Goal: Task Accomplishment & Management: Use online tool/utility

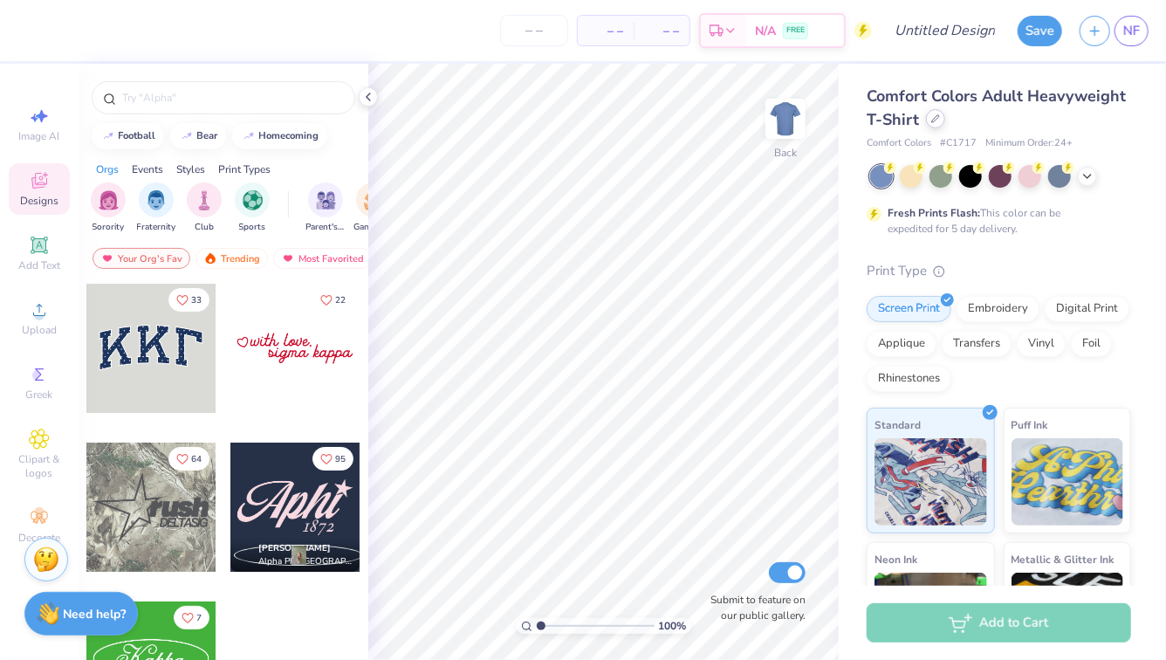
click at [932, 128] on div "Comfort Colors Adult Heavyweight T-Shirt" at bounding box center [999, 108] width 264 height 47
click at [936, 120] on icon at bounding box center [935, 118] width 9 height 9
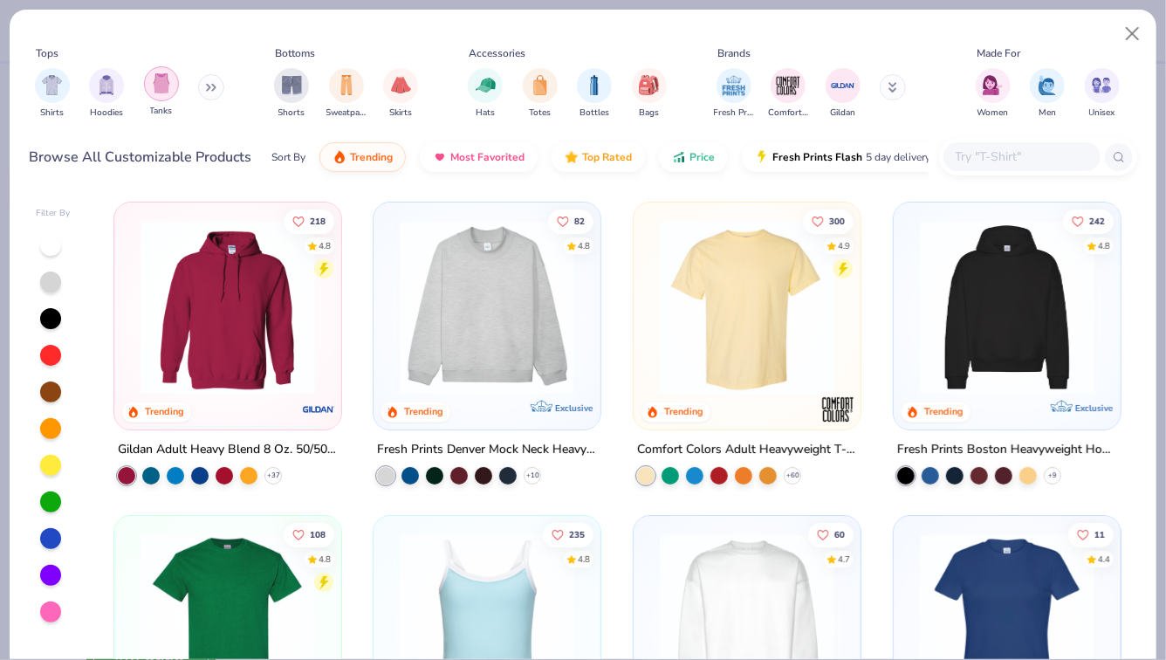
click at [156, 89] on img "filter for Tanks" at bounding box center [161, 83] width 19 height 20
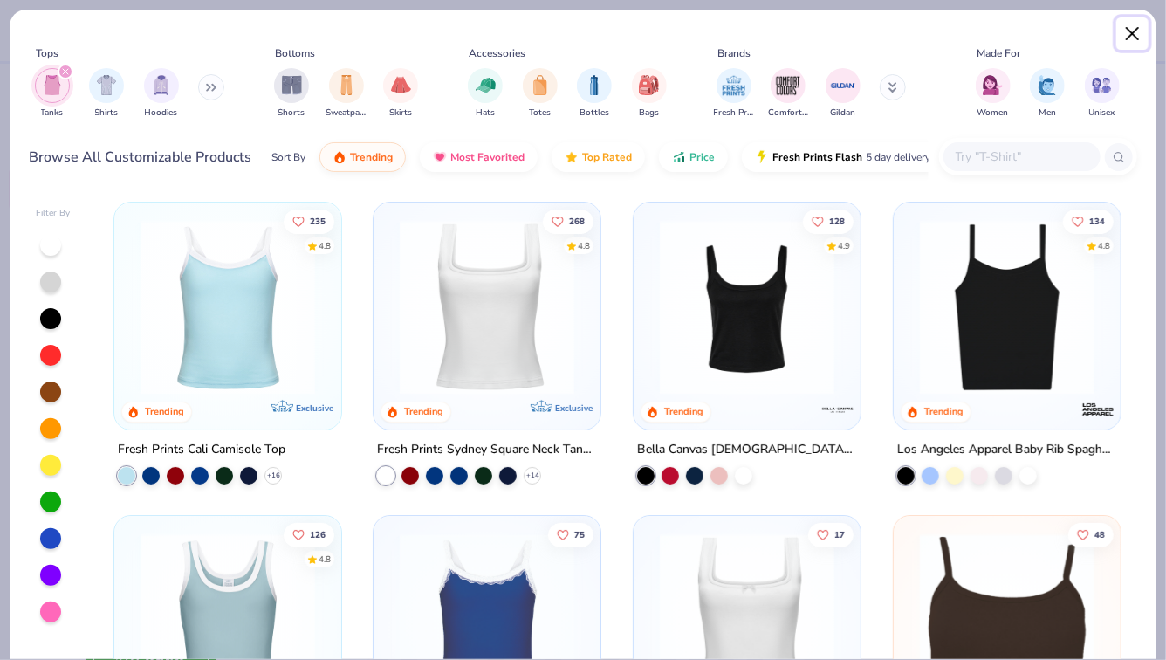
click at [1127, 32] on button "Close" at bounding box center [1132, 33] width 33 height 33
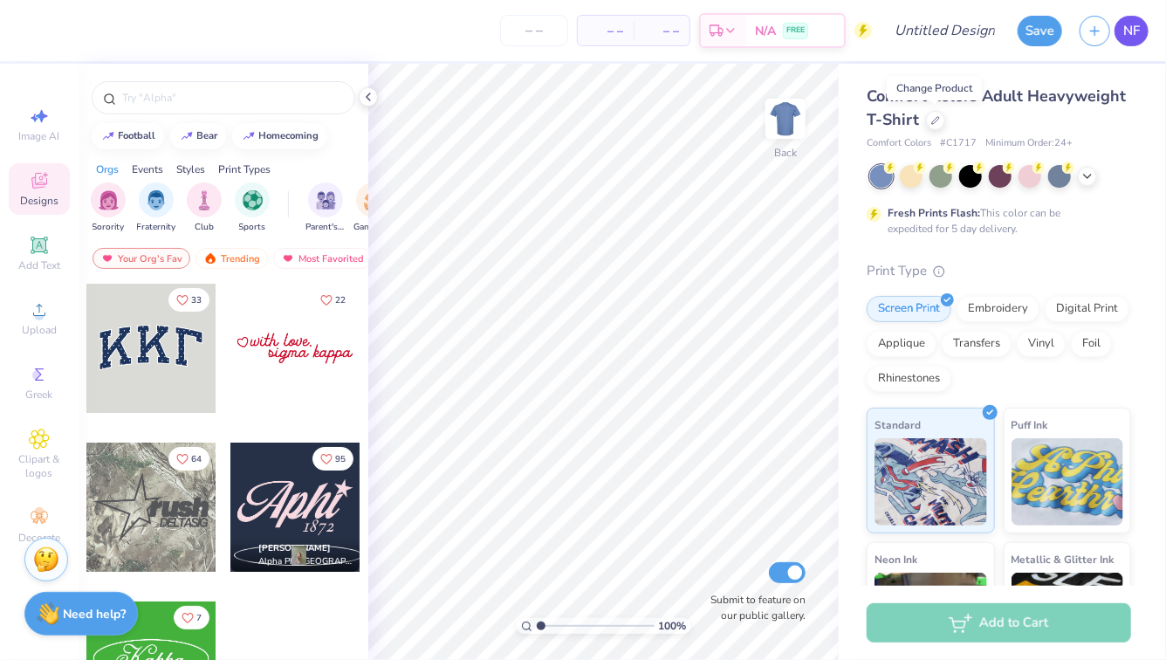
click at [1140, 34] on link "NF" at bounding box center [1131, 31] width 34 height 31
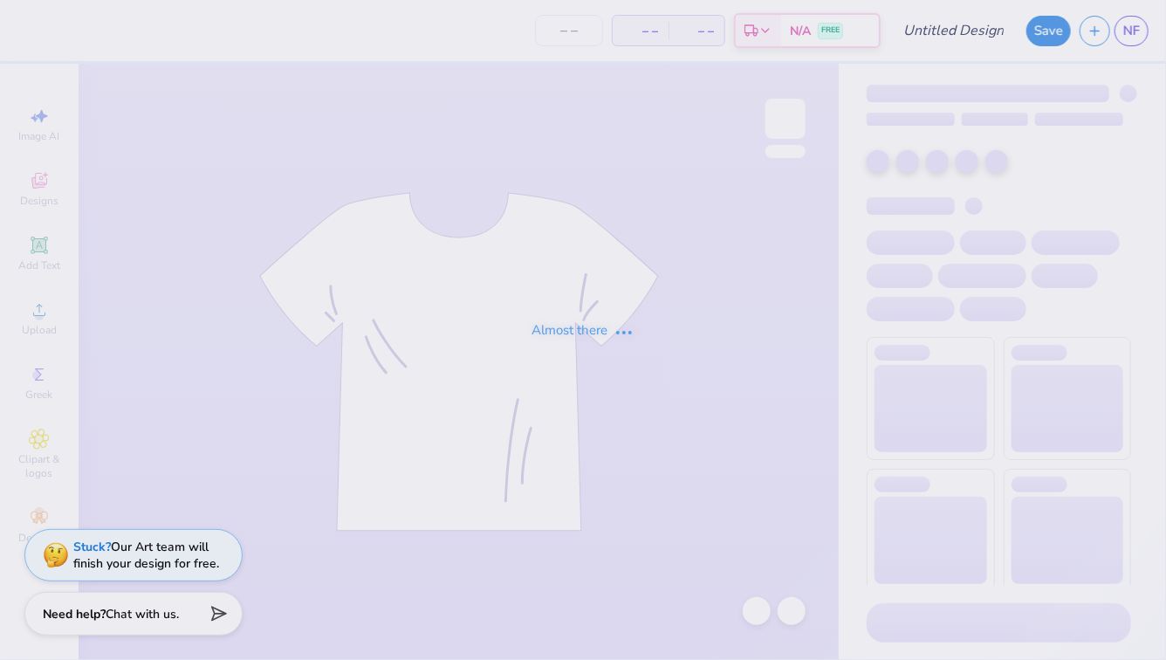
type input "zta tote"
type input "30"
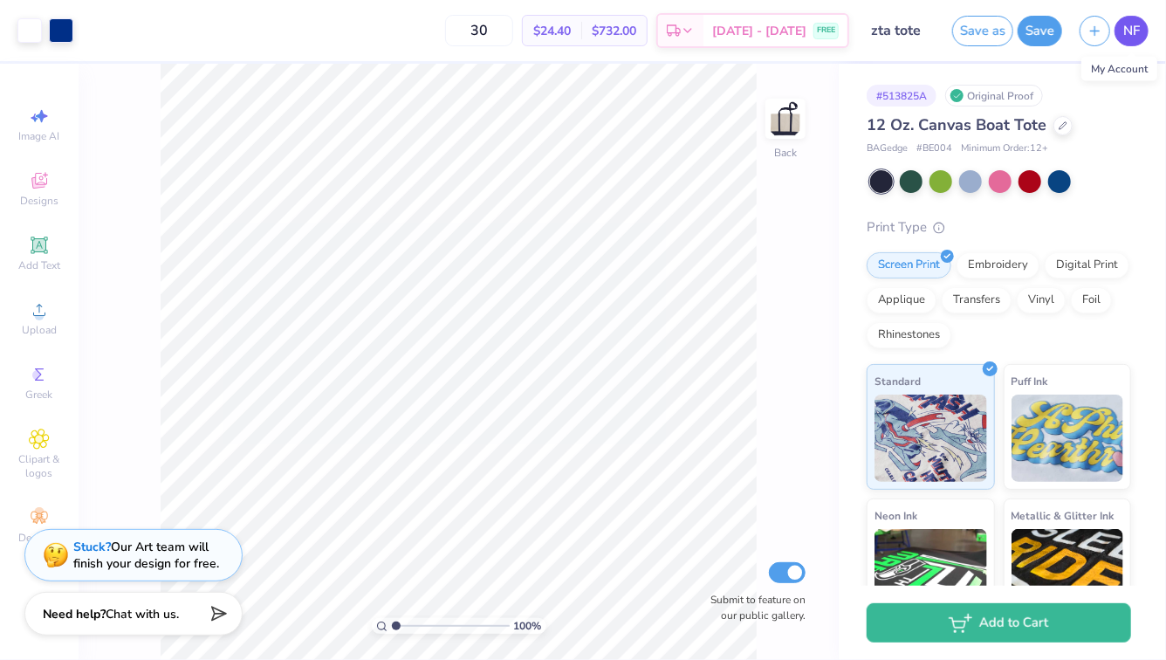
click at [1130, 33] on span "NF" at bounding box center [1131, 31] width 17 height 20
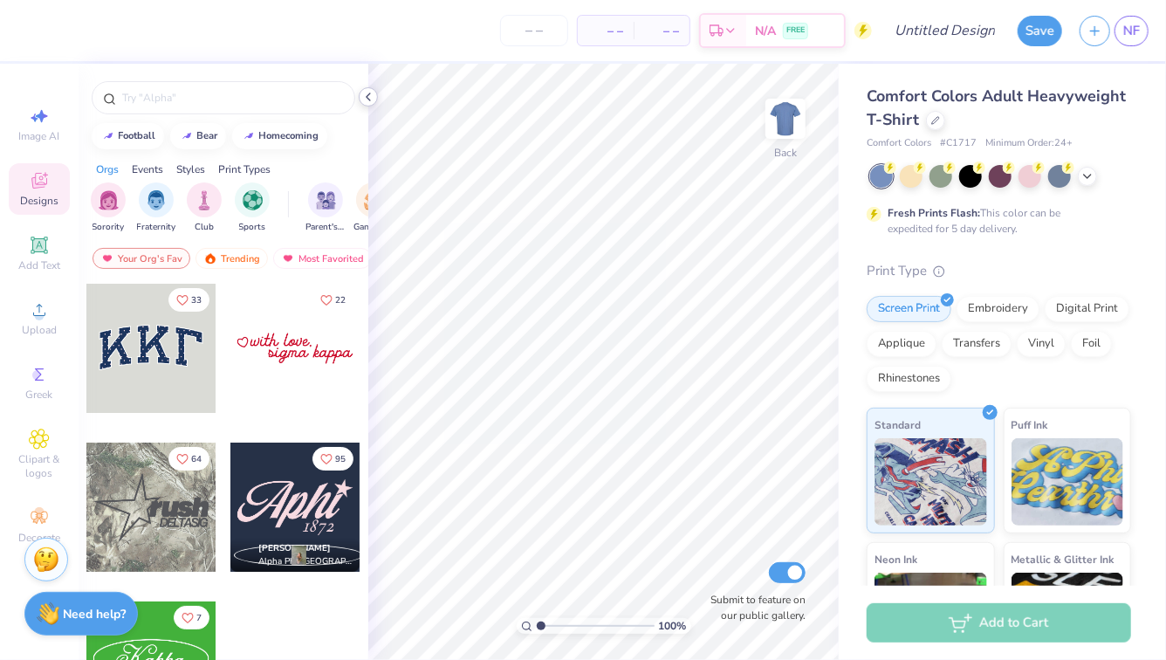
click at [369, 96] on icon at bounding box center [368, 97] width 14 height 14
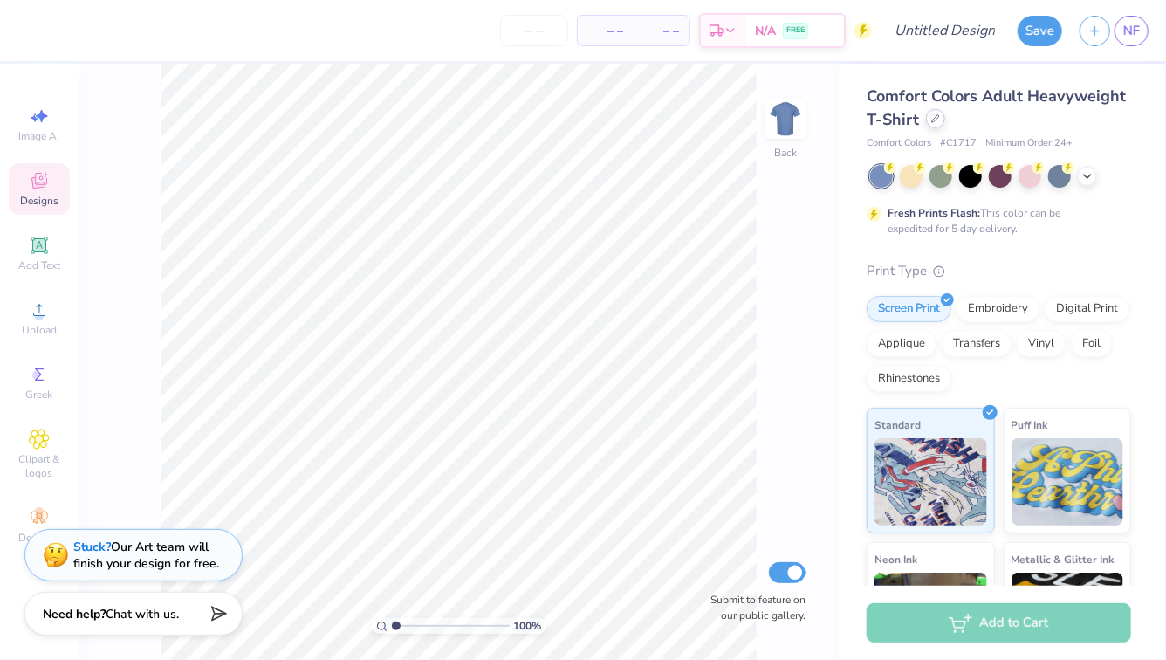
click at [934, 123] on div at bounding box center [935, 118] width 19 height 19
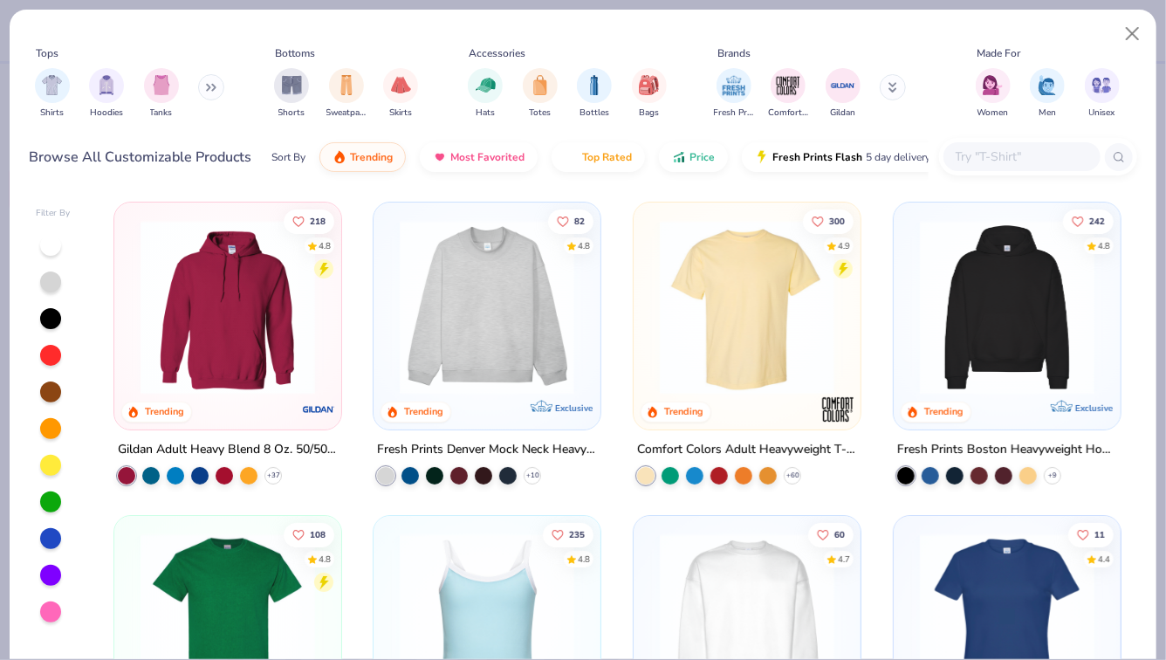
click at [215, 91] on icon at bounding box center [211, 87] width 10 height 9
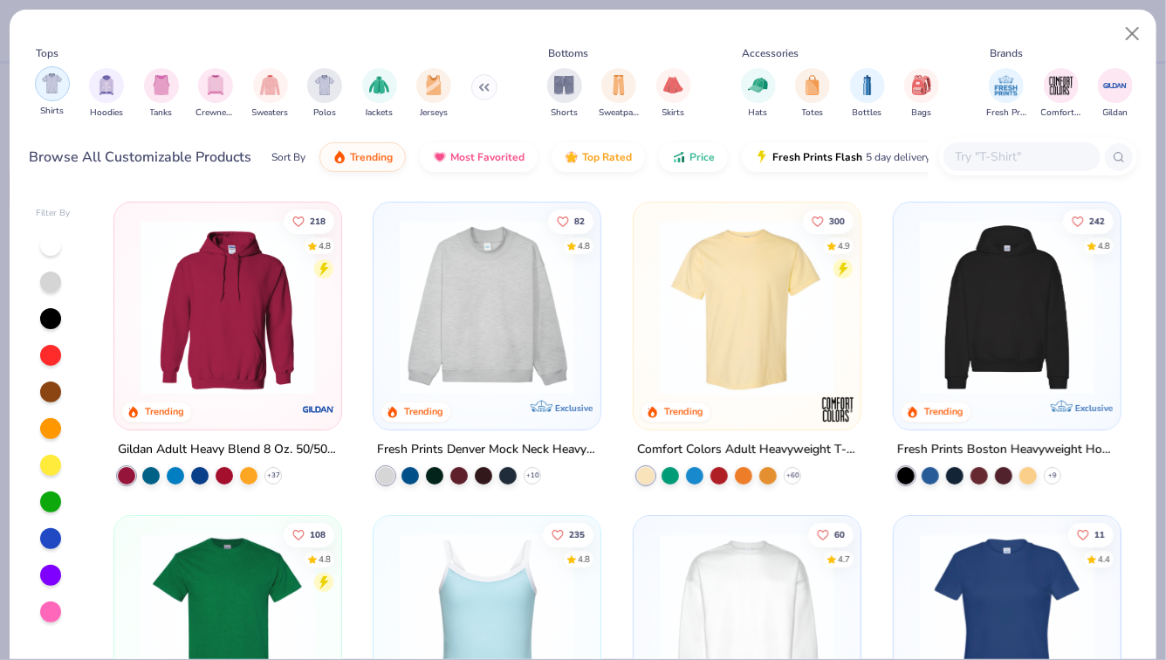
click at [58, 90] on img "filter for Shirts" at bounding box center [52, 83] width 20 height 20
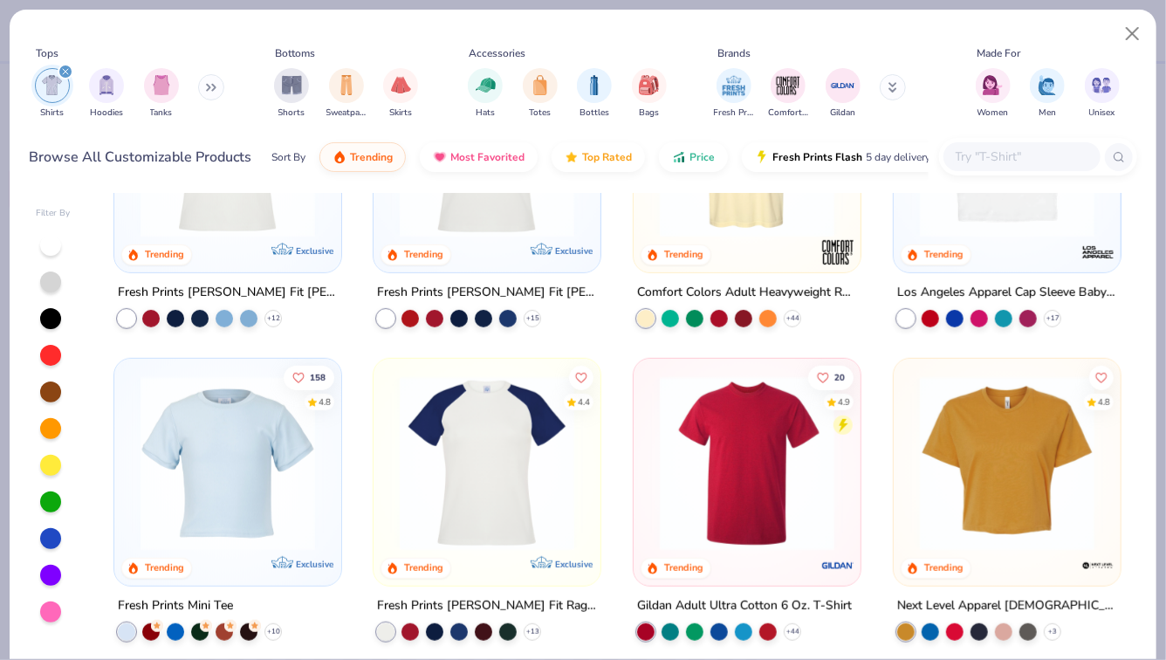
scroll to position [479, 0]
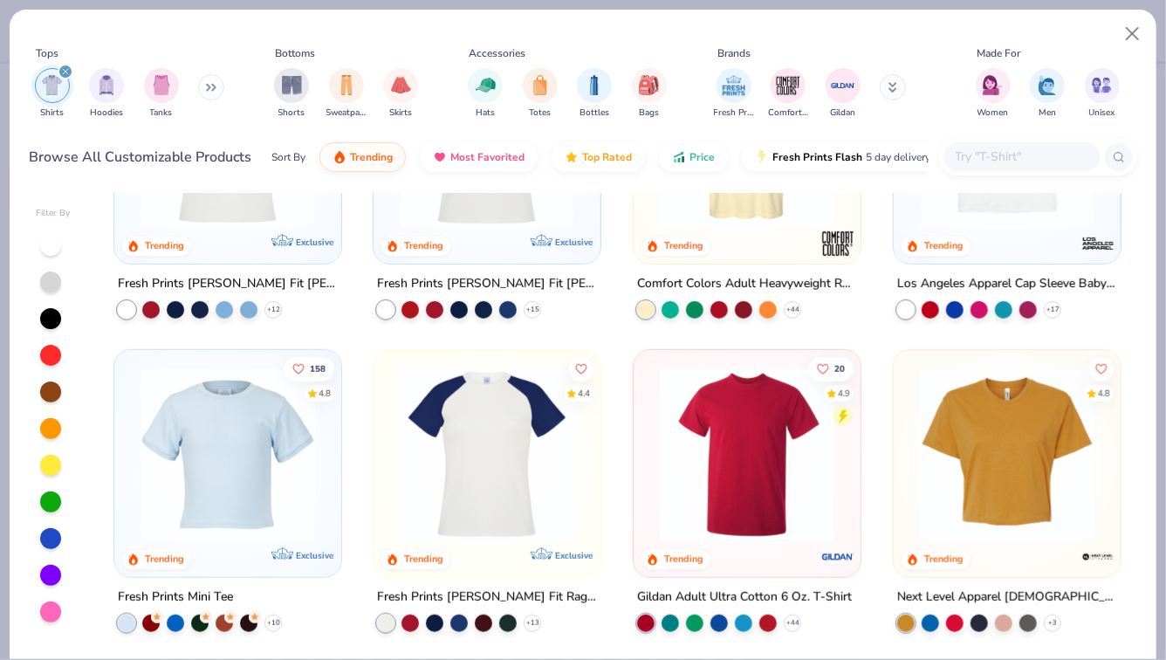
click at [216, 466] on img at bounding box center [228, 454] width 192 height 175
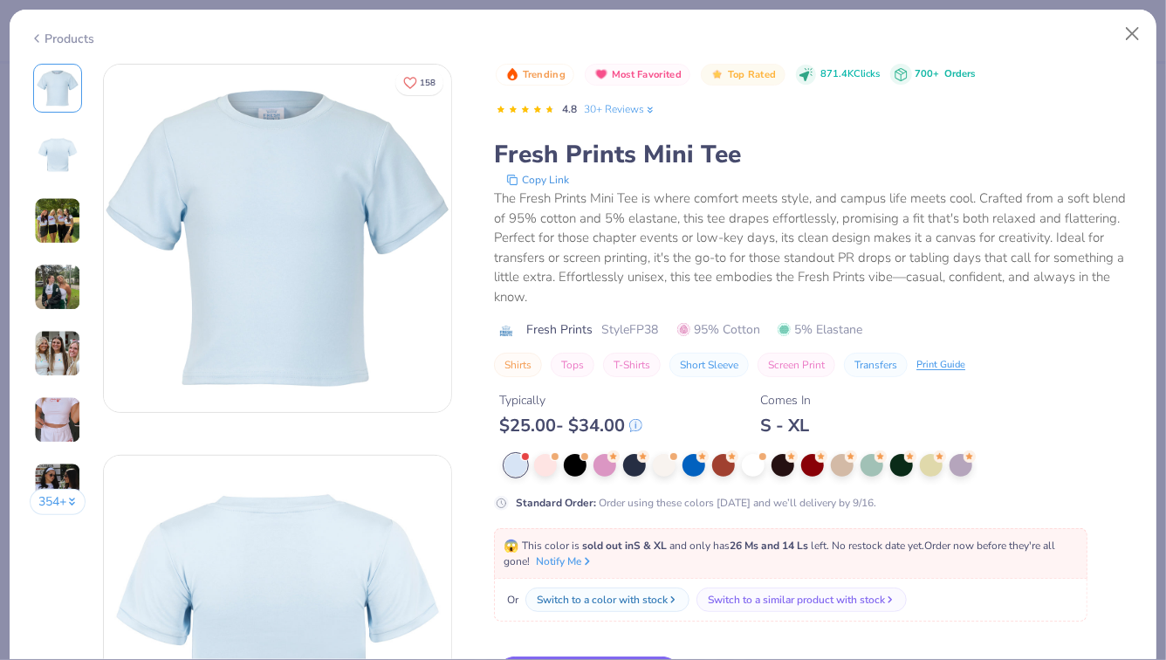
click at [58, 334] on img at bounding box center [57, 353] width 47 height 47
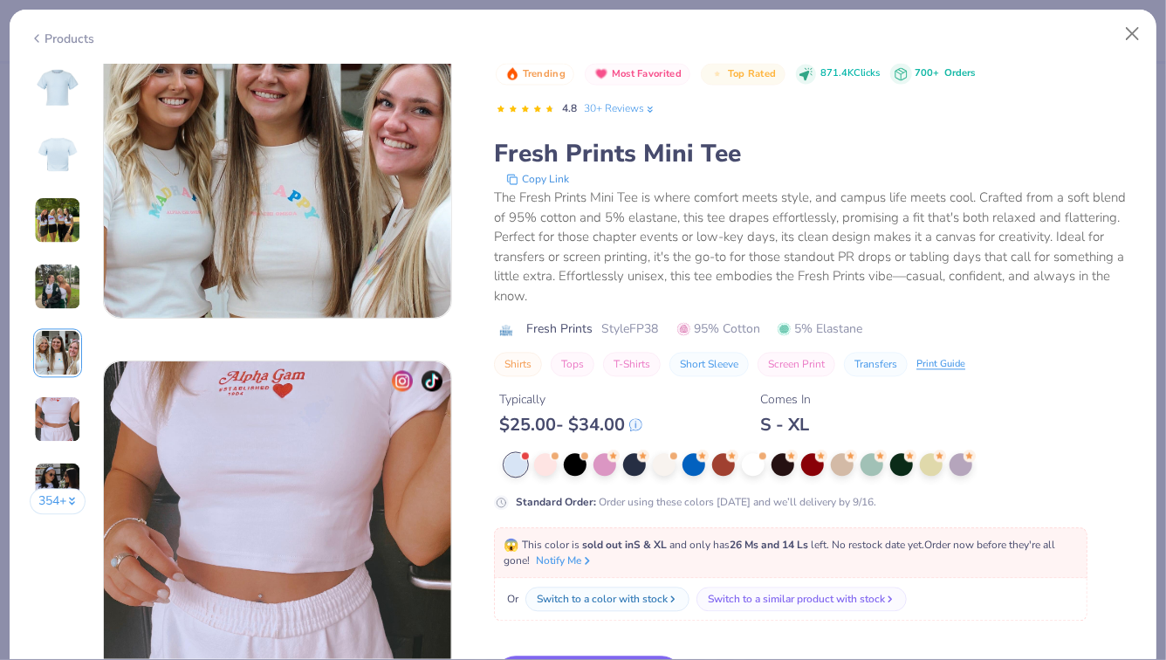
scroll to position [1656, 0]
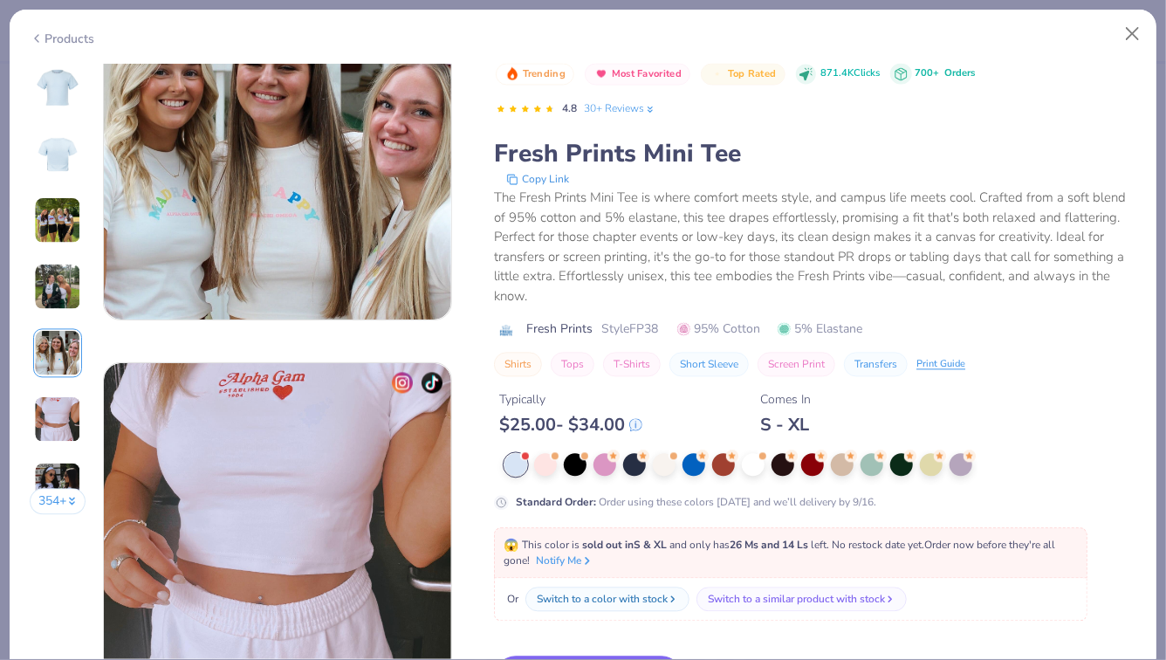
click at [46, 475] on img at bounding box center [57, 486] width 47 height 47
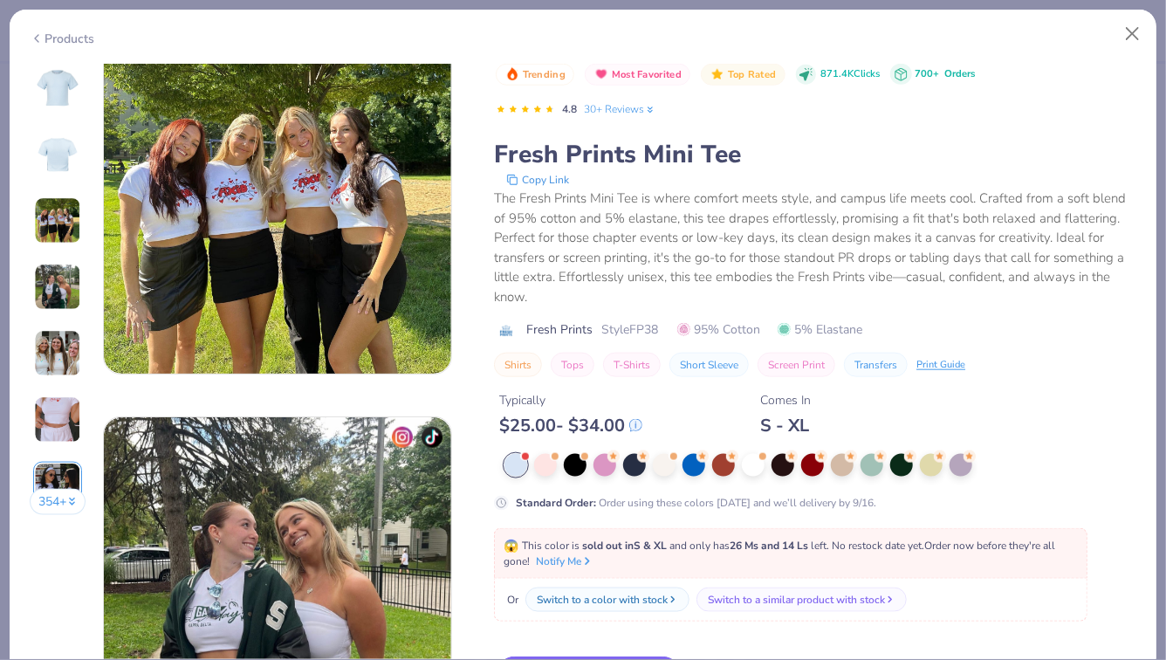
scroll to position [763, 0]
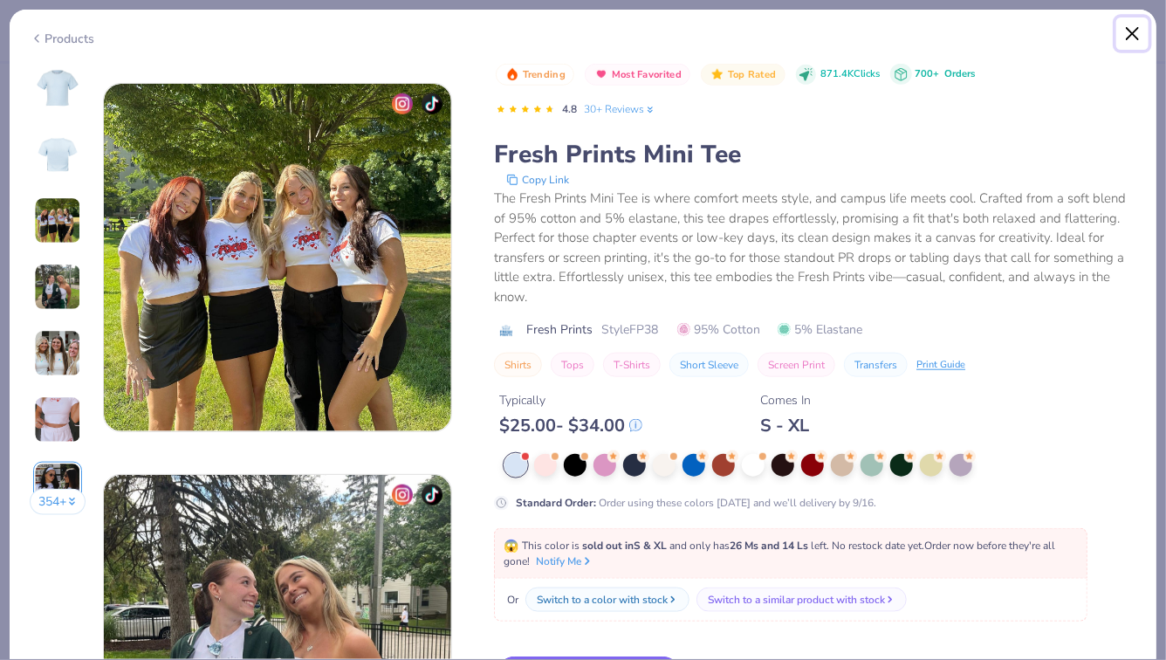
click at [1123, 31] on button "Close" at bounding box center [1132, 33] width 33 height 33
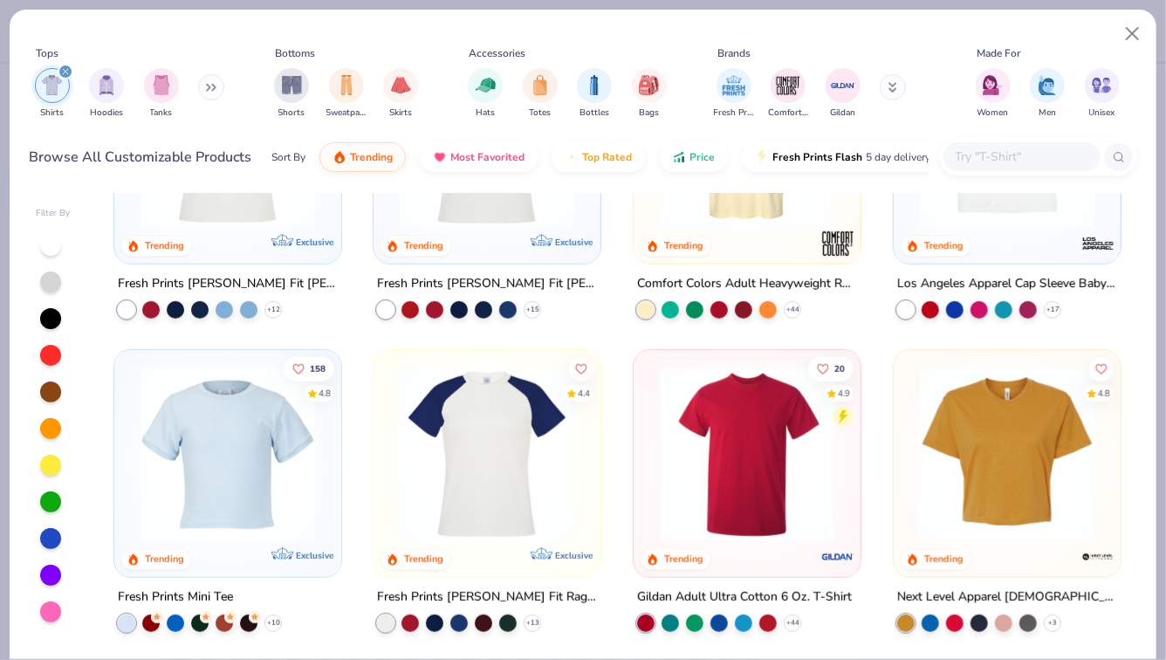
click at [252, 443] on img at bounding box center [228, 454] width 192 height 175
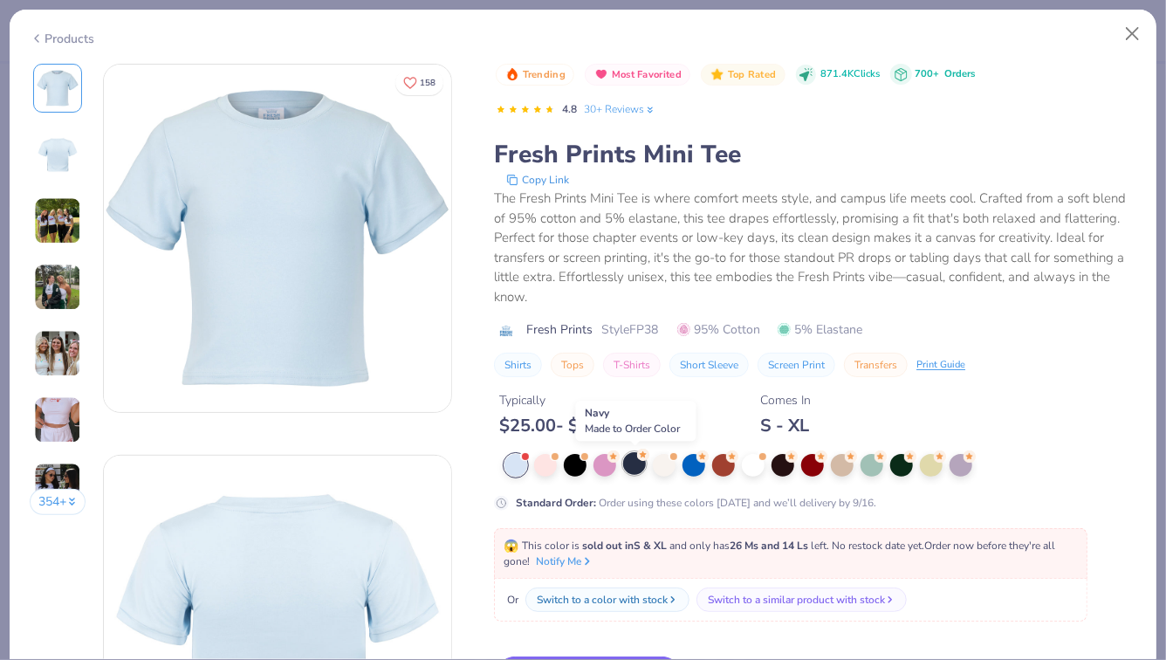
click at [631, 460] on div at bounding box center [634, 463] width 23 height 23
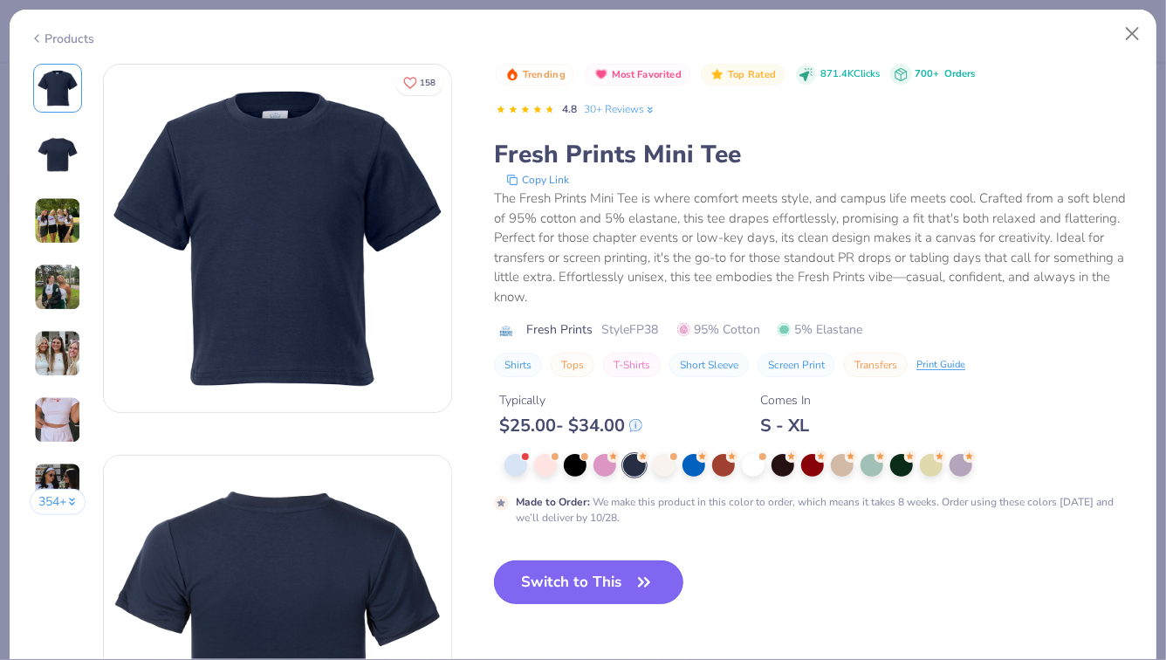
click at [585, 579] on button "Switch to This" at bounding box center [588, 582] width 189 height 44
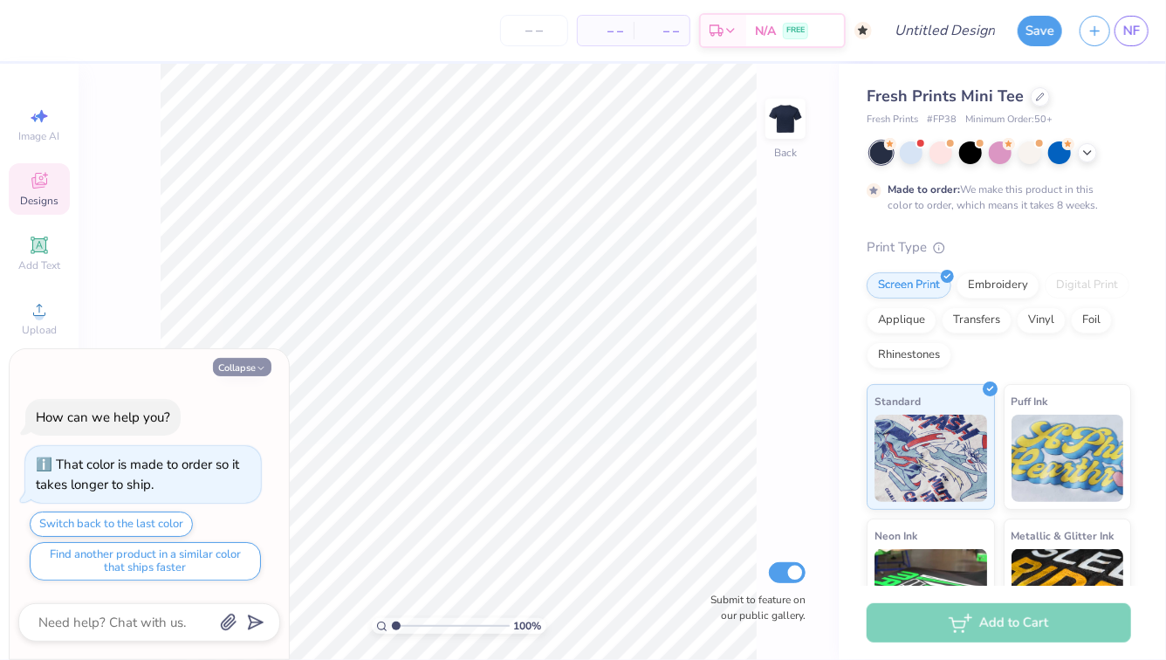
click at [260, 370] on icon "button" at bounding box center [261, 368] width 10 height 10
type textarea "x"
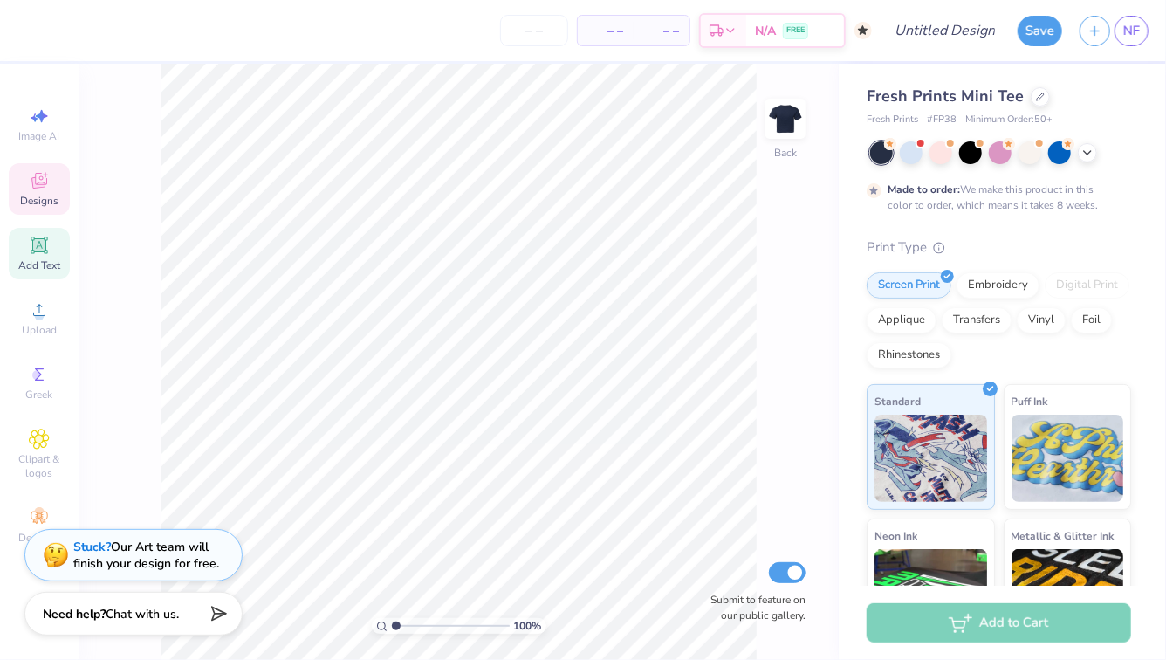
click at [31, 261] on span "Add Text" at bounding box center [39, 265] width 42 height 14
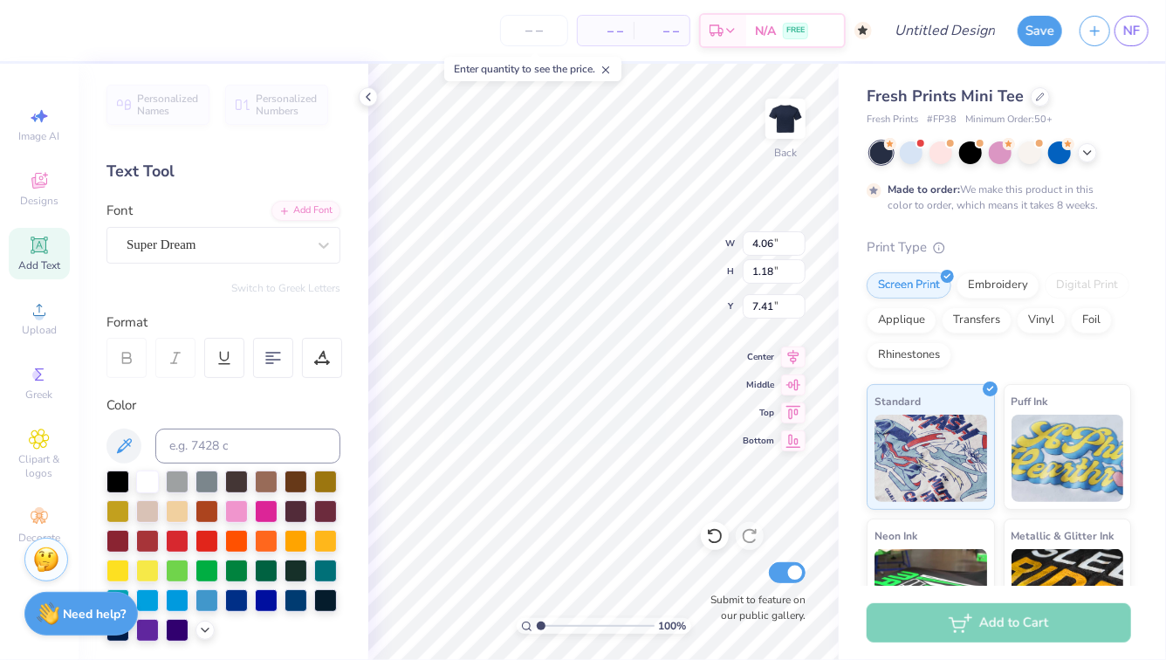
scroll to position [0, 3]
type textarea "Zeta Tau Alpha"
click at [311, 249] on div at bounding box center [323, 245] width 31 height 31
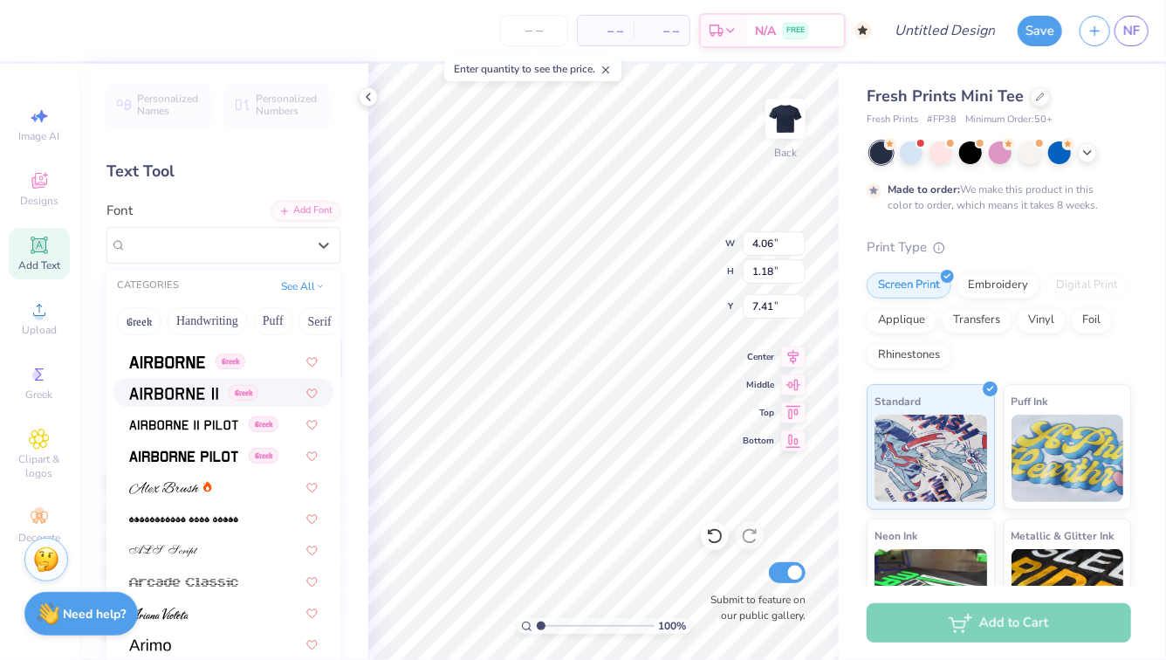
scroll to position [309, 0]
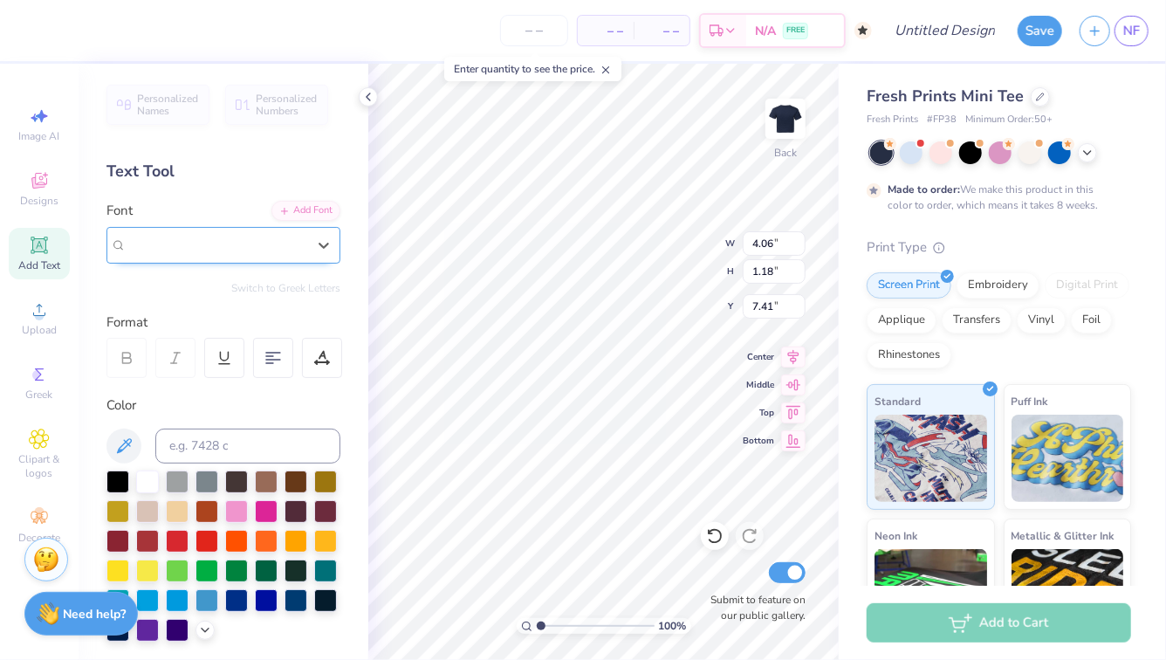
click at [284, 234] on div at bounding box center [217, 245] width 180 height 24
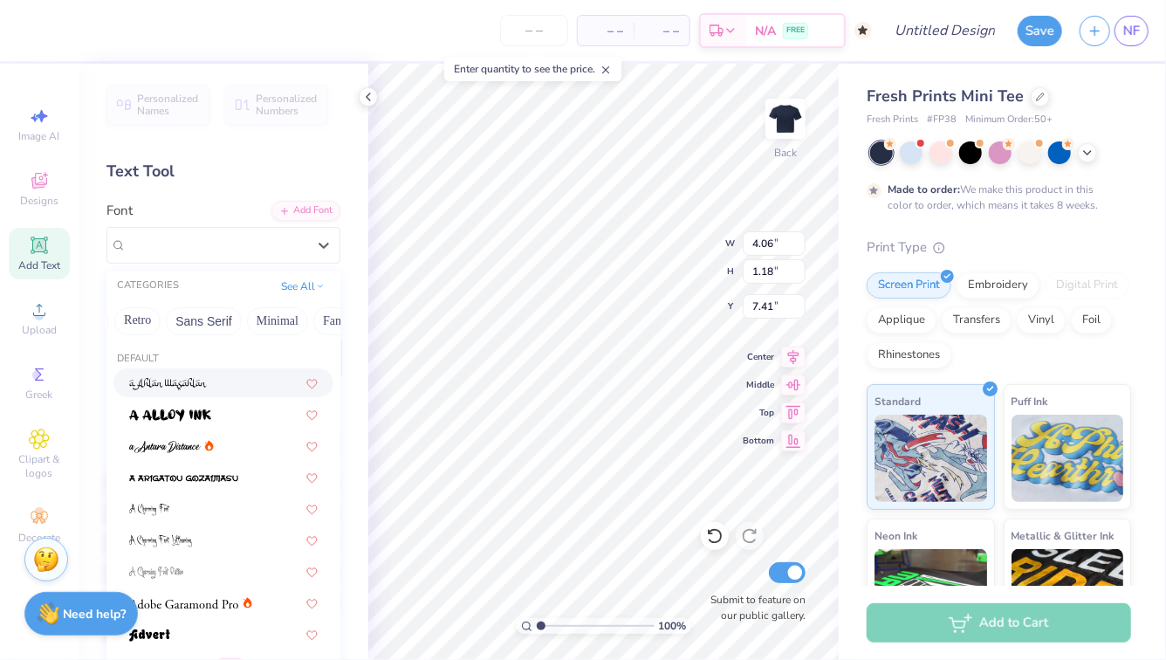
scroll to position [0, 366]
click at [189, 321] on button "Sans Serif" at bounding box center [200, 321] width 76 height 28
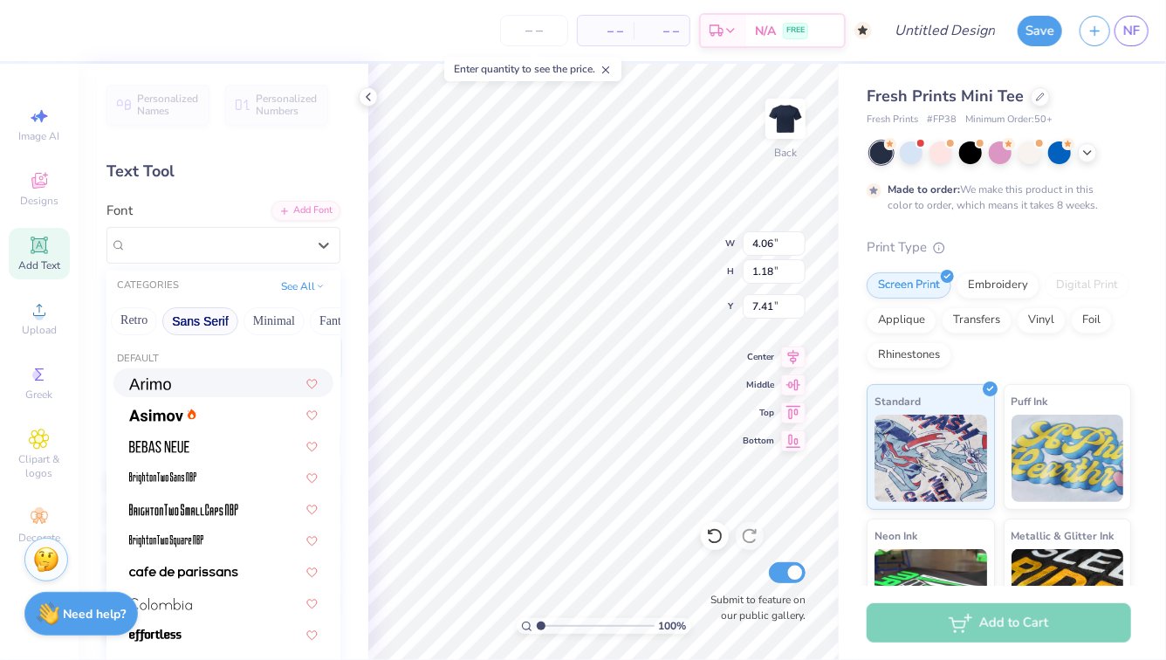
click at [217, 378] on div at bounding box center [223, 383] width 189 height 18
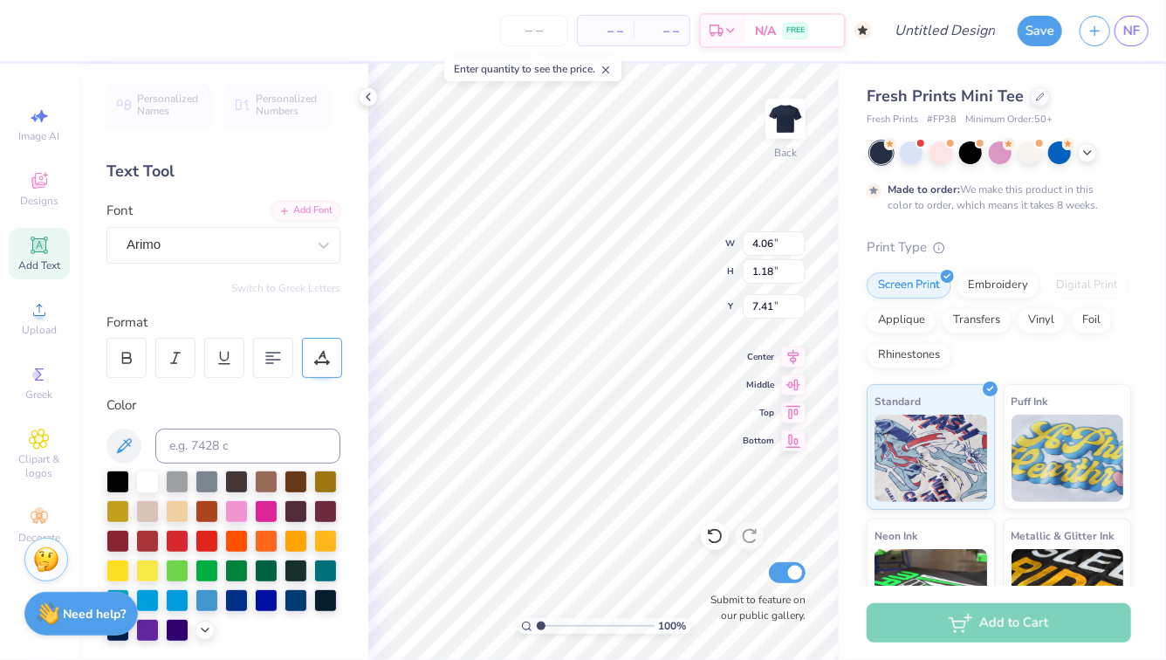
scroll to position [0, 3]
type input "2.48"
type input "8.00"
type input "1.13"
type input "3.00"
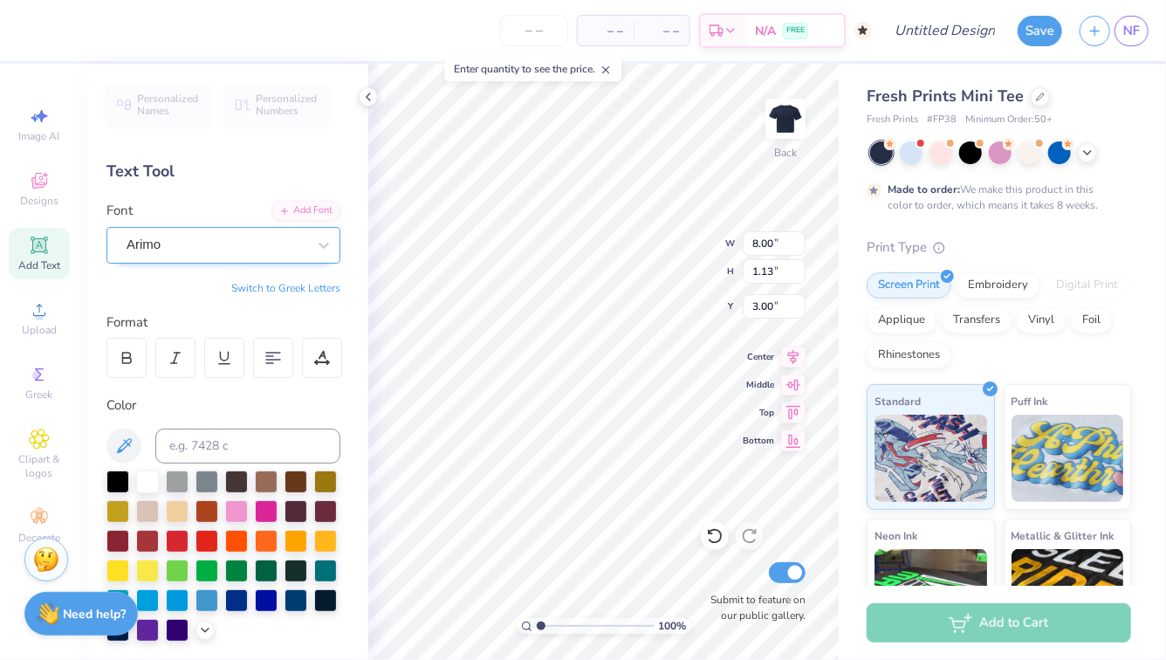
click at [222, 243] on div "Arimo" at bounding box center [216, 244] width 183 height 27
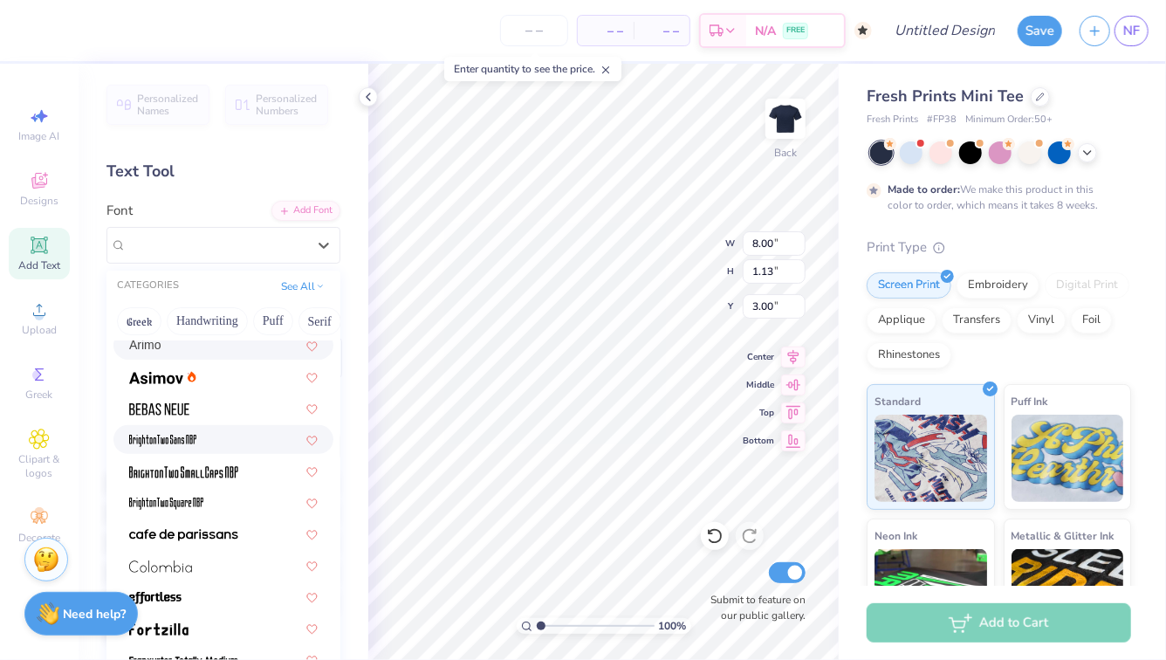
scroll to position [57, 0]
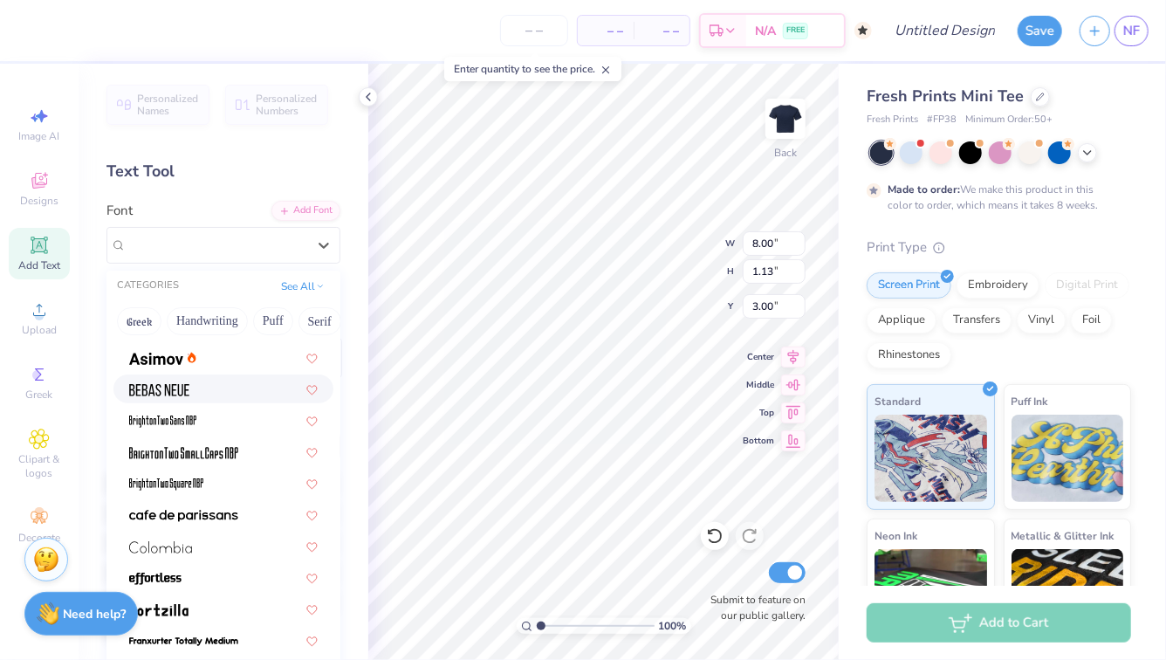
click at [217, 382] on div at bounding box center [223, 389] width 189 height 18
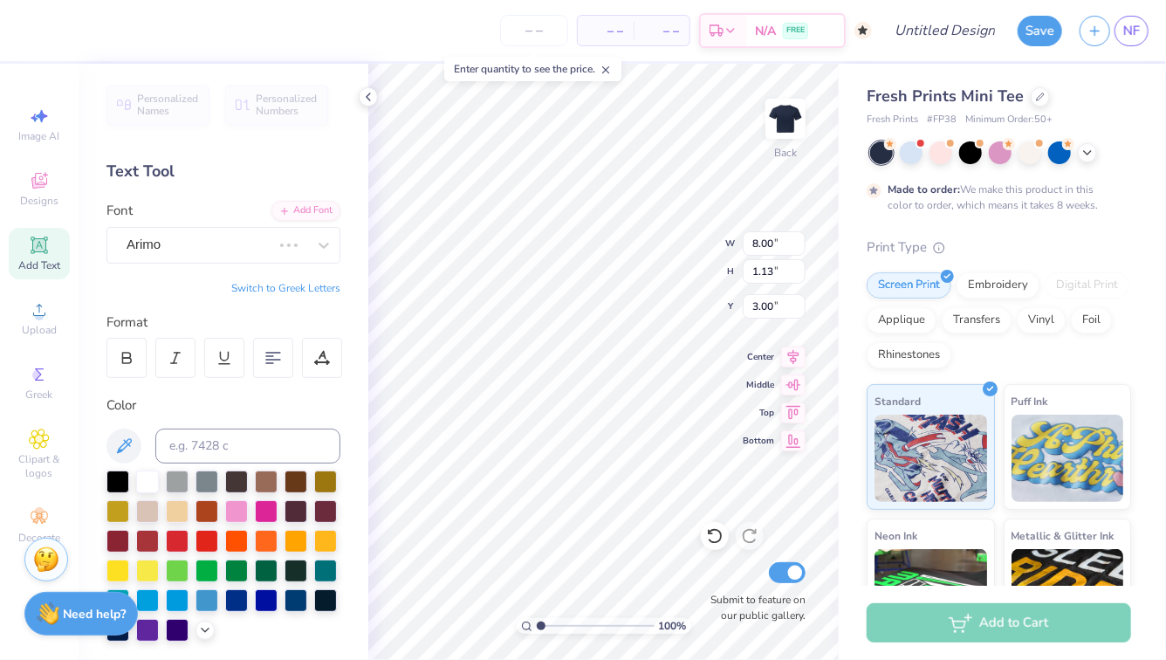
type input "5.84"
type input "0.86"
type input "3.14"
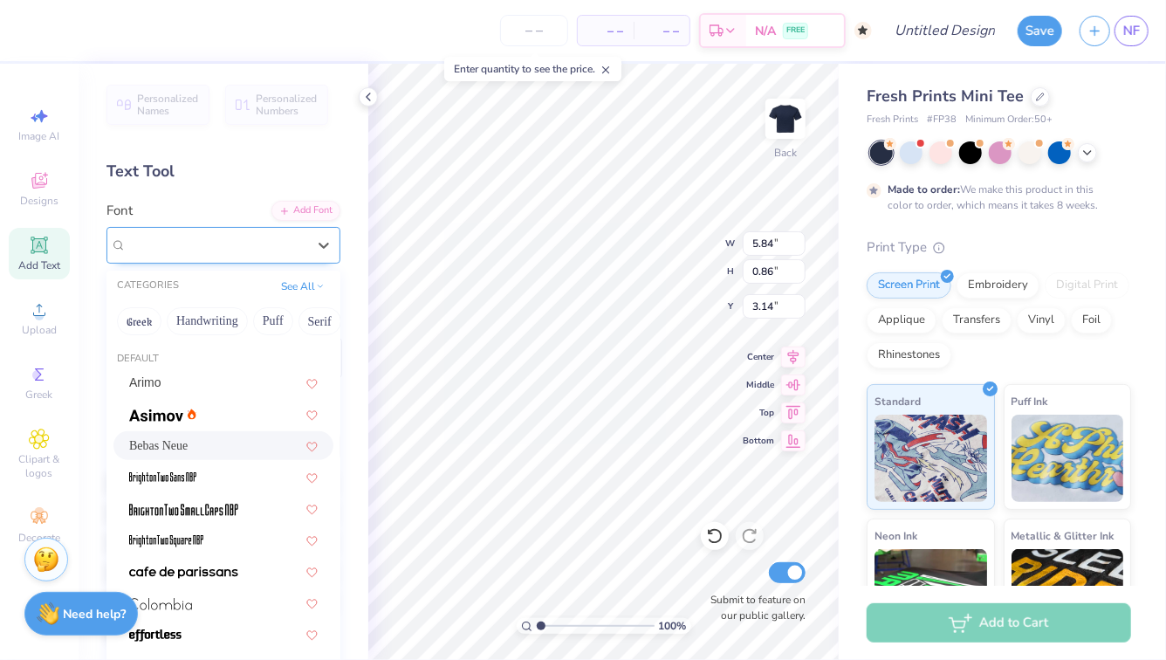
click at [261, 242] on div "Bebas Neue" at bounding box center [216, 244] width 183 height 27
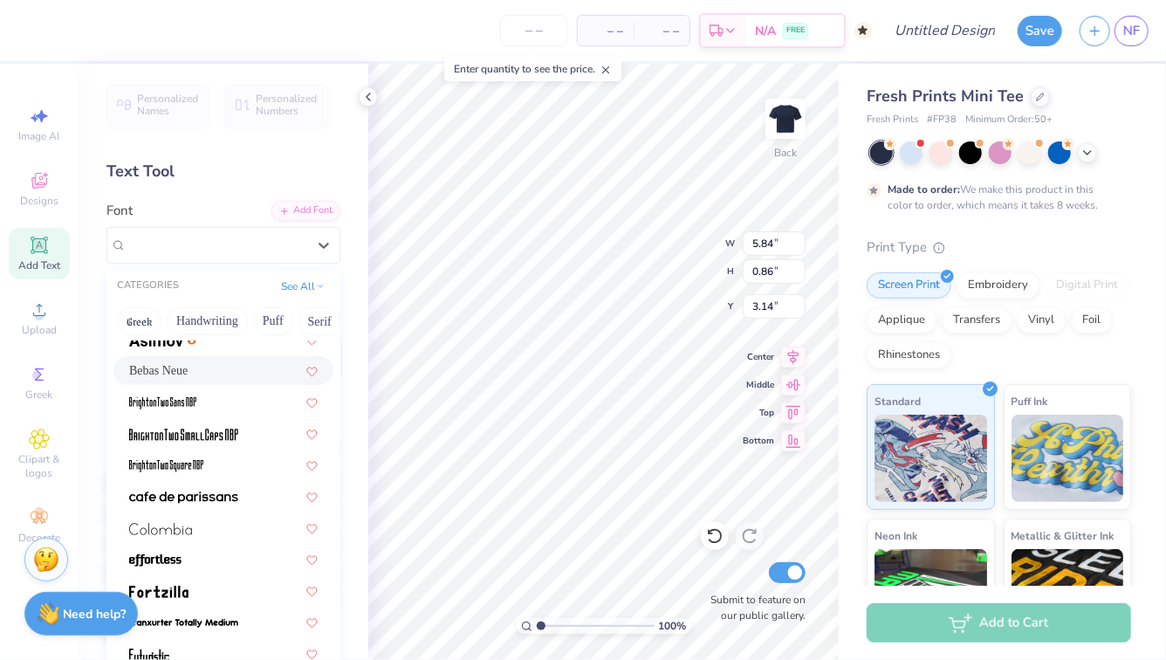
scroll to position [74, 0]
click at [227, 496] on img at bounding box center [183, 498] width 109 height 12
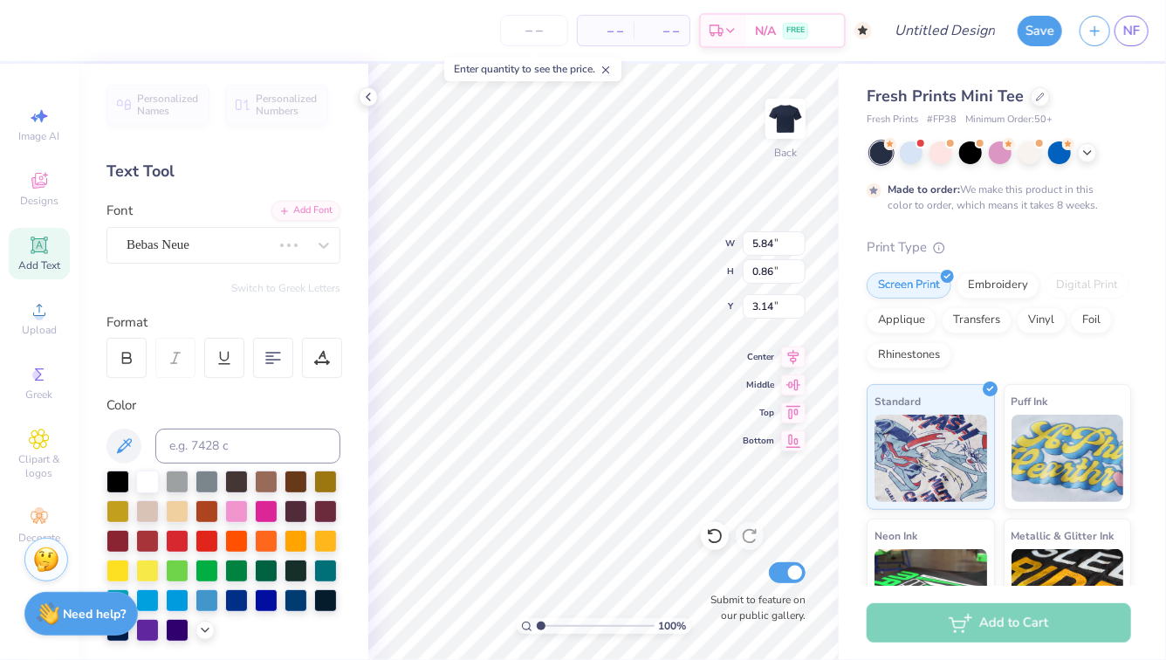
type input "5.70"
type input "0.73"
type input "3.20"
type input "7.21"
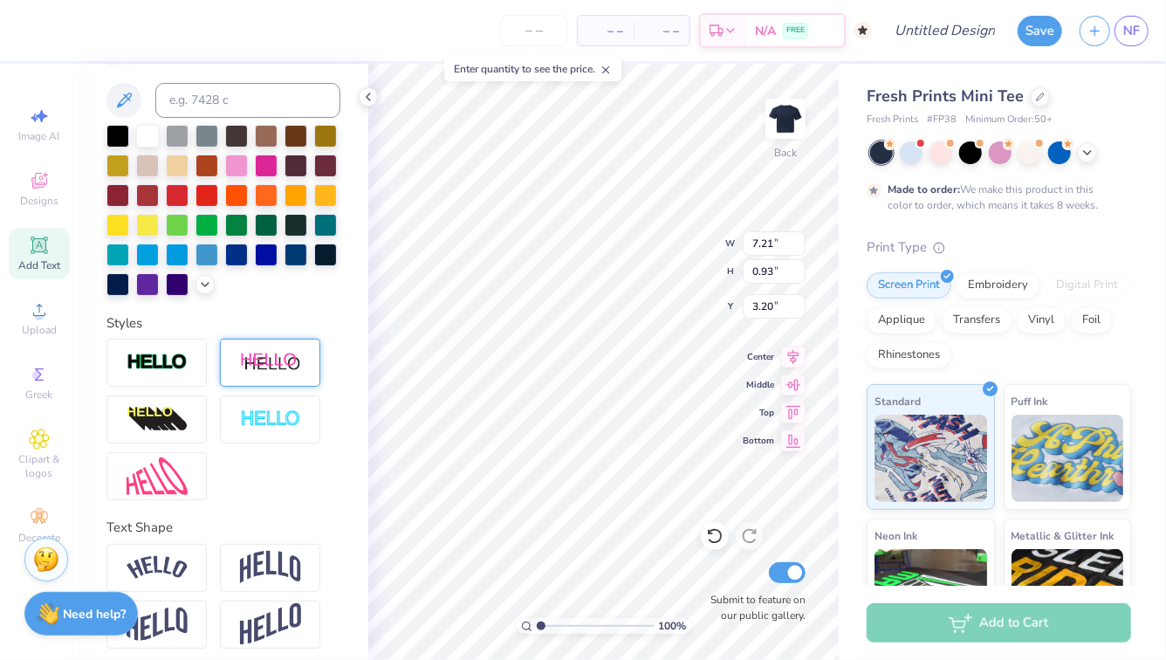
scroll to position [353, 0]
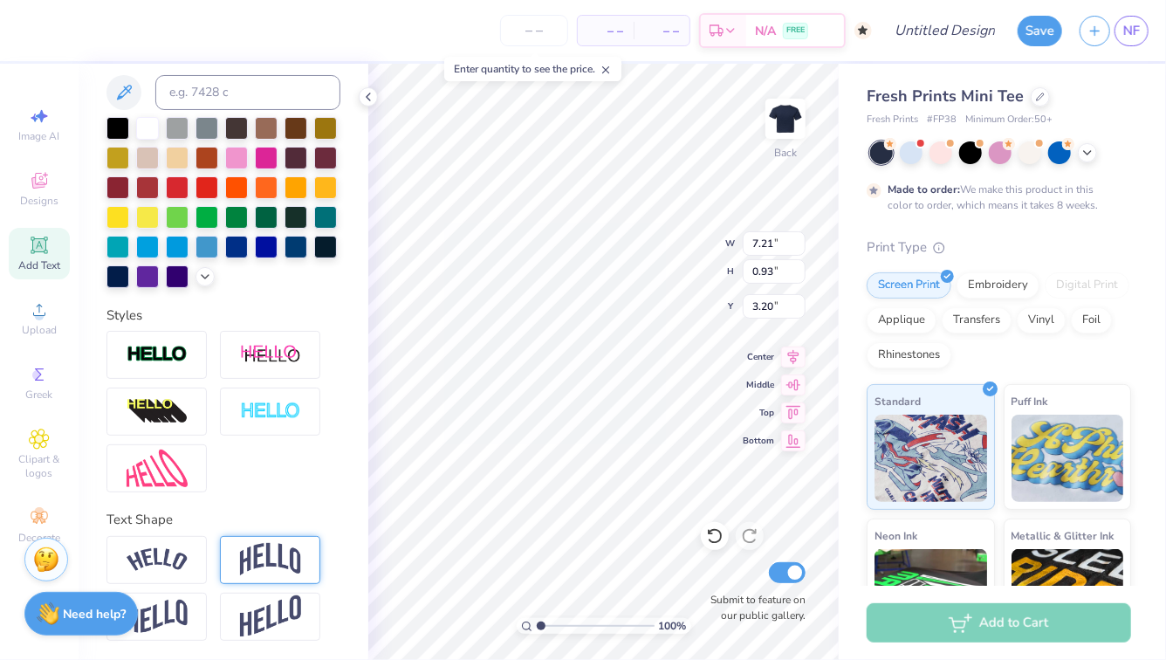
click at [259, 555] on img at bounding box center [270, 559] width 61 height 33
type input "2.23"
type input "2.55"
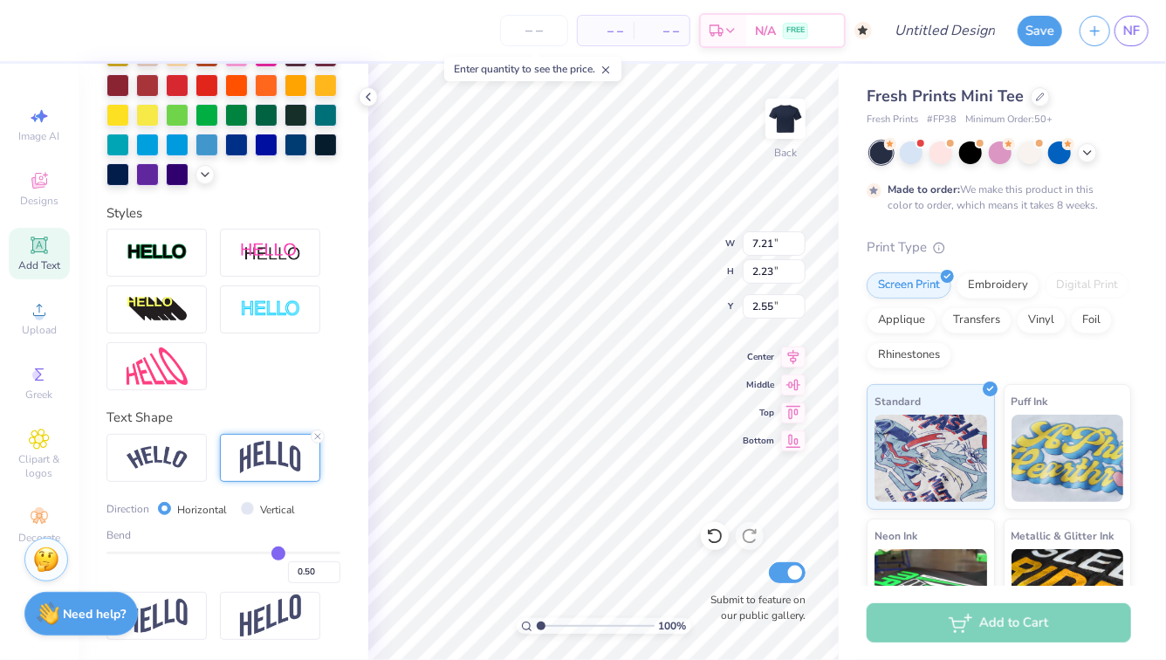
type input "0.51"
type input "0.48"
type input "0.46"
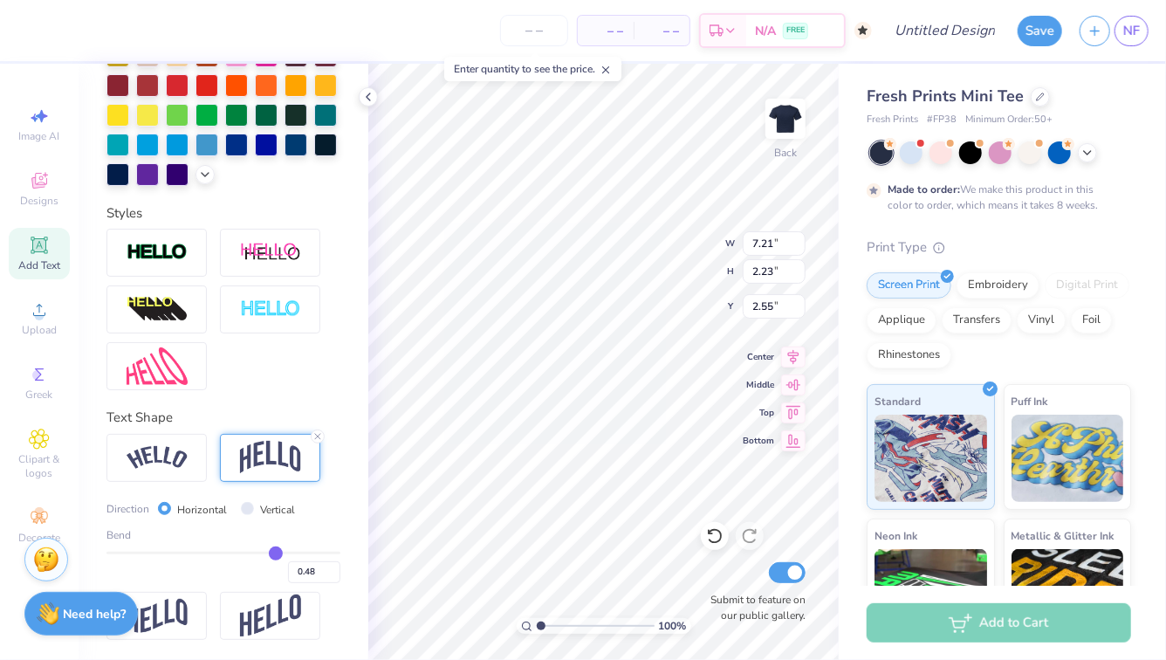
type input "0.46"
type input "0.44"
type input "0.42"
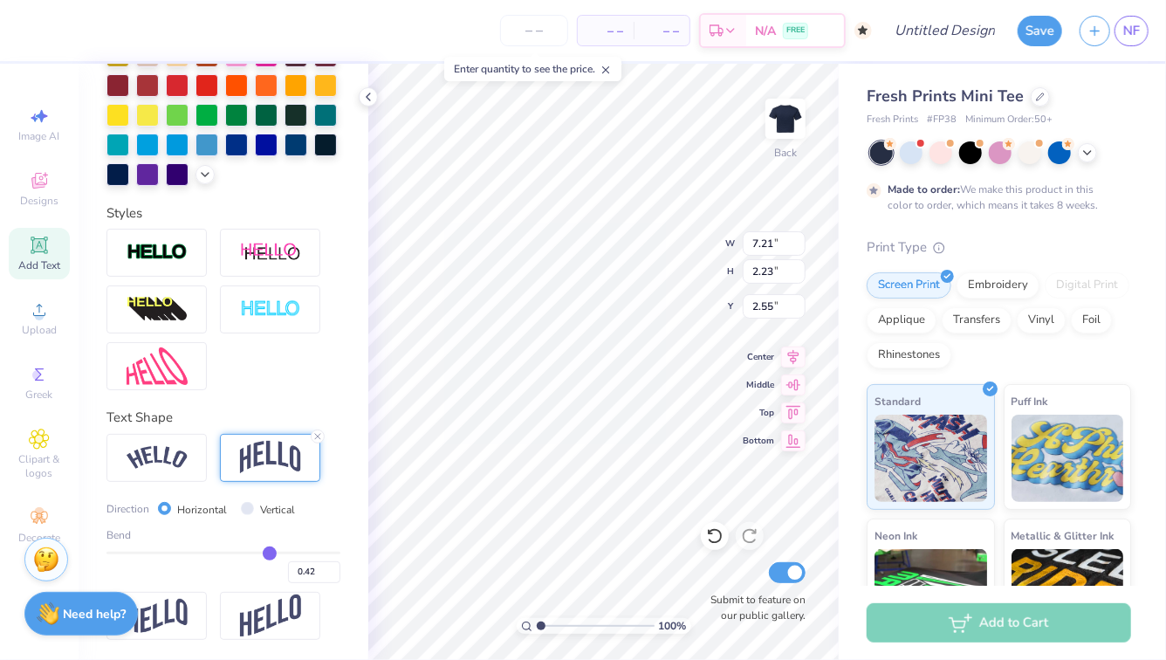
type input "0.38"
type input "0.37"
type input "0.35"
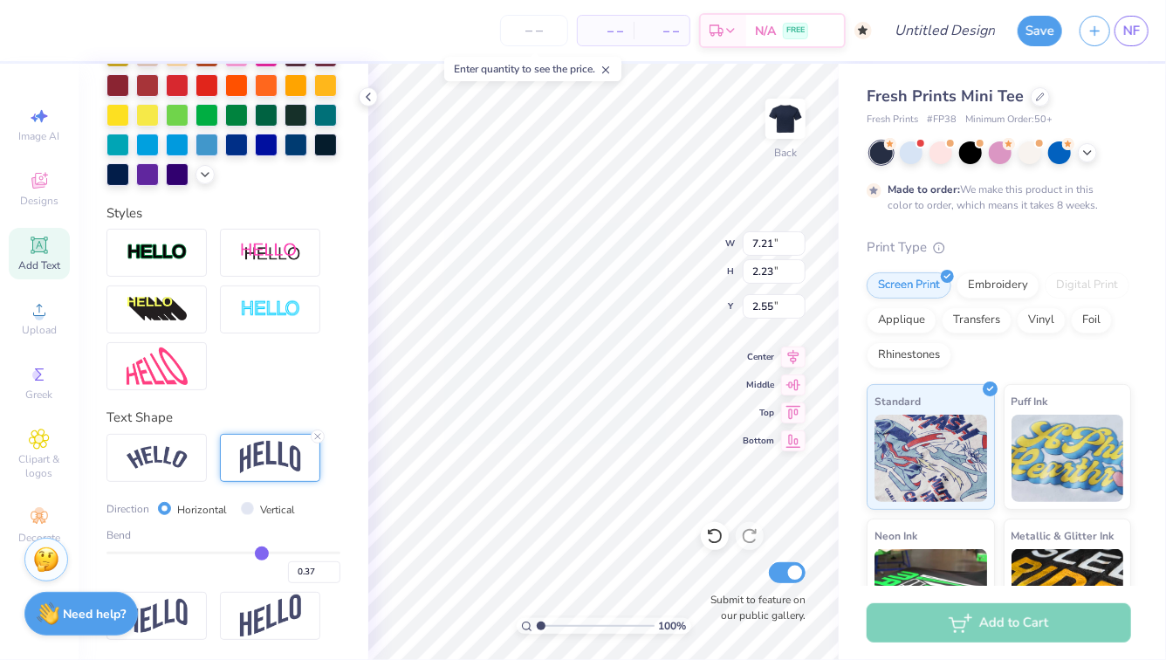
type input "0.35"
type input "0.33"
type input "0.31"
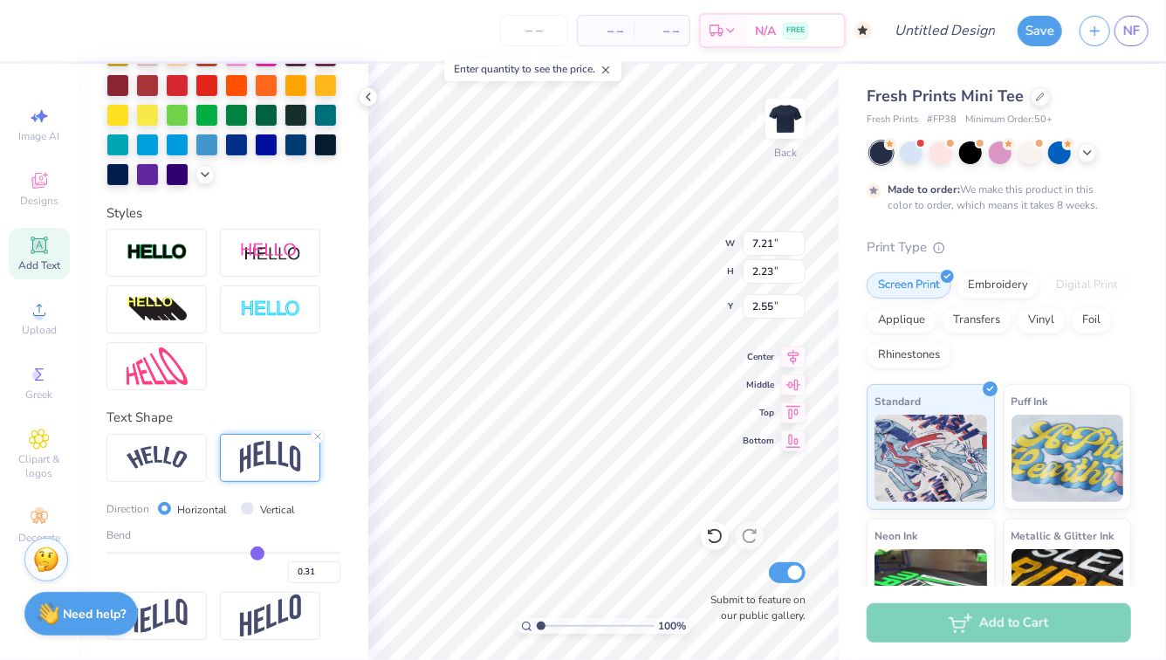
type input "0.29"
type input "0.27"
type input "0.25"
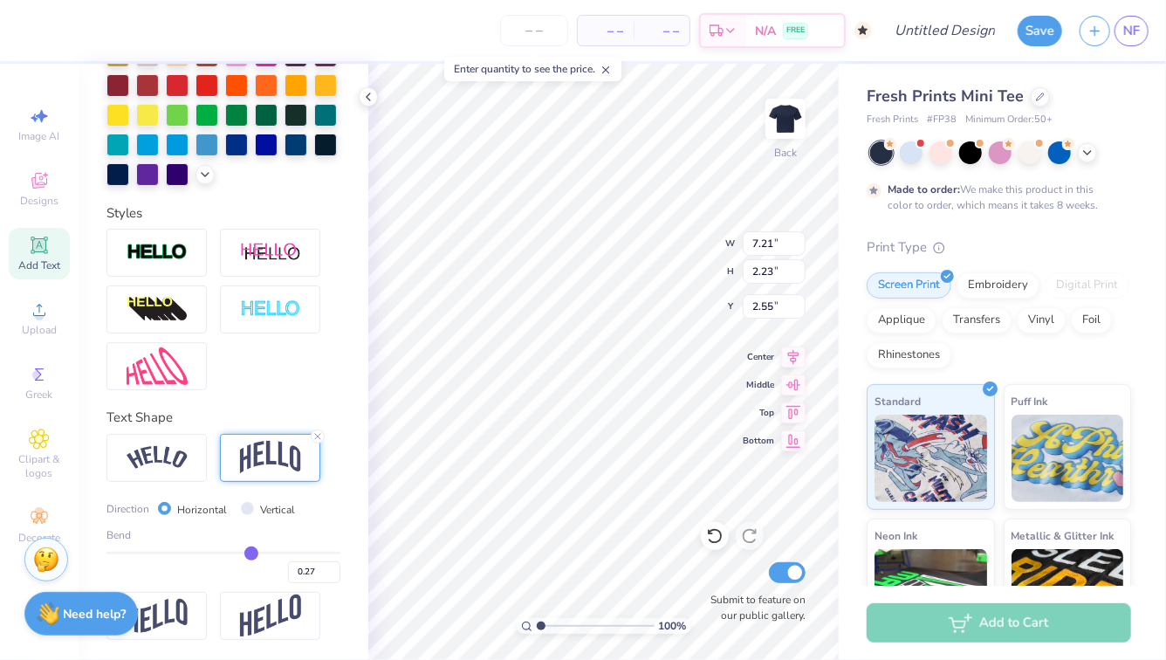
type input "0.25"
type input "0.23"
type input "0.22"
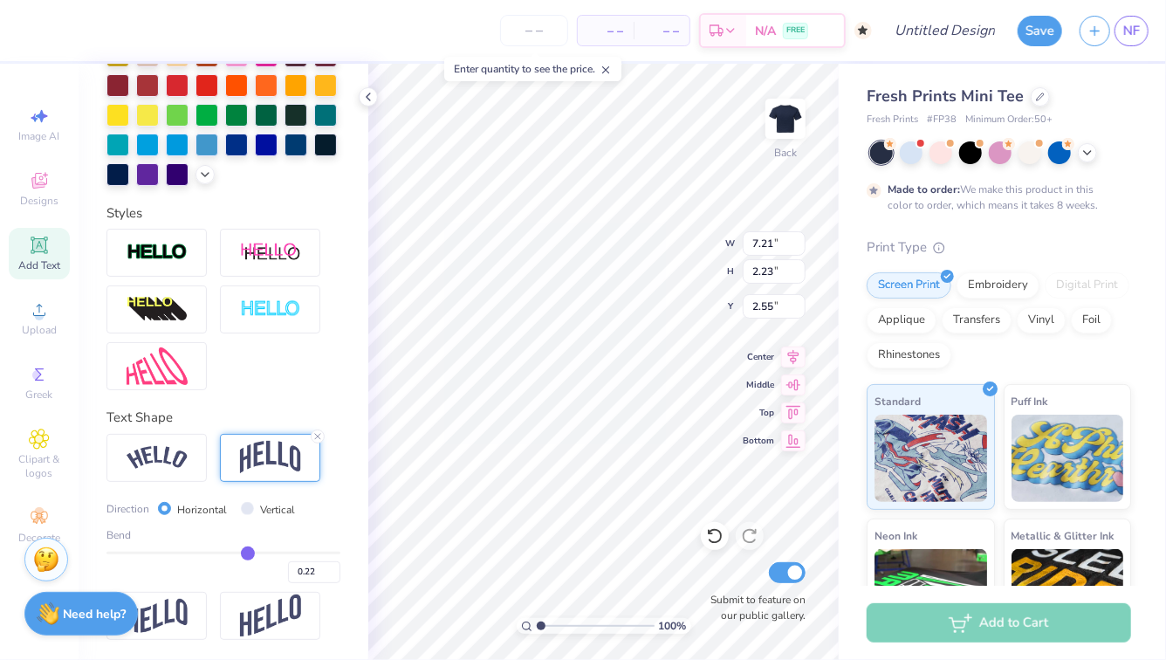
type input "0.21"
type input "0.2"
type input "0.20"
type input "0.19"
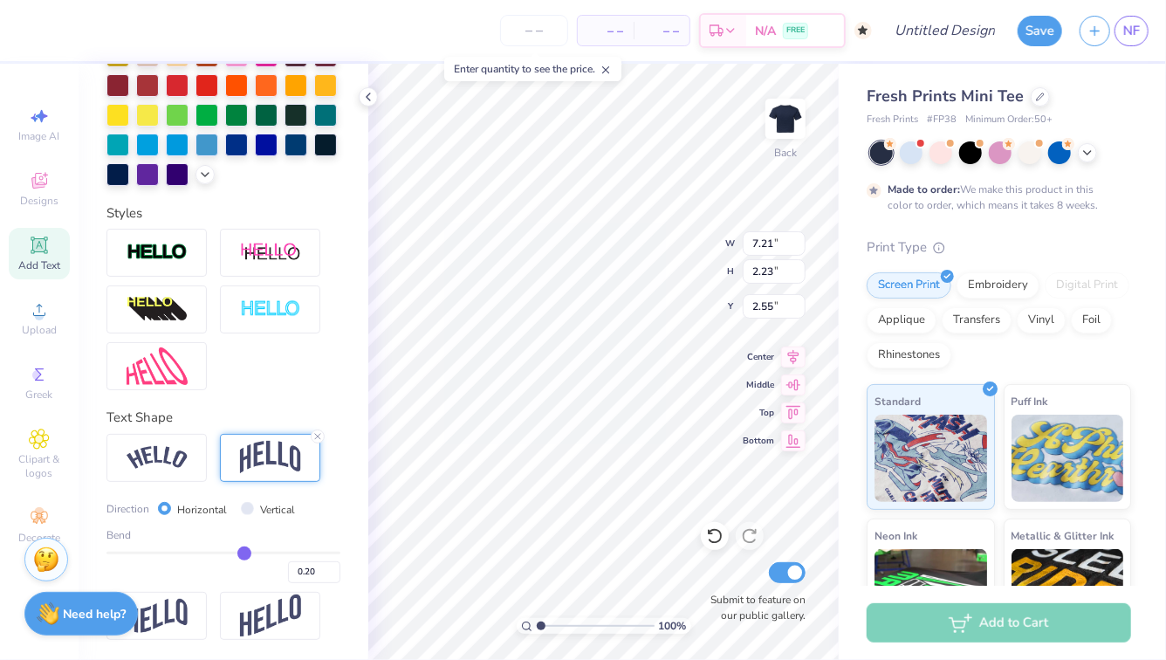
type input "0.19"
type input "0.18"
type input "0.17"
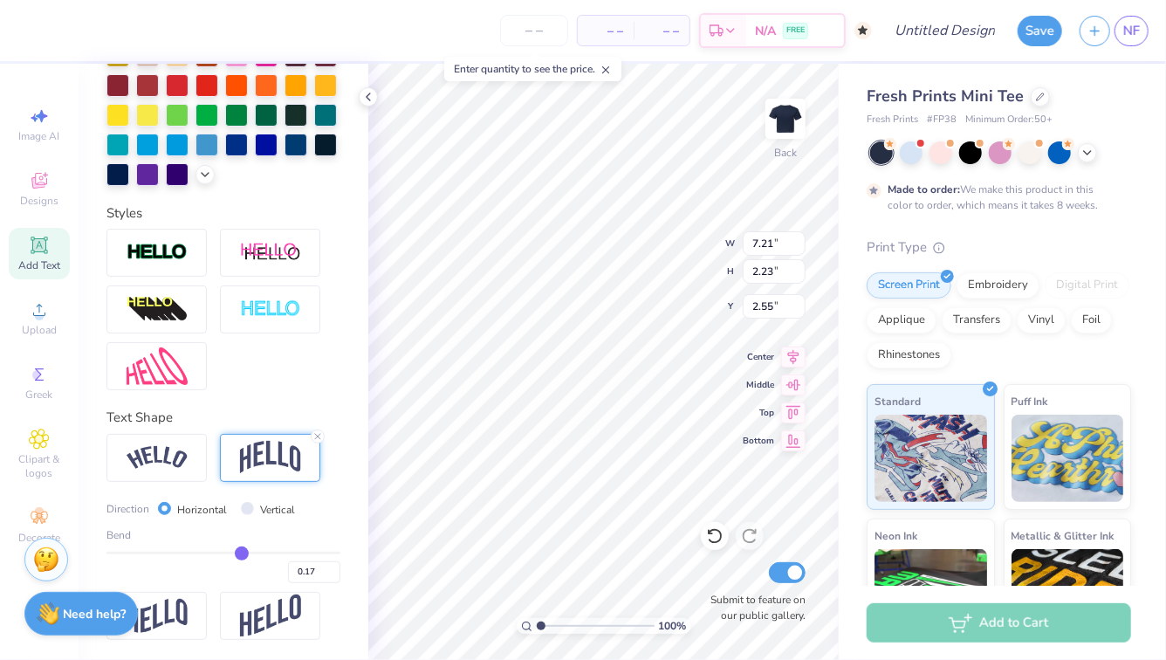
type input "0.18"
drag, startPoint x: 279, startPoint y: 552, endPoint x: 243, endPoint y: 552, distance: 36.7
type input "0.18"
click at [243, 552] on input "range" at bounding box center [223, 553] width 234 height 3
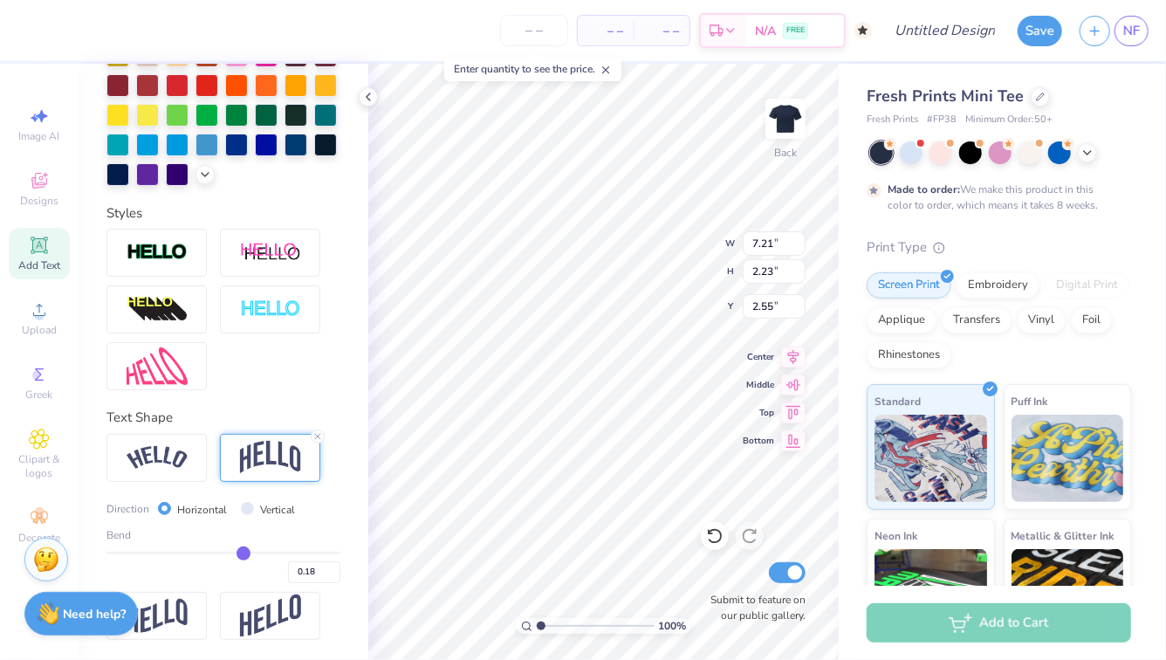
type input "1.26"
type input "3.03"
type input "0.19"
type input "0.2"
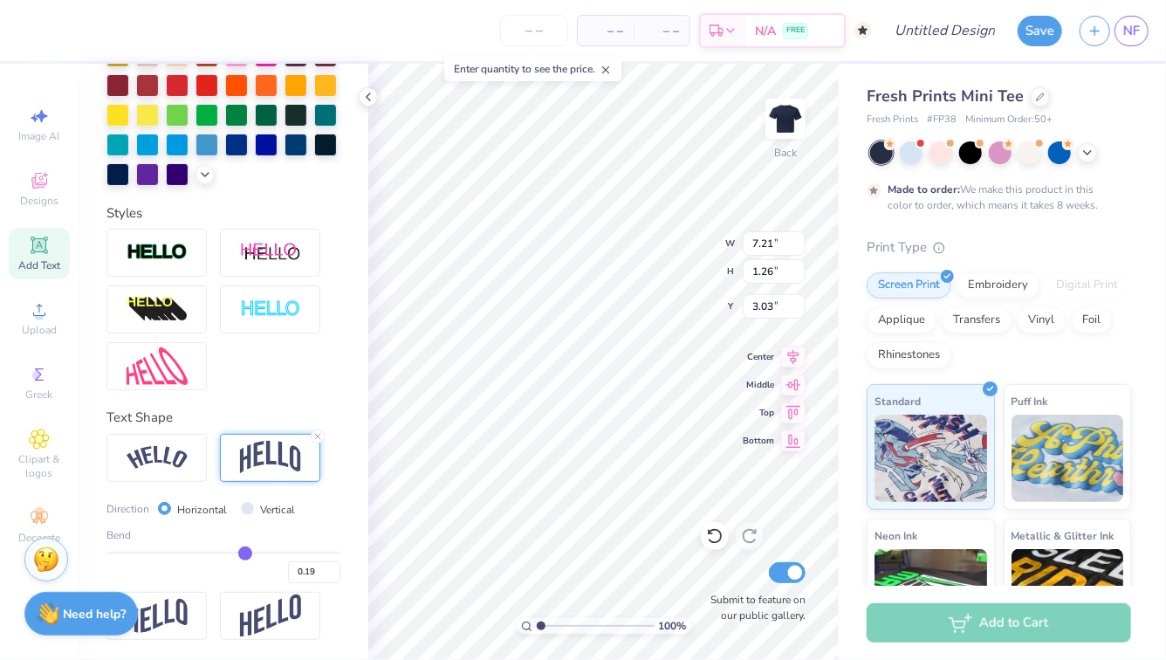
type input "0.20"
type input "0.21"
type input "0.22"
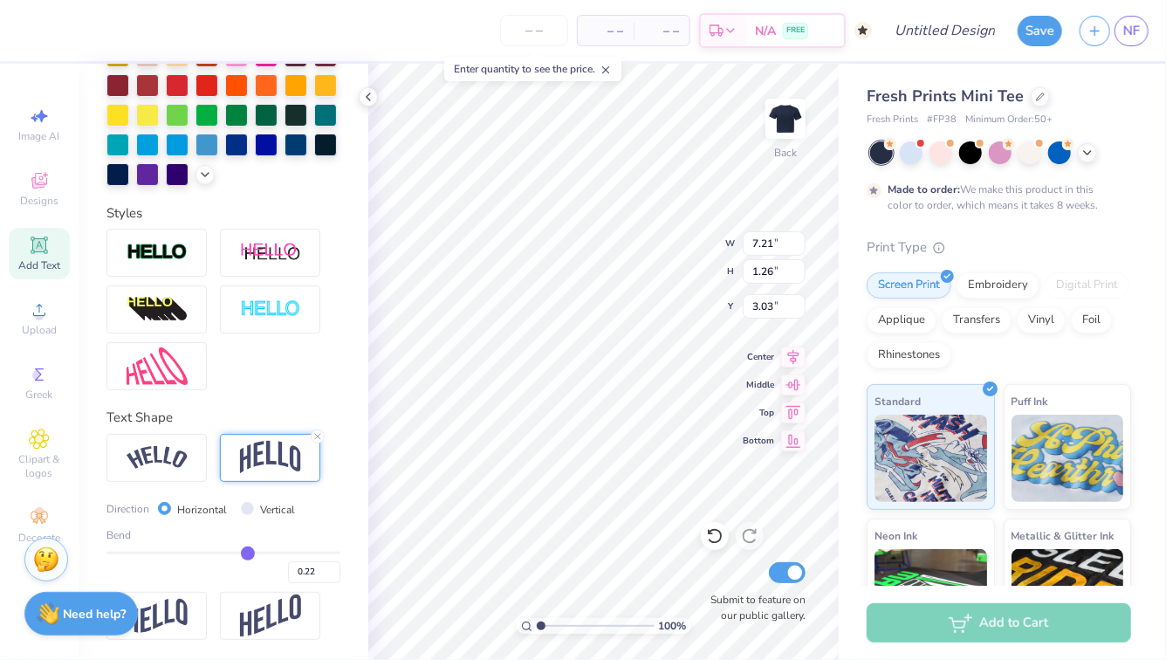
type input "0.23"
click at [248, 552] on input "range" at bounding box center [223, 553] width 234 height 3
type input "1.41"
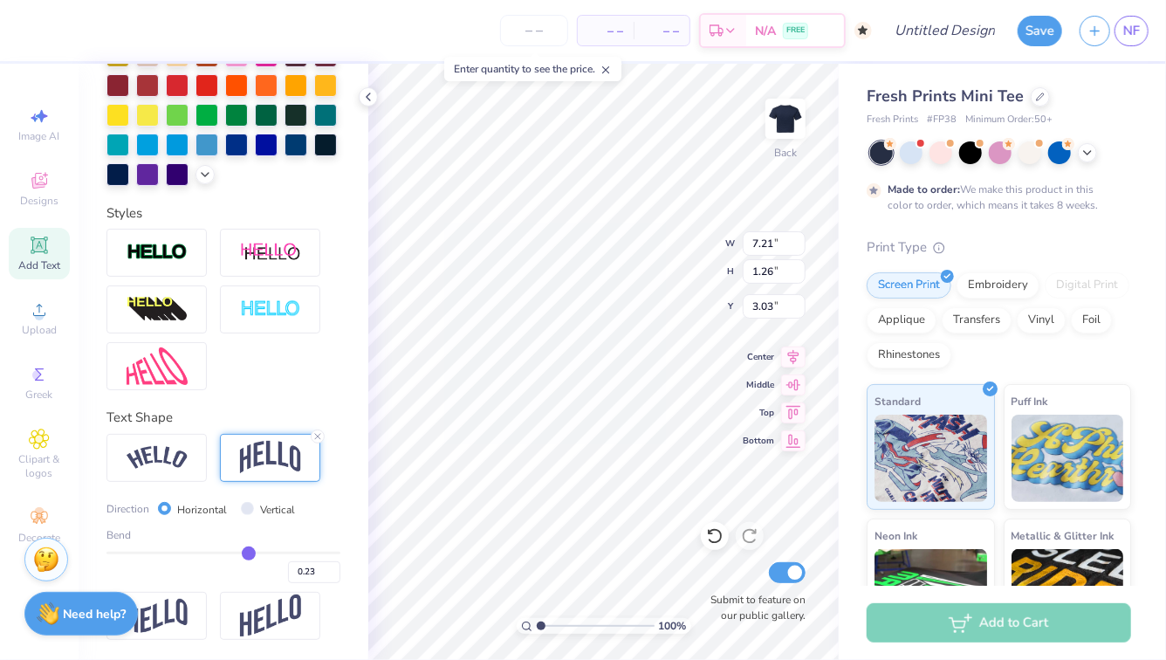
type input "2.96"
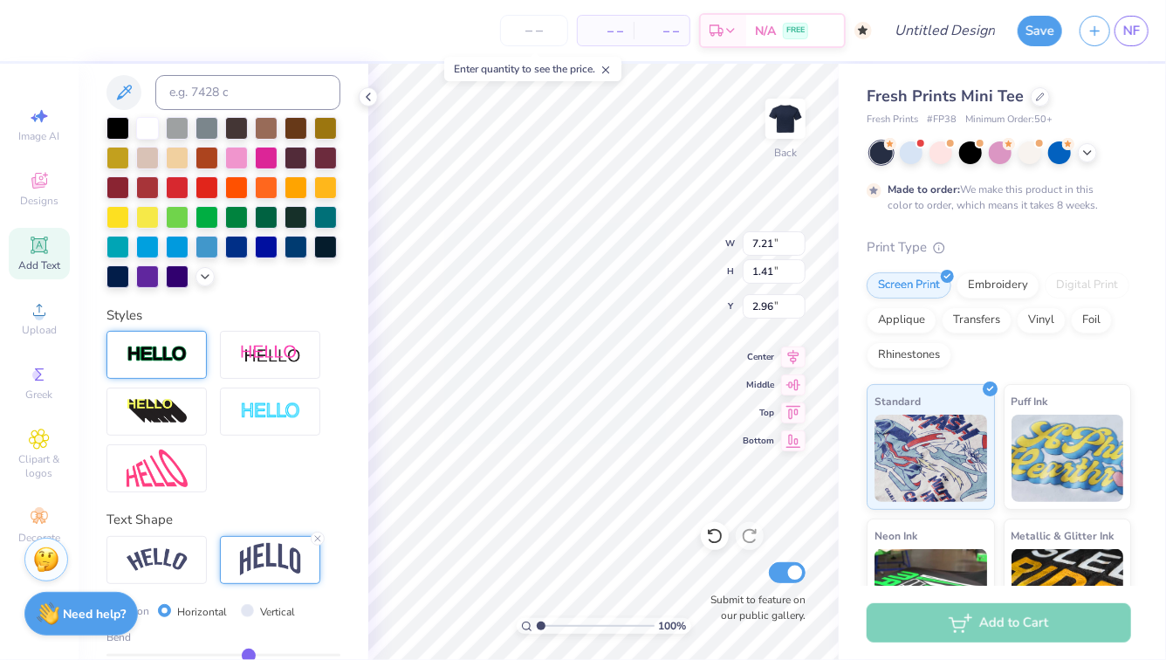
click at [175, 349] on img at bounding box center [157, 355] width 61 height 20
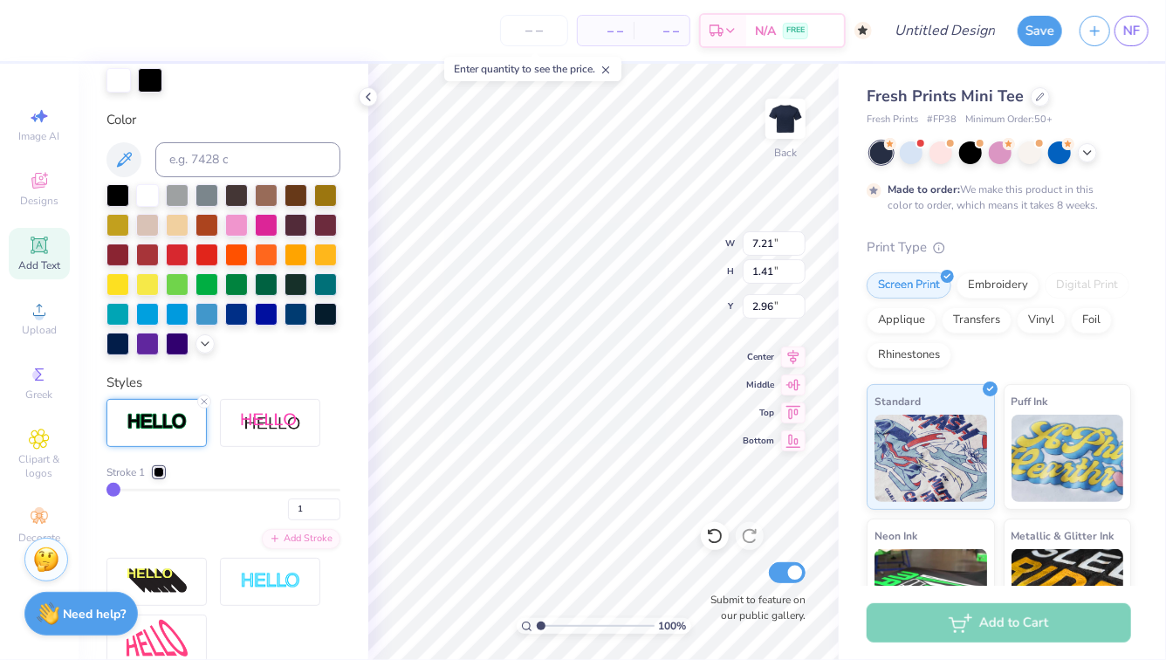
type input "7.23"
type input "1.43"
type input "2.95"
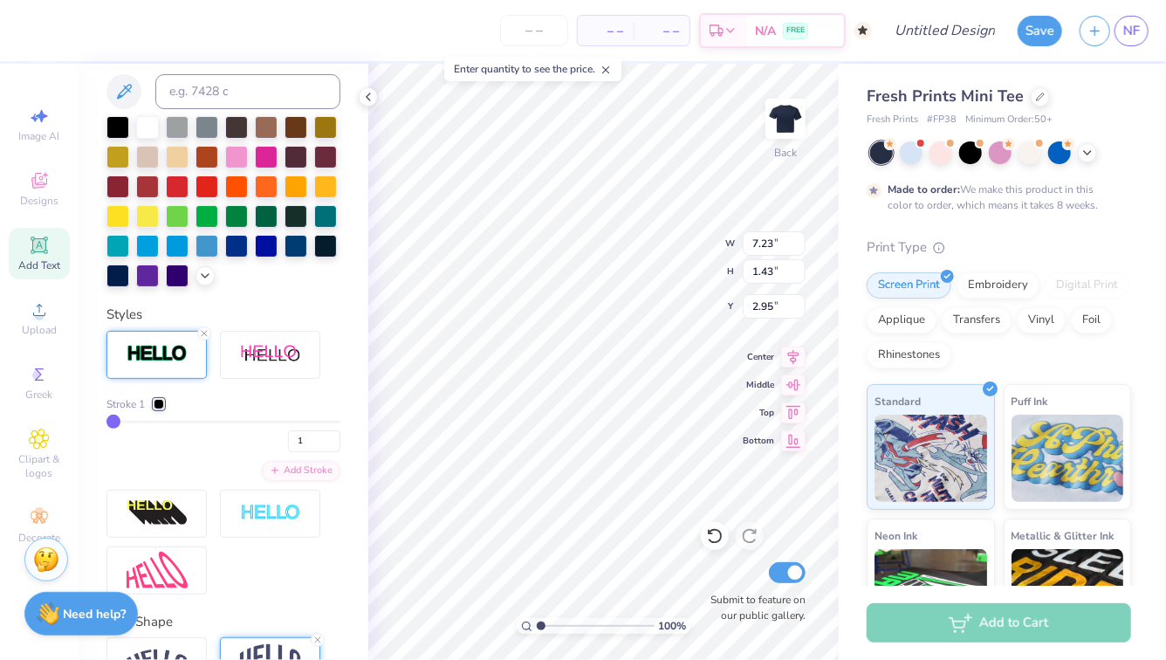
click at [157, 402] on div at bounding box center [159, 404] width 10 height 10
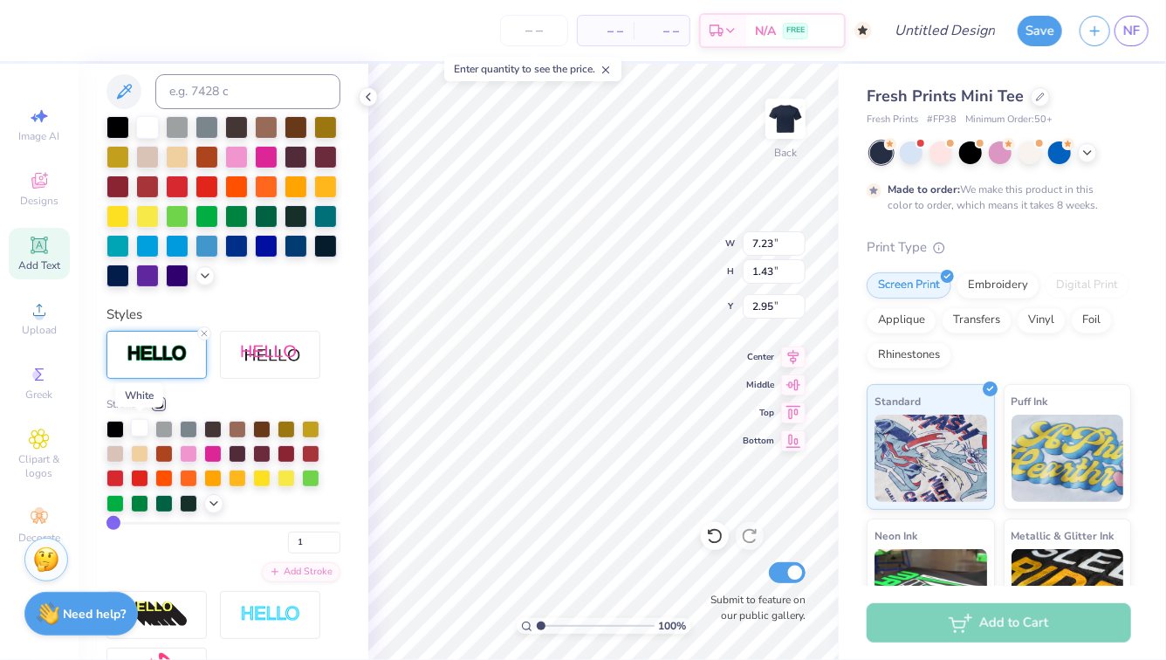
click at [134, 429] on div at bounding box center [139, 427] width 17 height 17
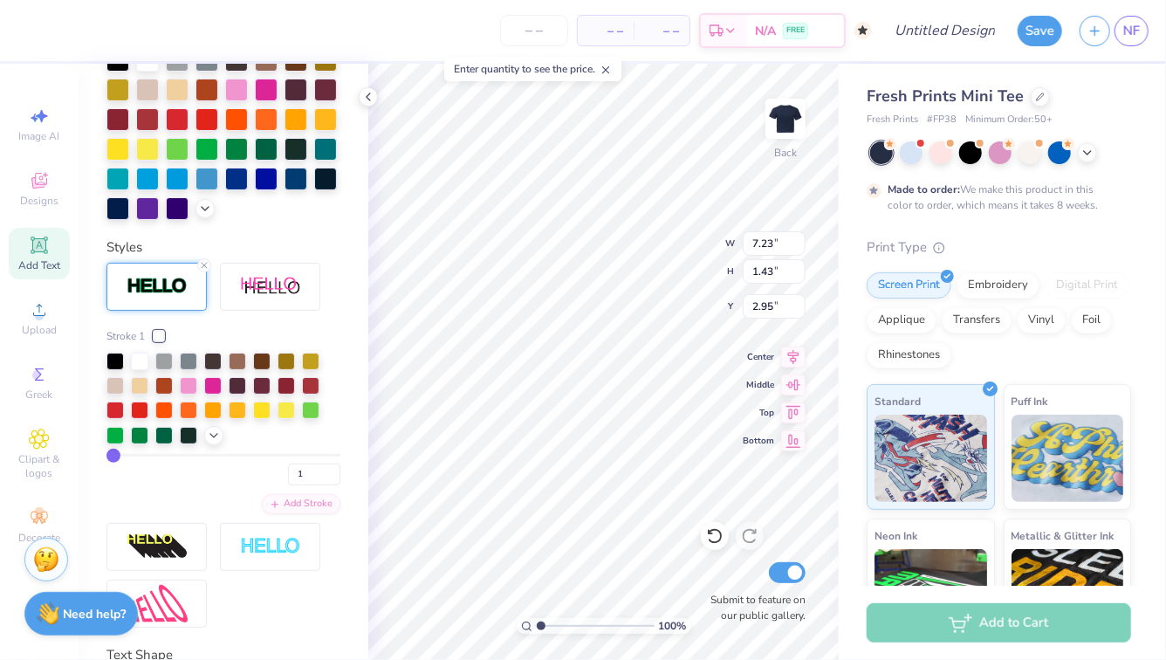
scroll to position [353, 0]
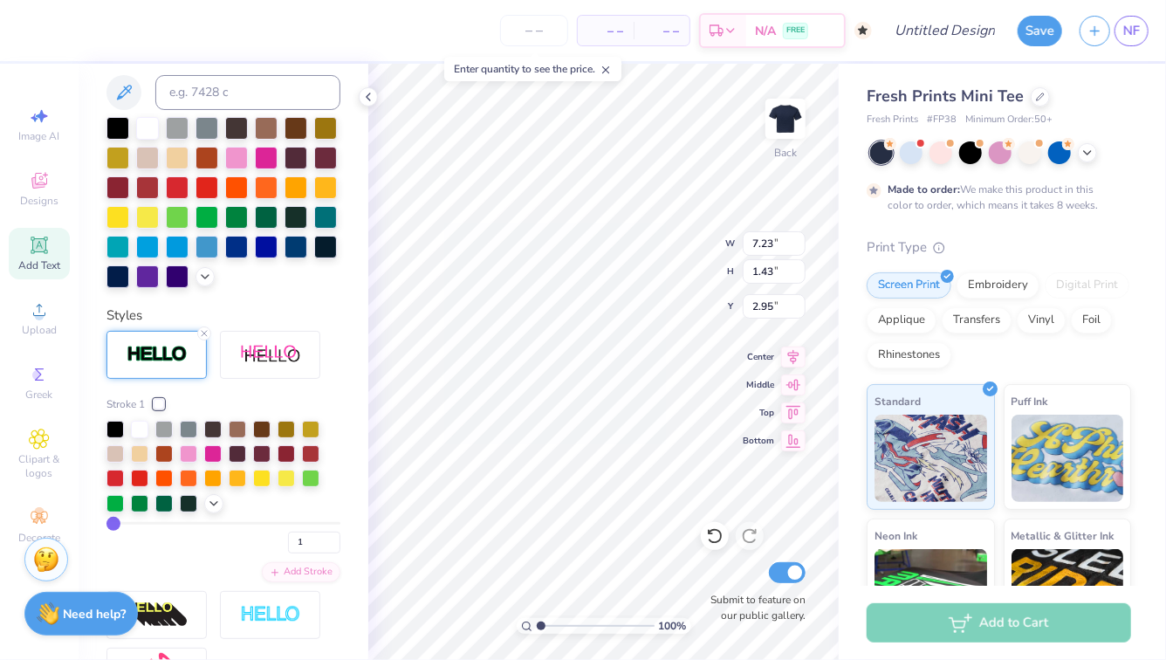
type input "2.72"
click at [30, 463] on span "Clipart & logos" at bounding box center [39, 466] width 61 height 28
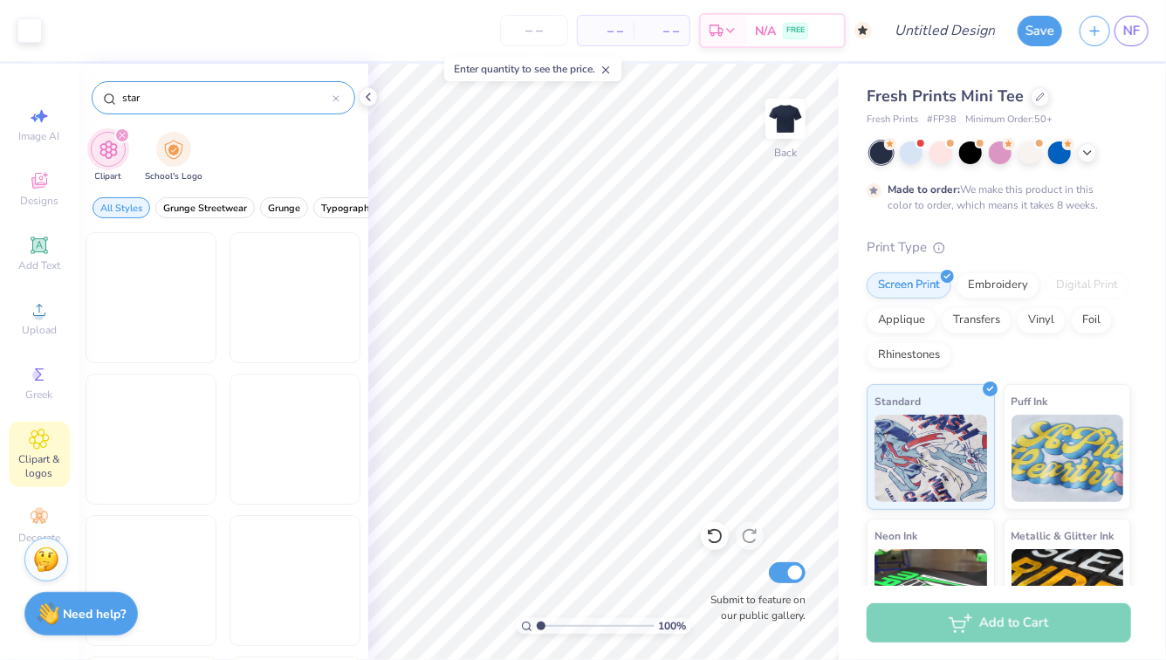
type input "star"
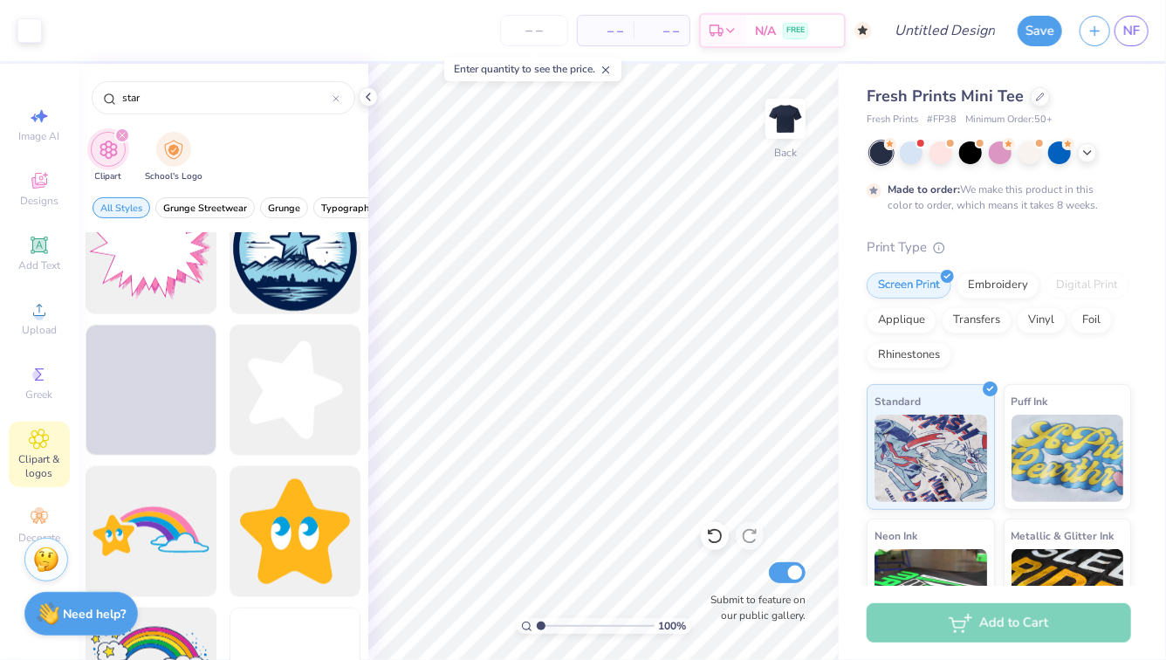
scroll to position [1185, 0]
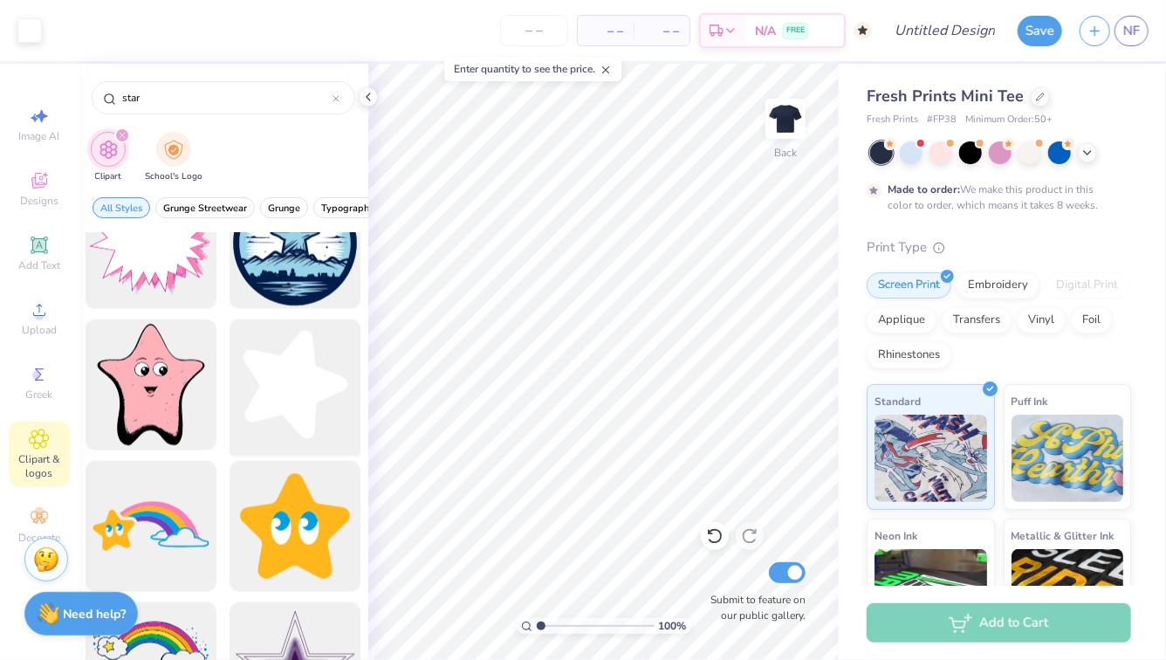
click at [297, 388] on div at bounding box center [295, 385] width 144 height 144
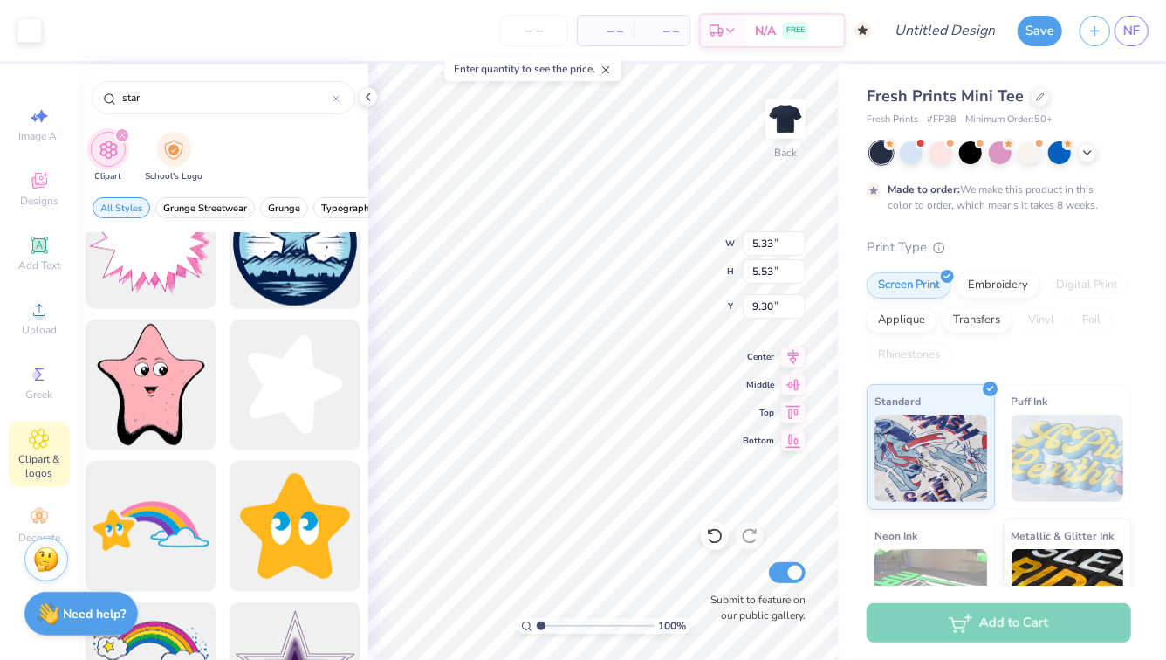
type input "5.33"
type input "5.53"
type input "9.30"
type input "2.38"
type input "2.47"
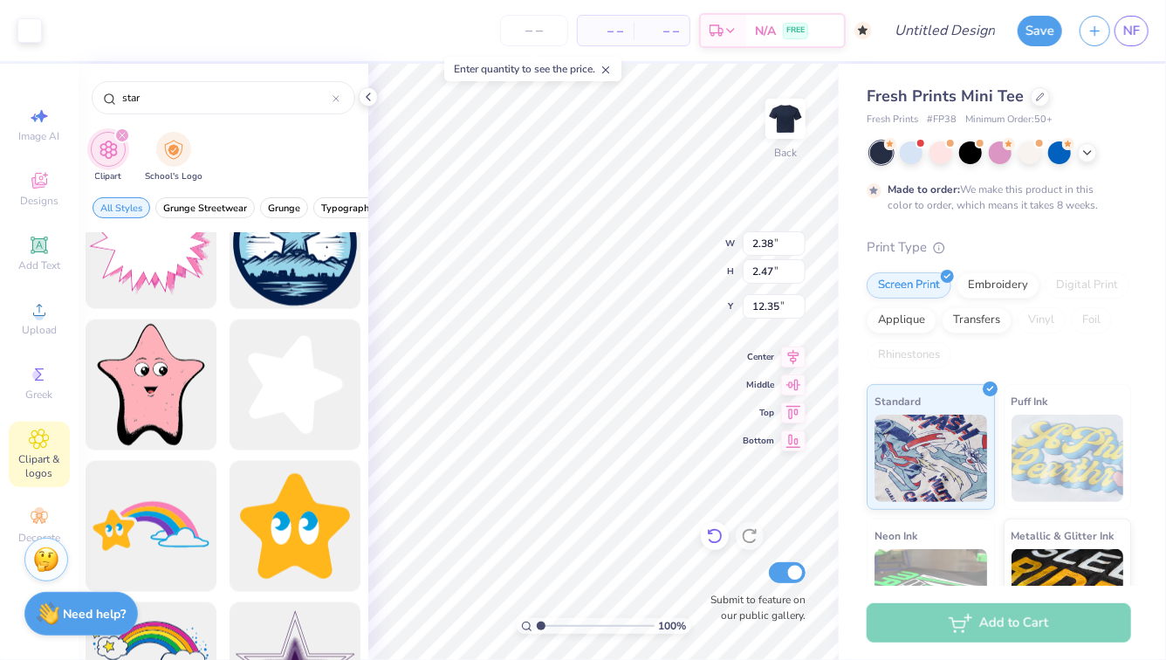
type input "3.89"
type input "1.49"
type input "1.54"
type input "4.83"
type input "1.54"
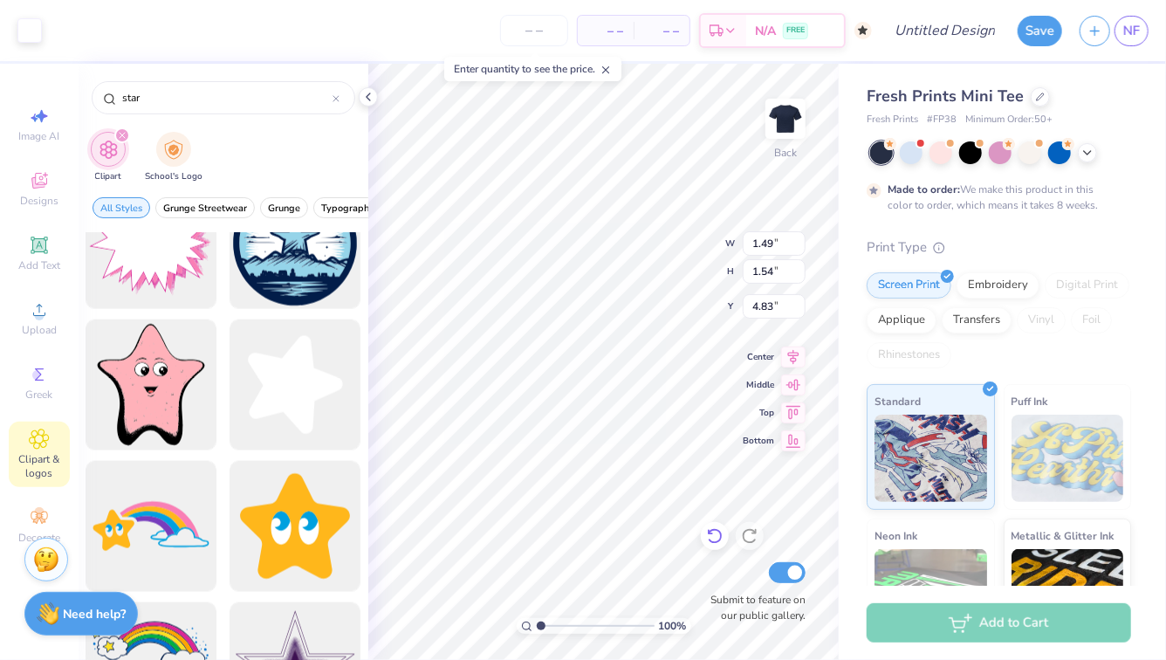
type input "1.48"
type input "3.85"
type input "1.12"
type input "1.08"
type input "3.91"
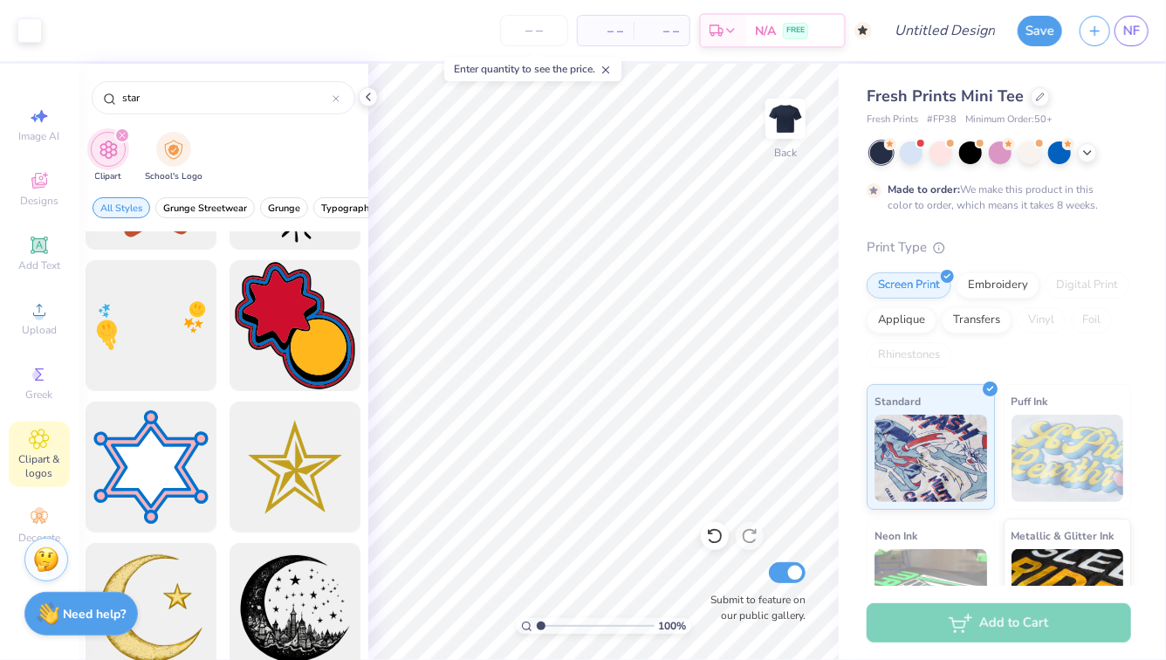
scroll to position [0, 0]
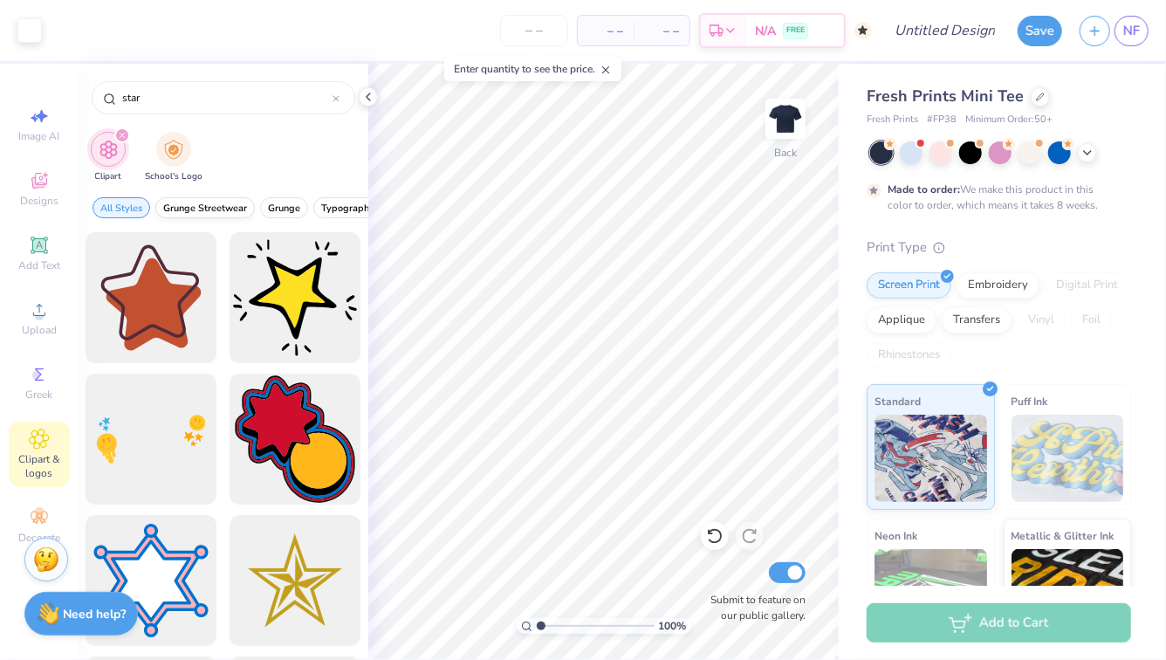
click at [229, 208] on span "Grunge Streetwear" at bounding box center [205, 208] width 84 height 13
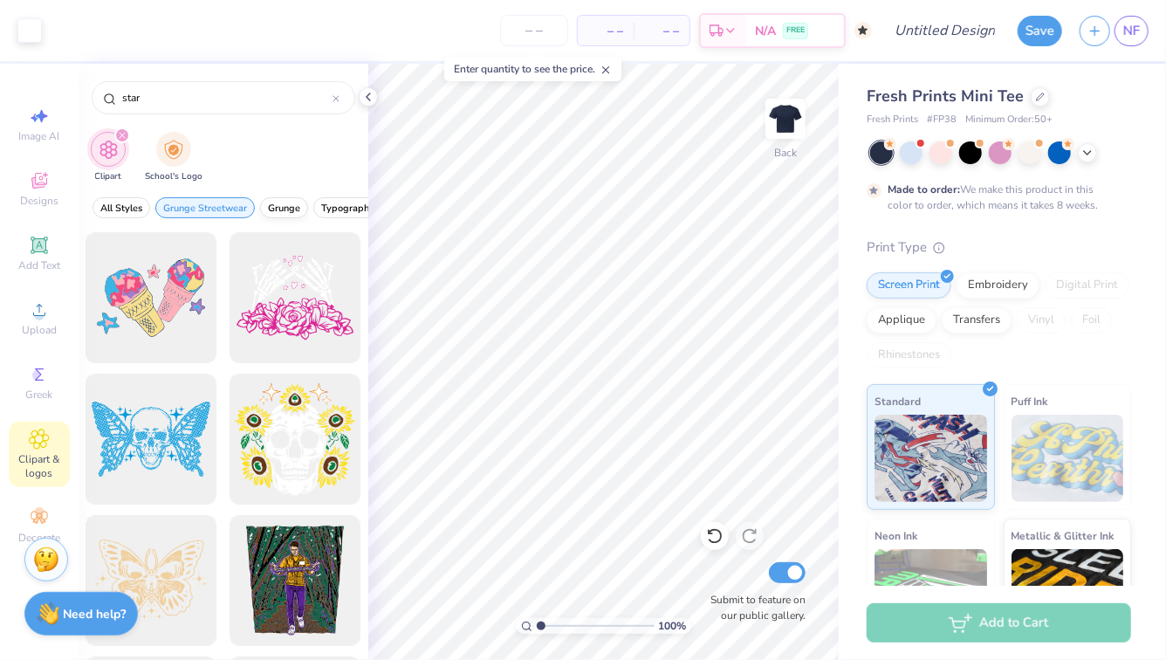
click at [281, 209] on span "Grunge" at bounding box center [284, 208] width 32 height 13
click at [223, 206] on span "Grunge" at bounding box center [221, 208] width 32 height 13
click at [169, 207] on span "Grunge Streetwear" at bounding box center [142, 208] width 84 height 13
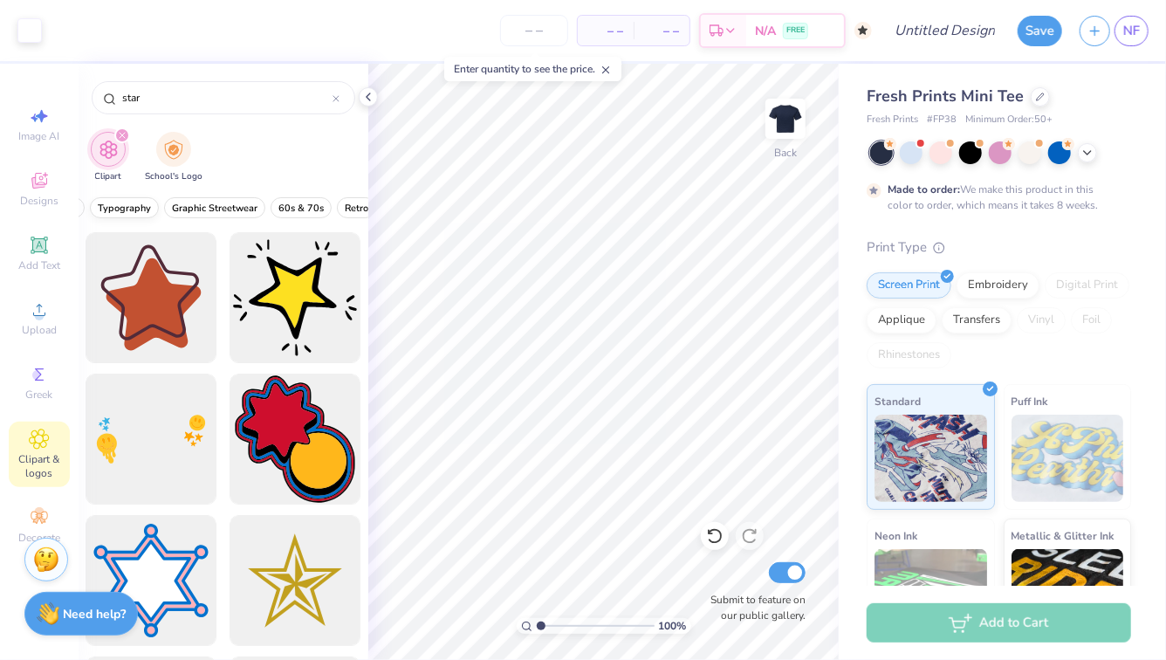
scroll to position [0, 223]
click at [243, 206] on span "Graphic Streetwear" at bounding box center [216, 208] width 86 height 13
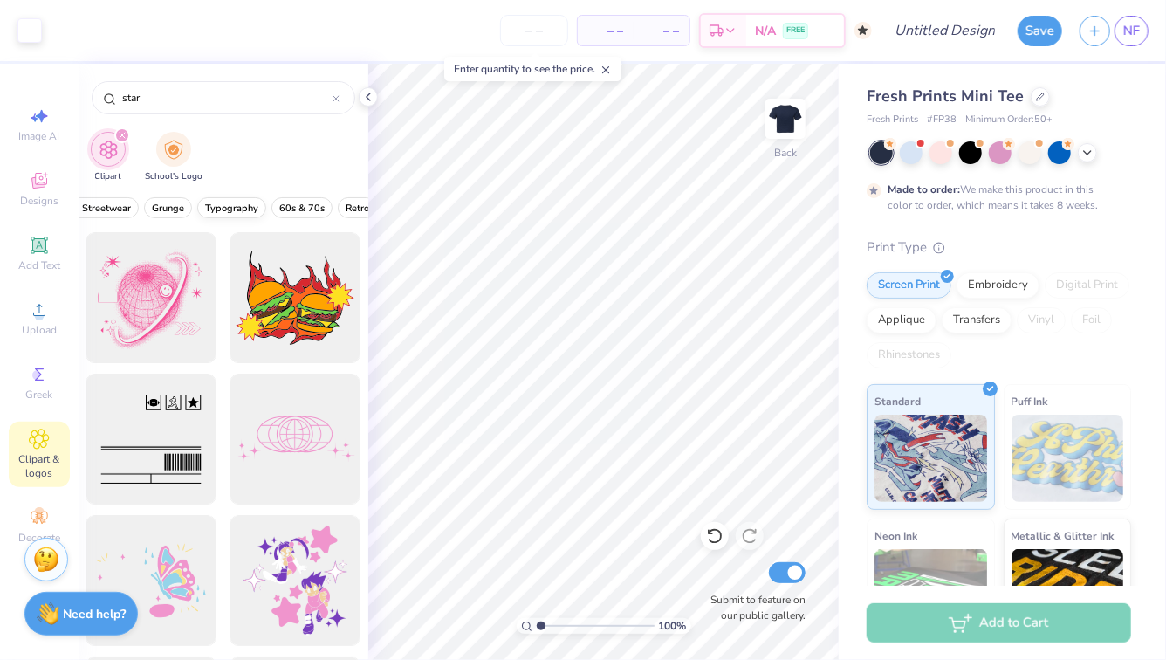
scroll to position [0, 0]
click at [194, 207] on span "Graphic Streetwear" at bounding box center [206, 208] width 86 height 13
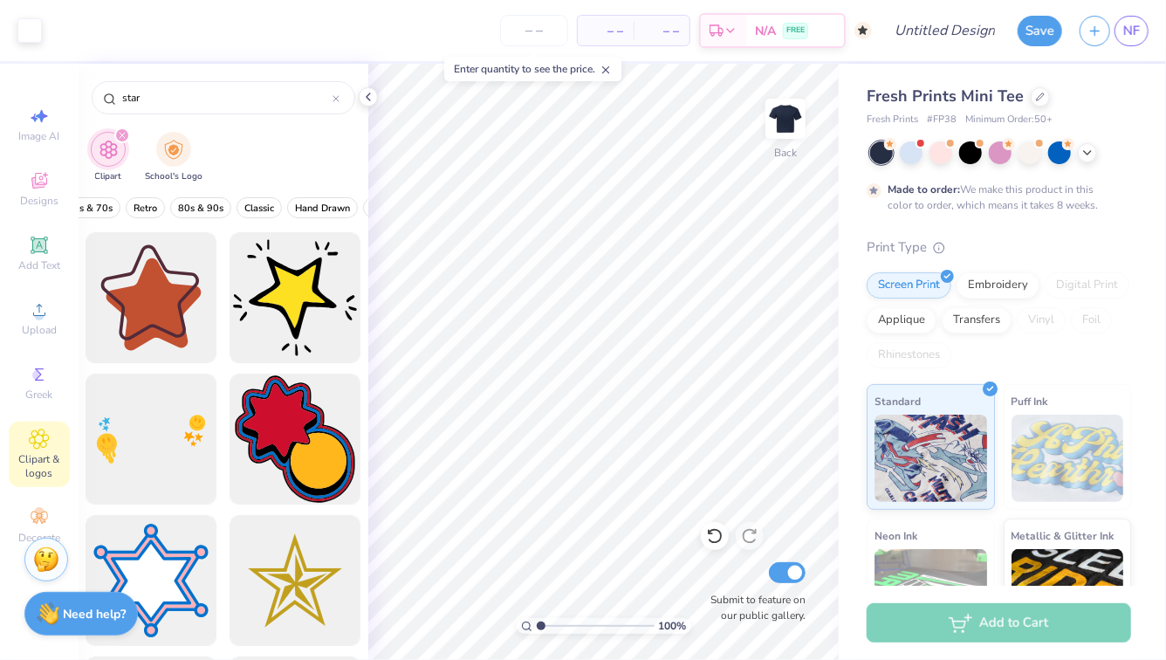
scroll to position [0, 435]
click at [249, 209] on span "Classic" at bounding box center [258, 208] width 30 height 13
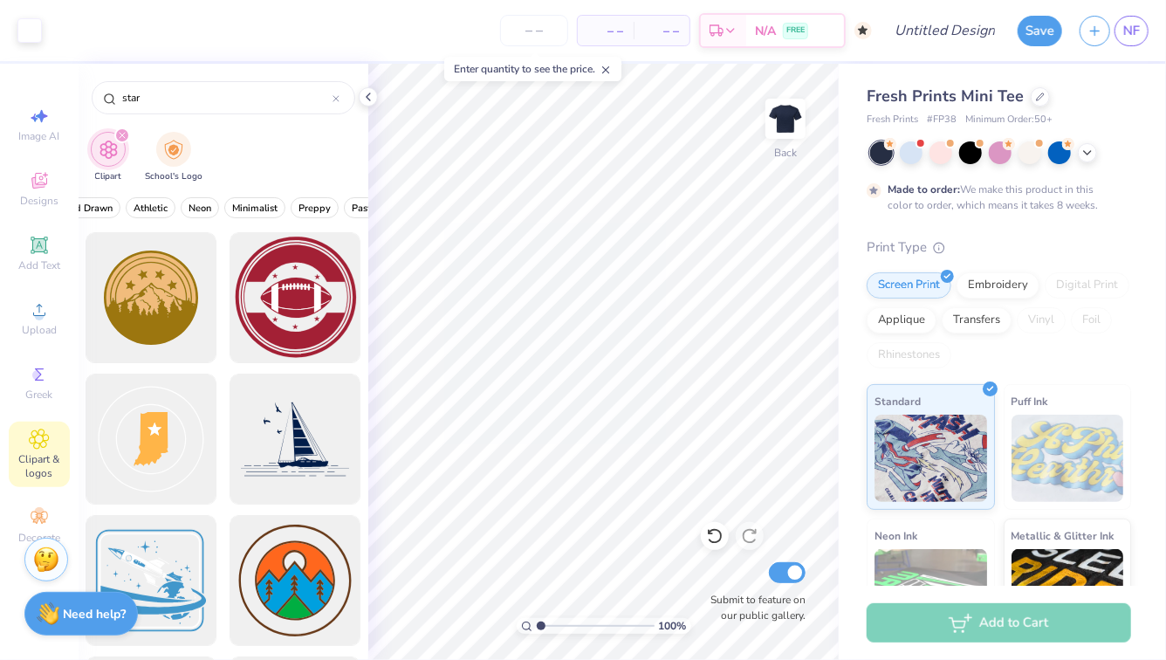
scroll to position [0, 707]
click at [221, 208] on span "Minimalist" at bounding box center [219, 208] width 45 height 13
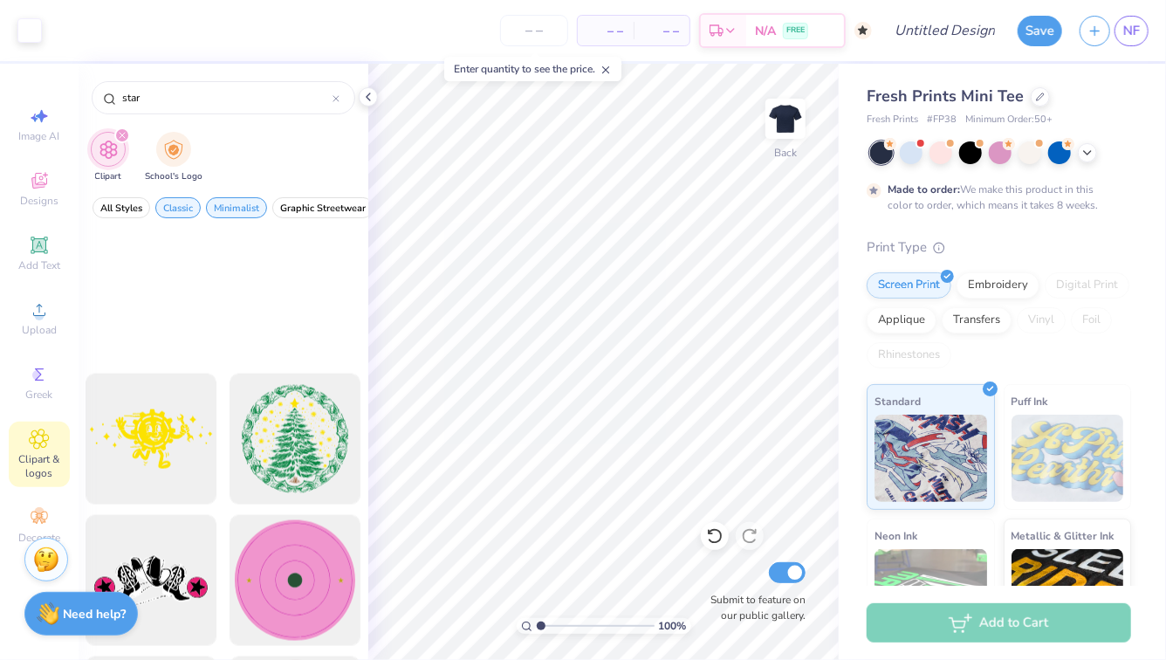
scroll to position [0, 0]
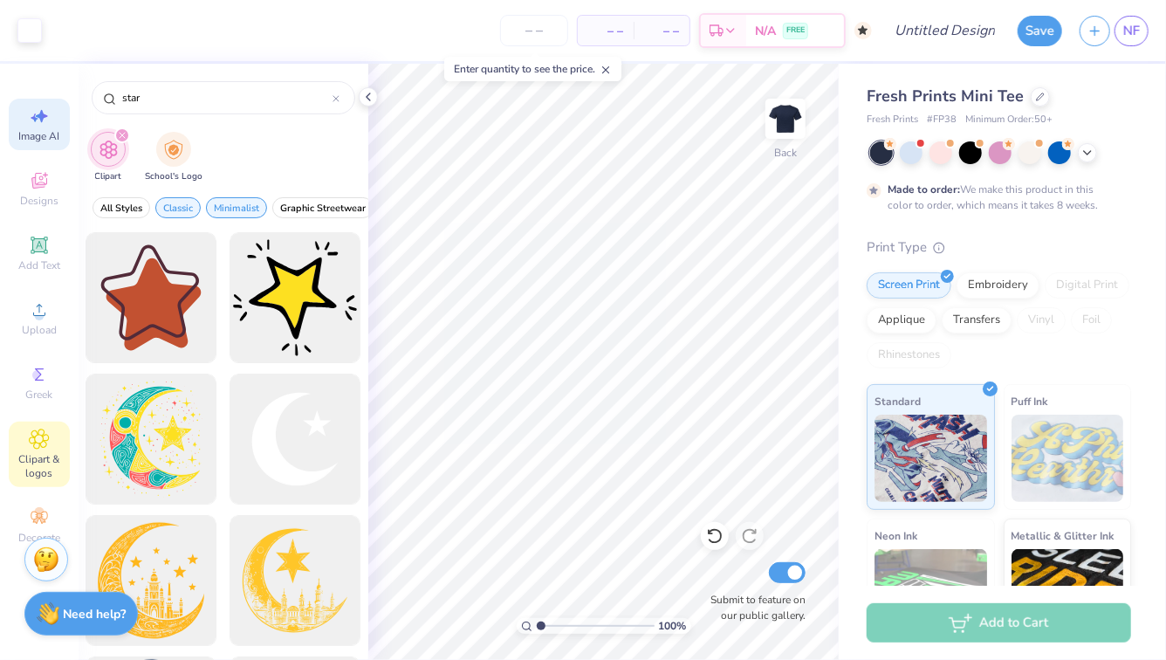
click at [47, 142] on span "Image AI" at bounding box center [39, 136] width 41 height 14
select select "4"
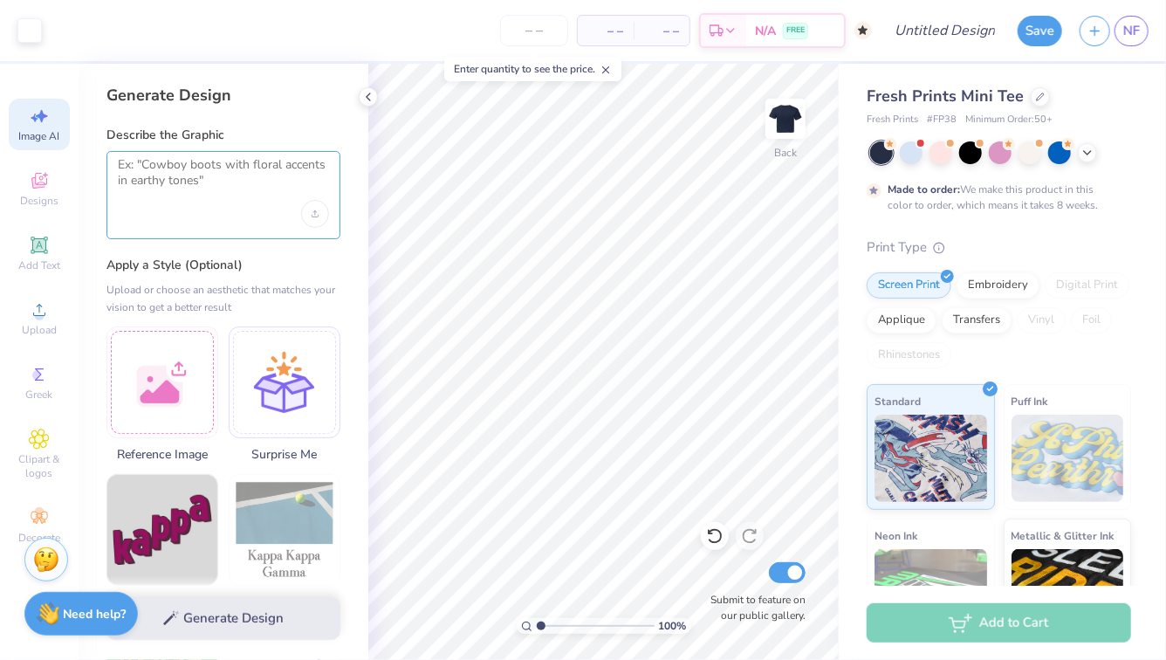
click at [212, 195] on textarea at bounding box center [223, 179] width 211 height 44
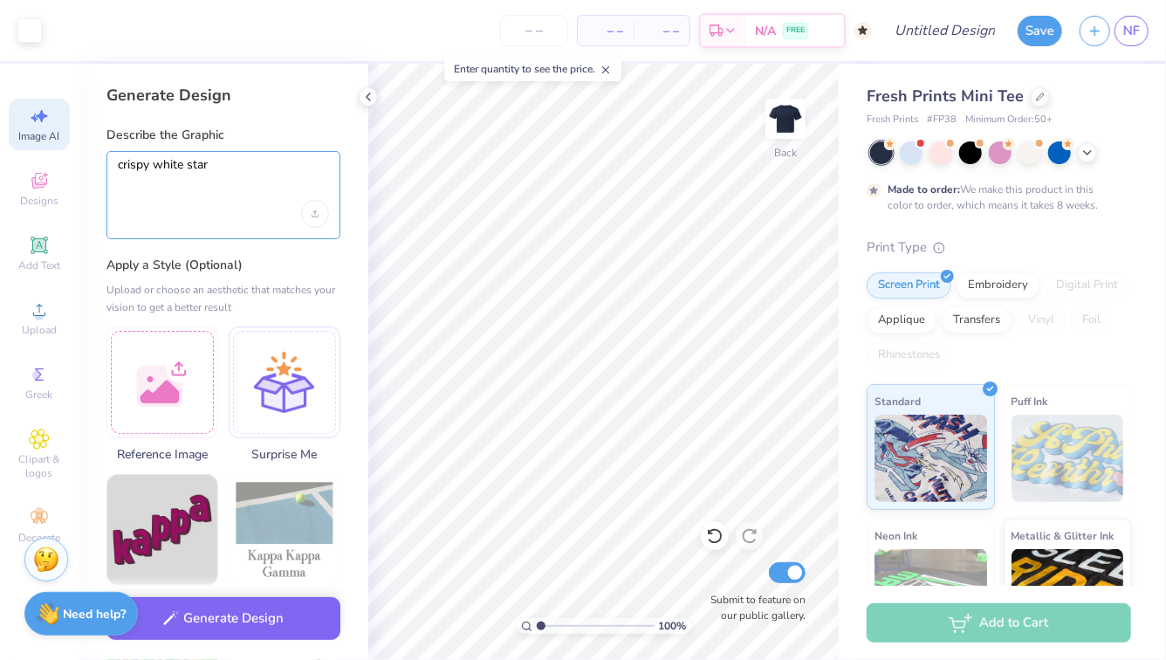
click at [146, 167] on textarea "crispy white star" at bounding box center [223, 179] width 211 height 44
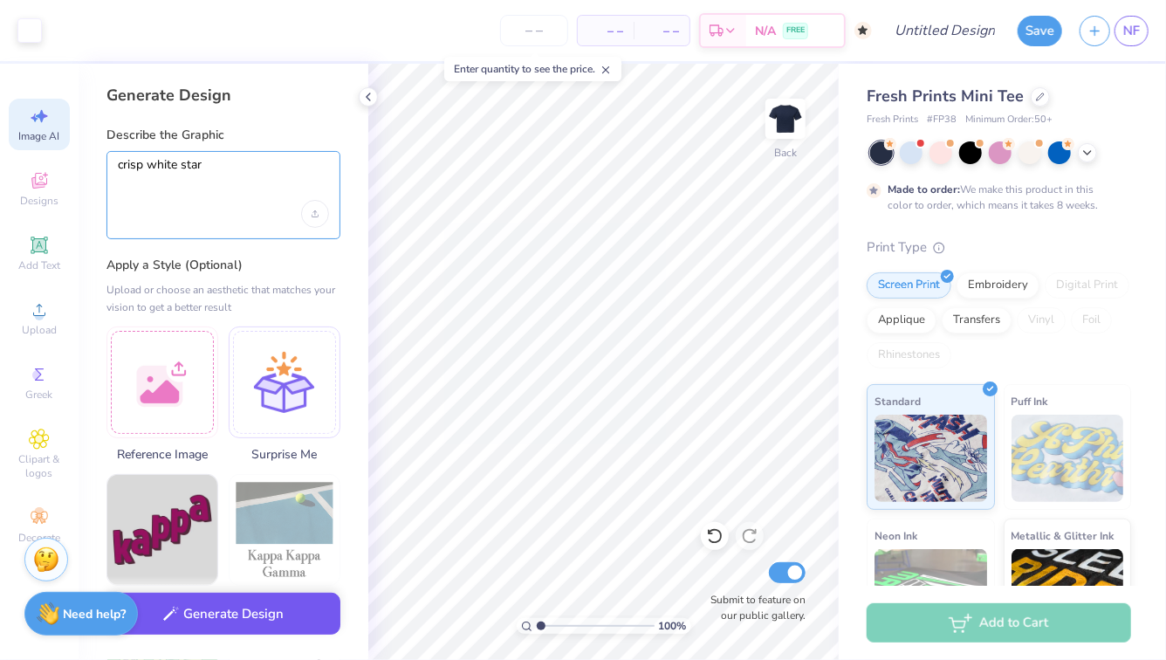
type textarea "crisp white star"
click at [180, 612] on button "Generate Design" at bounding box center [223, 614] width 234 height 43
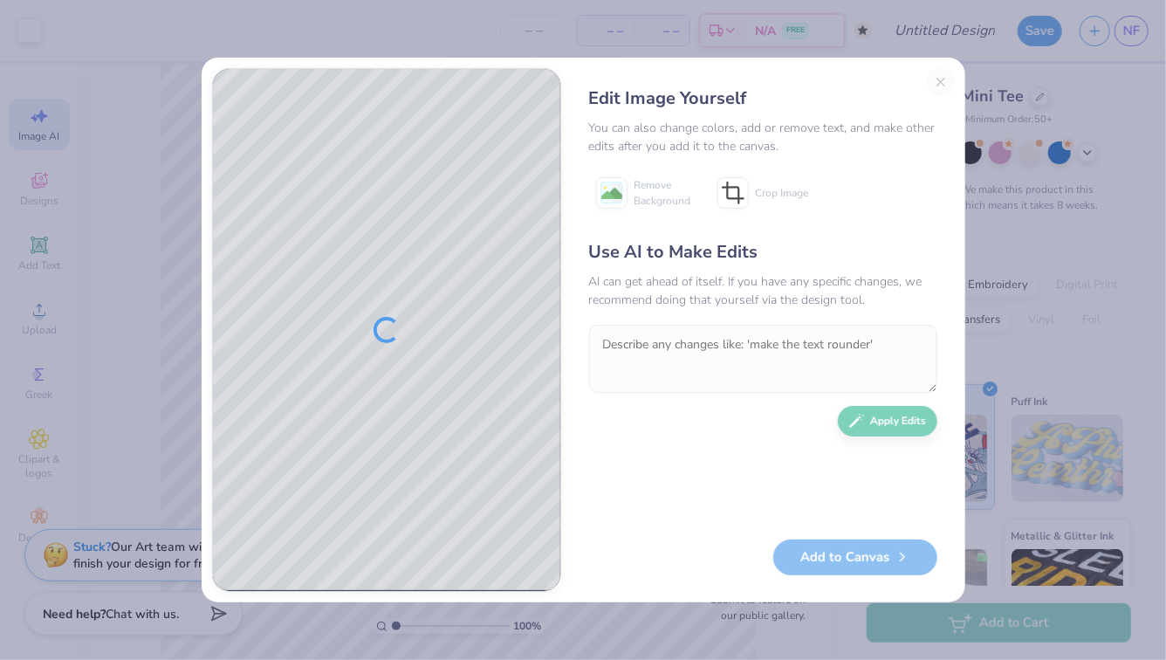
click at [815, 554] on div "Add to Canvas" at bounding box center [763, 557] width 348 height 36
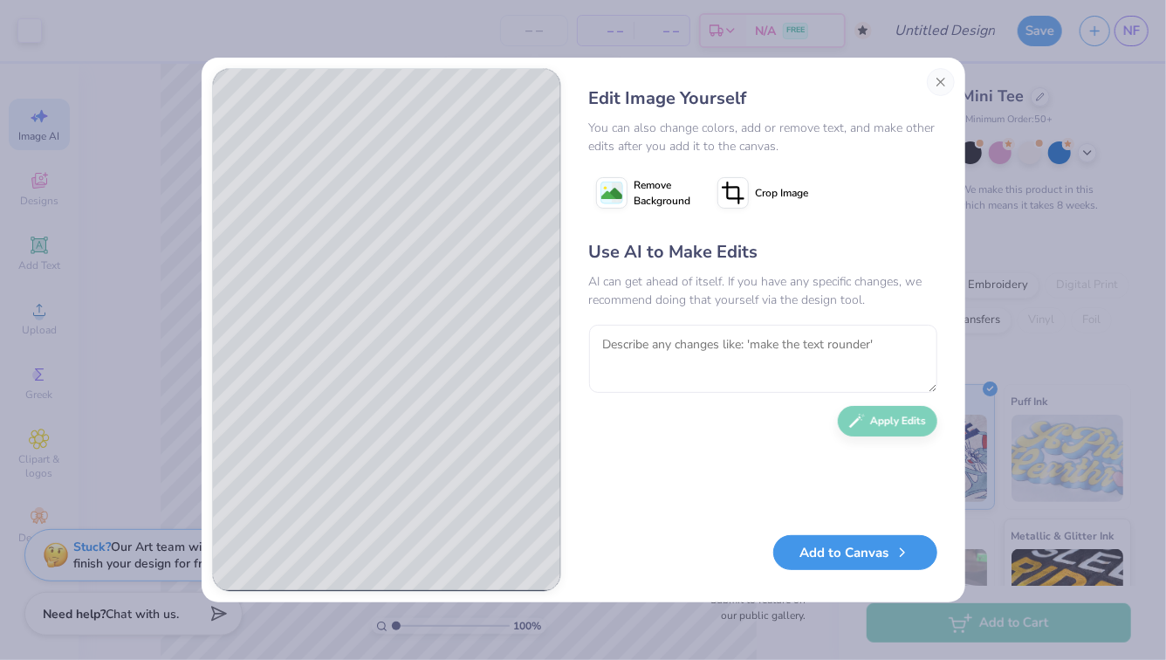
click at [818, 549] on button "Add to Canvas" at bounding box center [855, 553] width 164 height 36
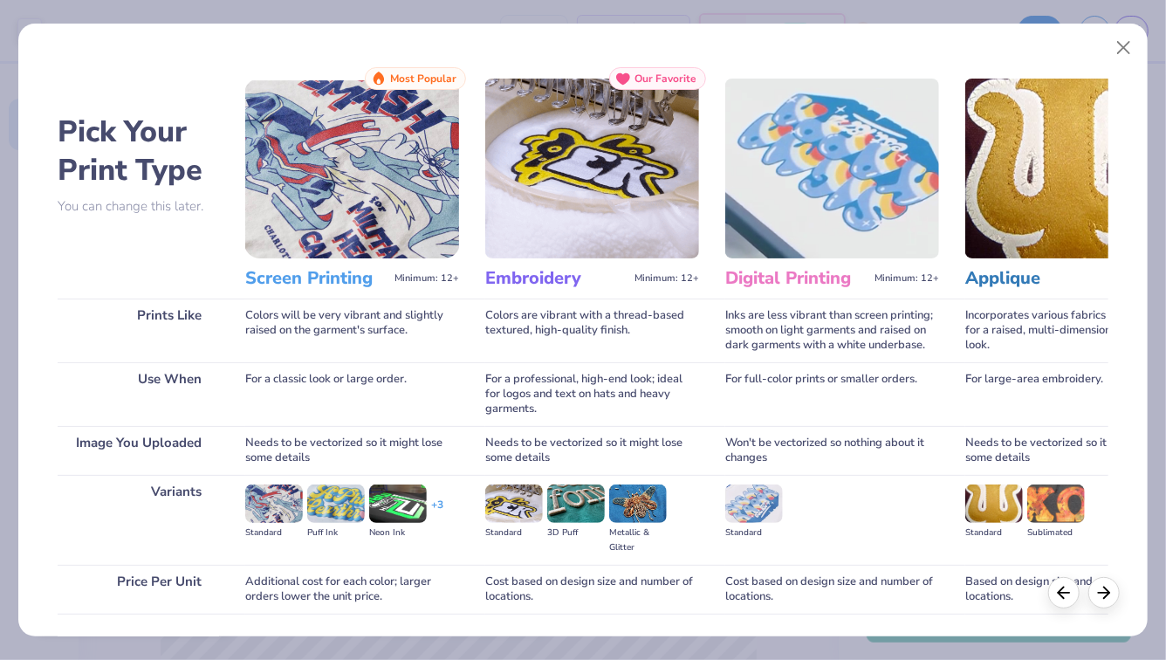
click at [395, 223] on img at bounding box center [352, 169] width 214 height 180
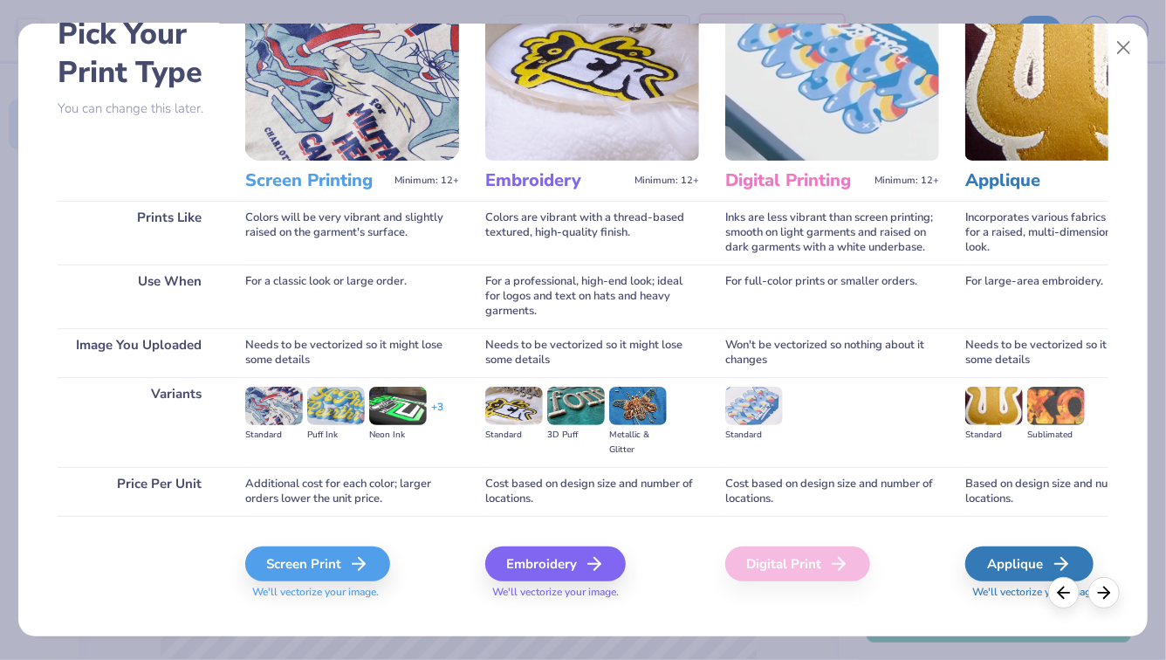
scroll to position [96, 0]
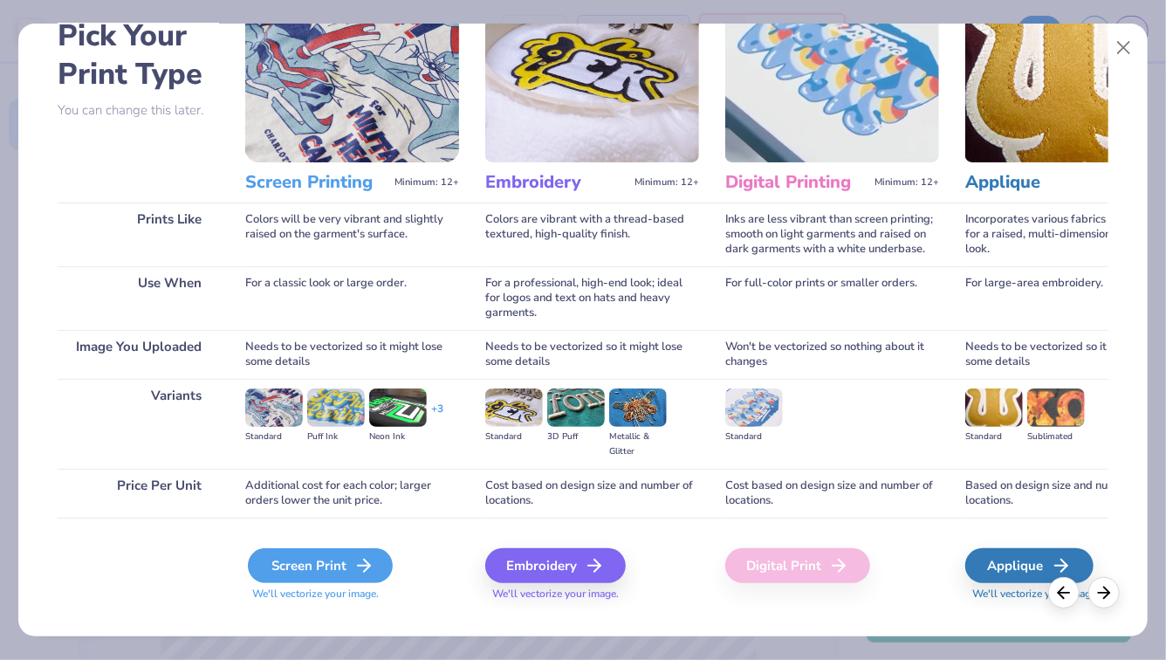
click at [362, 556] on icon at bounding box center [363, 565] width 21 height 21
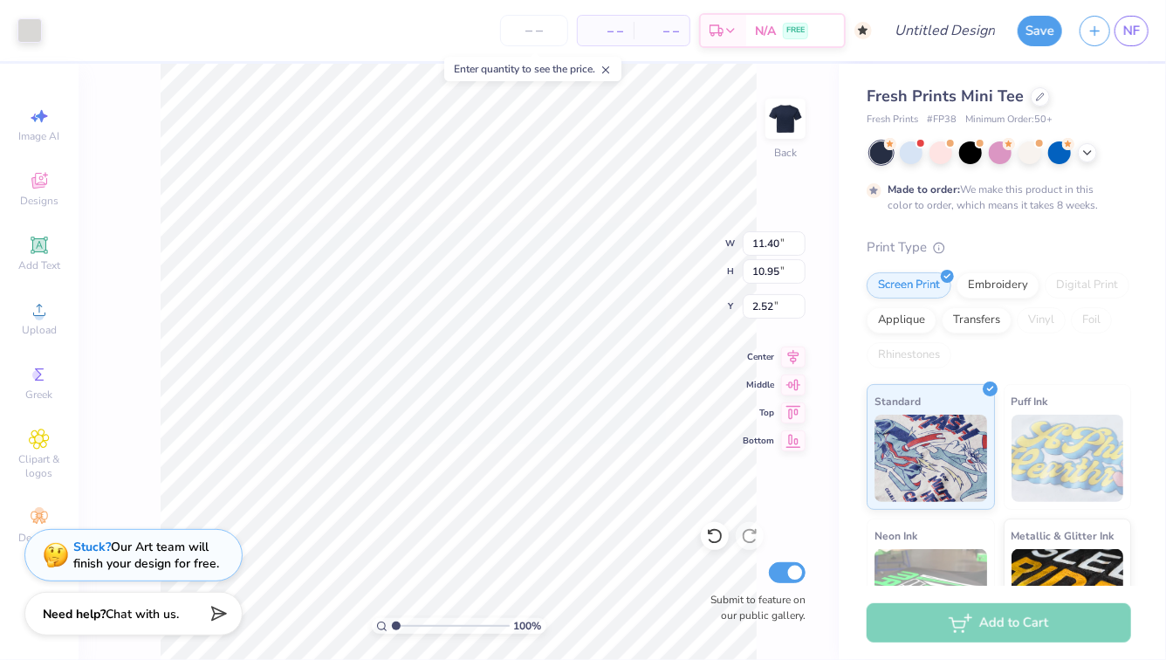
type input "4.55"
type input "1.12"
type input "1.08"
type input "3.91"
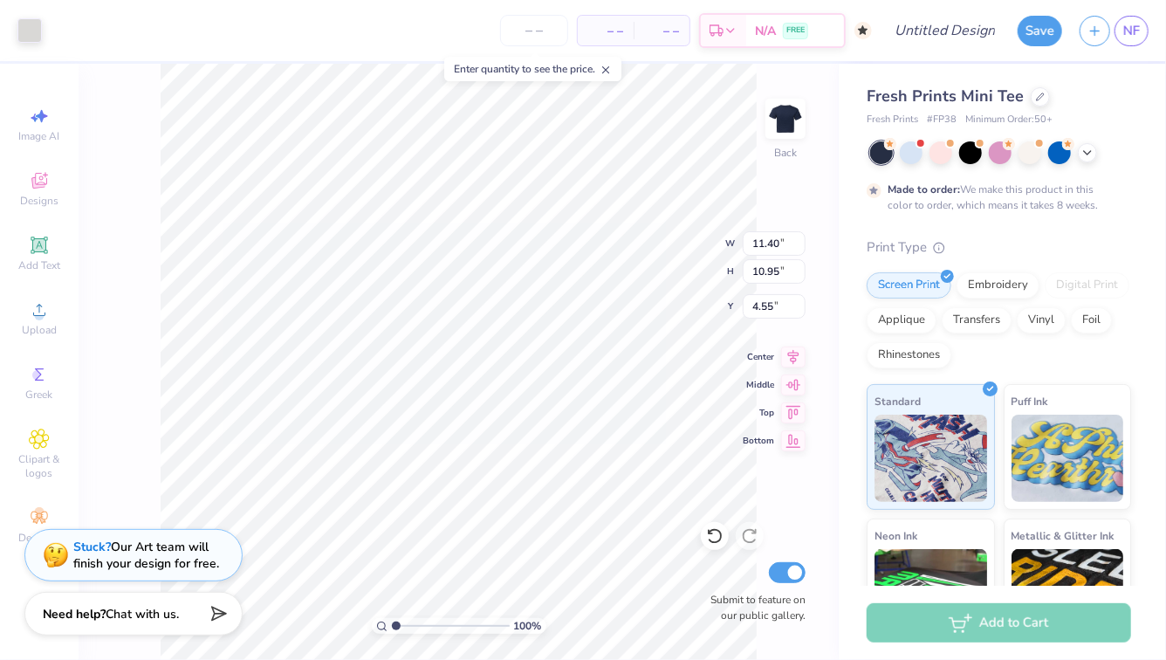
type input "1.17"
type input "1.12"
type input "3.83"
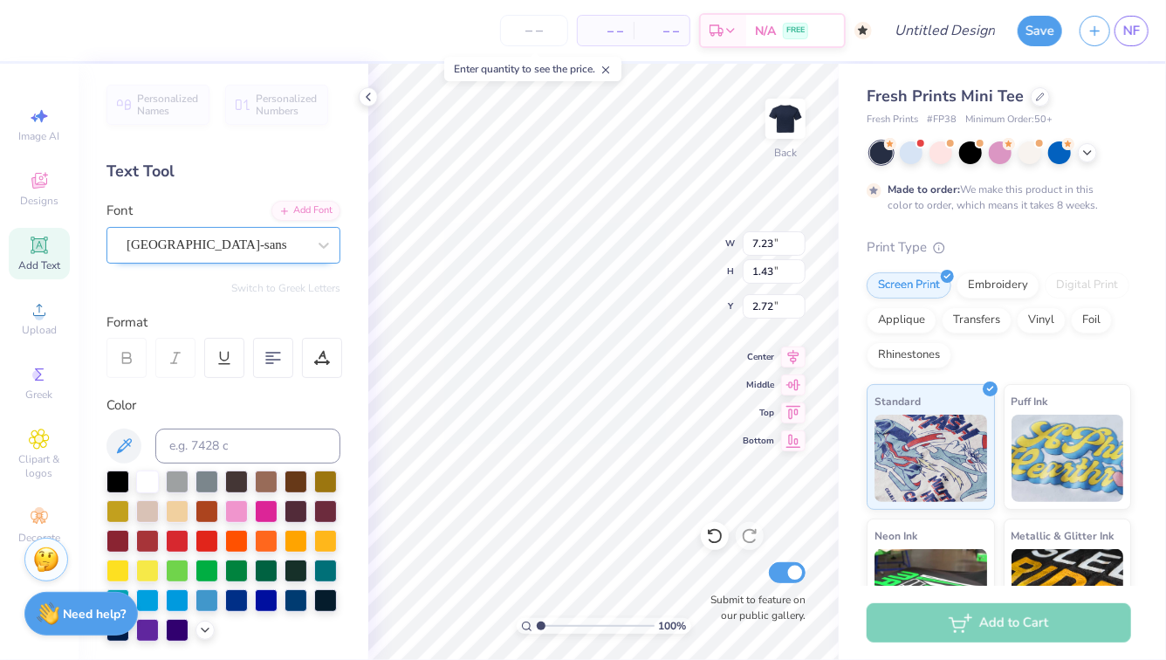
click at [224, 243] on div "cafe de paris-sans" at bounding box center [216, 244] width 183 height 27
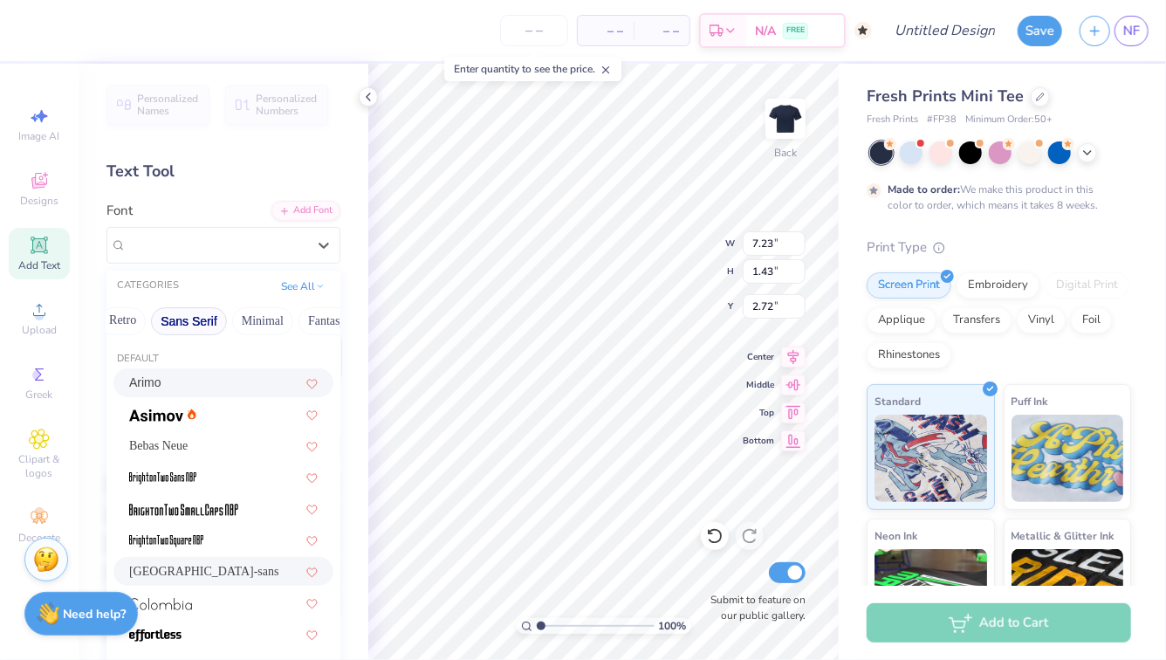
scroll to position [0, 384]
click at [252, 318] on button "Minimal" at bounding box center [255, 321] width 61 height 28
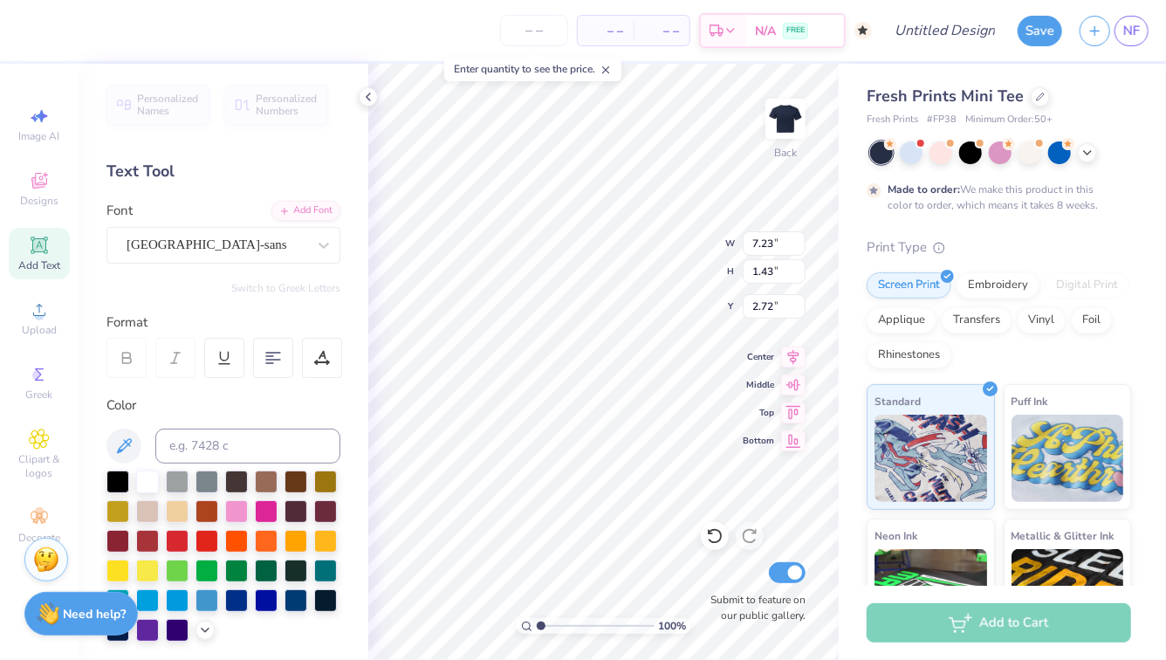
scroll to position [0, 0]
type textarea "A"
type textarea "ZETA TAU ALPHA"
type input "3.00"
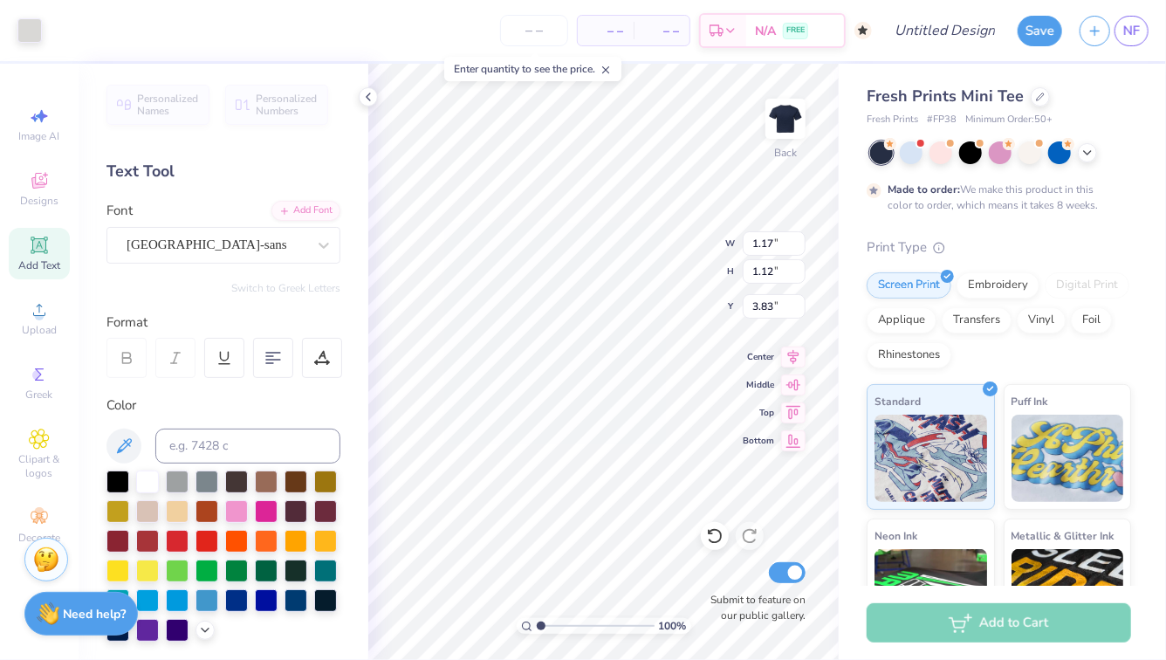
type input "3.95"
click at [37, 519] on icon at bounding box center [39, 517] width 21 height 21
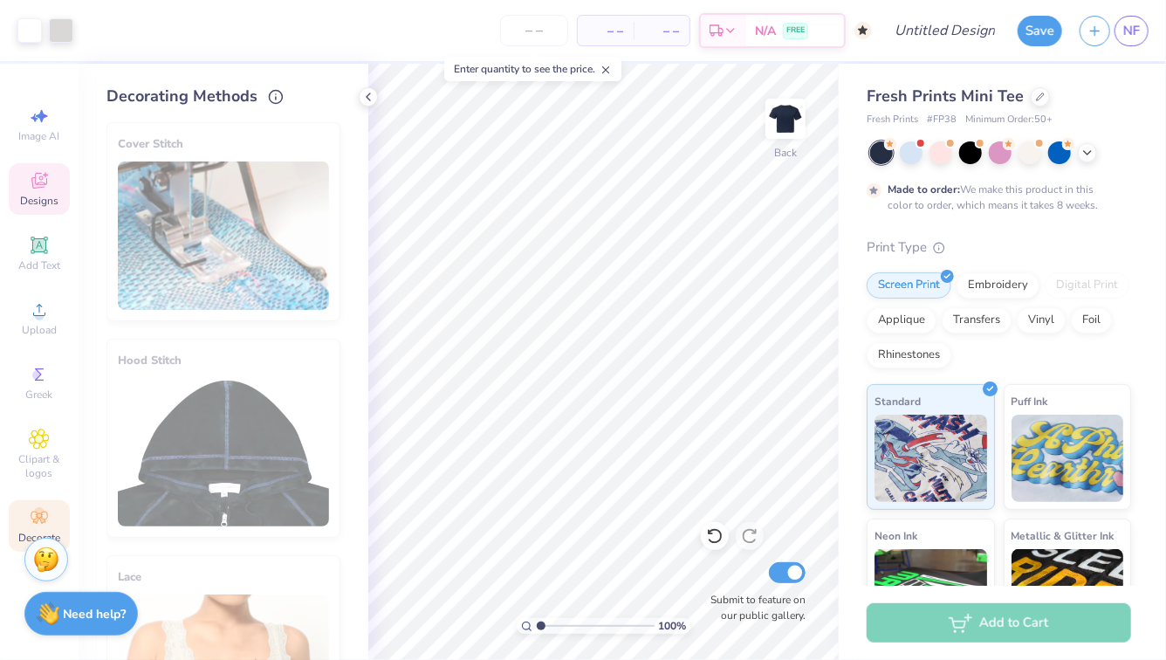
click at [46, 203] on span "Designs" at bounding box center [39, 201] width 38 height 14
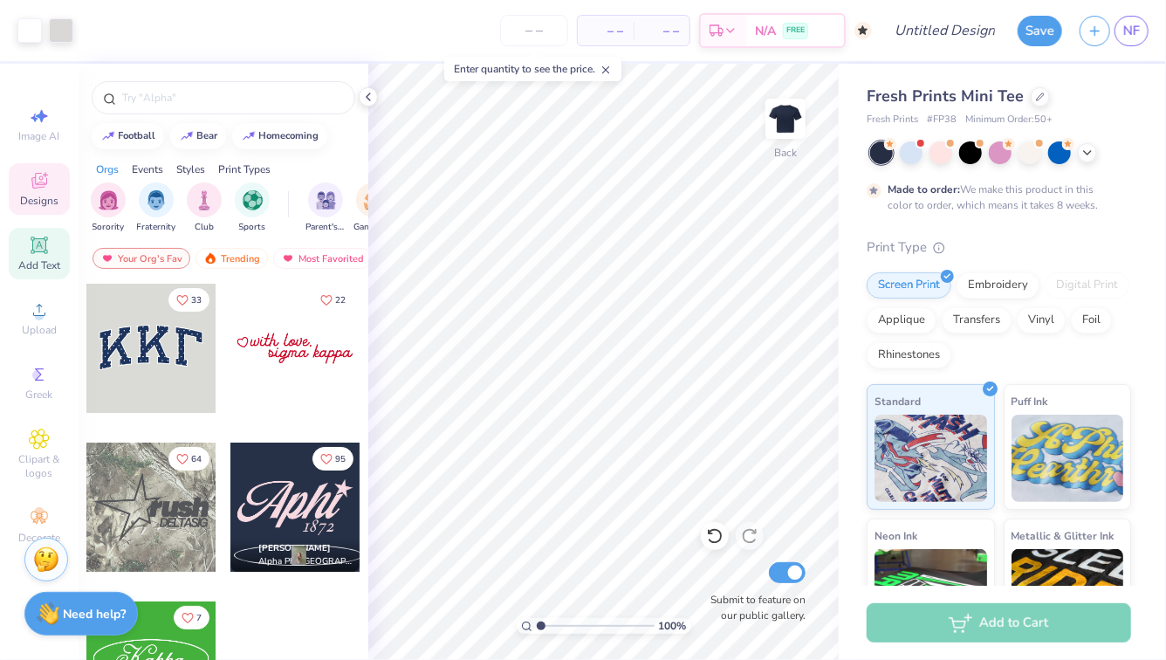
click at [36, 263] on span "Add Text" at bounding box center [39, 265] width 42 height 14
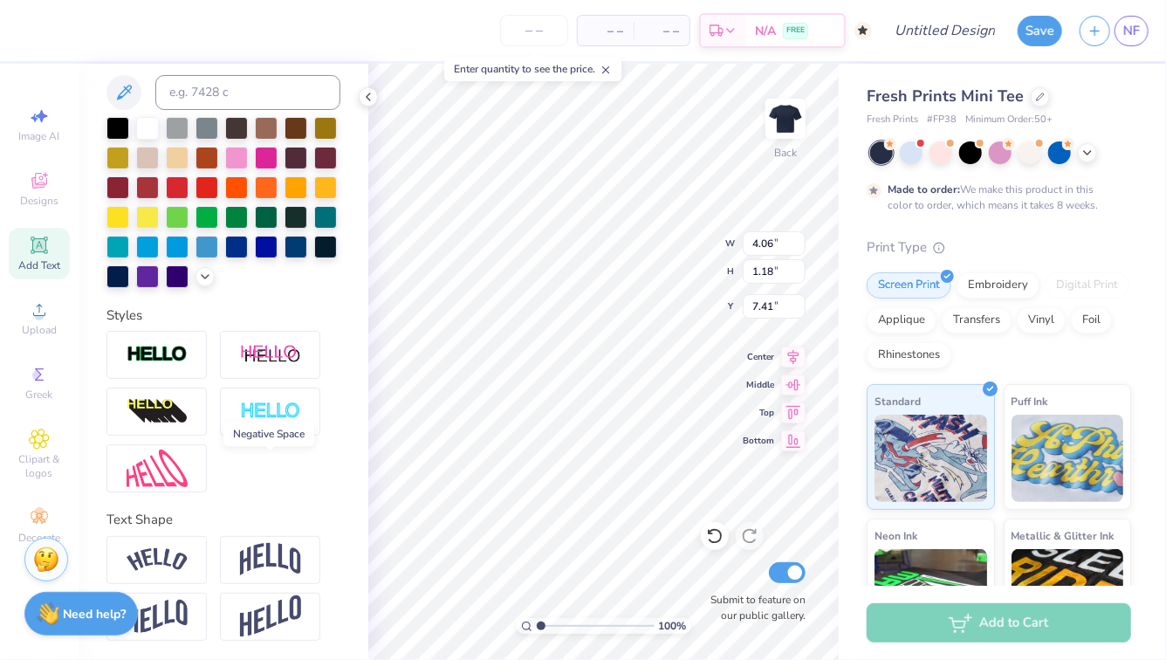
scroll to position [0, 0]
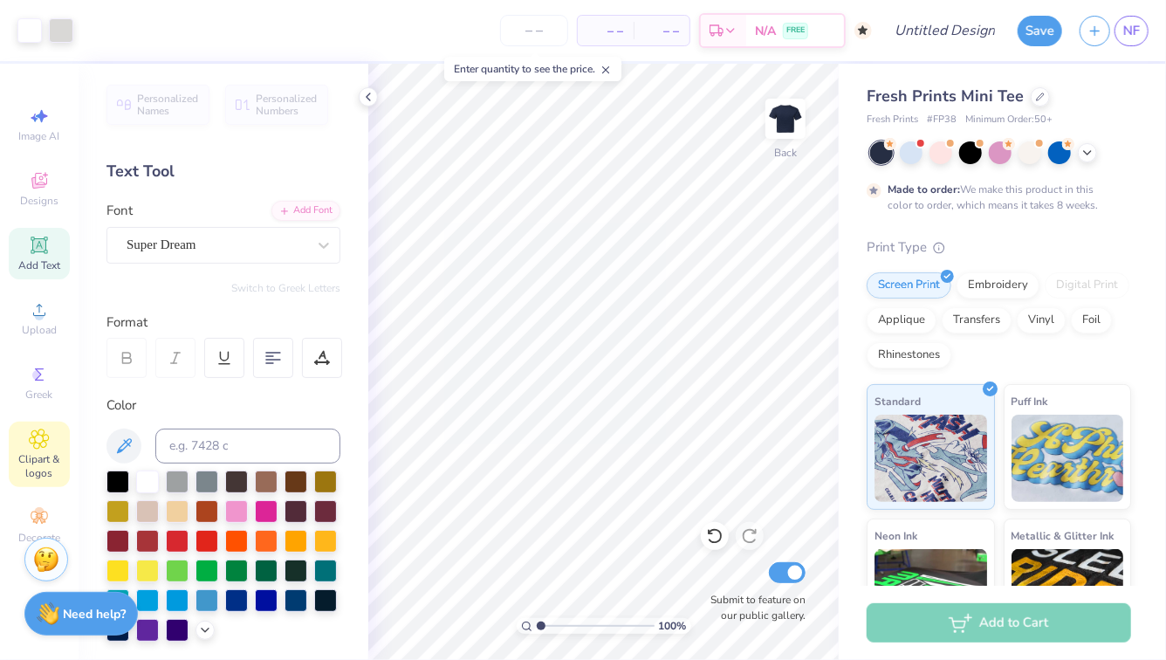
click at [40, 442] on icon at bounding box center [39, 439] width 9 height 9
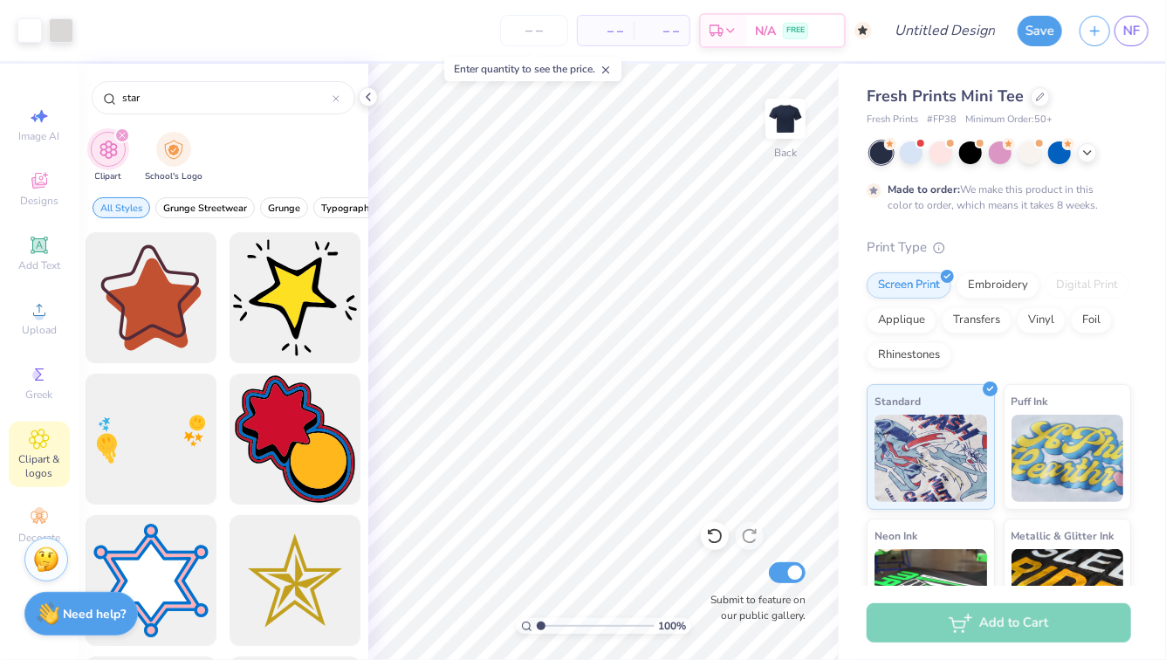
click at [121, 134] on icon "filter for Clipart" at bounding box center [122, 135] width 7 height 7
click at [122, 133] on icon "filter for Clipart" at bounding box center [122, 135] width 7 height 7
click at [170, 149] on img "filter for School's Logo" at bounding box center [173, 148] width 19 height 20
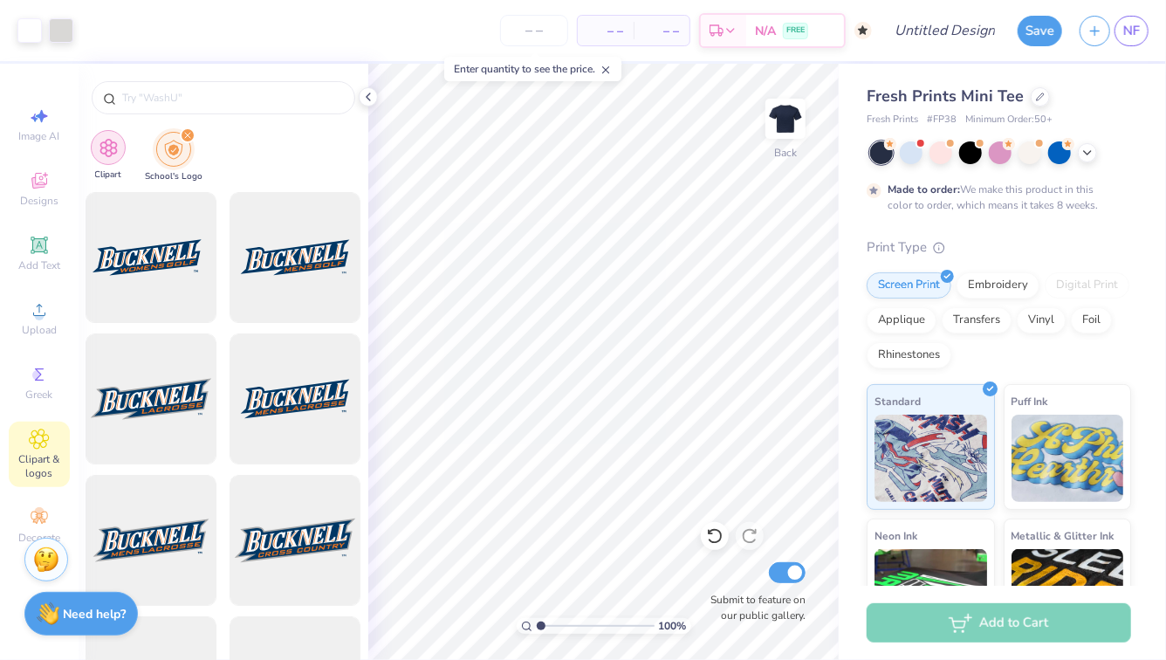
click at [122, 150] on div "filter for Clipart" at bounding box center [108, 147] width 35 height 35
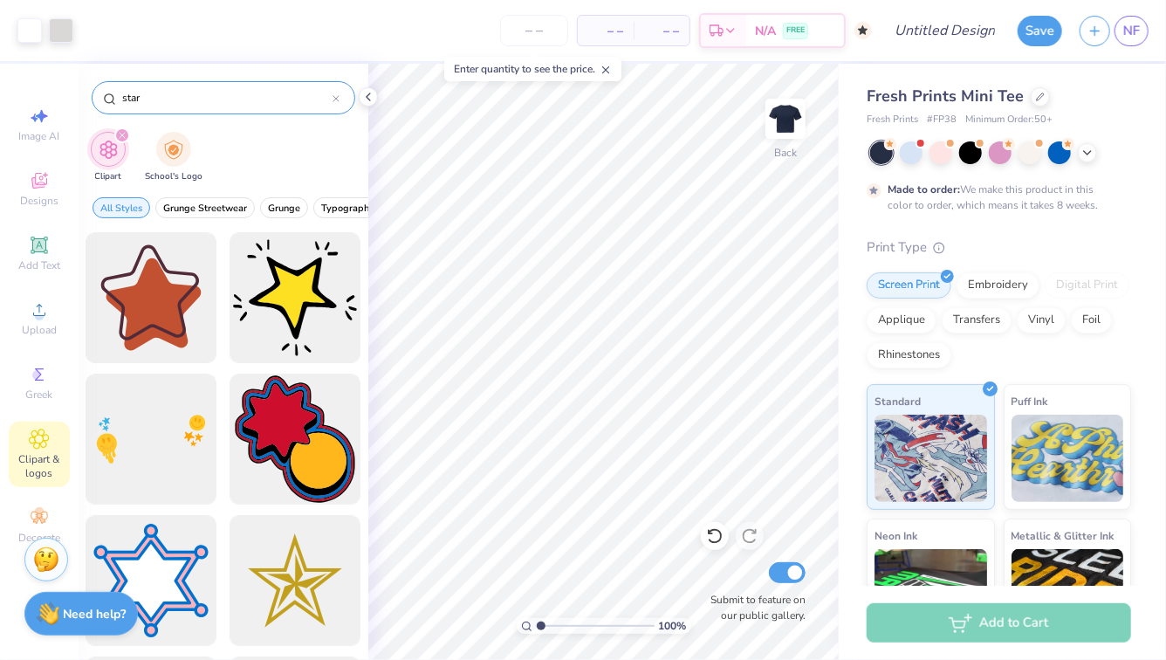
click at [198, 93] on input "star" at bounding box center [226, 97] width 212 height 17
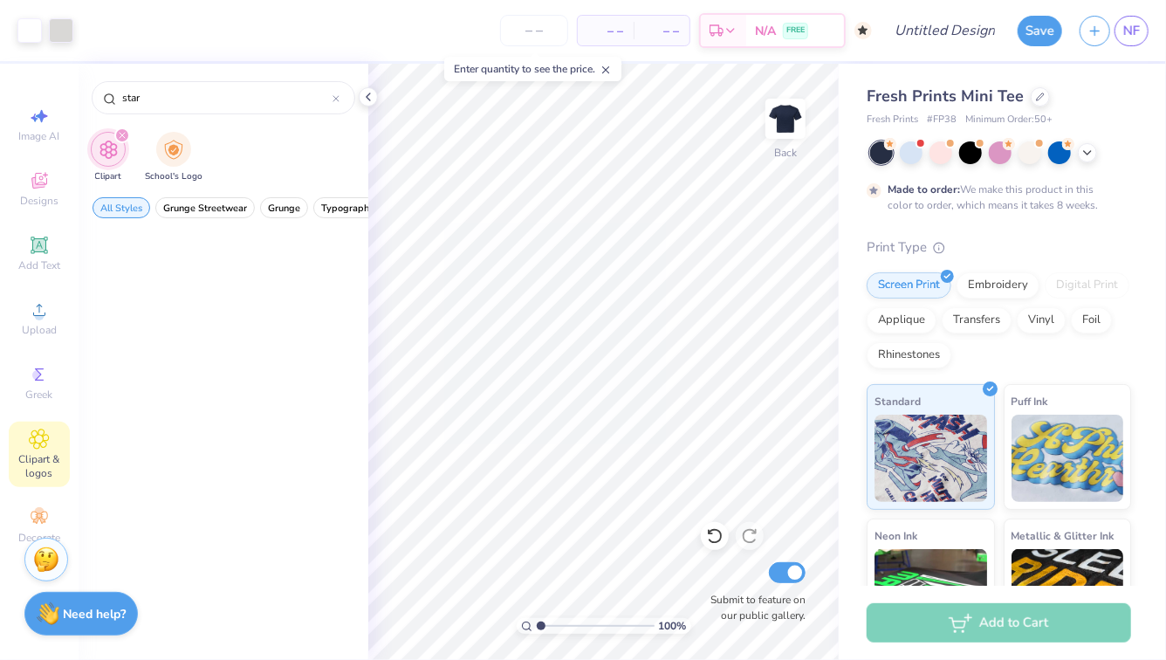
scroll to position [1231, 0]
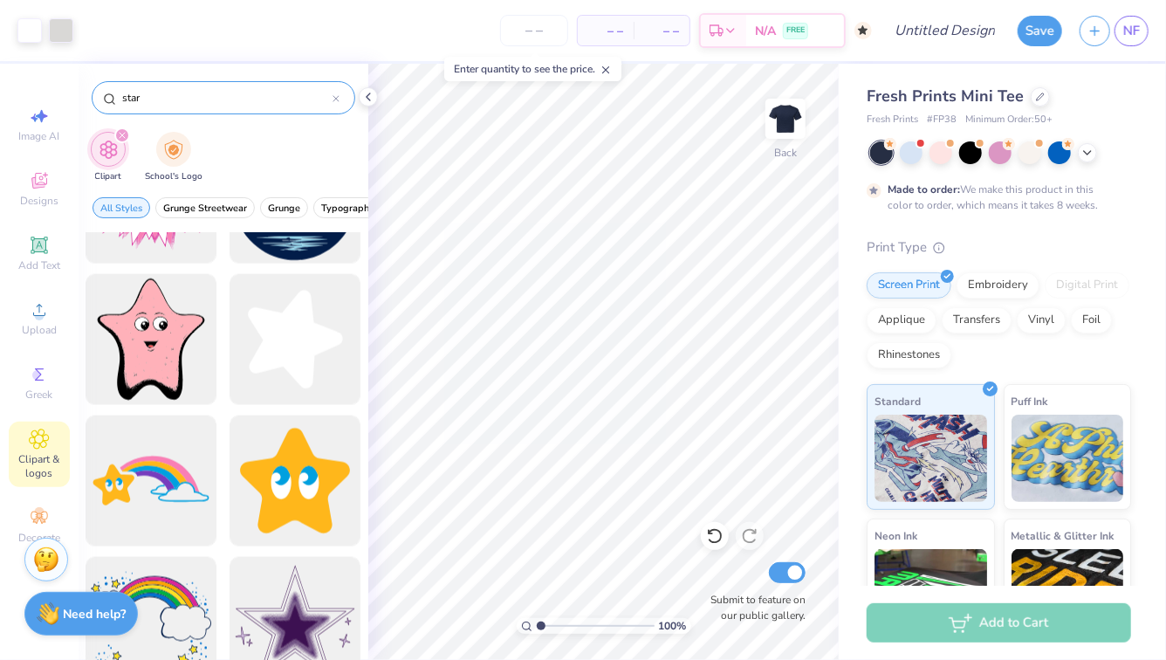
click at [123, 98] on input "star" at bounding box center [226, 97] width 212 height 17
type input "A star"
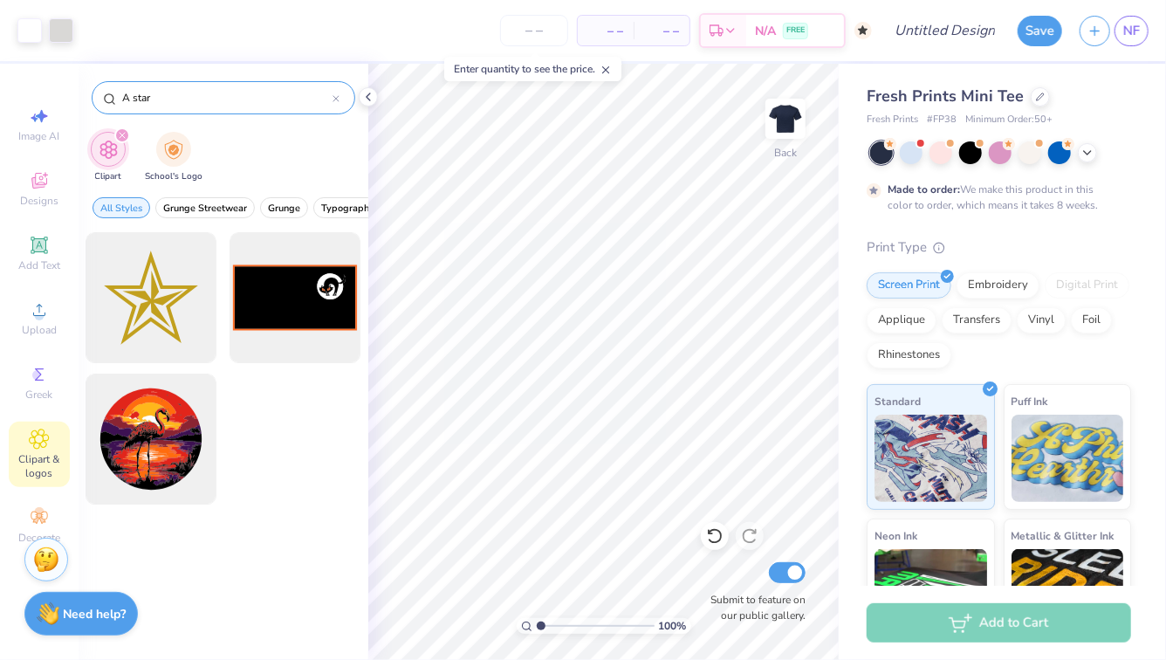
click at [175, 92] on input "A star" at bounding box center [226, 97] width 212 height 17
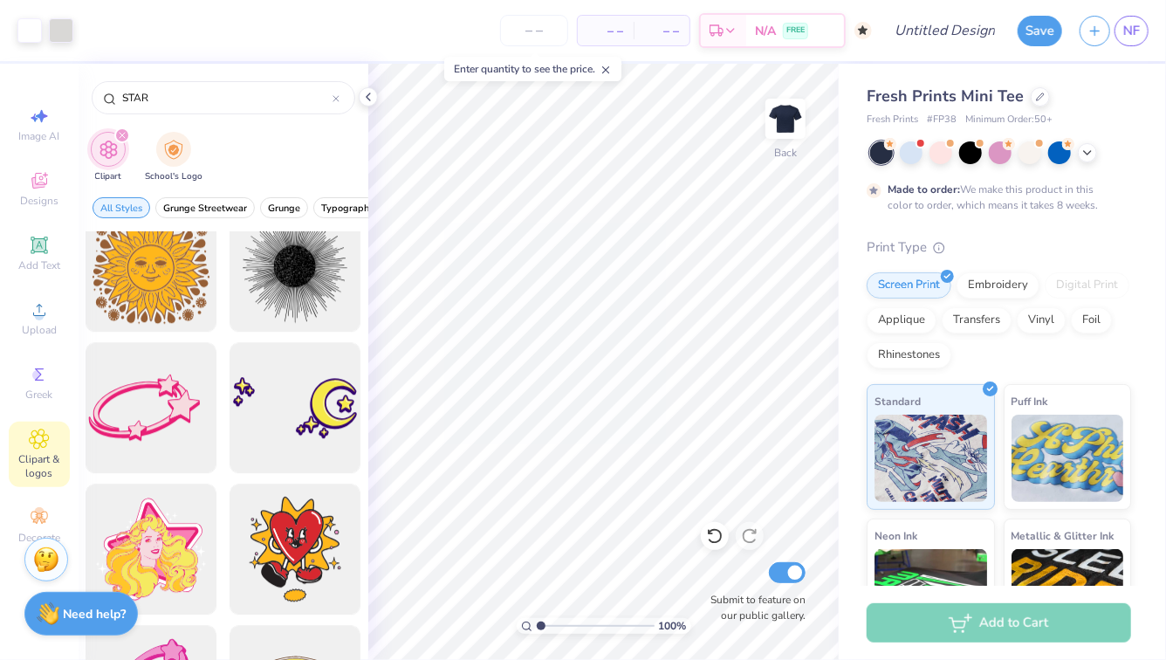
scroll to position [8812, 0]
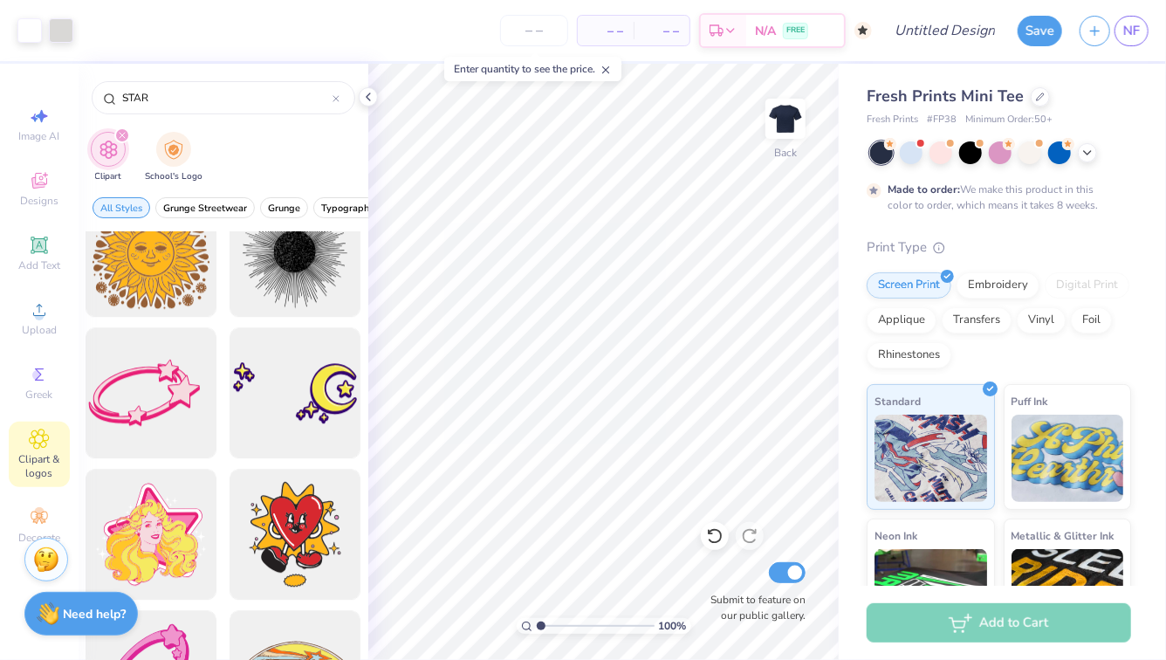
type input "STAR"
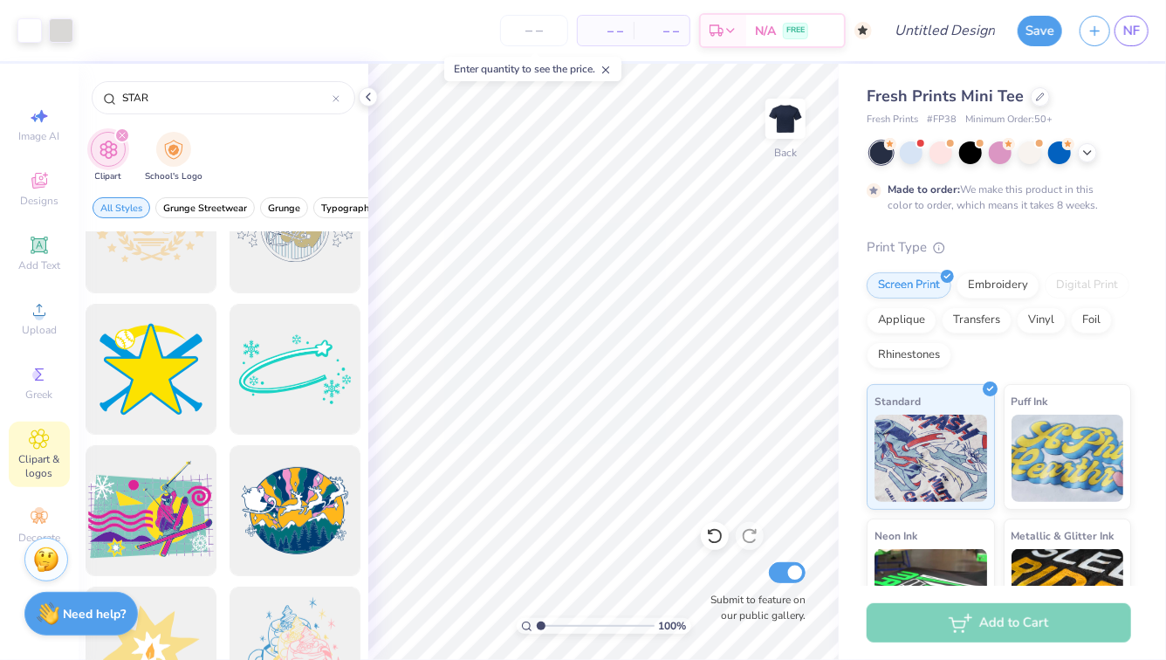
scroll to position [9827, 0]
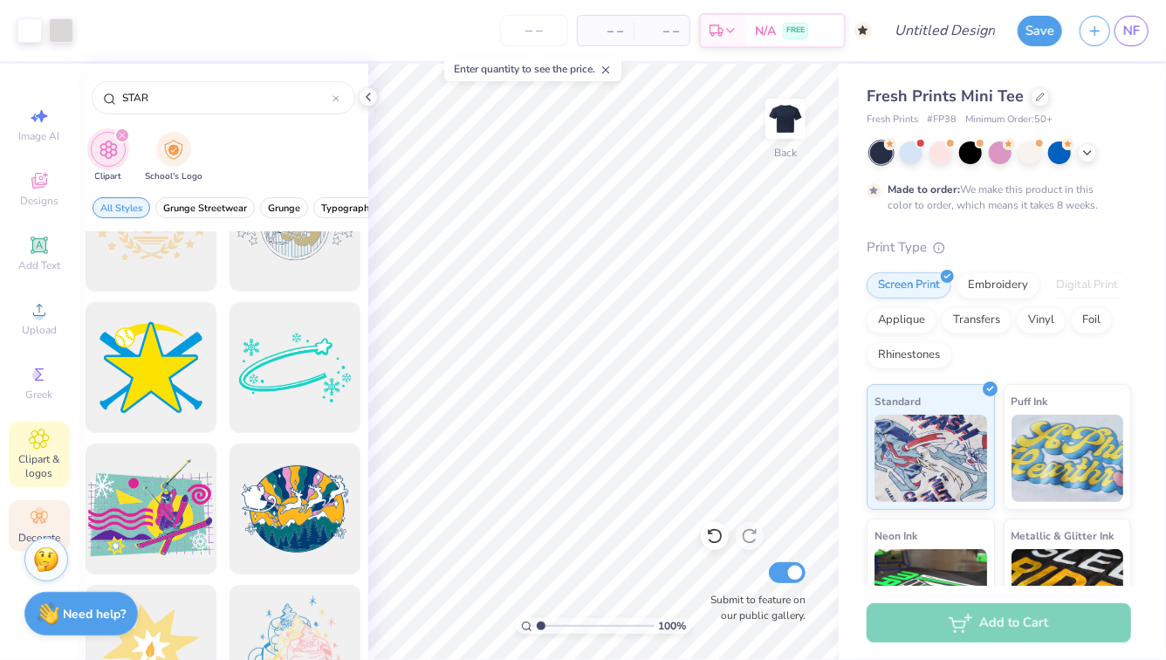
click at [25, 514] on div "Decorate" at bounding box center [39, 525] width 61 height 51
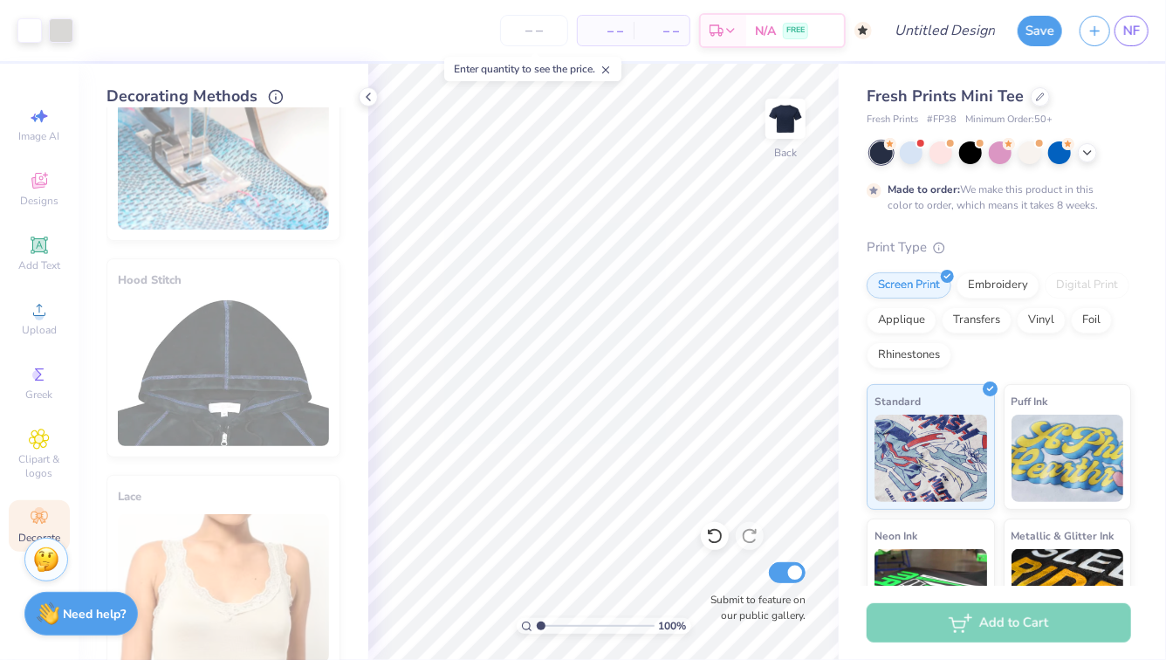
scroll to position [24, 0]
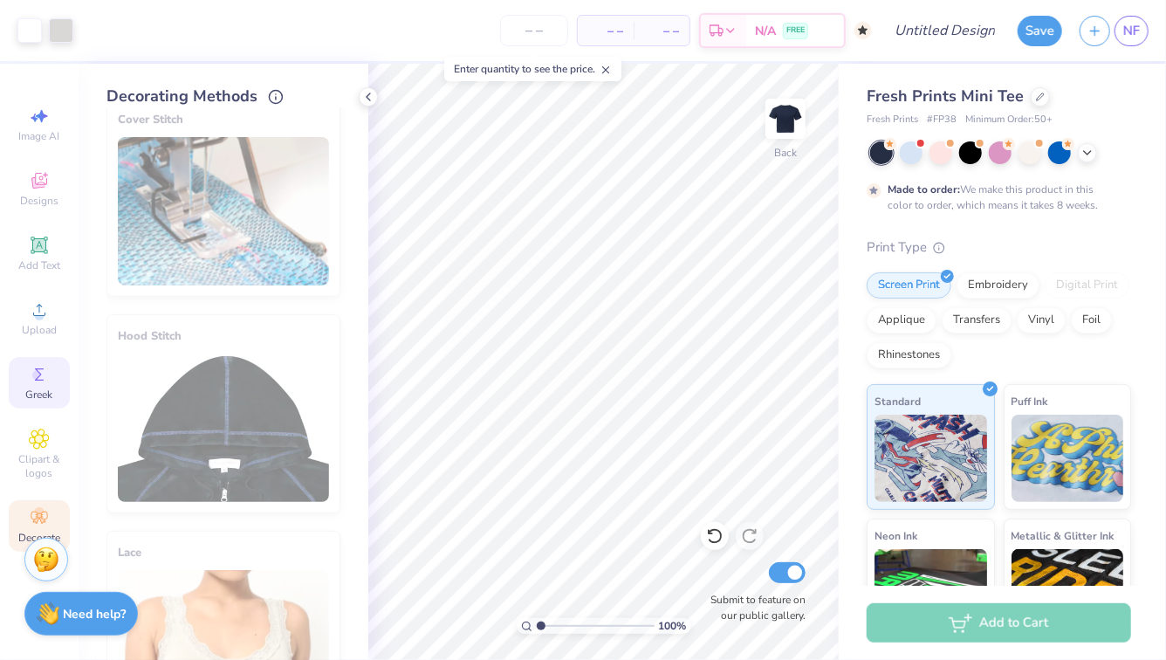
click at [52, 382] on div "Greek" at bounding box center [39, 382] width 61 height 51
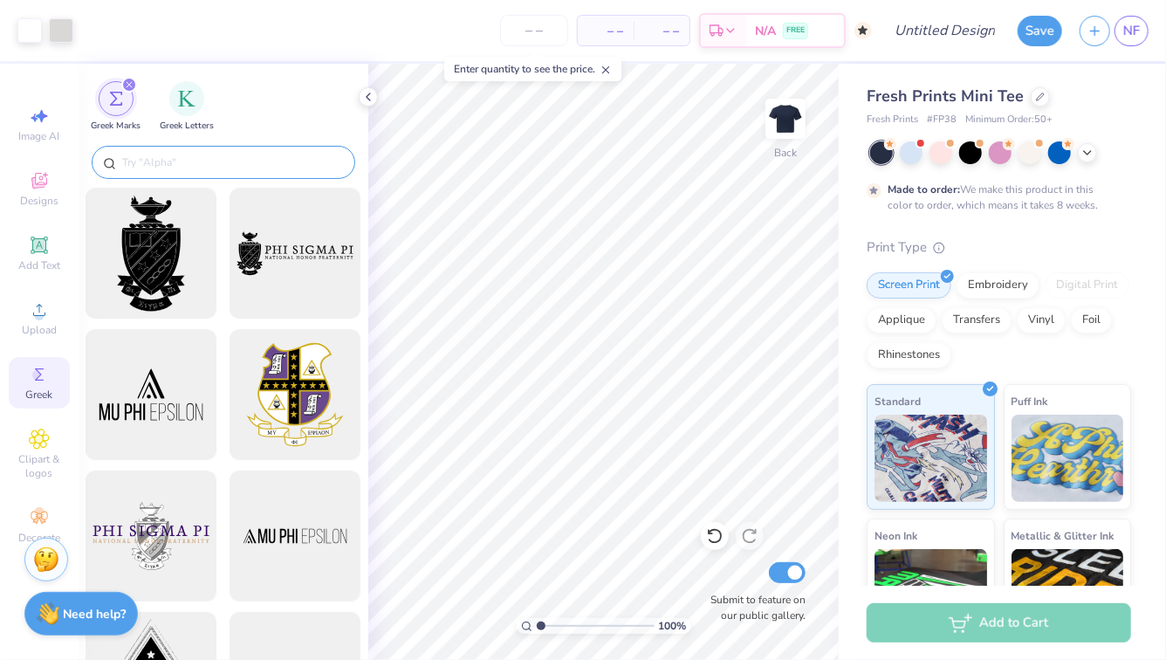
click at [182, 154] on input "text" at bounding box center [231, 162] width 223 height 17
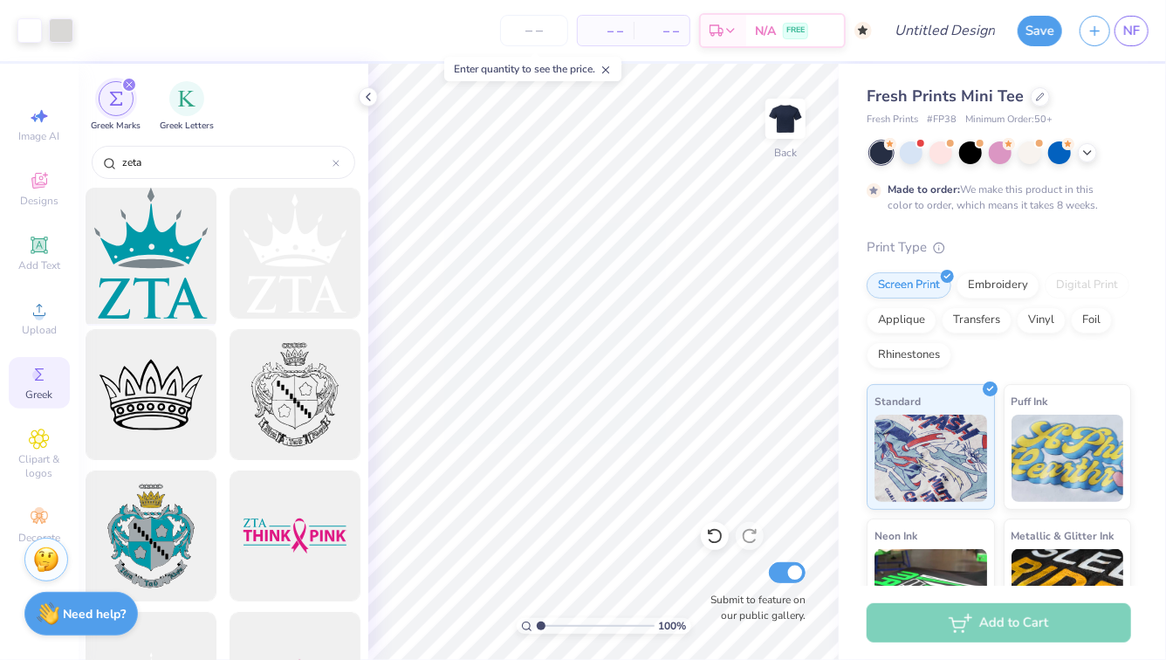
scroll to position [50, 0]
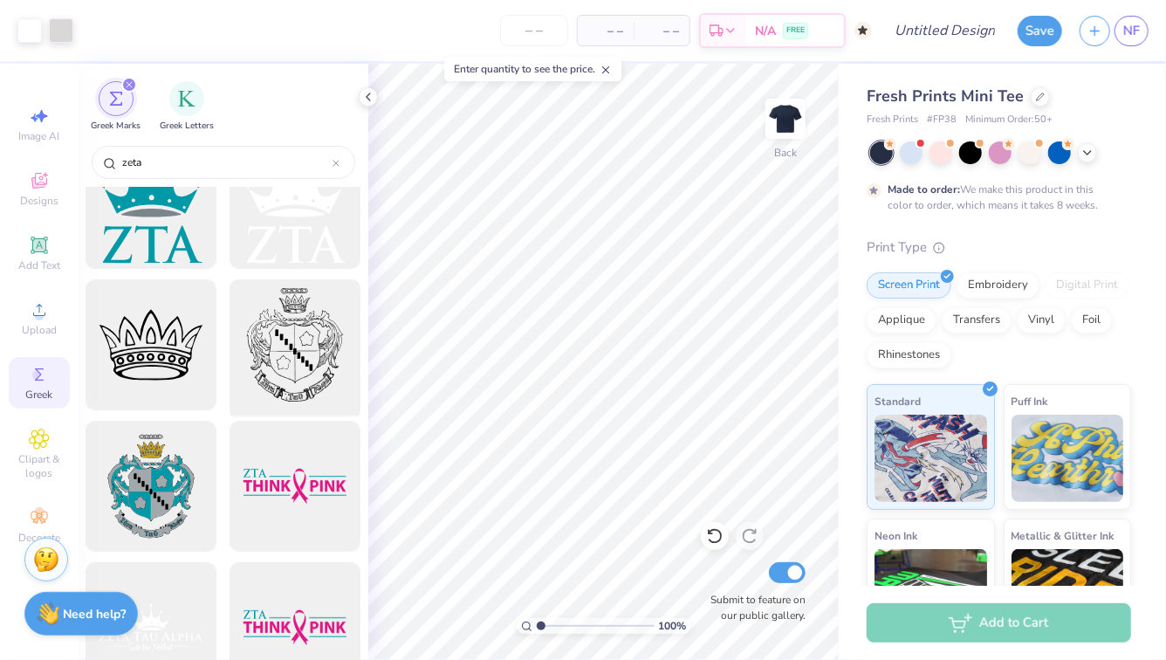
type input "zeta"
click at [293, 352] on div at bounding box center [295, 345] width 144 height 144
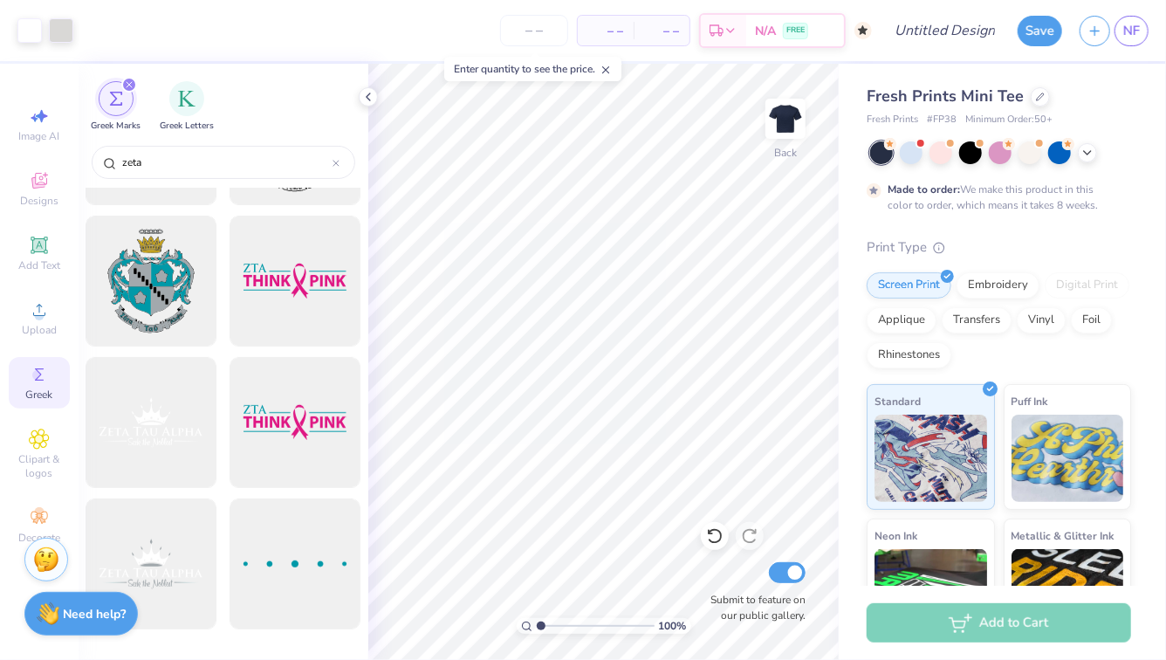
scroll to position [0, 0]
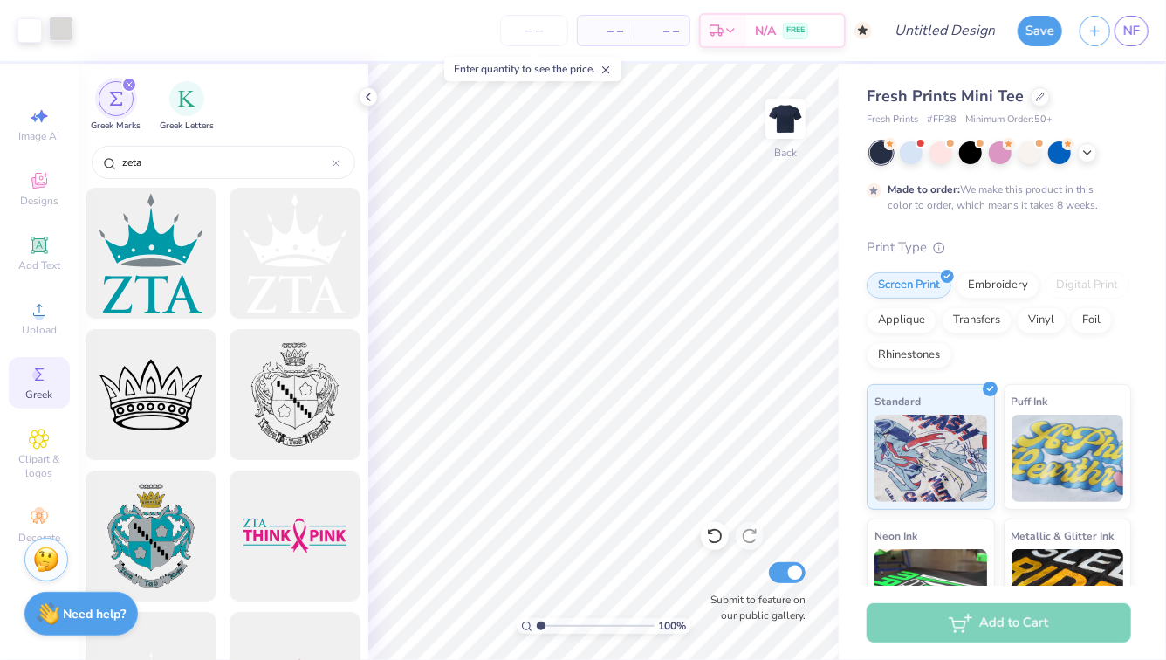
click at [59, 30] on div at bounding box center [61, 29] width 24 height 24
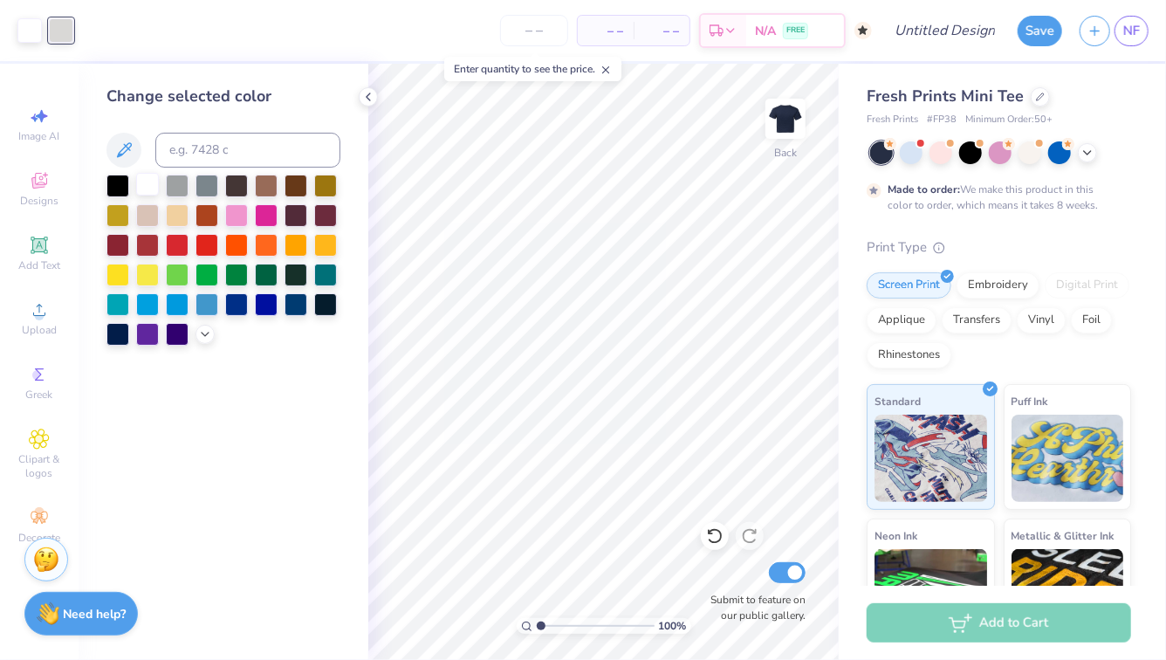
click at [147, 182] on div at bounding box center [147, 184] width 23 height 23
click at [367, 97] on icon at bounding box center [368, 97] width 14 height 14
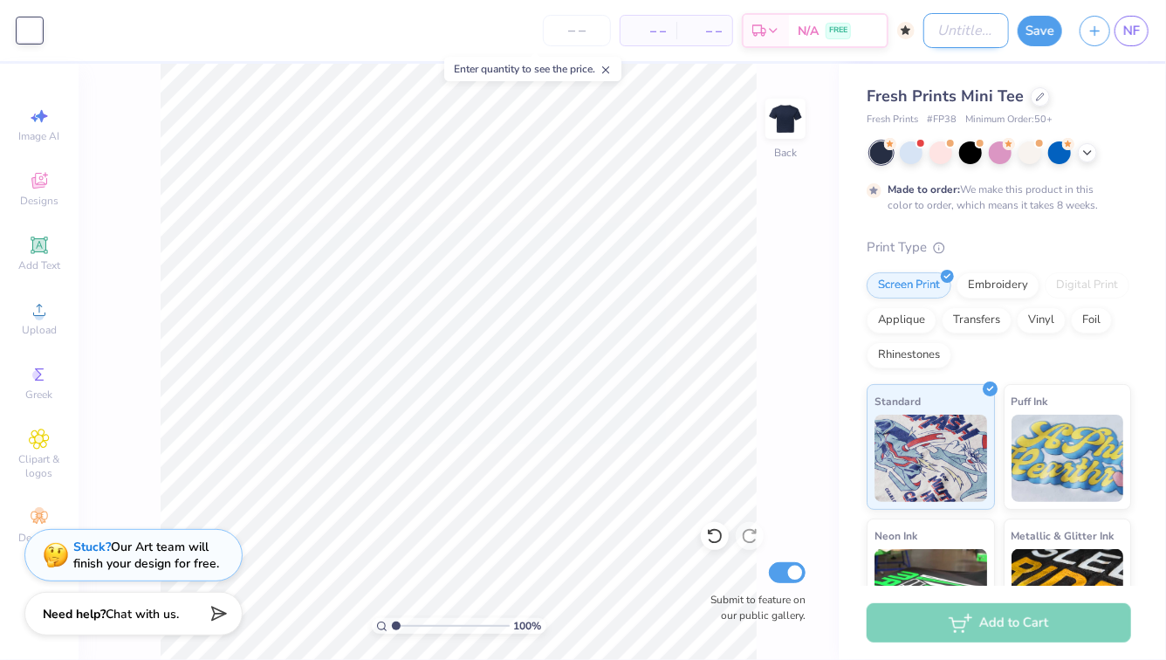
click at [945, 34] on input "Design Title" at bounding box center [966, 30] width 86 height 35
type input "C"
type input "Star Zeta"
click at [1047, 22] on button "Save" at bounding box center [1040, 28] width 45 height 31
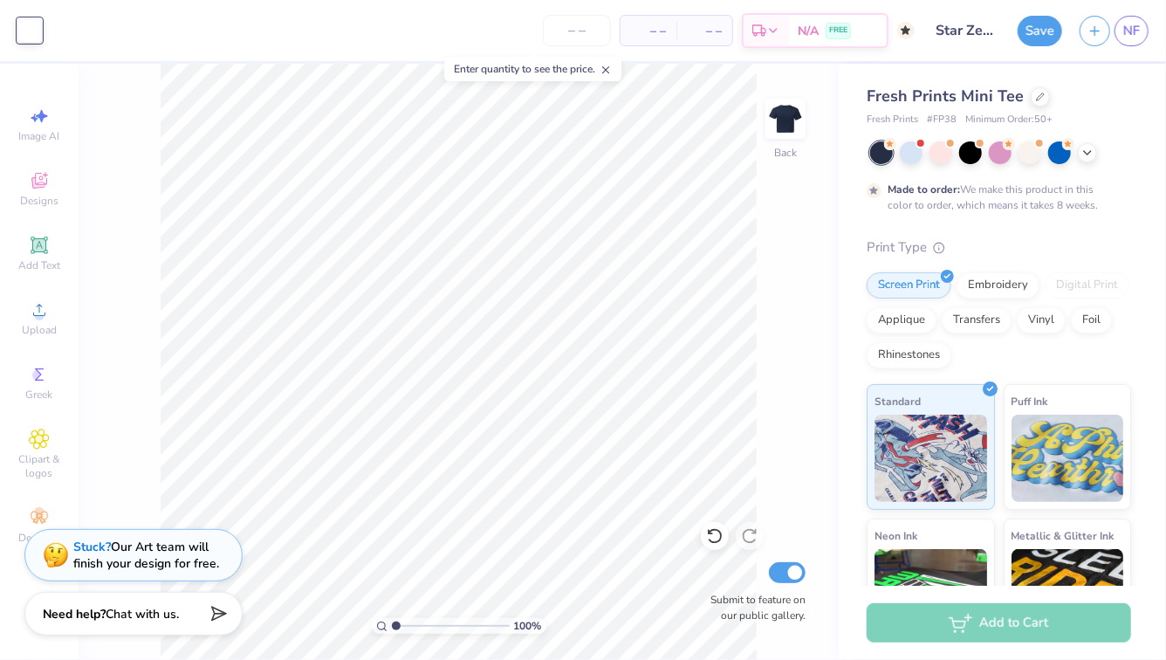
scroll to position [0, 0]
click at [587, 31] on input "number" at bounding box center [577, 30] width 68 height 31
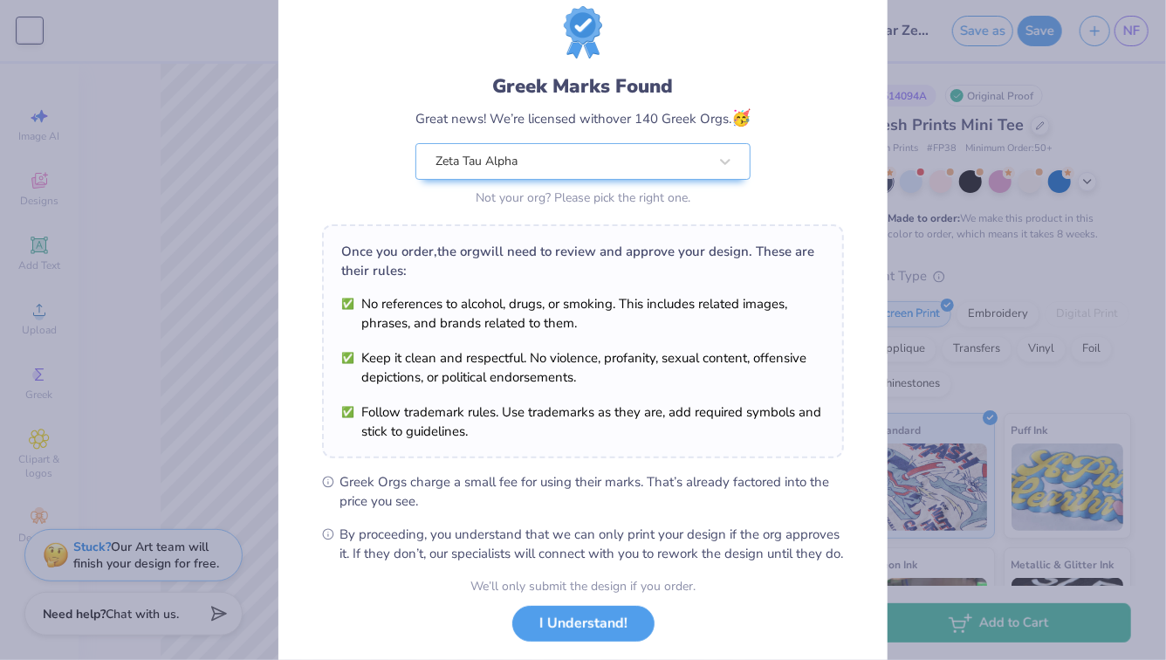
scroll to position [156, 0]
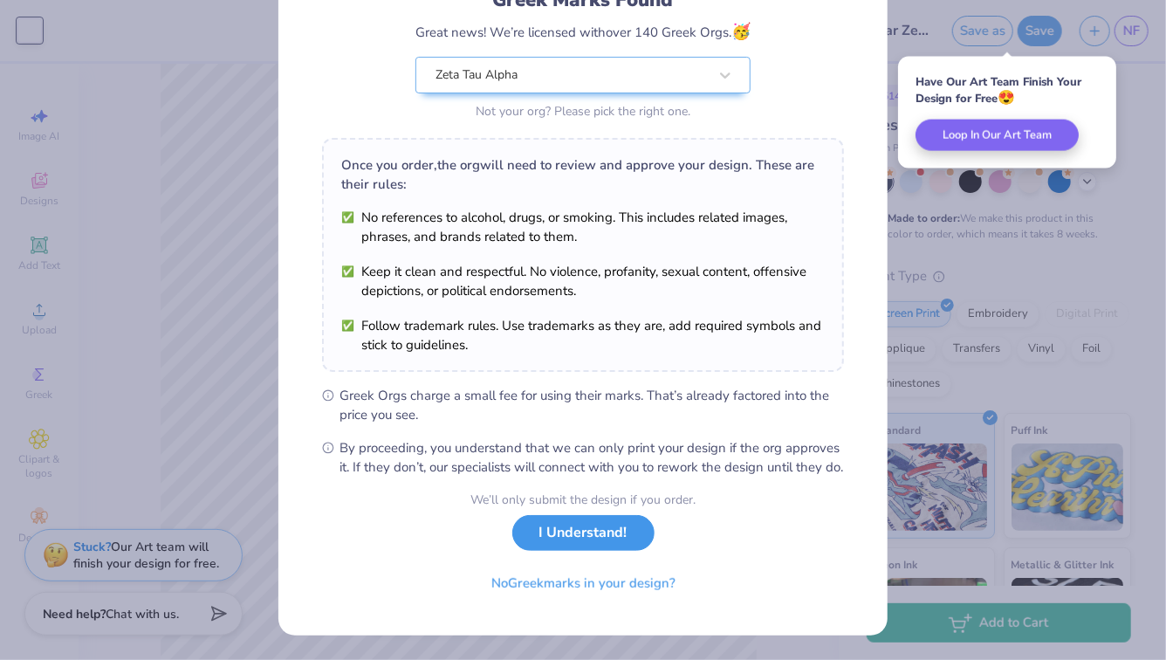
click at [536, 538] on button "I Understand!" at bounding box center [583, 533] width 142 height 36
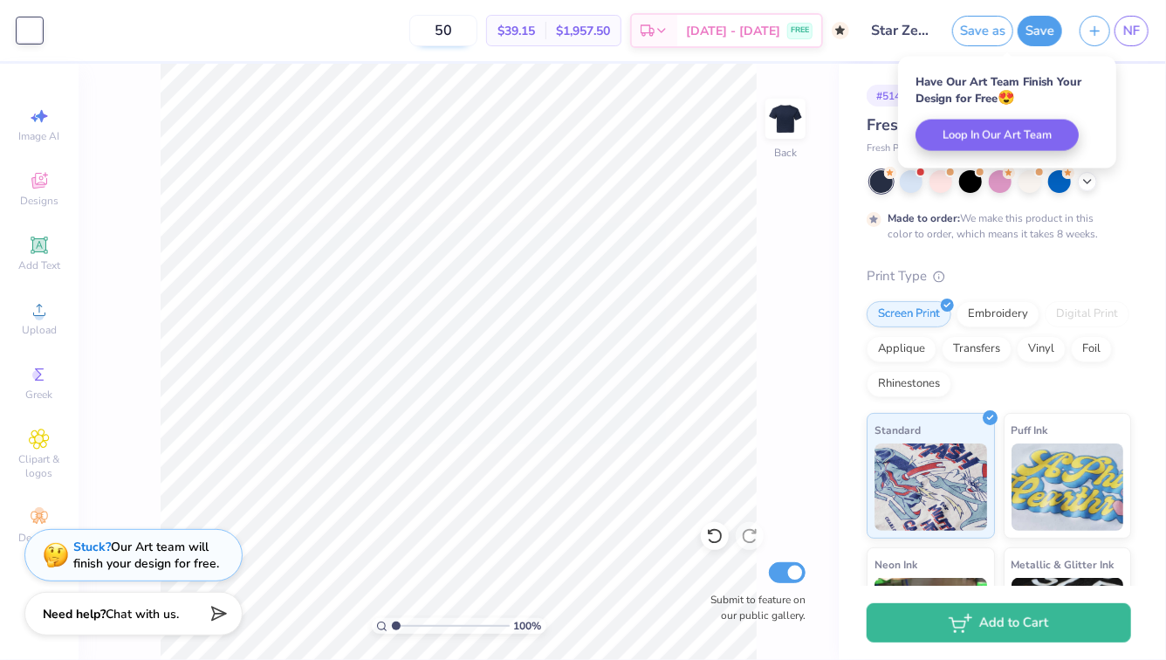
click at [477, 29] on input "50" at bounding box center [443, 30] width 68 height 31
type input "5"
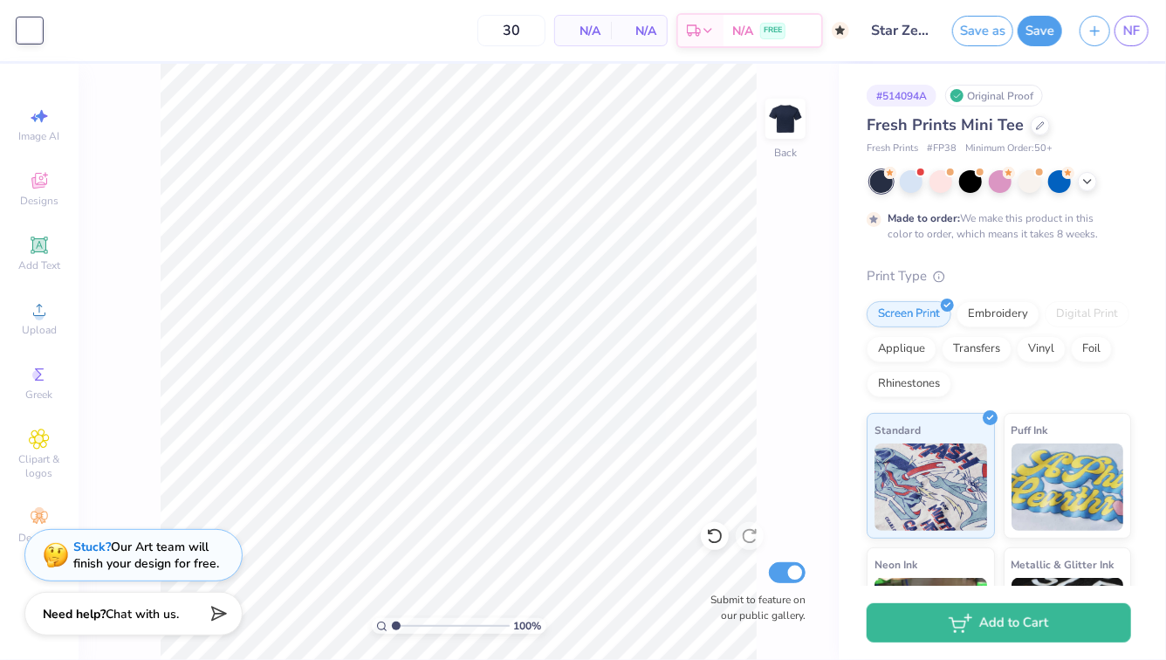
type input "50"
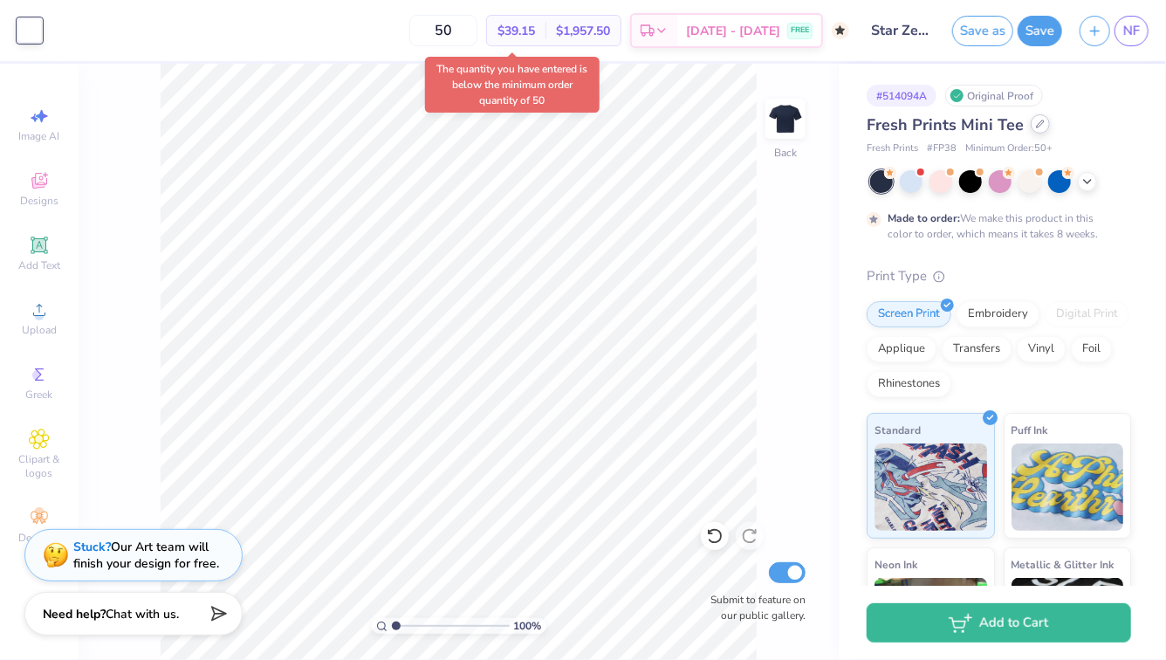
click at [1037, 127] on icon at bounding box center [1040, 123] width 7 height 7
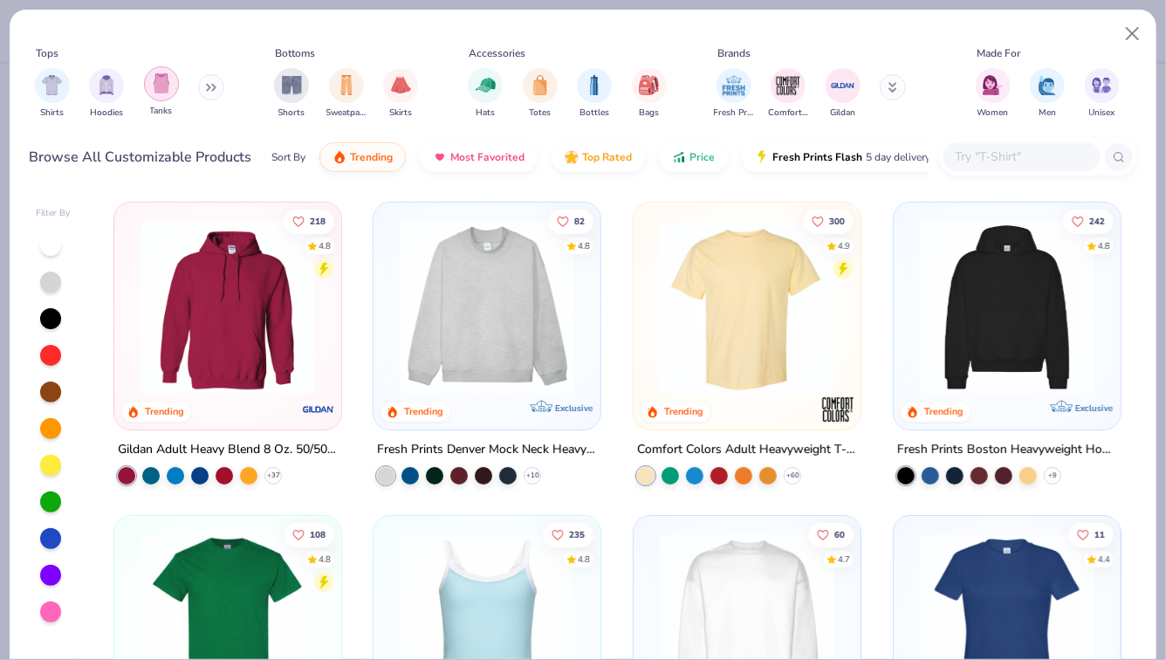
click at [160, 91] on img "filter for Tanks" at bounding box center [161, 83] width 19 height 20
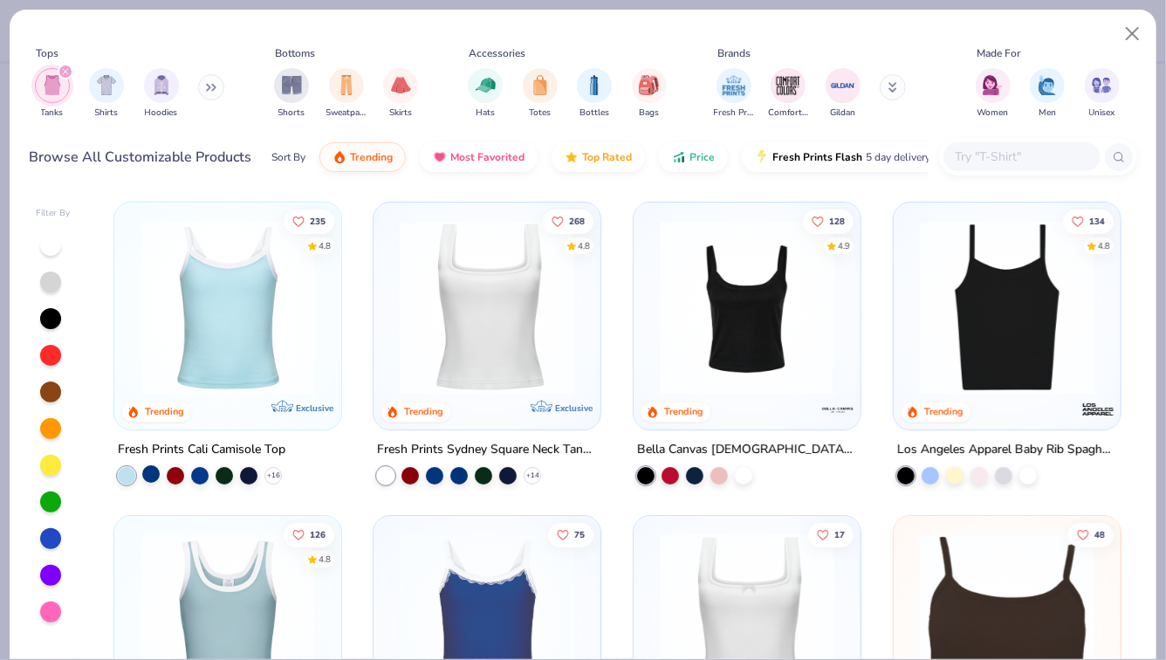
click at [152, 472] on div at bounding box center [150, 473] width 17 height 17
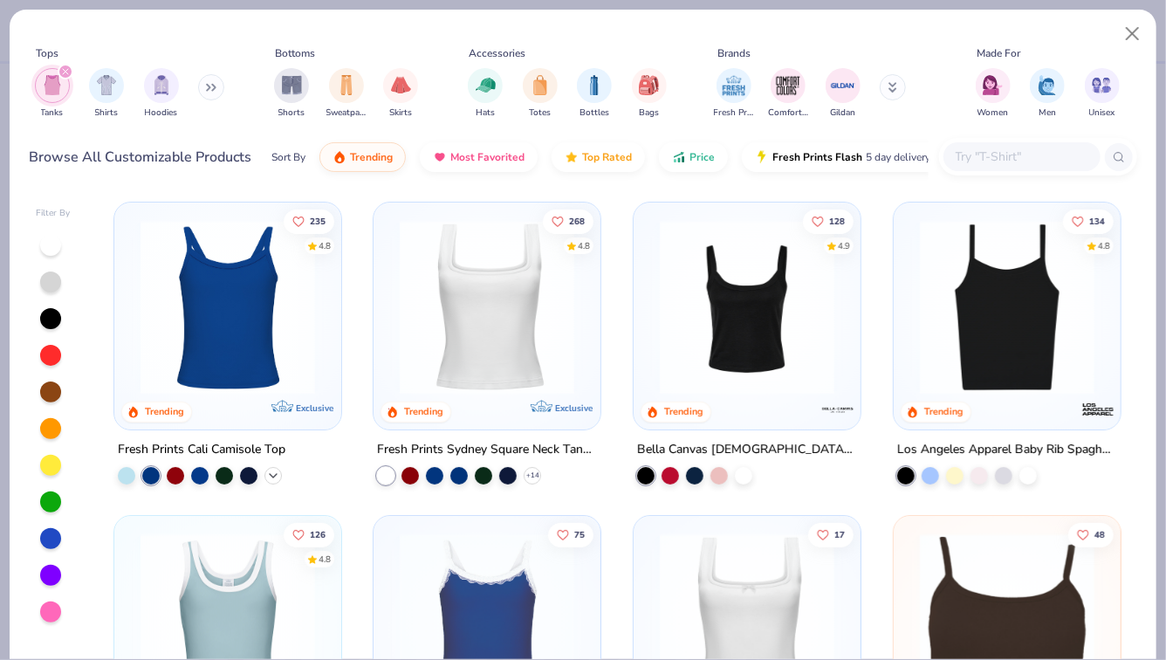
click at [269, 473] on icon at bounding box center [273, 476] width 14 height 14
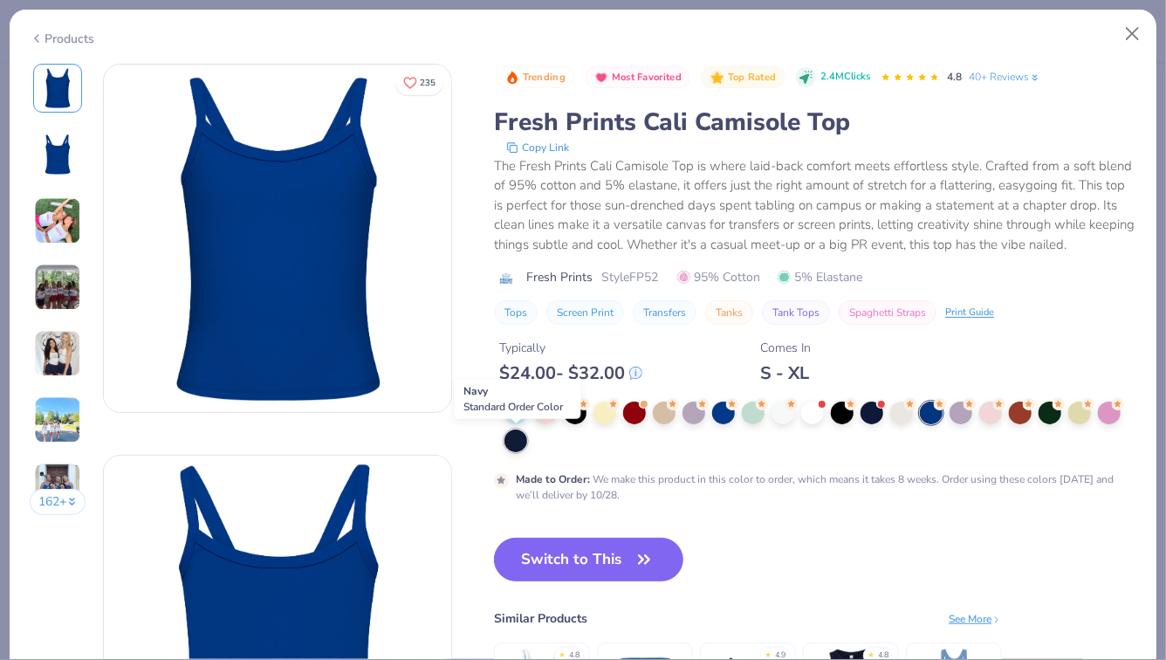
click at [518, 438] on div at bounding box center [515, 440] width 23 height 23
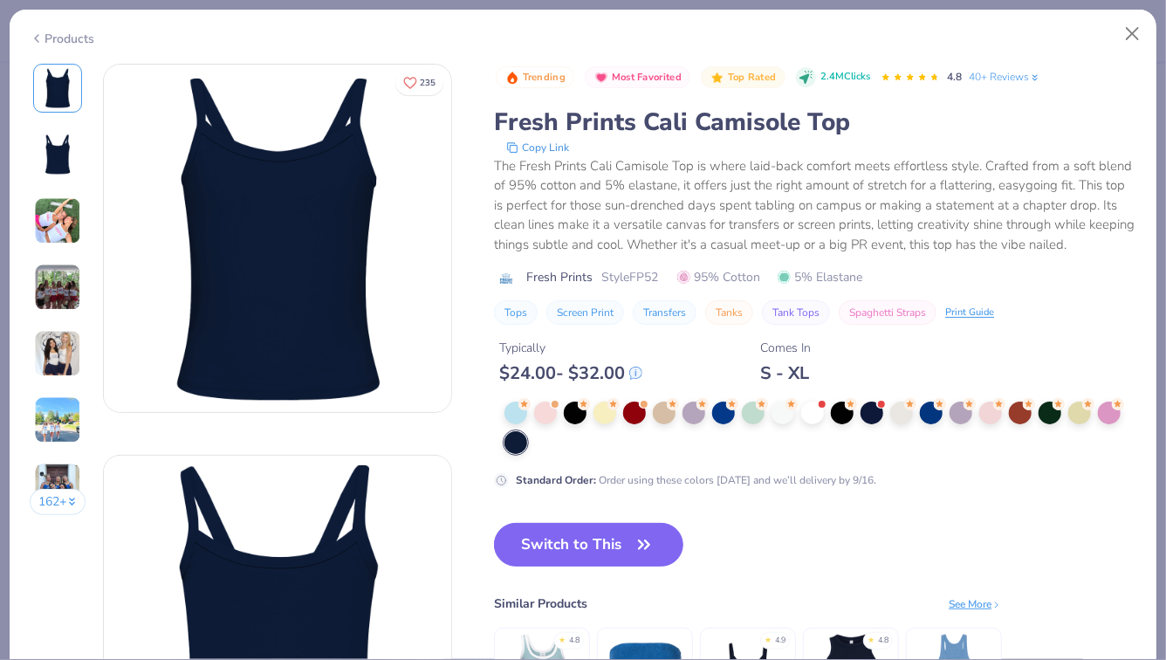
click at [49, 237] on img at bounding box center [57, 220] width 47 height 47
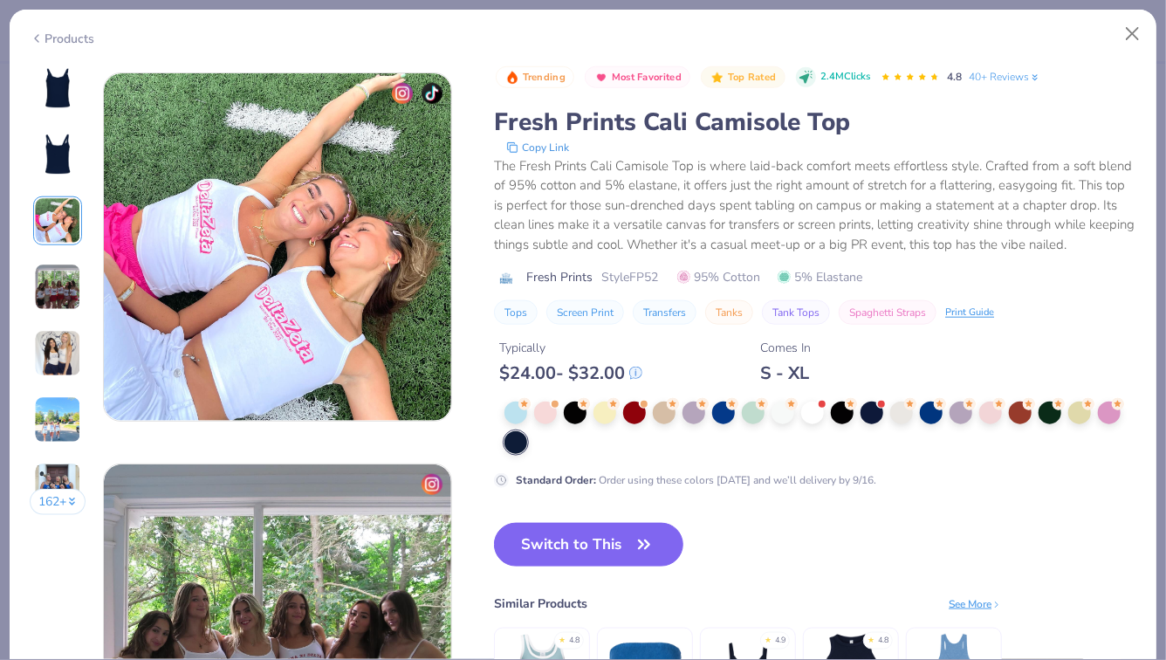
scroll to position [781, 0]
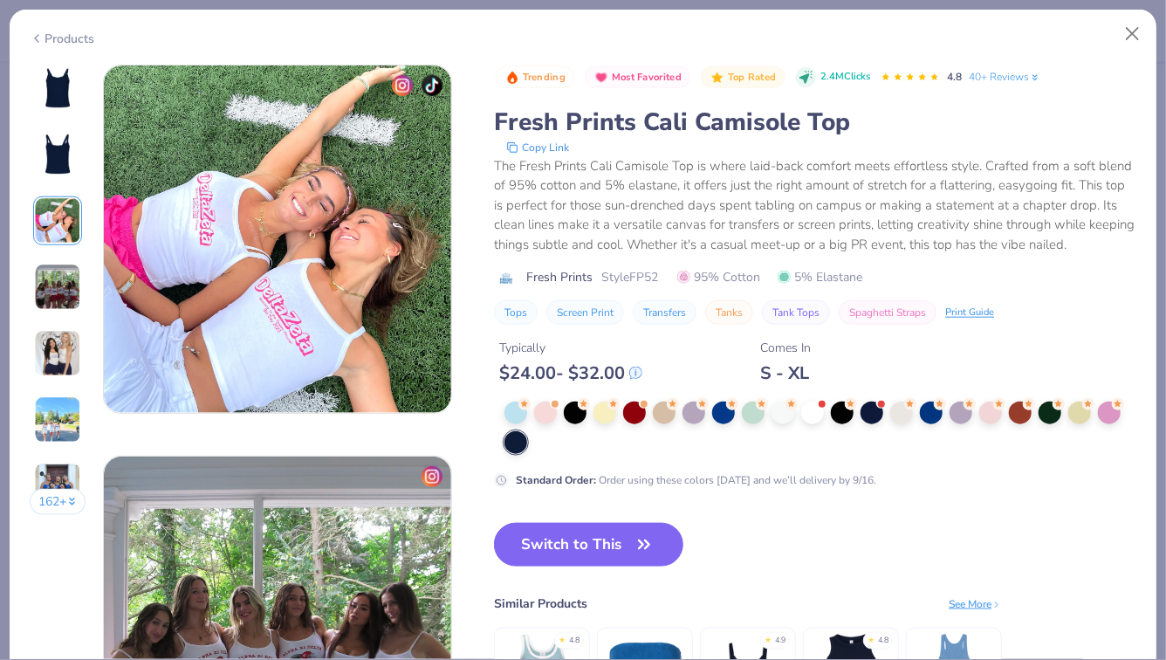
click at [63, 278] on img at bounding box center [57, 287] width 47 height 47
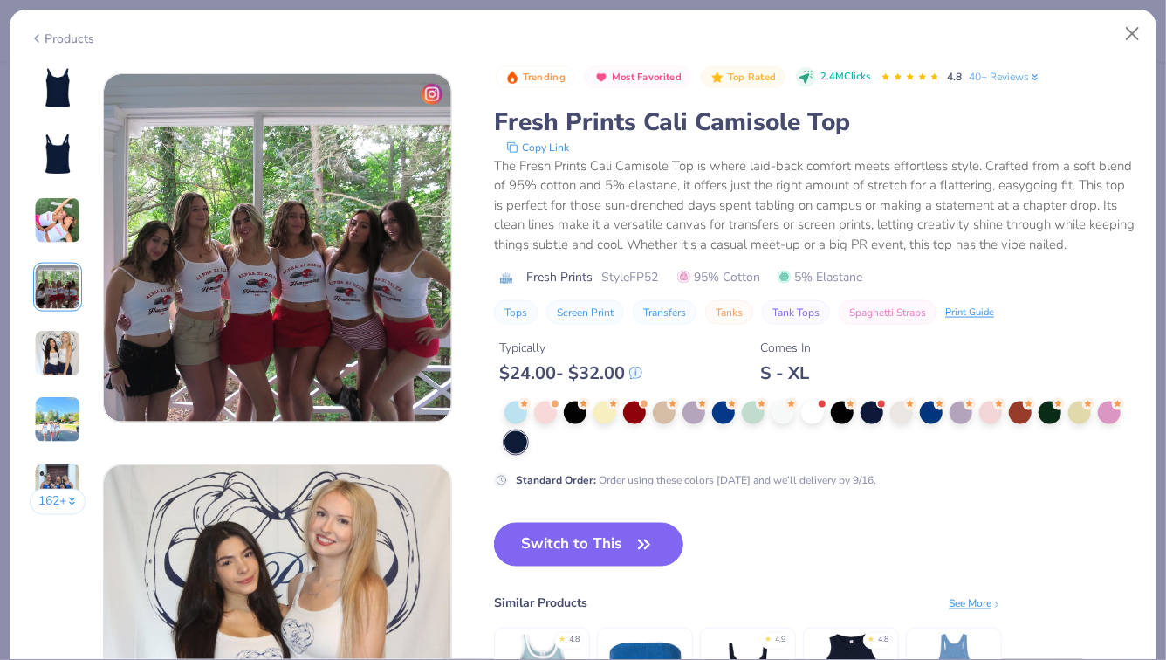
scroll to position [1173, 0]
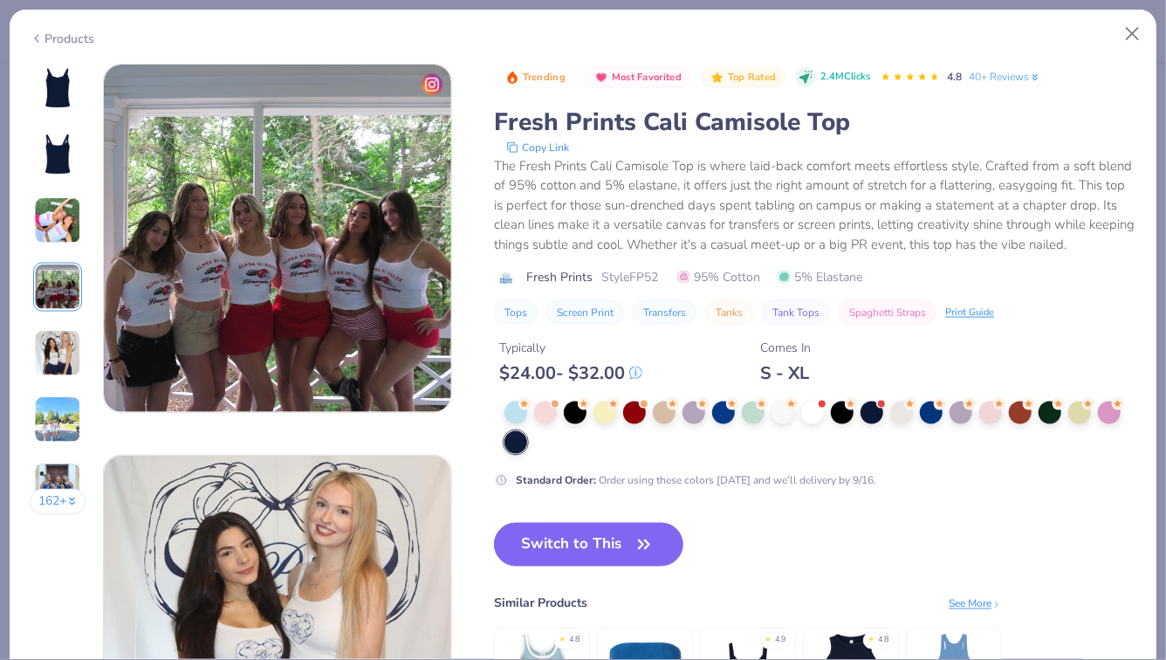
click at [63, 342] on img at bounding box center [57, 353] width 47 height 47
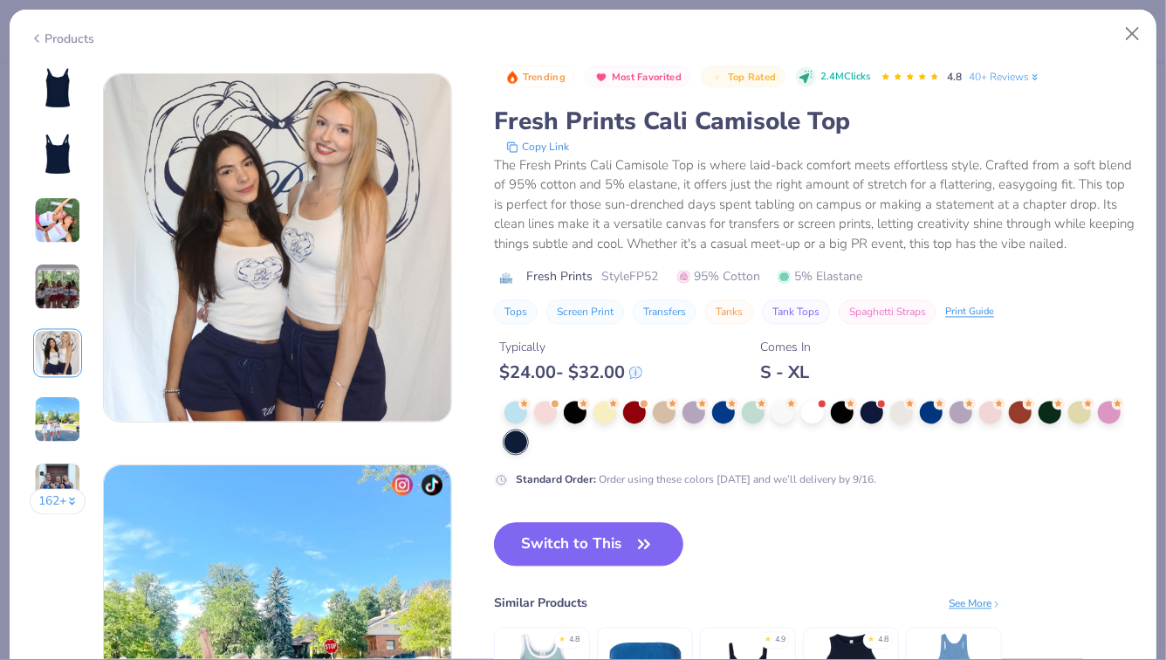
scroll to position [1563, 0]
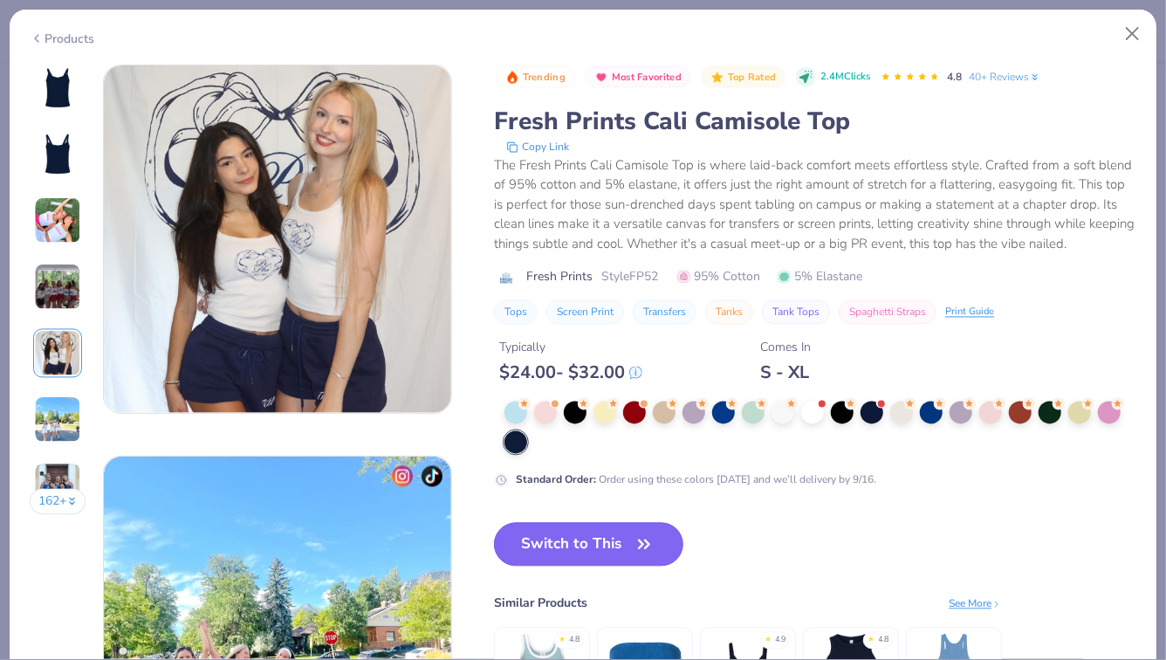
click at [620, 546] on button "Switch to This" at bounding box center [588, 545] width 189 height 44
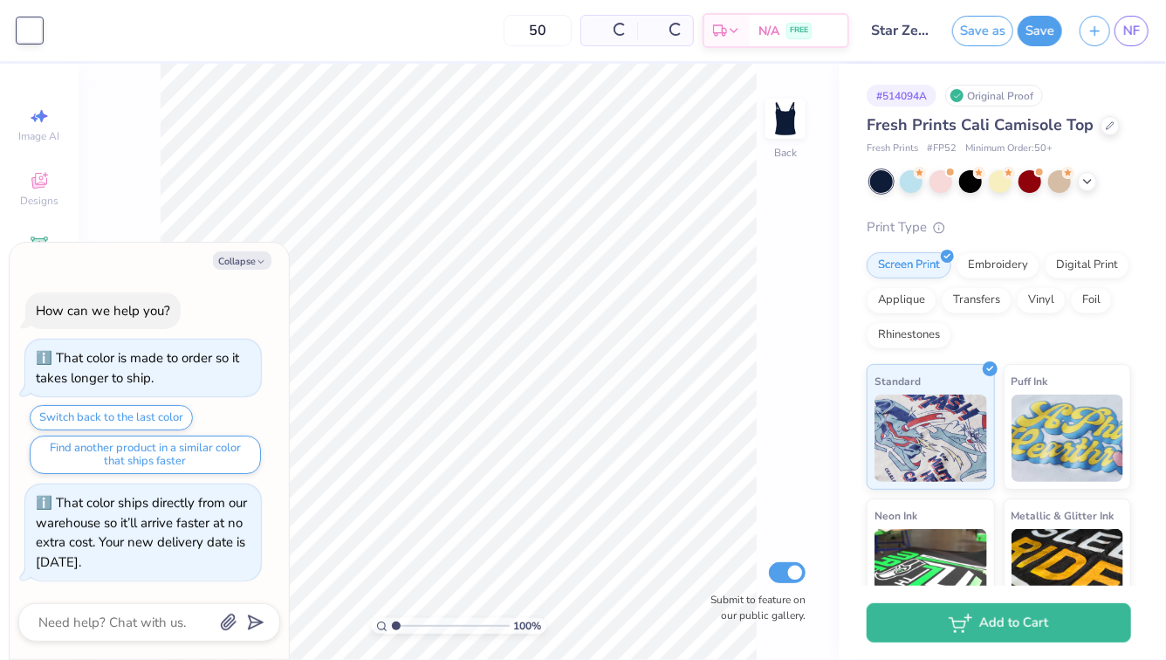
type textarea "x"
click at [504, 27] on input "50" at bounding box center [469, 30] width 68 height 31
type input "5"
type input "50"
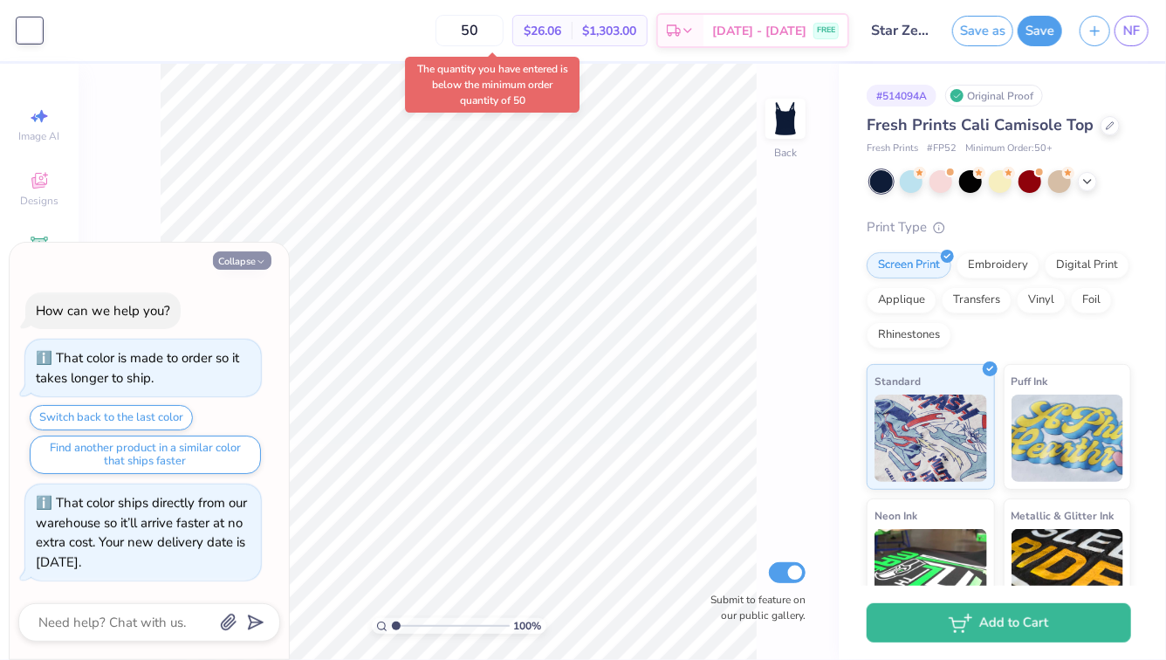
click at [242, 258] on button "Collapse" at bounding box center [242, 260] width 58 height 18
type textarea "x"
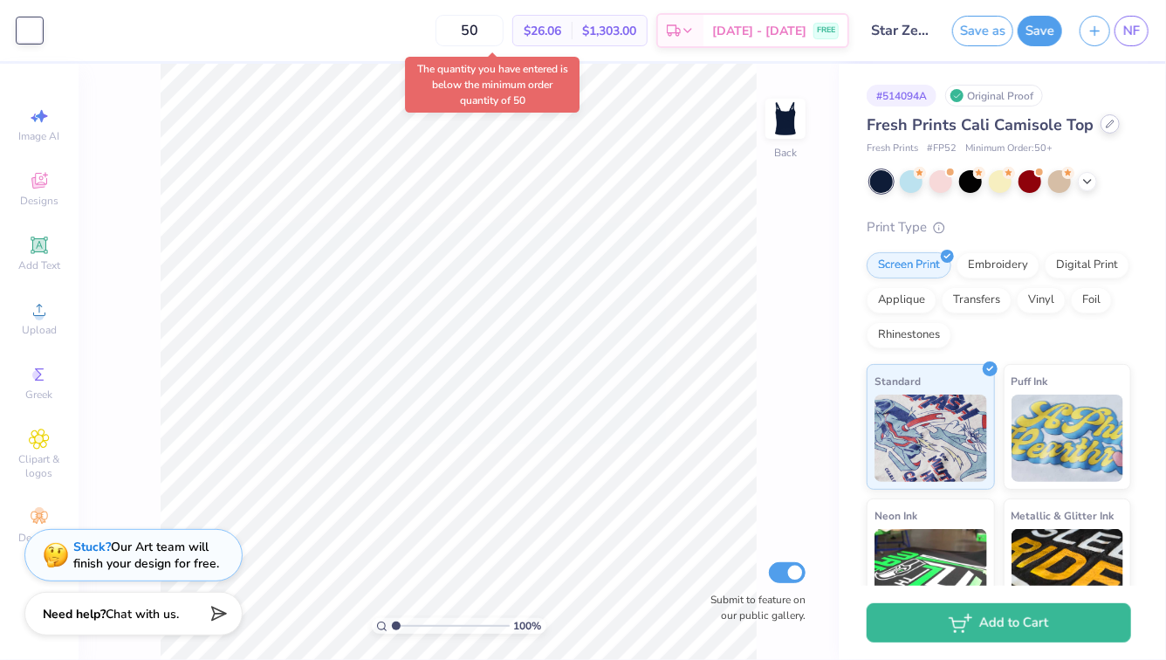
click at [1106, 122] on icon at bounding box center [1110, 124] width 9 height 9
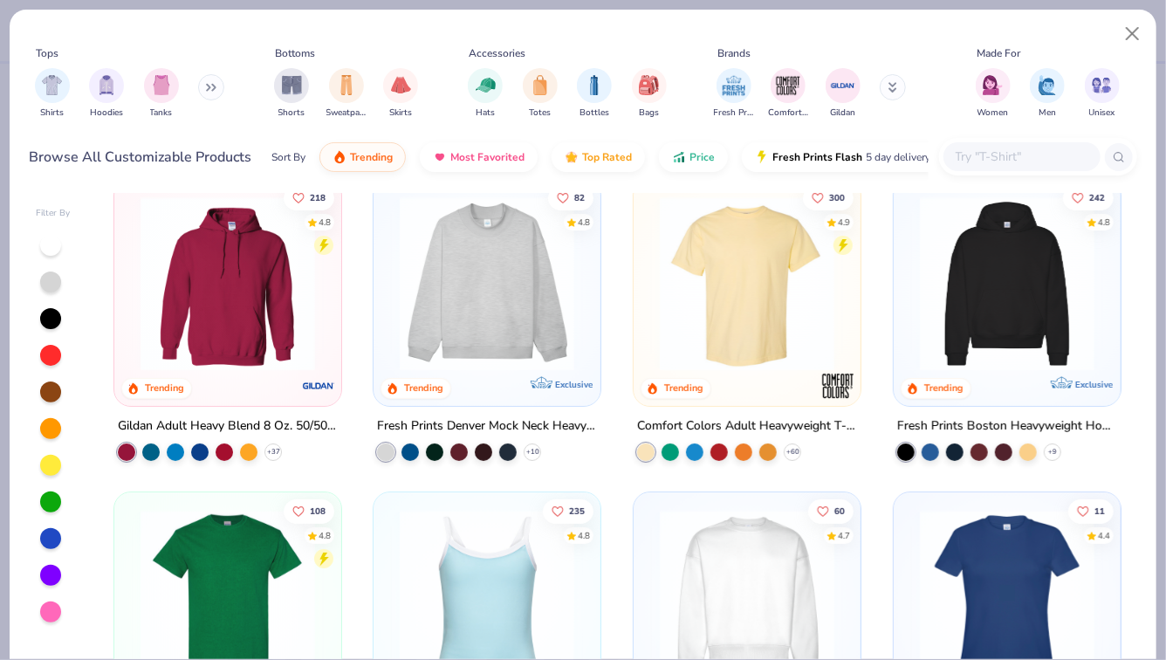
scroll to position [19, 0]
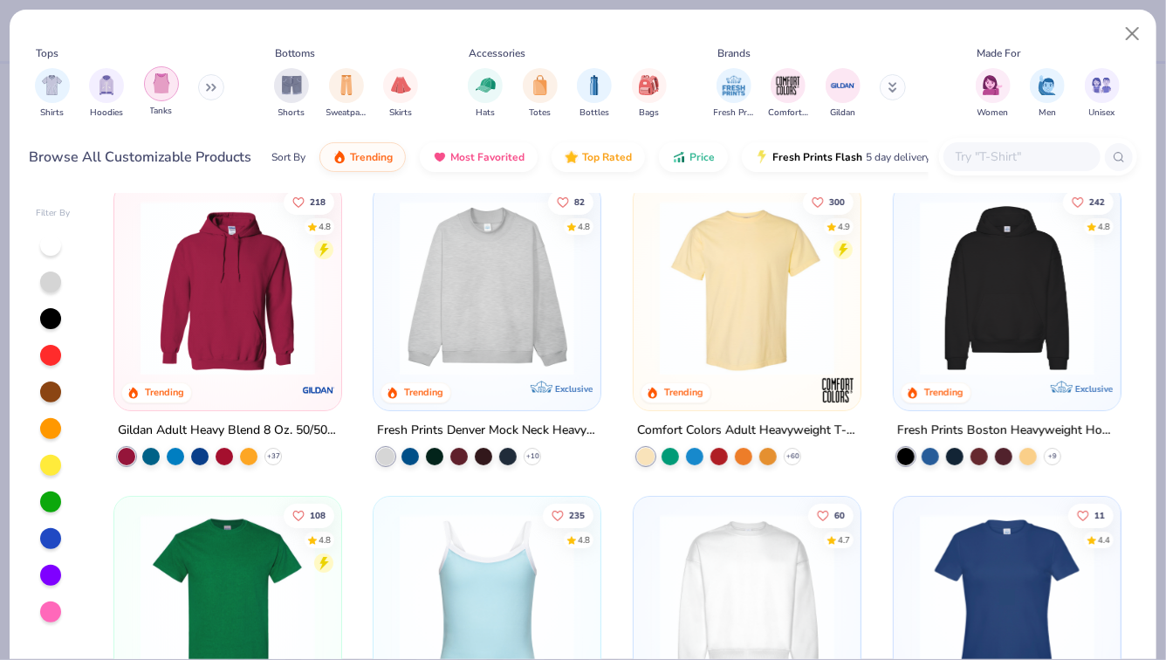
click at [158, 89] on img "filter for Tanks" at bounding box center [161, 83] width 19 height 20
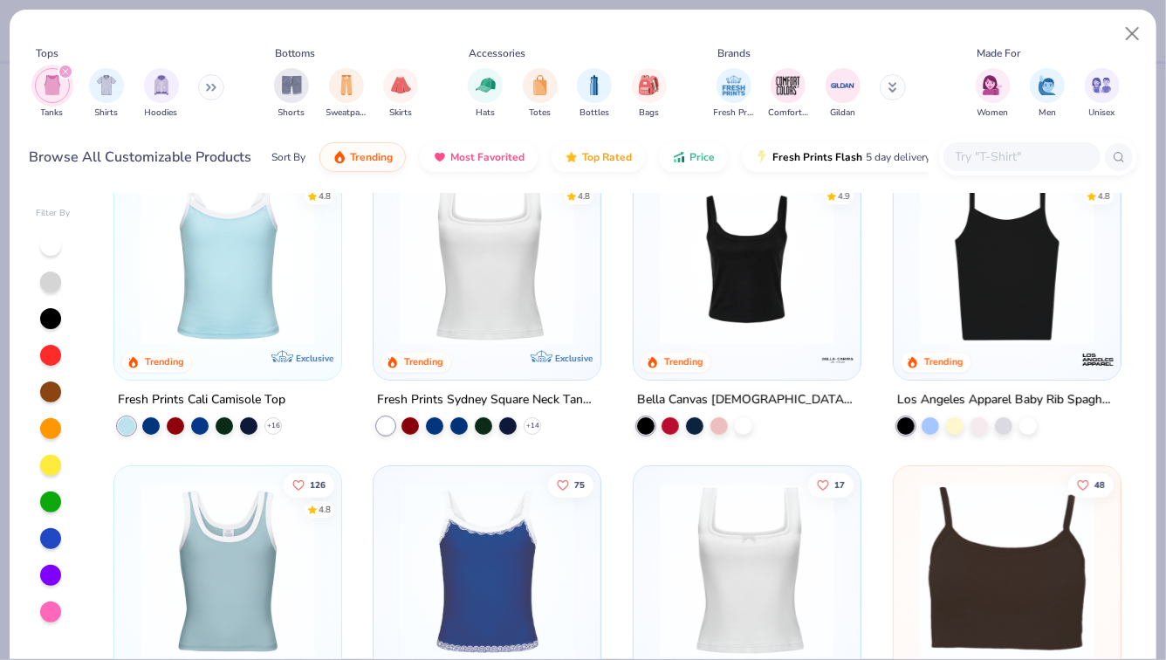
scroll to position [40, 0]
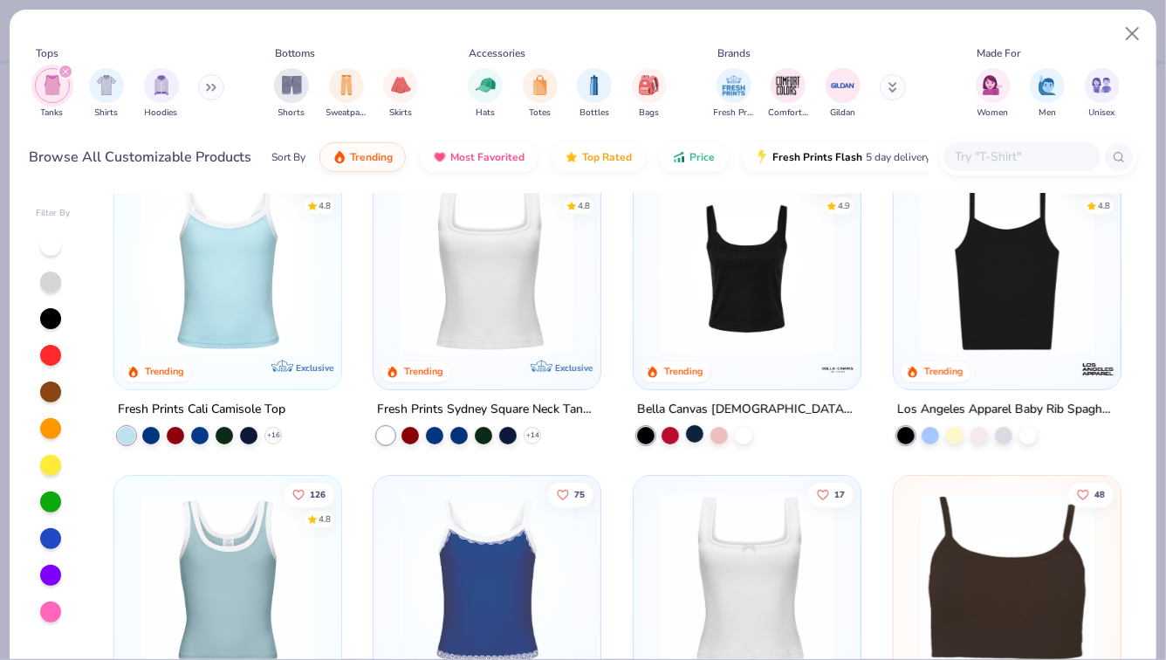
click at [700, 431] on div at bounding box center [694, 433] width 17 height 17
click at [763, 322] on img at bounding box center [747, 267] width 192 height 175
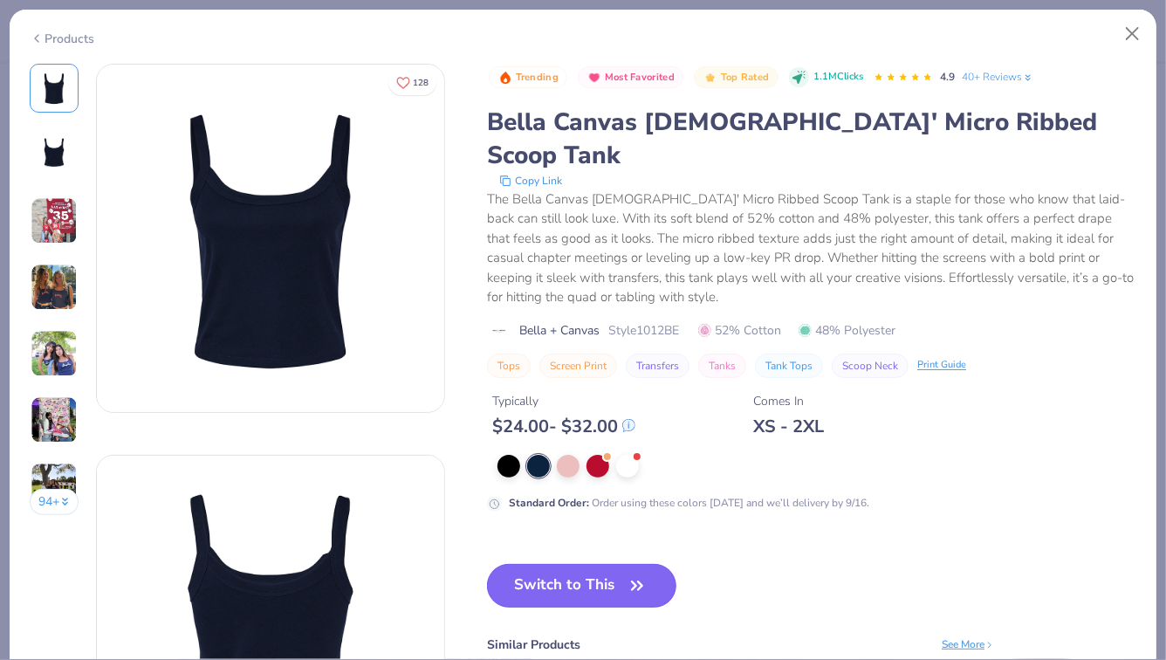
click at [590, 564] on button "Switch to This" at bounding box center [581, 586] width 189 height 44
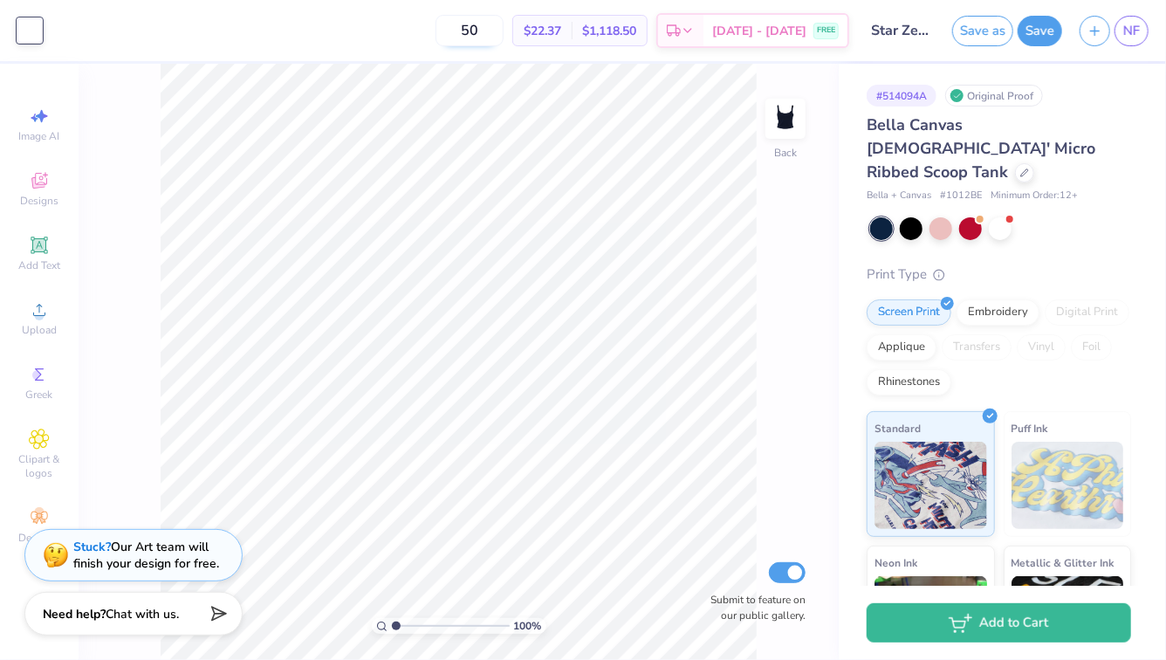
click at [504, 31] on input "50" at bounding box center [469, 30] width 68 height 31
type input "5"
type input "30"
type input "2.56"
type input "7.99"
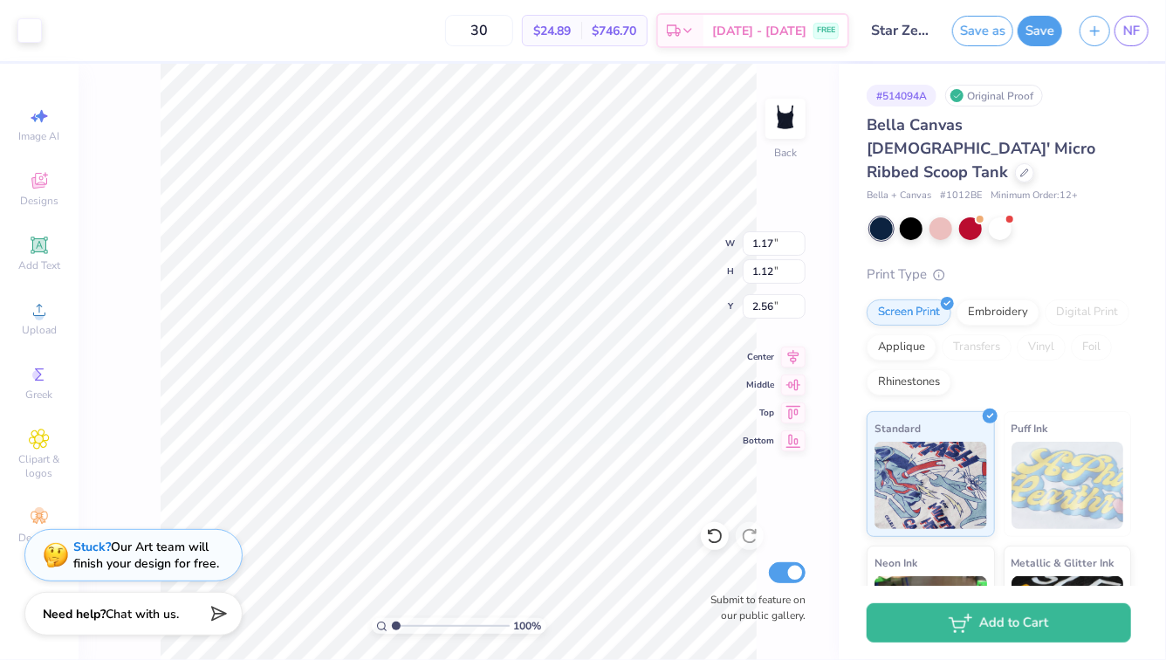
type input "1.51"
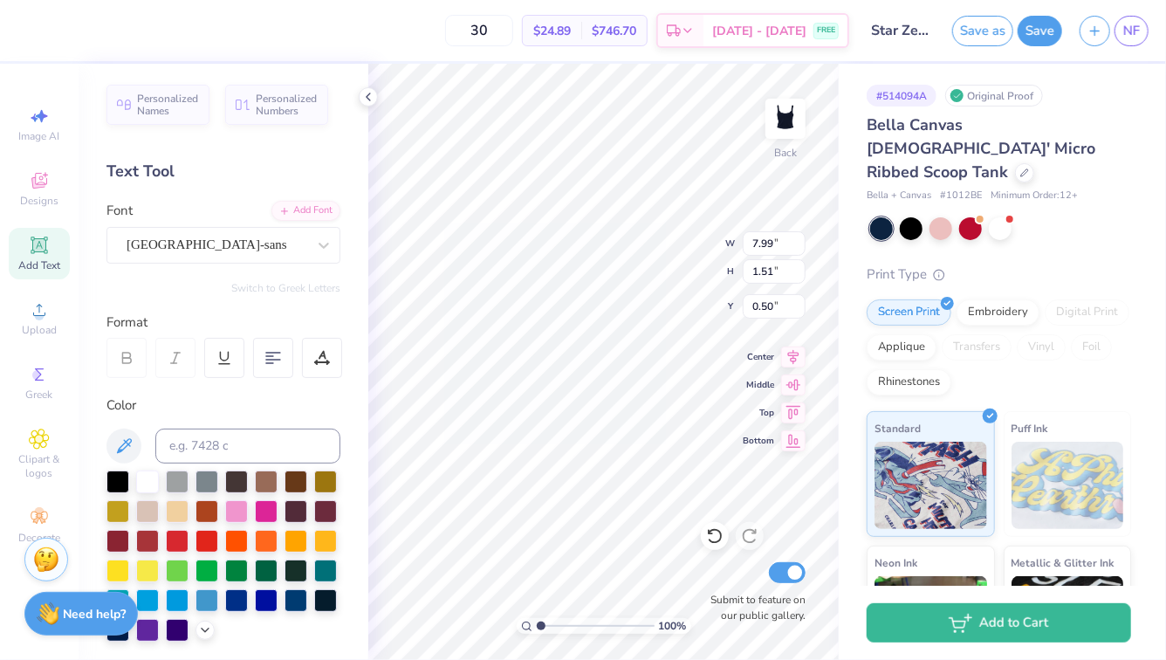
type input "1.61"
click at [679, 230] on div "100 % Back W 7.99 7.99 " H 1.51 1.51 " Y 1.61 1.61 " Center Middle Top Bottom S…" at bounding box center [603, 362] width 470 height 596
click at [1015, 161] on div at bounding box center [1024, 170] width 19 height 19
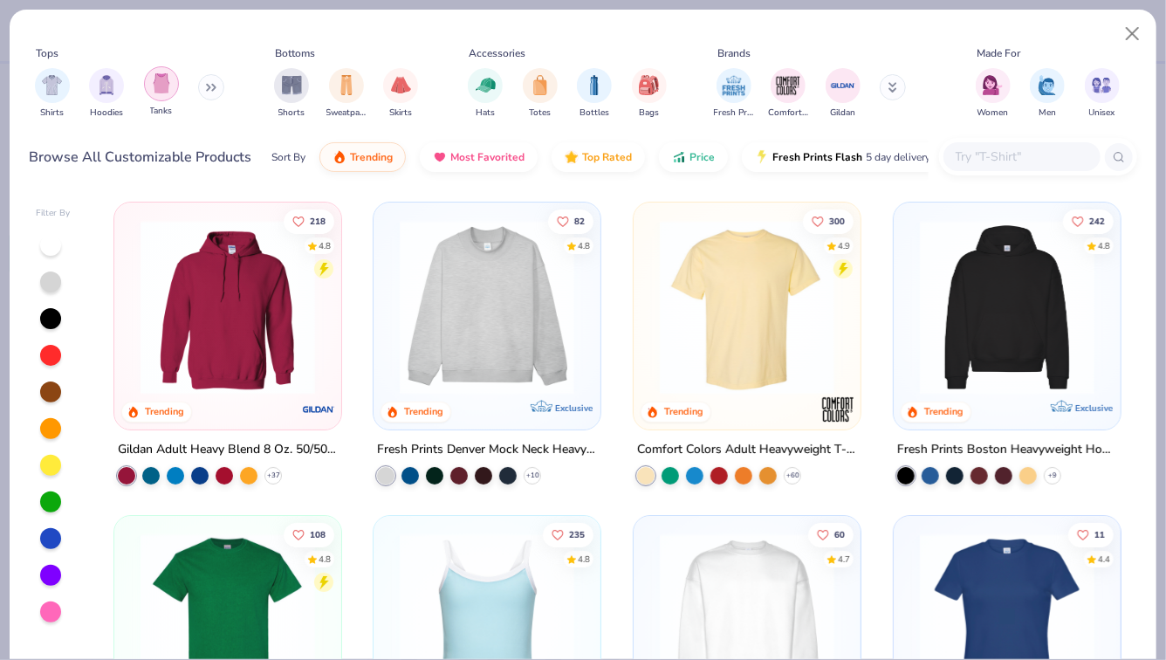
click at [167, 90] on img "filter for Tanks" at bounding box center [161, 83] width 19 height 20
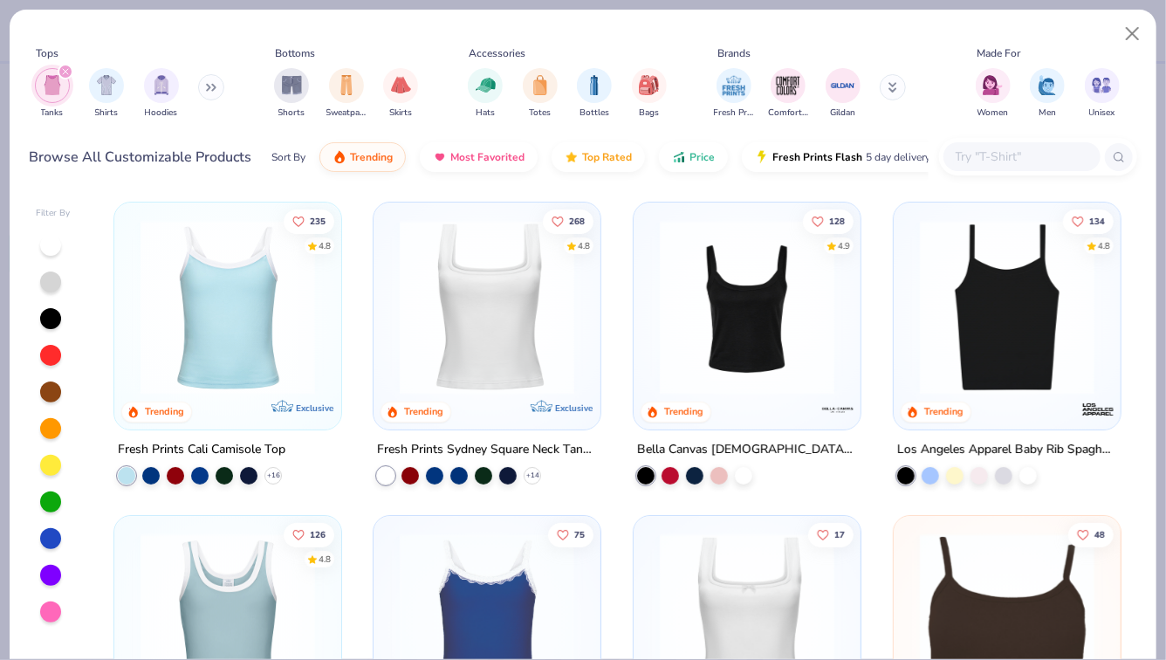
click at [212, 81] on button at bounding box center [211, 87] width 26 height 26
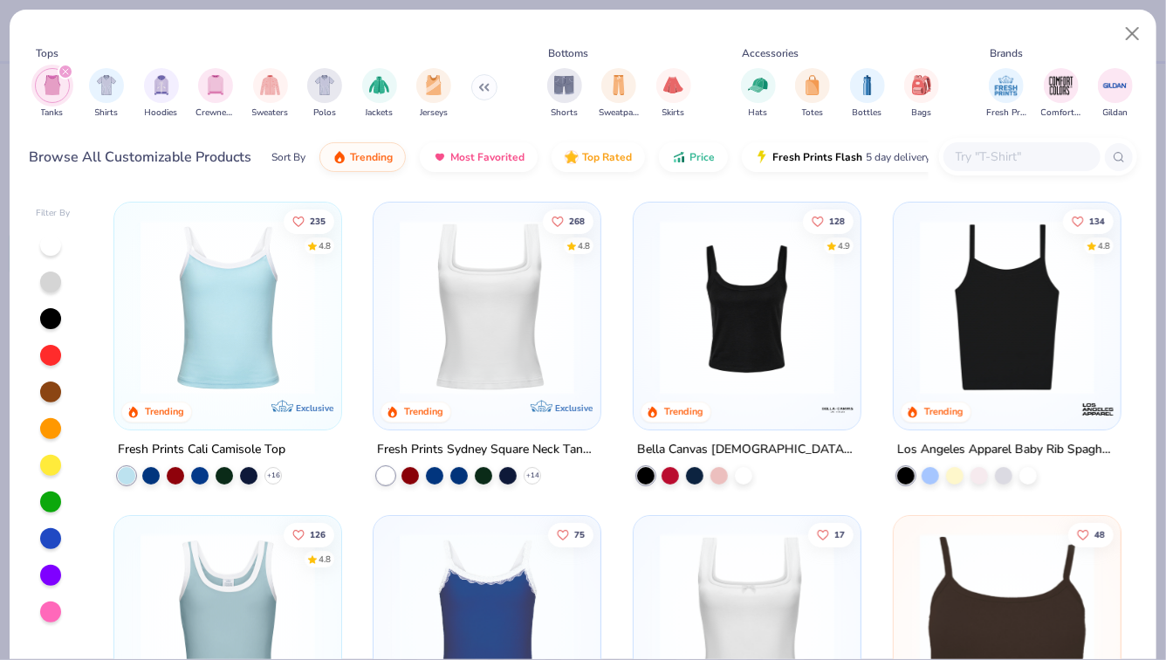
click at [65, 72] on icon "filter for Tanks" at bounding box center [65, 71] width 5 height 5
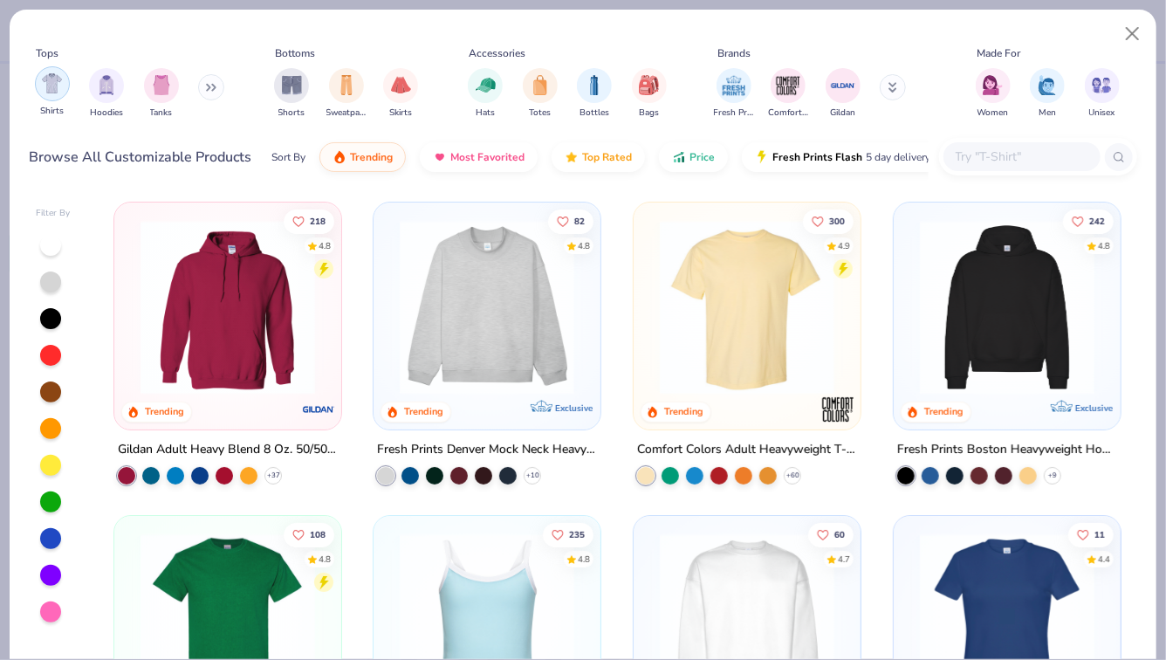
click at [49, 92] on img "filter for Shirts" at bounding box center [52, 83] width 20 height 20
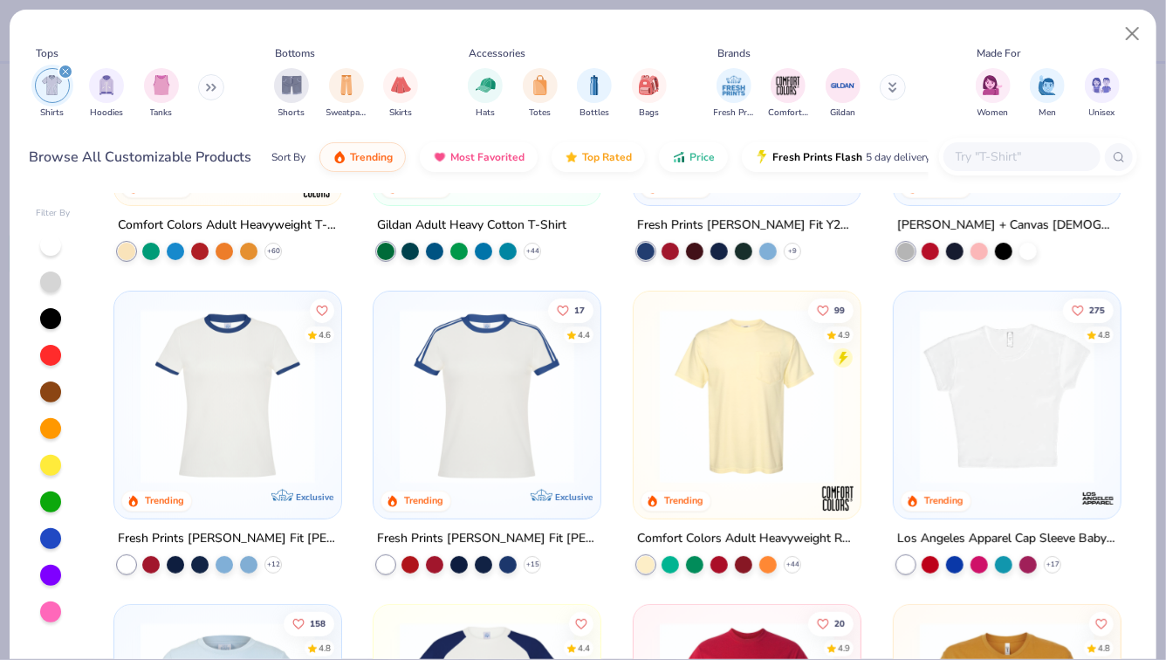
scroll to position [223, 0]
click at [1052, 560] on icon at bounding box center [1053, 565] width 14 height 14
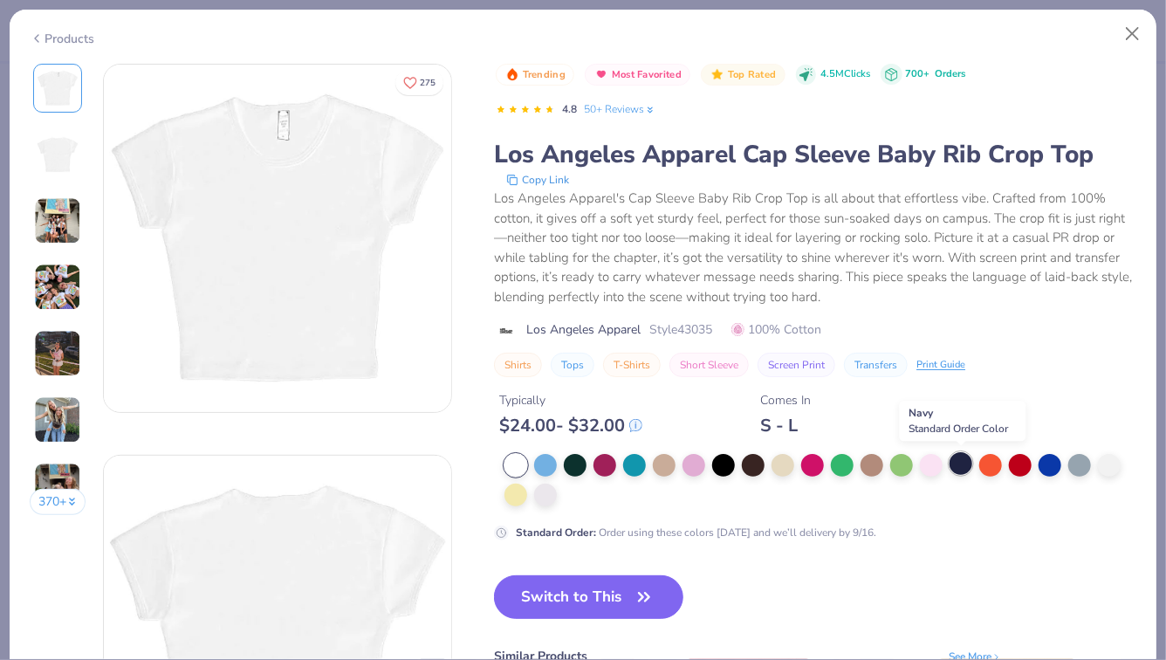
click at [959, 458] on div at bounding box center [961, 463] width 23 height 23
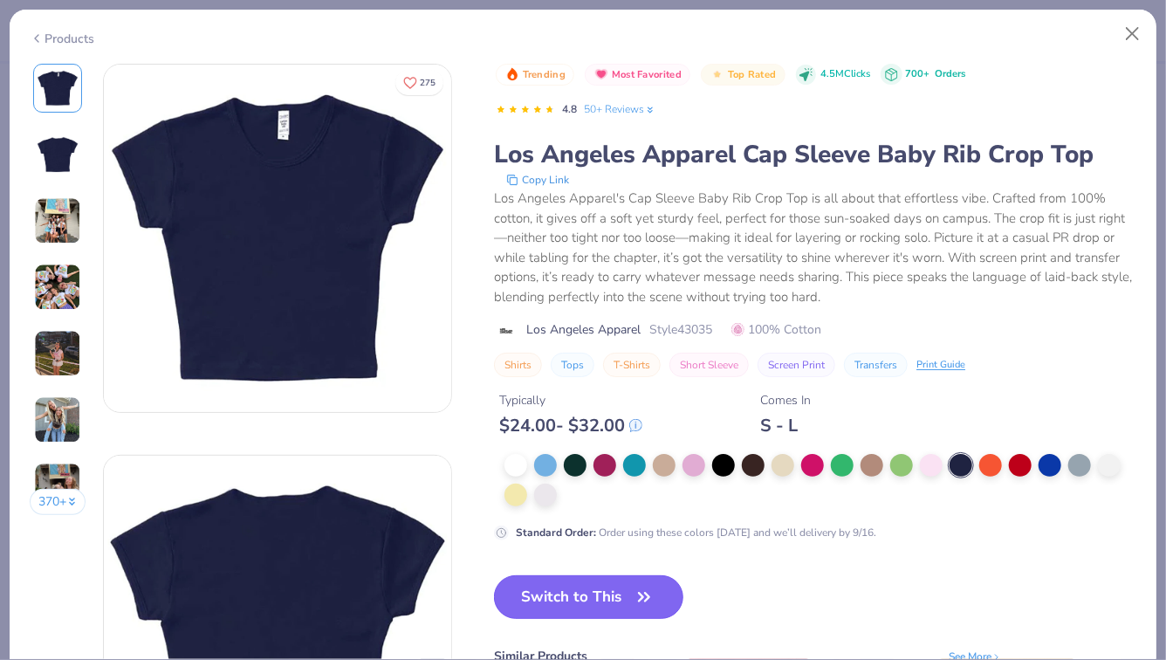
click at [545, 597] on button "Switch to This" at bounding box center [588, 597] width 189 height 44
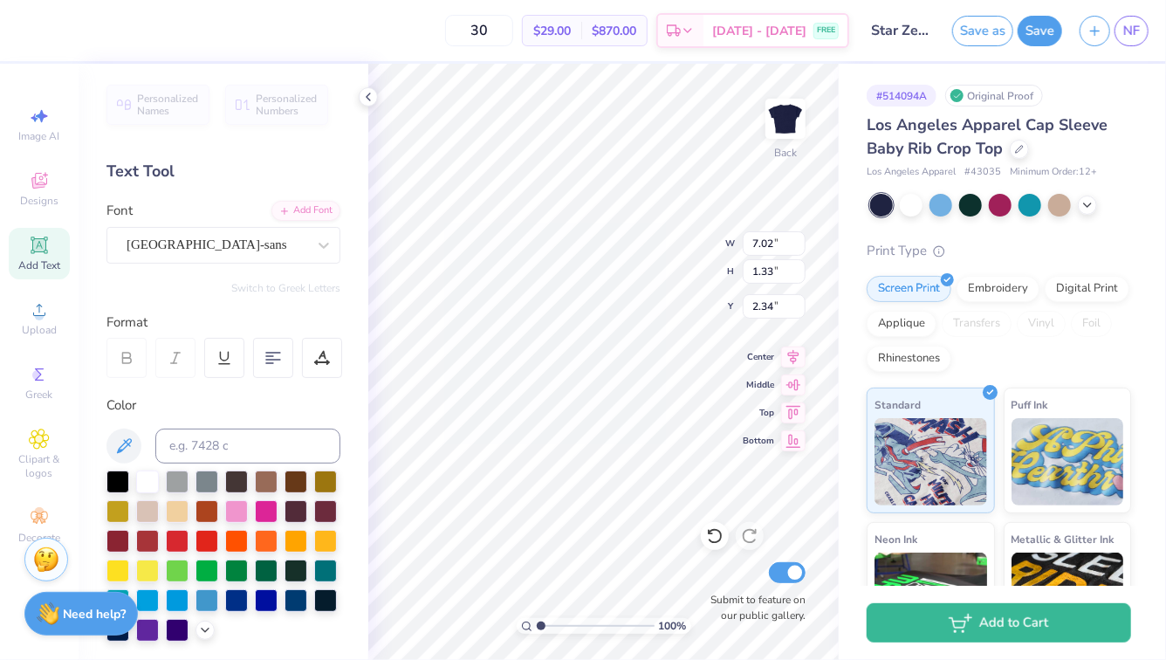
type input "2.34"
type input "1.03"
type input "0.99"
type input "3.17"
click at [373, 95] on icon at bounding box center [368, 97] width 14 height 14
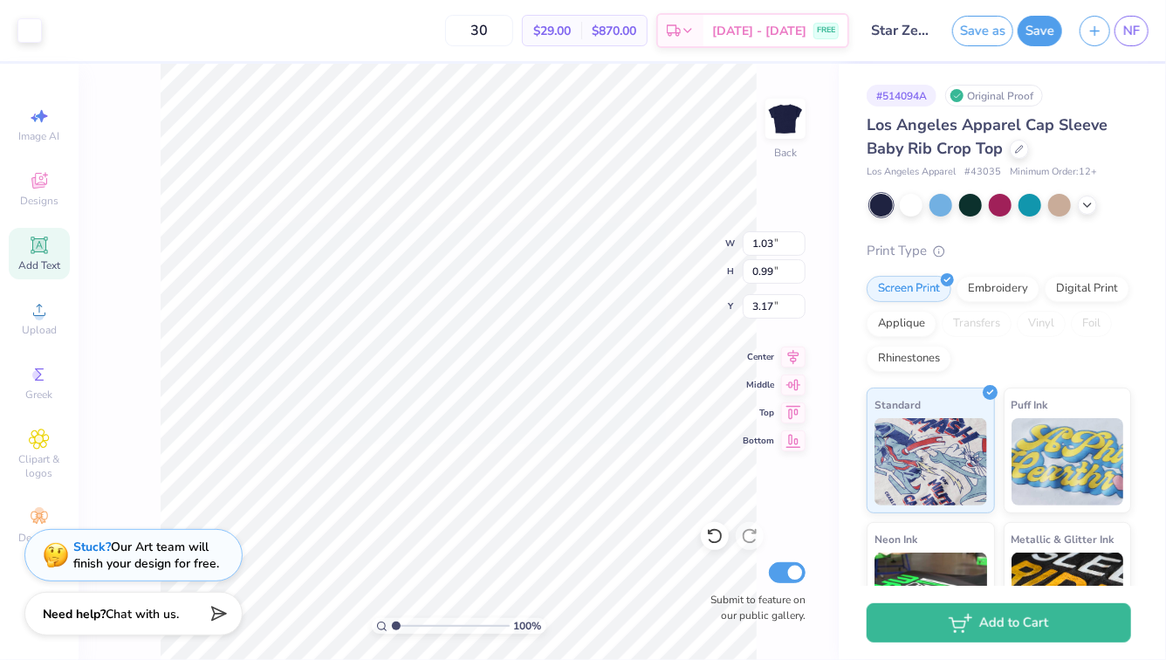
click at [129, 371] on div "100 % Back W 1.03 1.03 " H 0.99 0.99 " Y 3.17 3.17 " Center Middle Top Bottom S…" at bounding box center [459, 362] width 760 height 596
click at [1021, 141] on div at bounding box center [1019, 147] width 19 height 19
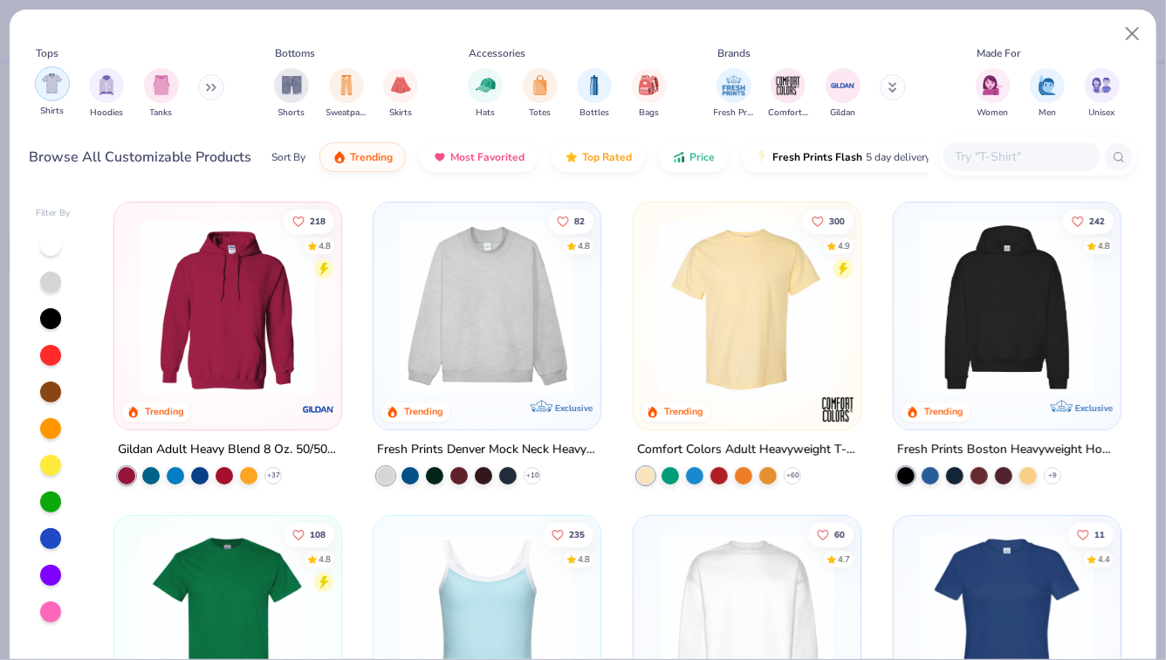
click at [42, 77] on img "filter for Shirts" at bounding box center [52, 83] width 20 height 20
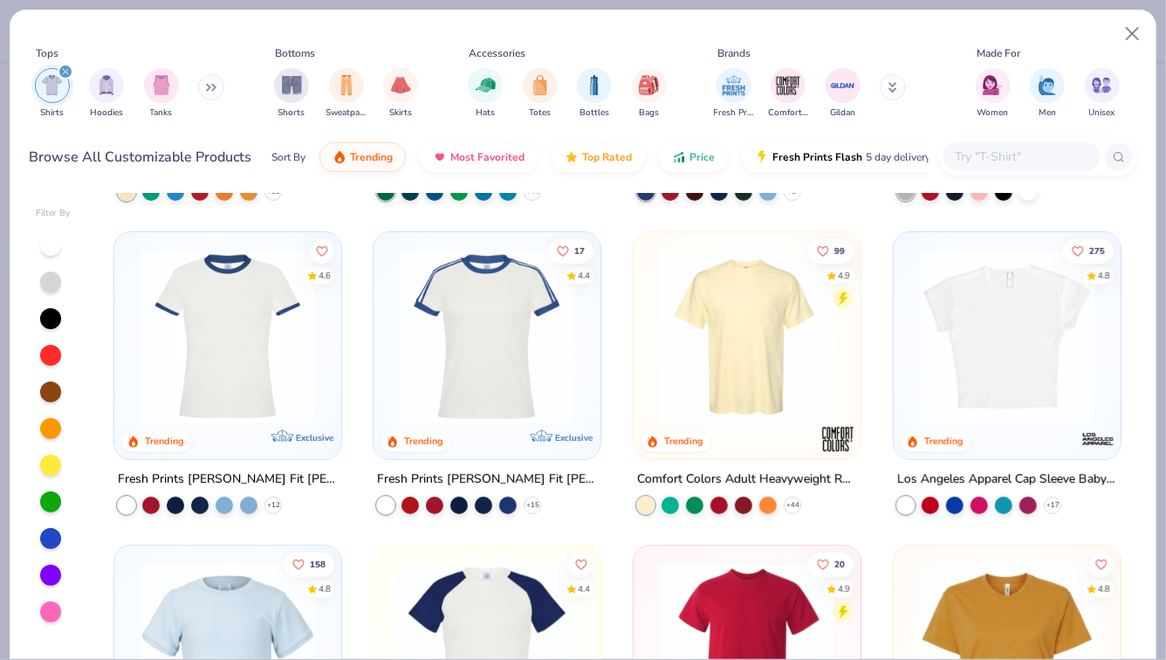
scroll to position [282, 0]
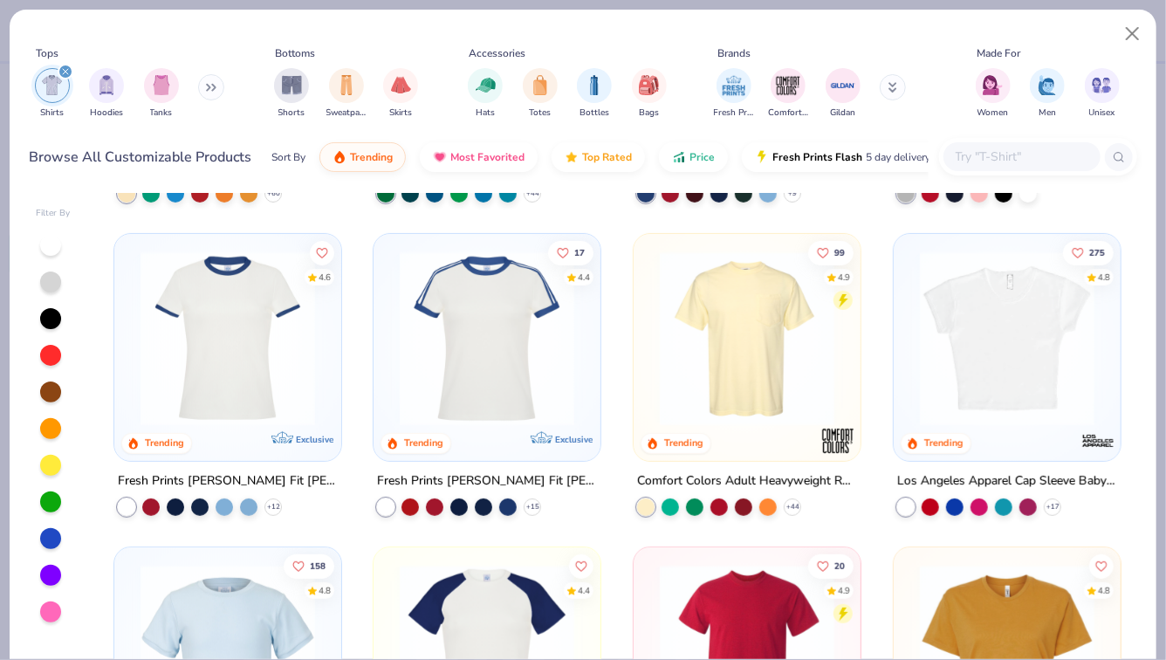
click at [946, 323] on img at bounding box center [1007, 338] width 192 height 175
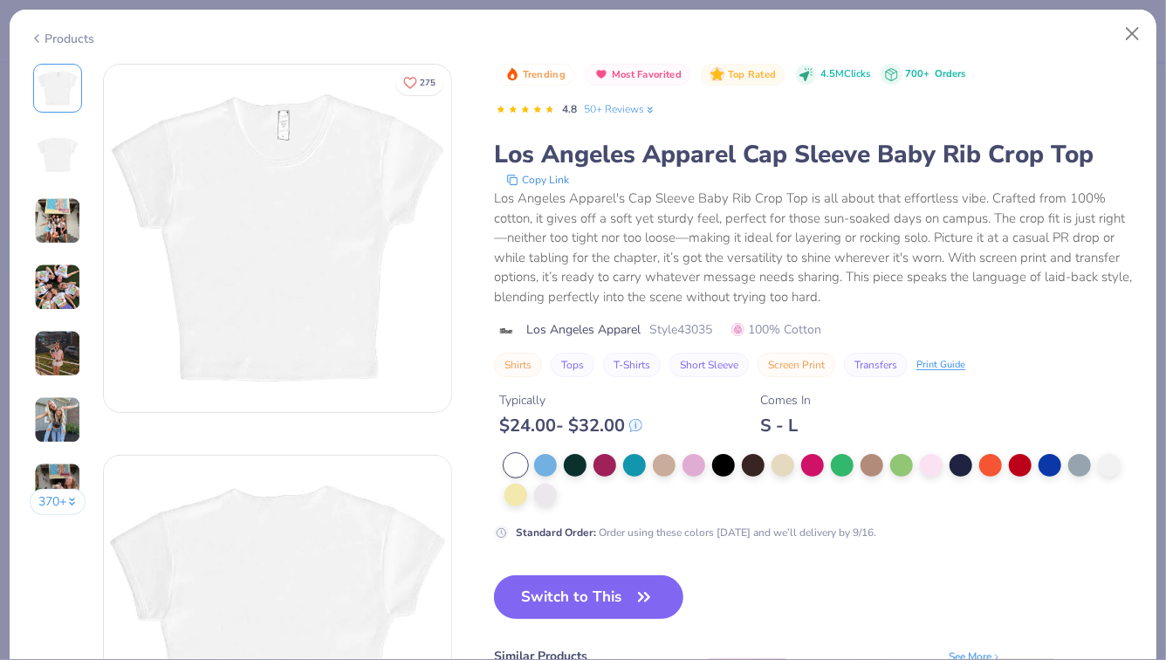
click at [52, 298] on img at bounding box center [57, 287] width 47 height 47
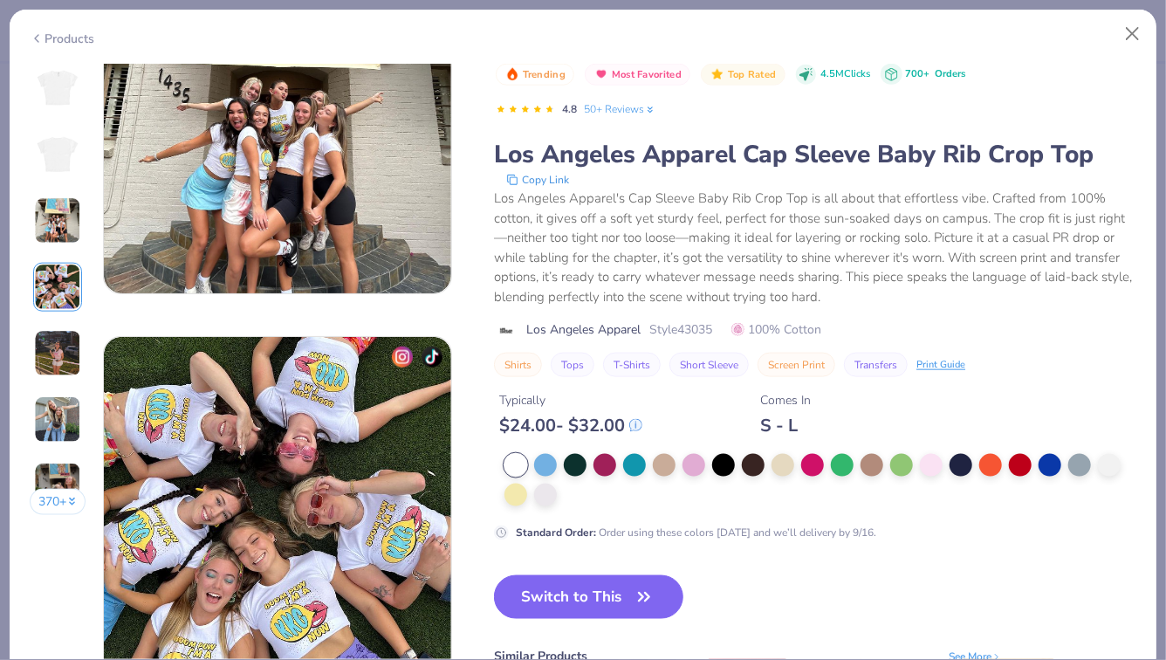
scroll to position [1173, 0]
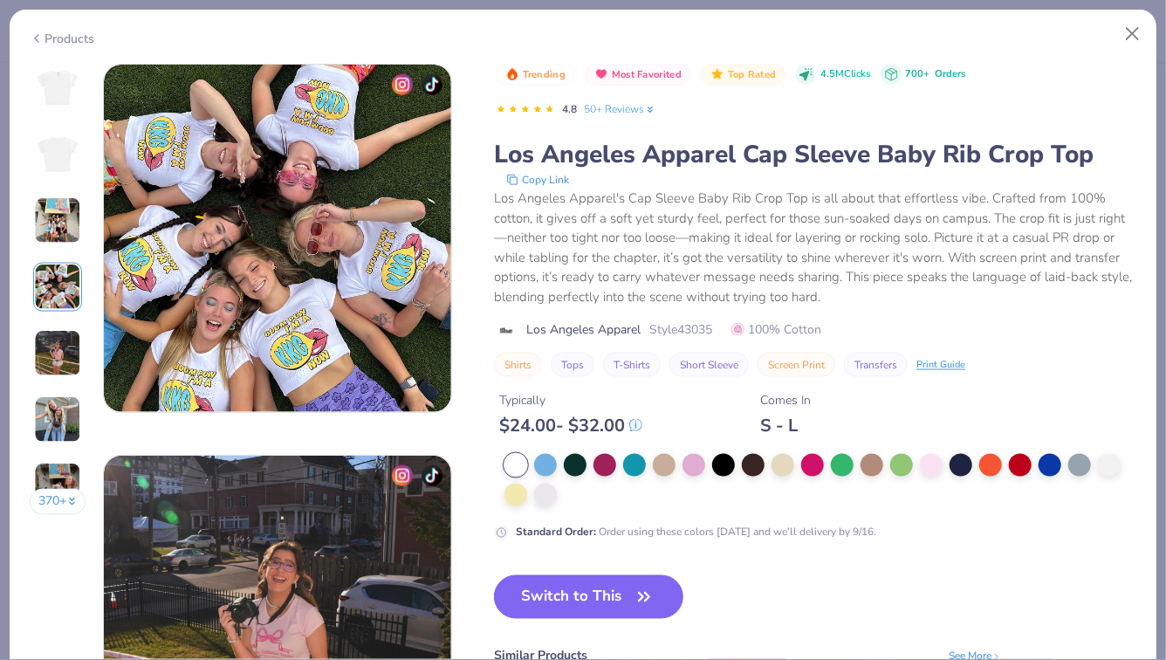
click at [59, 339] on img at bounding box center [57, 353] width 47 height 47
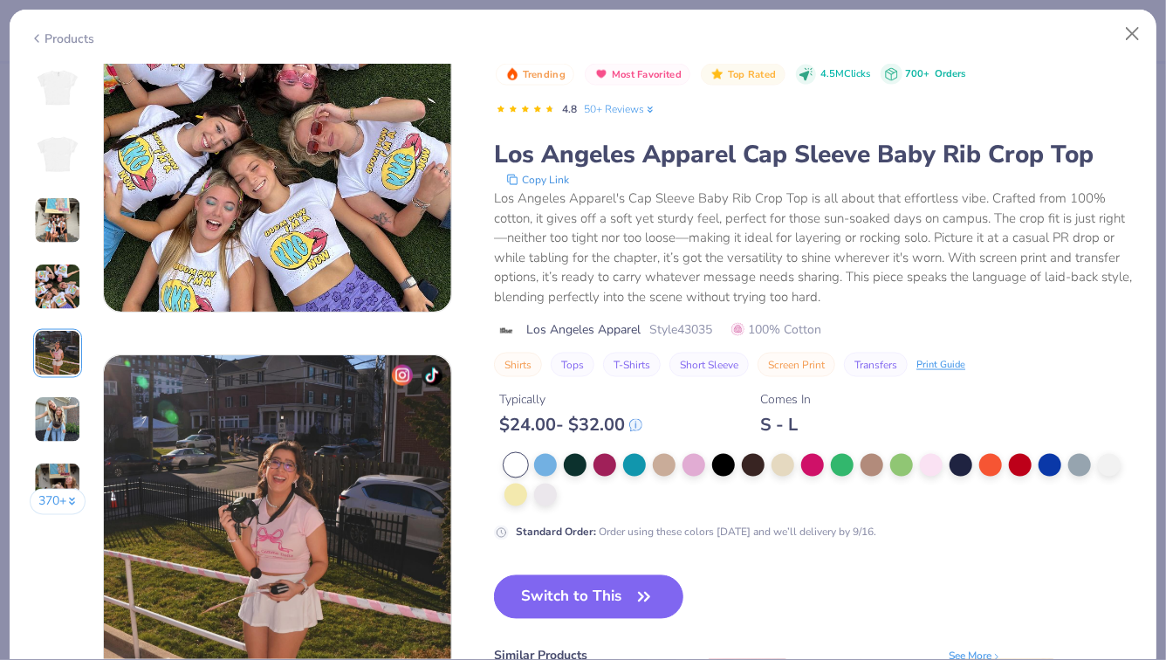
scroll to position [1152, 0]
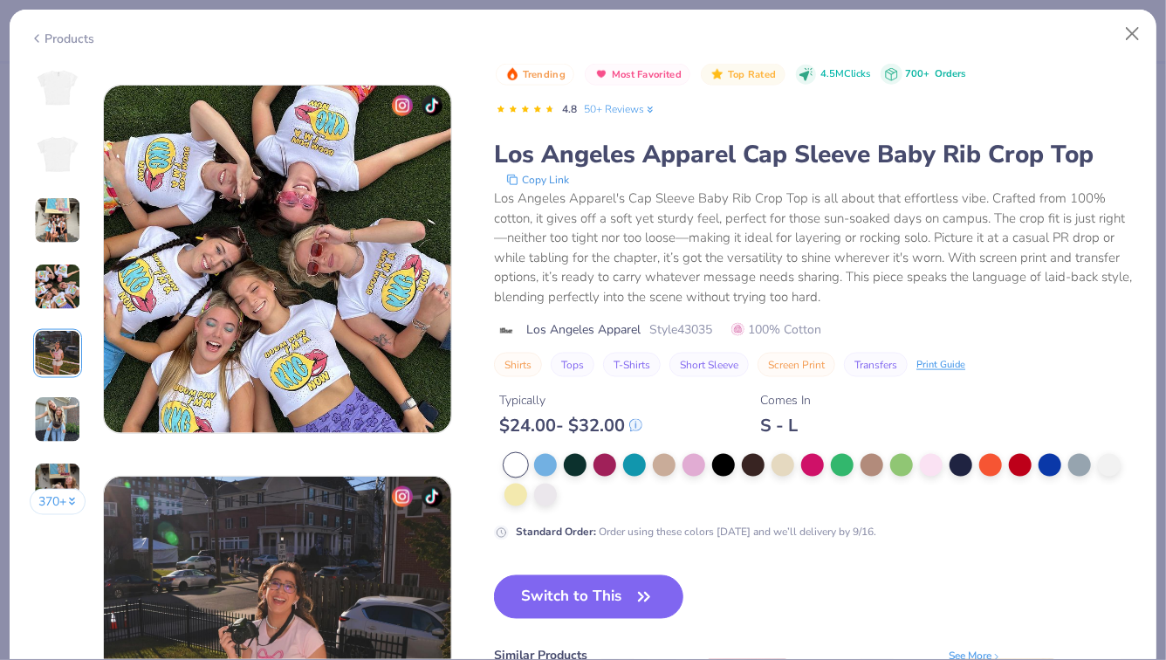
click at [40, 38] on icon at bounding box center [37, 38] width 14 height 21
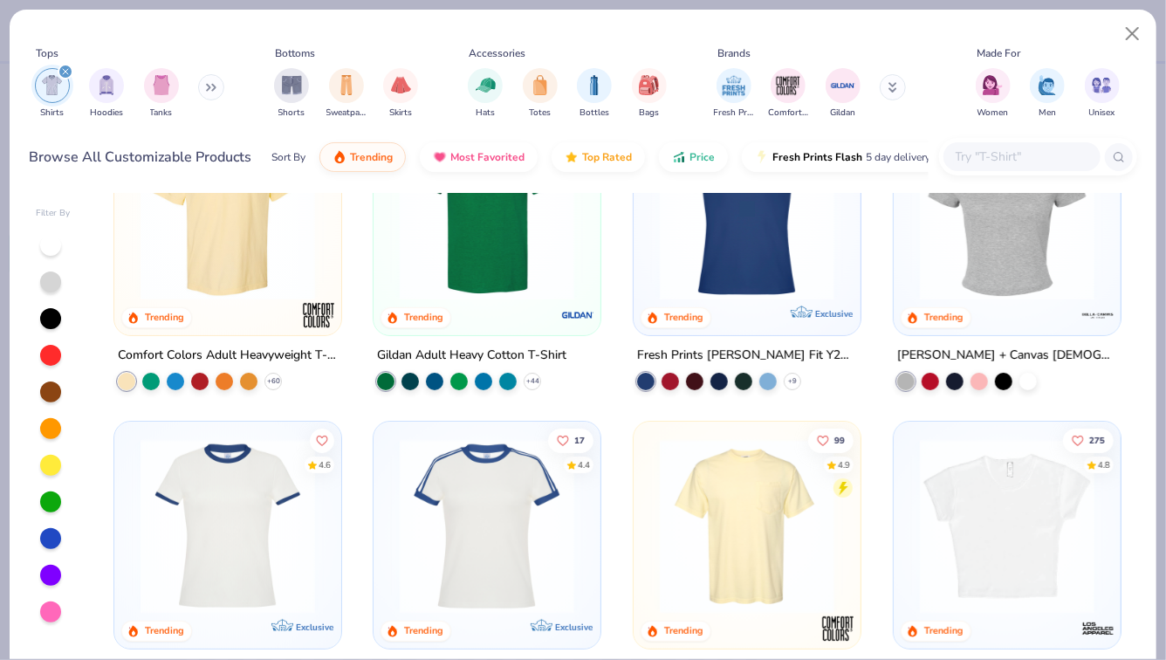
scroll to position [17, 0]
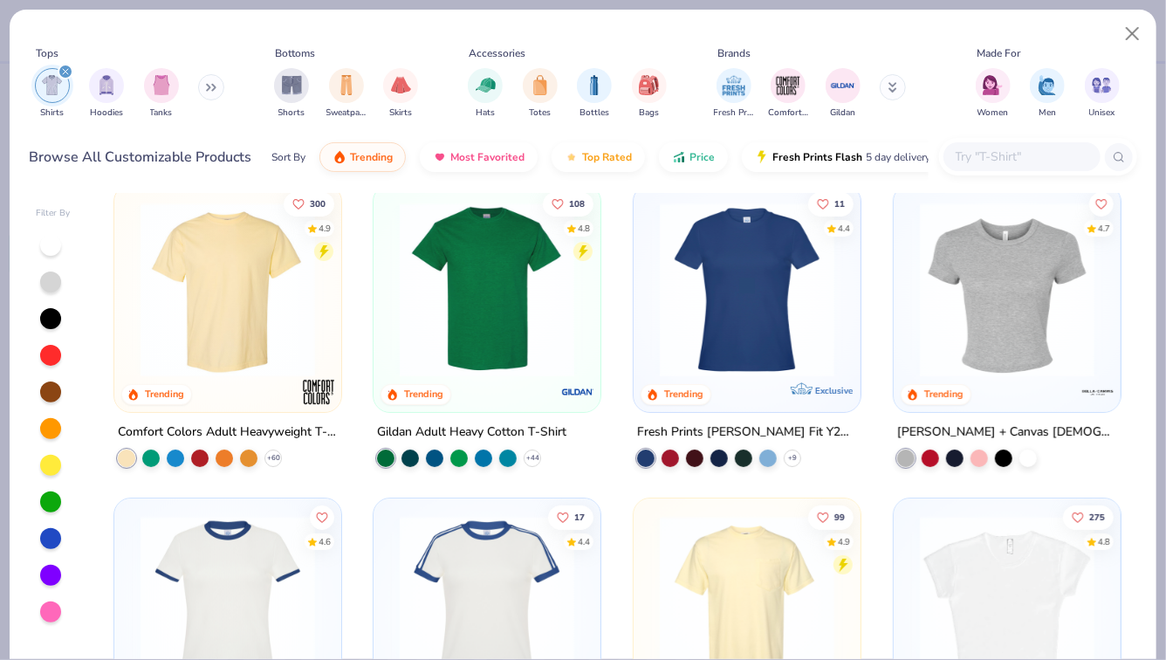
click at [934, 285] on img at bounding box center [1007, 289] width 192 height 175
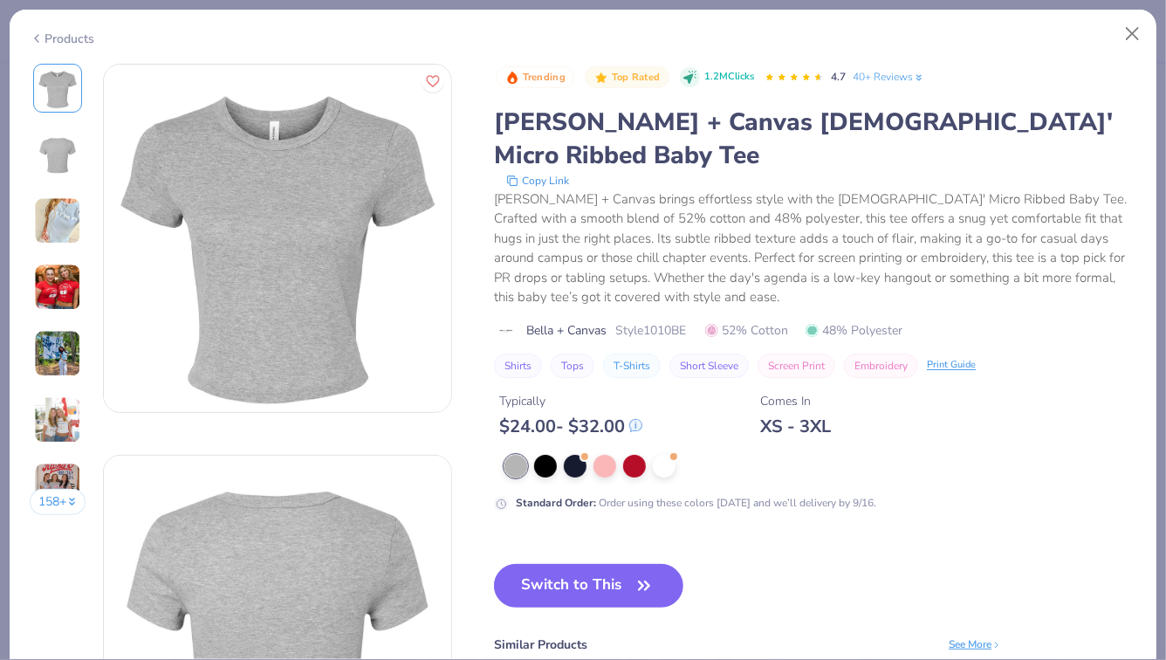
click at [49, 312] on div "158 +" at bounding box center [58, 296] width 57 height 464
click at [53, 288] on img at bounding box center [57, 287] width 47 height 47
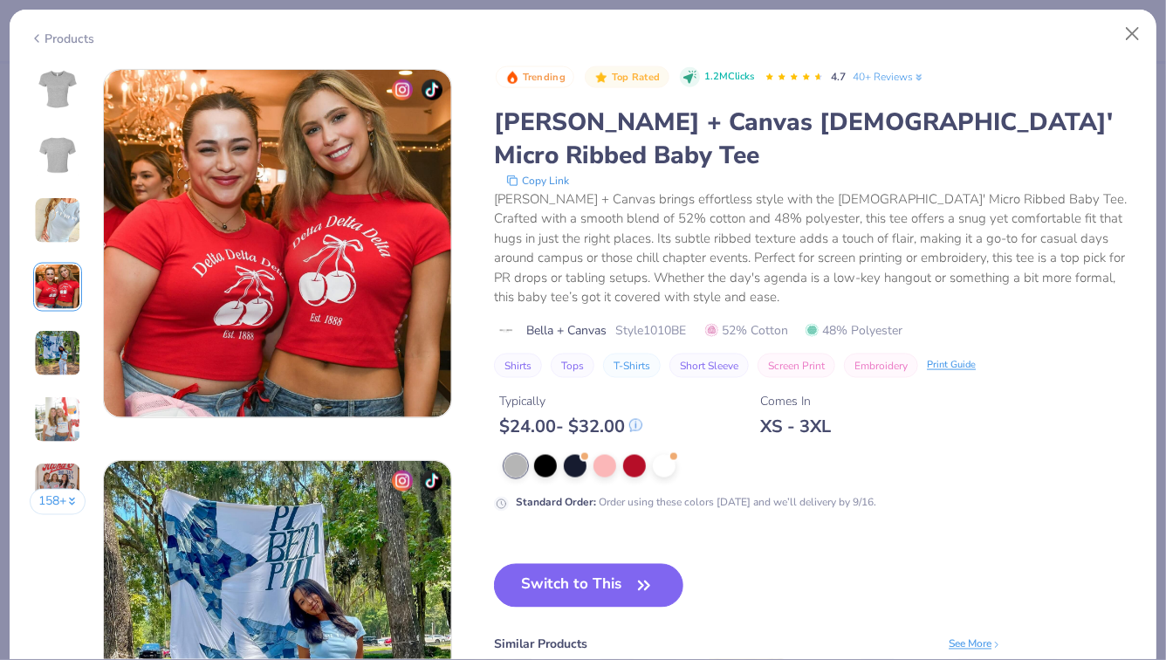
scroll to position [1173, 0]
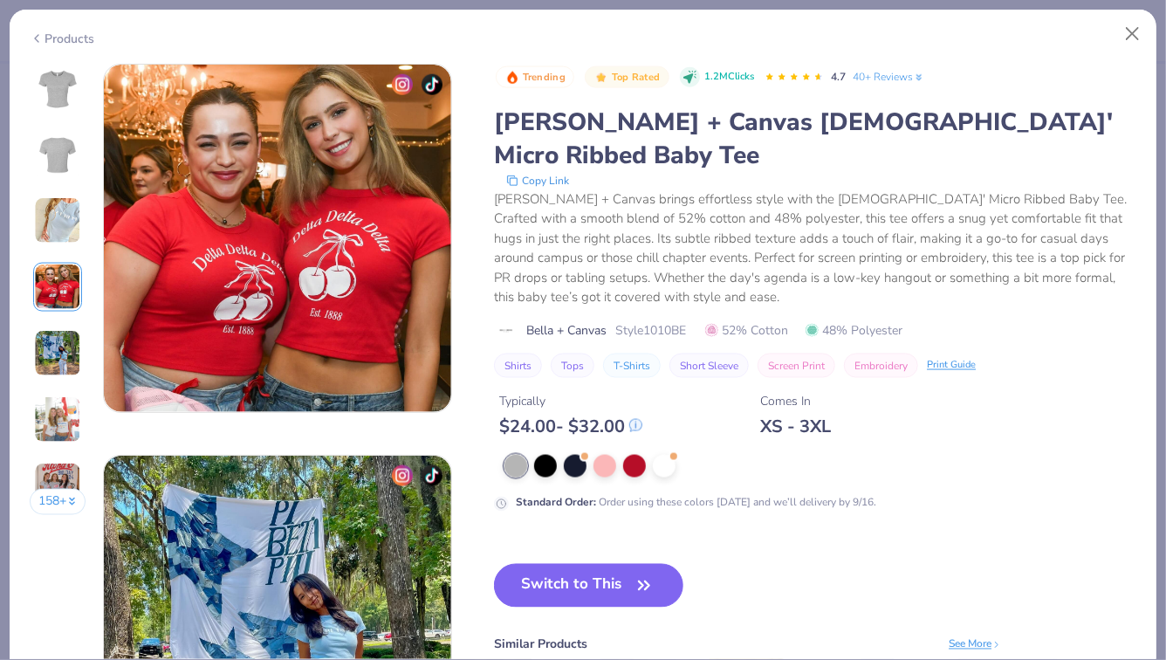
click at [54, 340] on img at bounding box center [57, 353] width 47 height 47
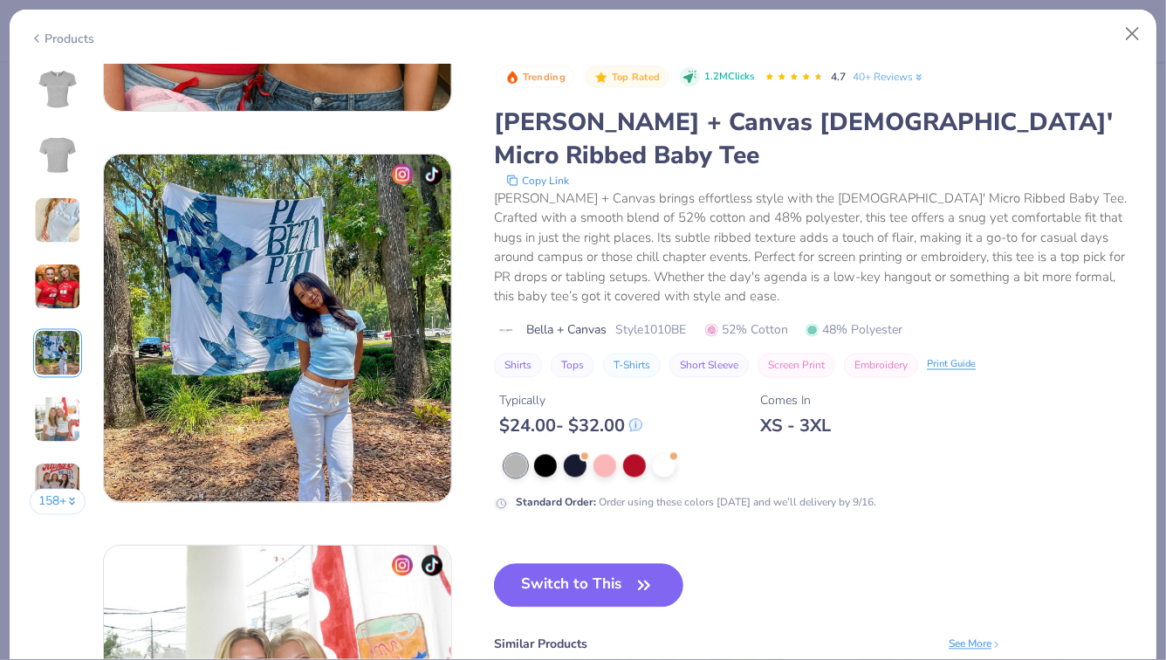
scroll to position [1563, 0]
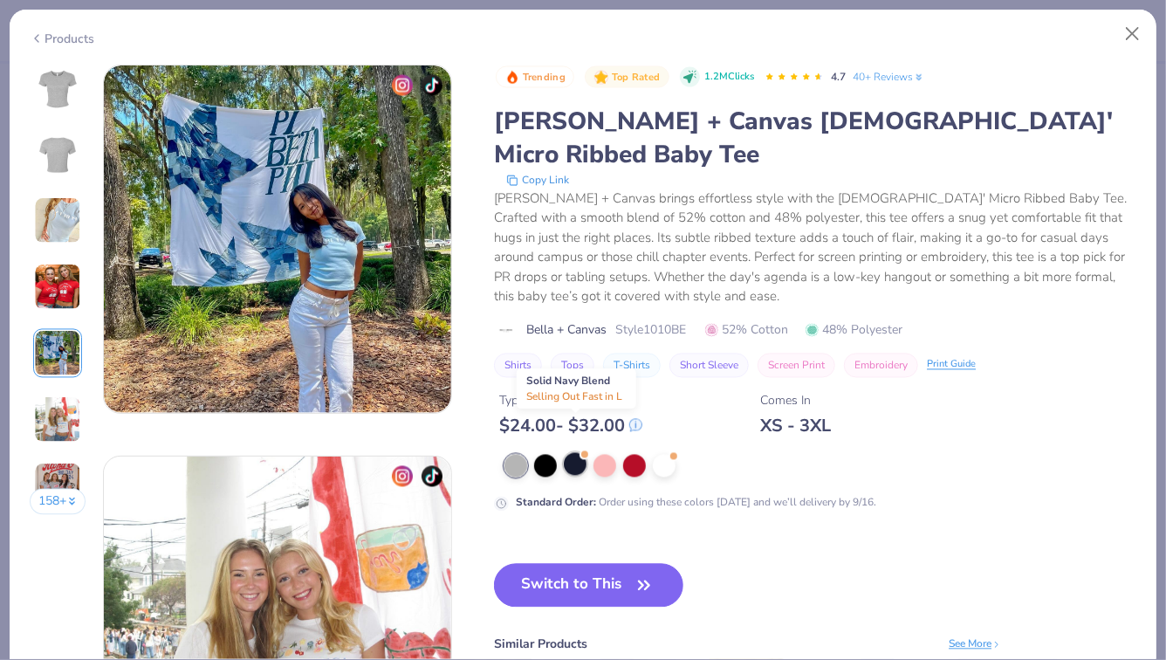
click at [580, 453] on div at bounding box center [575, 464] width 23 height 23
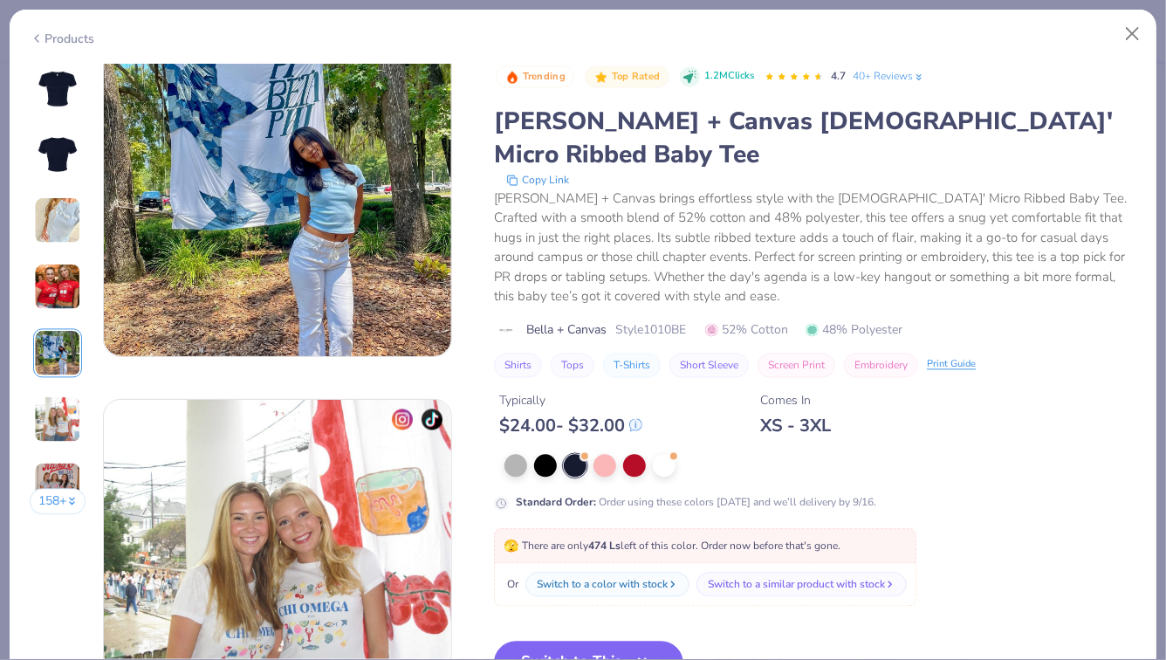
scroll to position [1615, 0]
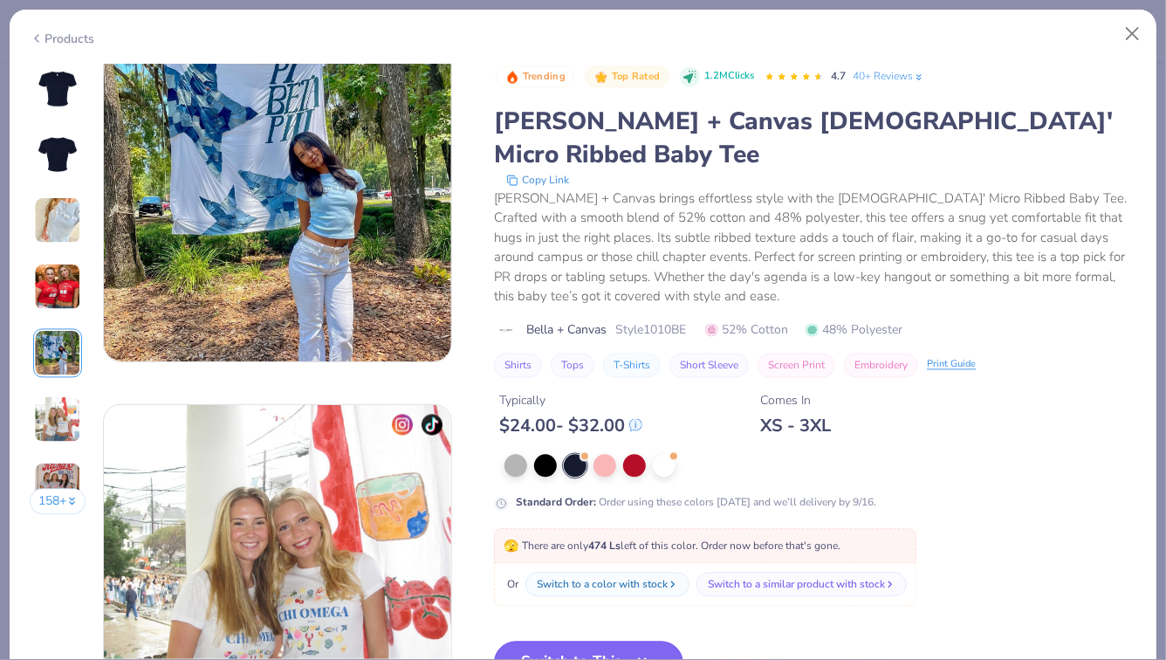
click at [572, 641] on button "Switch to This" at bounding box center [588, 663] width 189 height 44
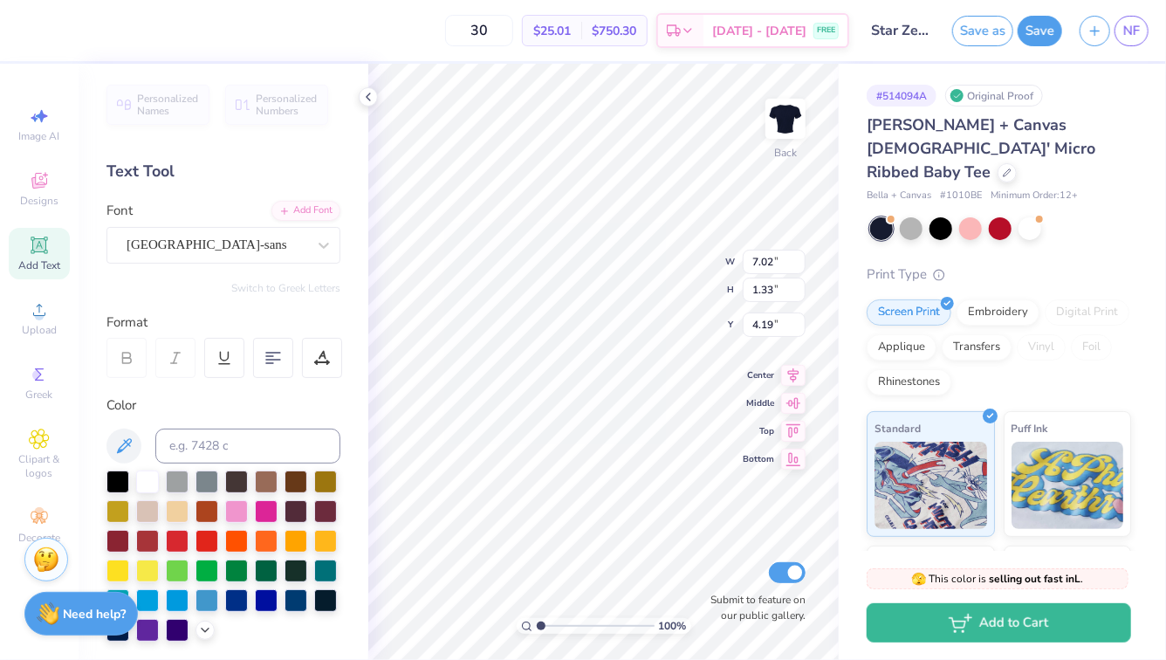
type input "8.65"
type input "1.64"
type input "1.03"
type input "0.99"
type input "5.00"
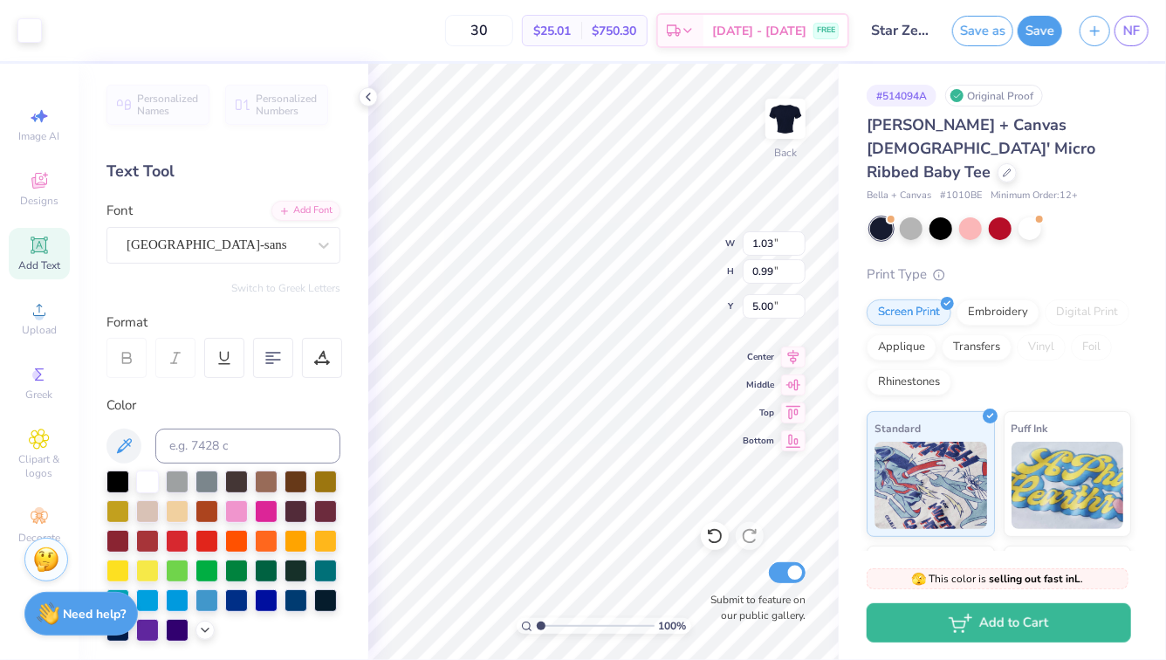
type input "8.65"
type input "1.64"
type input "3.00"
type input "1.03"
type input "0.99"
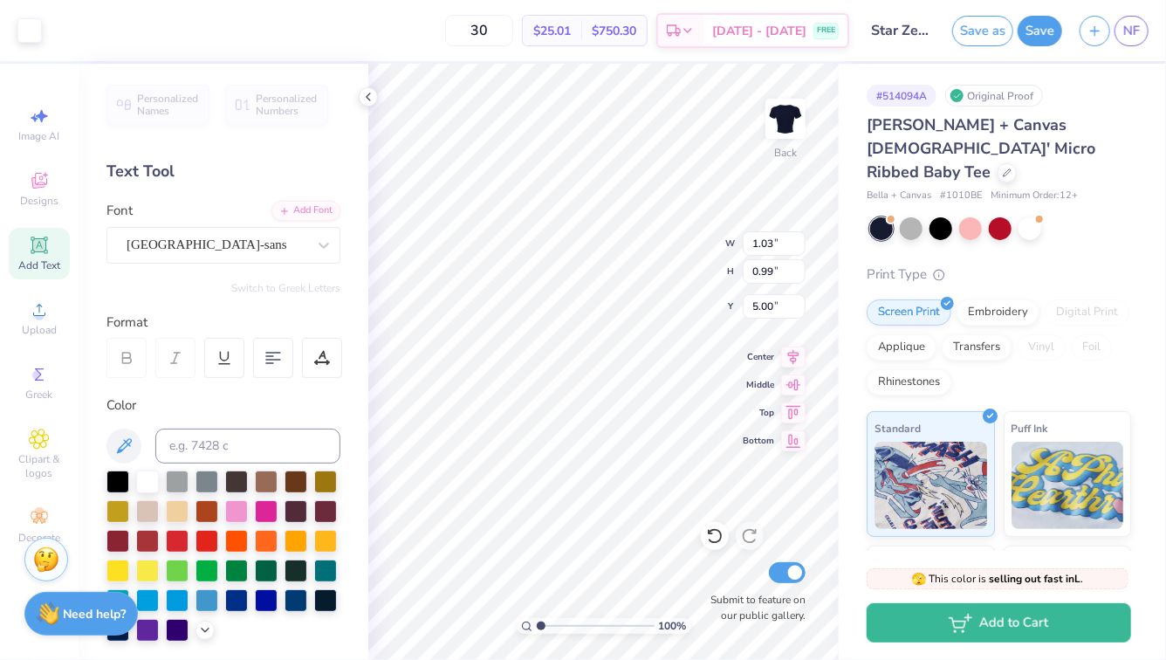
type input "4.14"
type input "1.51"
type input "1.45"
type input "4.16"
click at [366, 93] on icon at bounding box center [368, 97] width 14 height 14
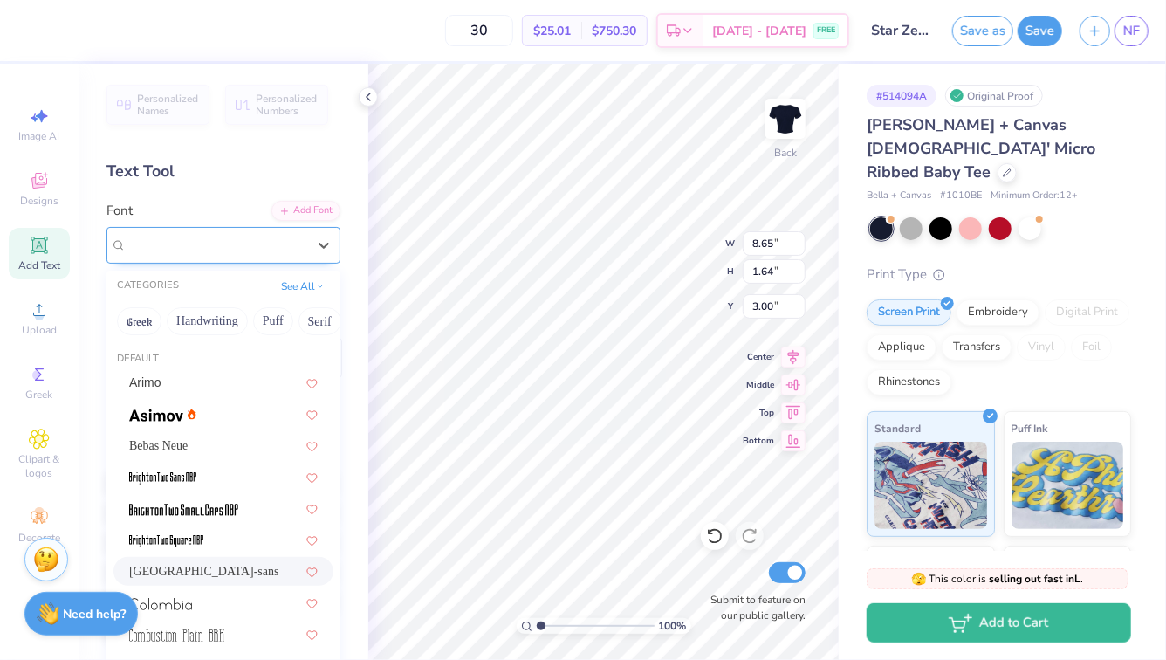
click at [265, 249] on div "[GEOGRAPHIC_DATA]-sans" at bounding box center [216, 244] width 183 height 27
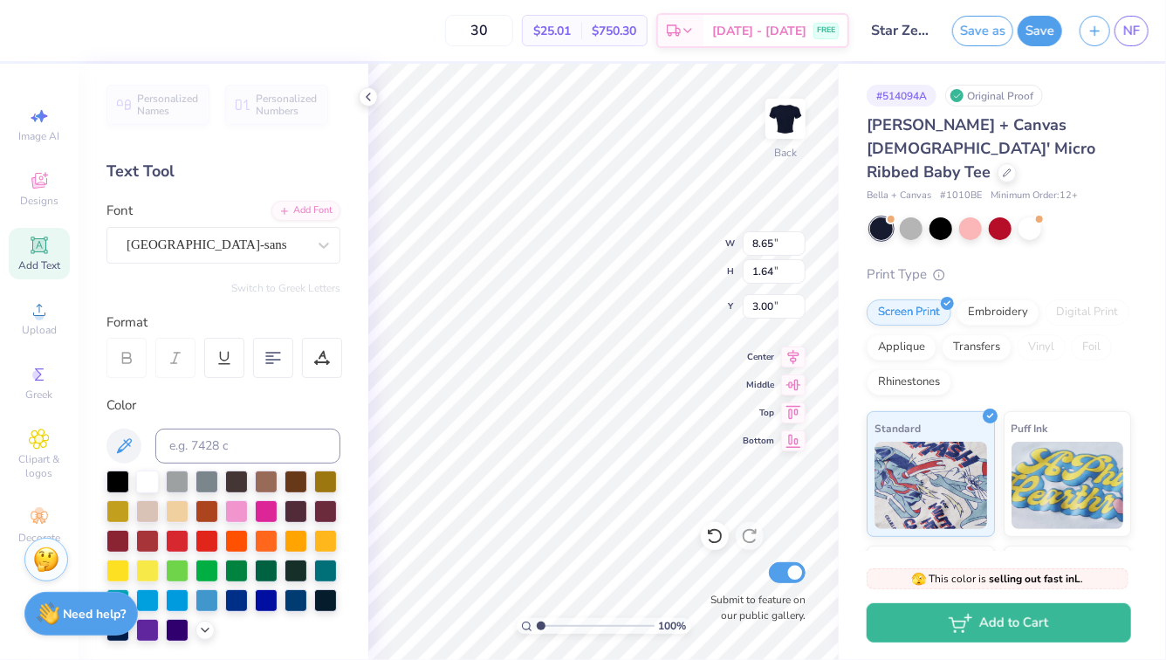
click at [33, 258] on span "Add Text" at bounding box center [39, 265] width 42 height 14
type input "4.77"
type input "1.38"
type input "7.81"
type textarea "Z"
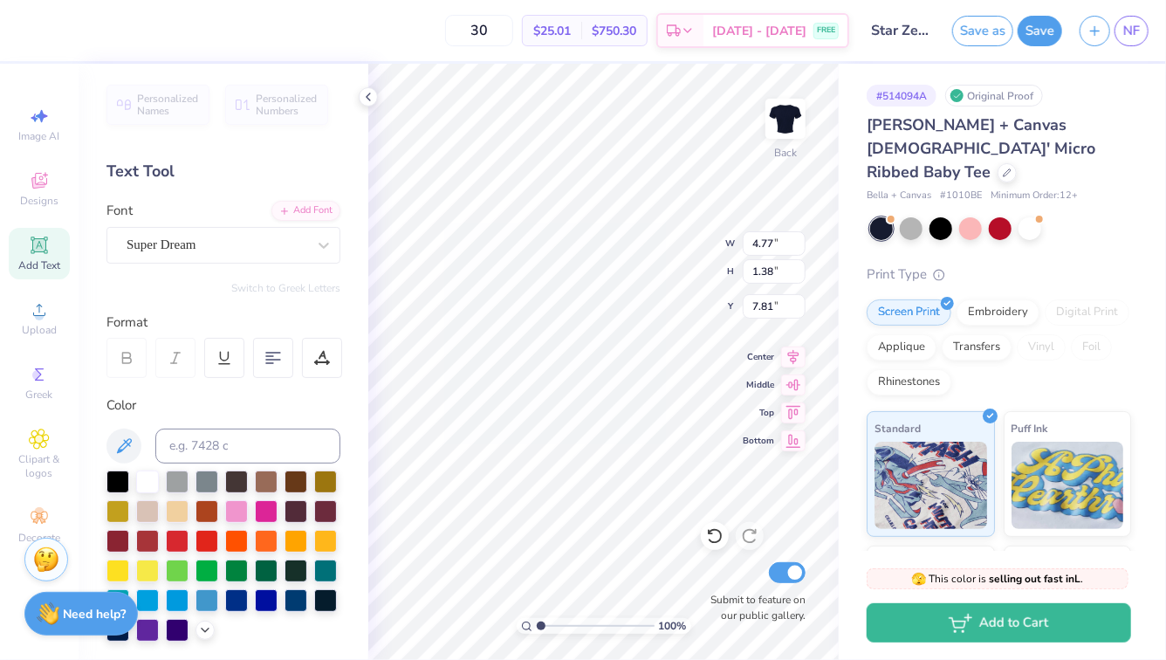
scroll to position [0, 6]
type textarea "SEEK THE NOBLEST"
click at [285, 260] on div "Super Dream" at bounding box center [223, 245] width 234 height 37
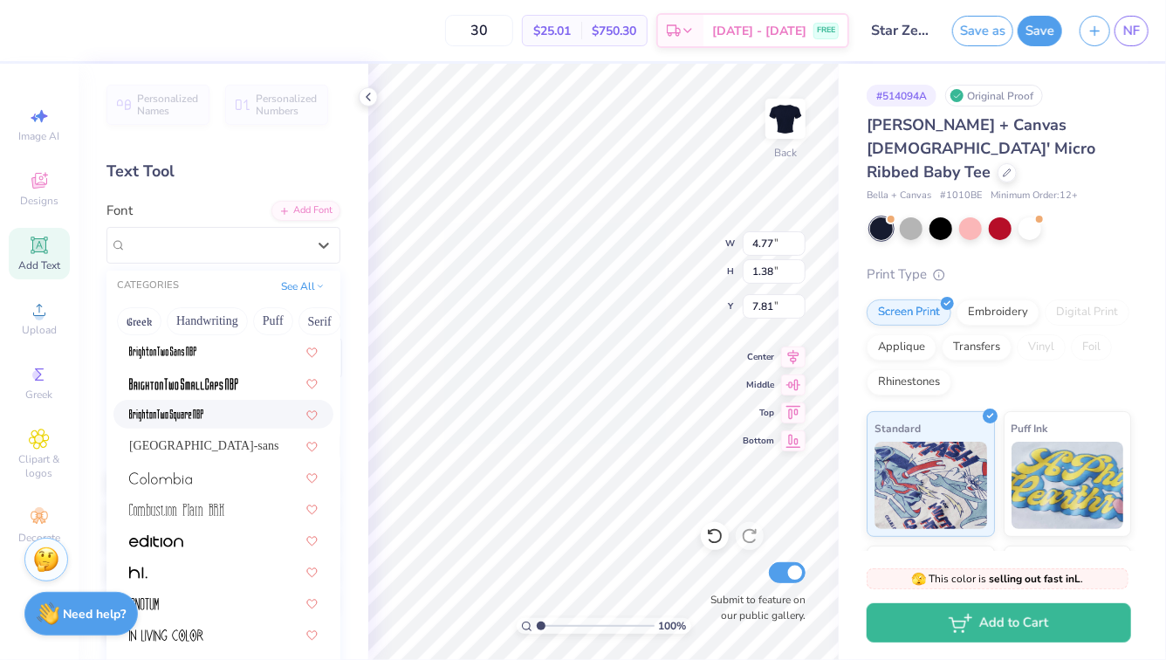
scroll to position [131, 0]
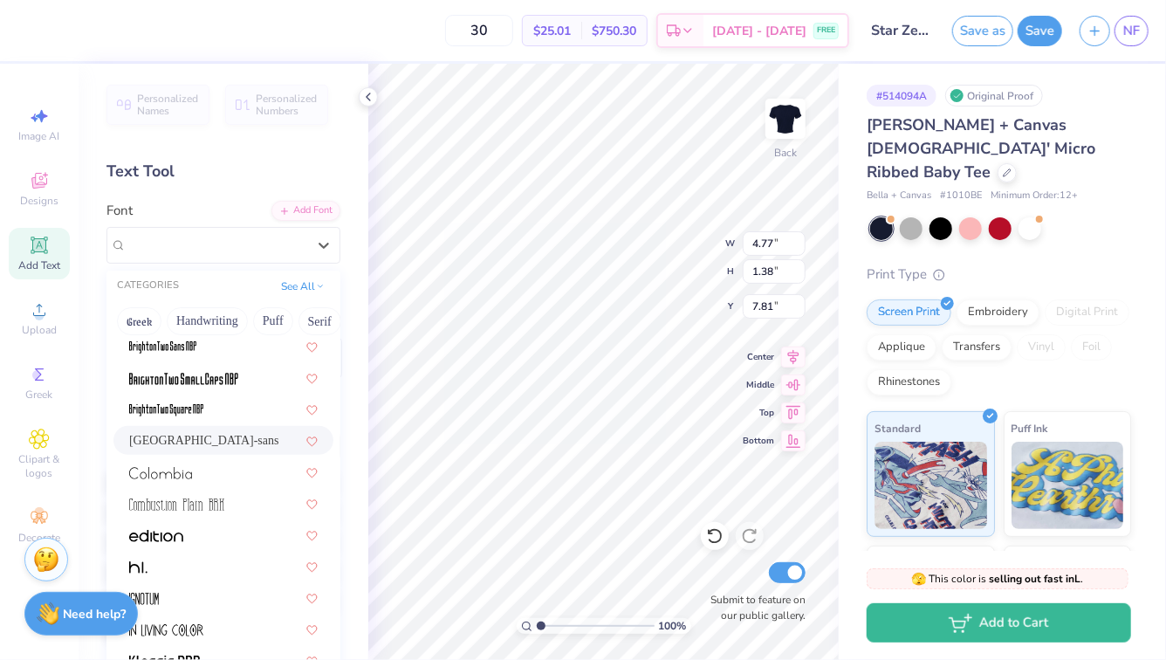
click at [209, 435] on div "[GEOGRAPHIC_DATA]-sans" at bounding box center [223, 440] width 189 height 18
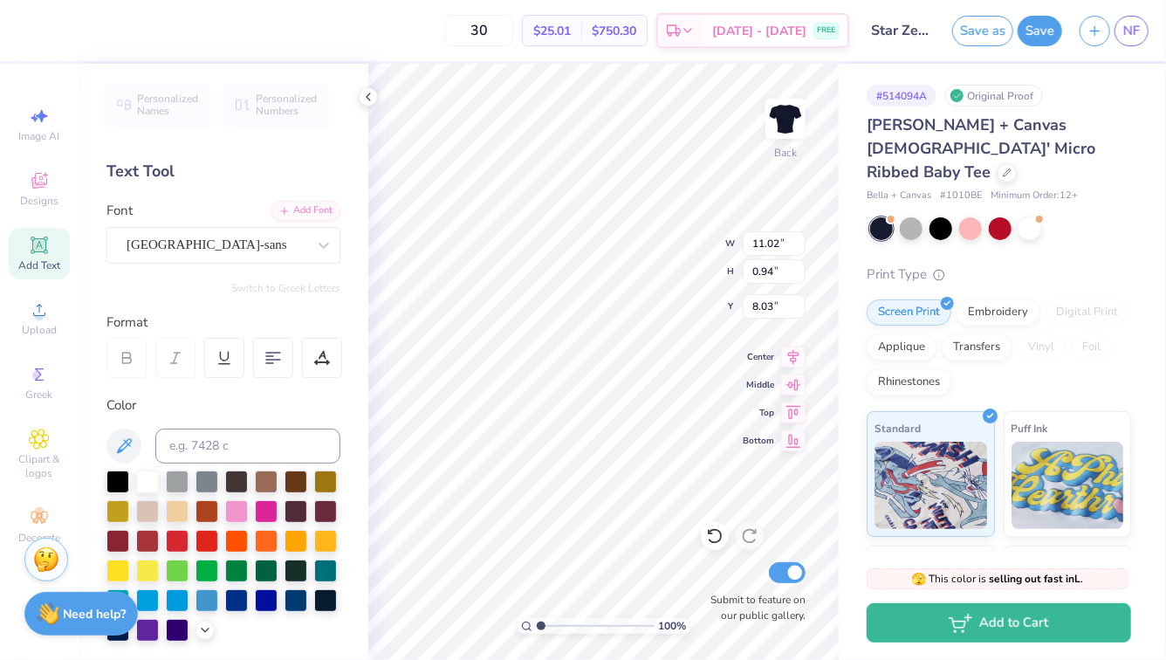
type input "5.94"
type input "5.55"
type input "0.47"
type input "6.41"
type input "8.65"
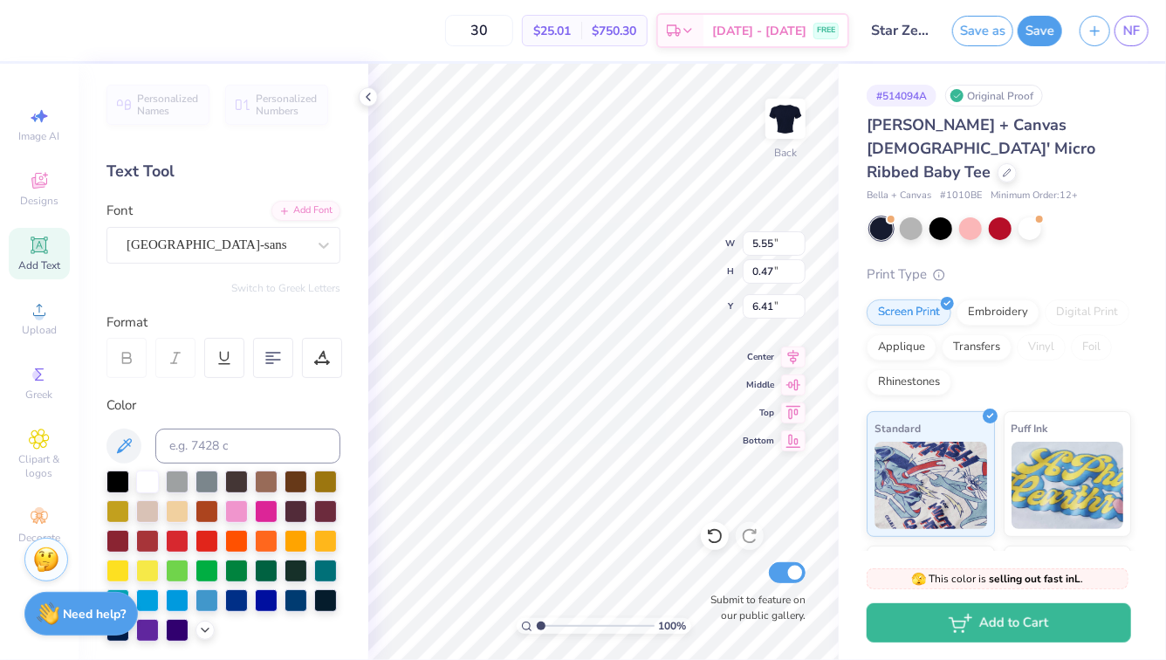
type input "1.64"
type input "3.00"
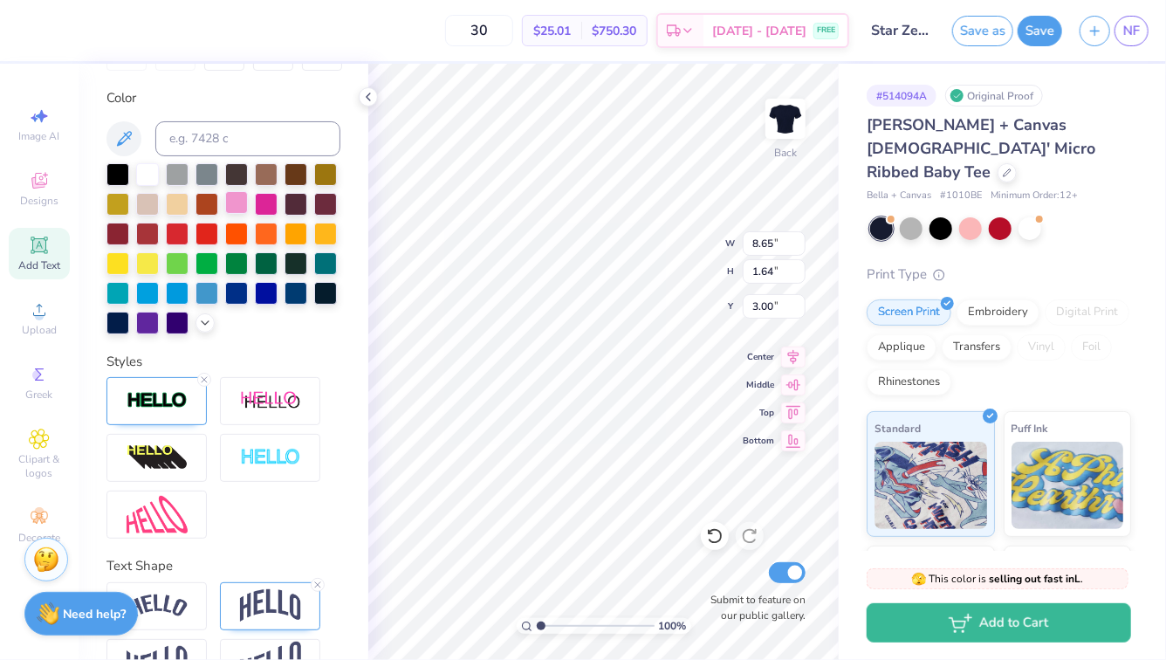
scroll to position [353, 0]
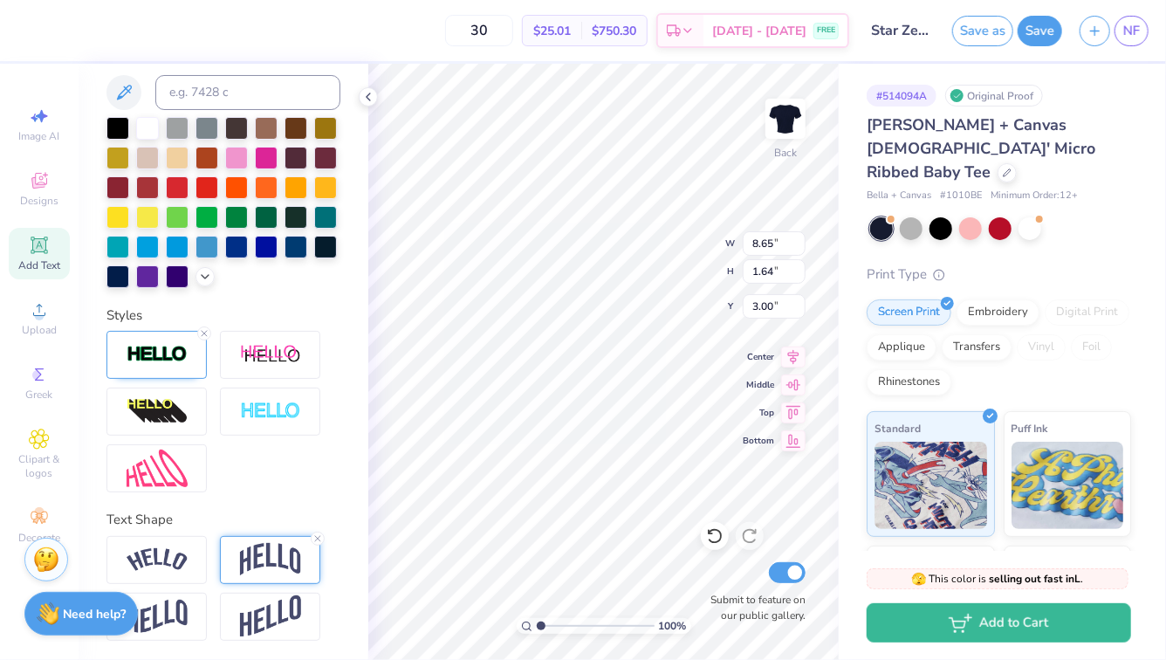
click at [250, 554] on img at bounding box center [270, 559] width 61 height 33
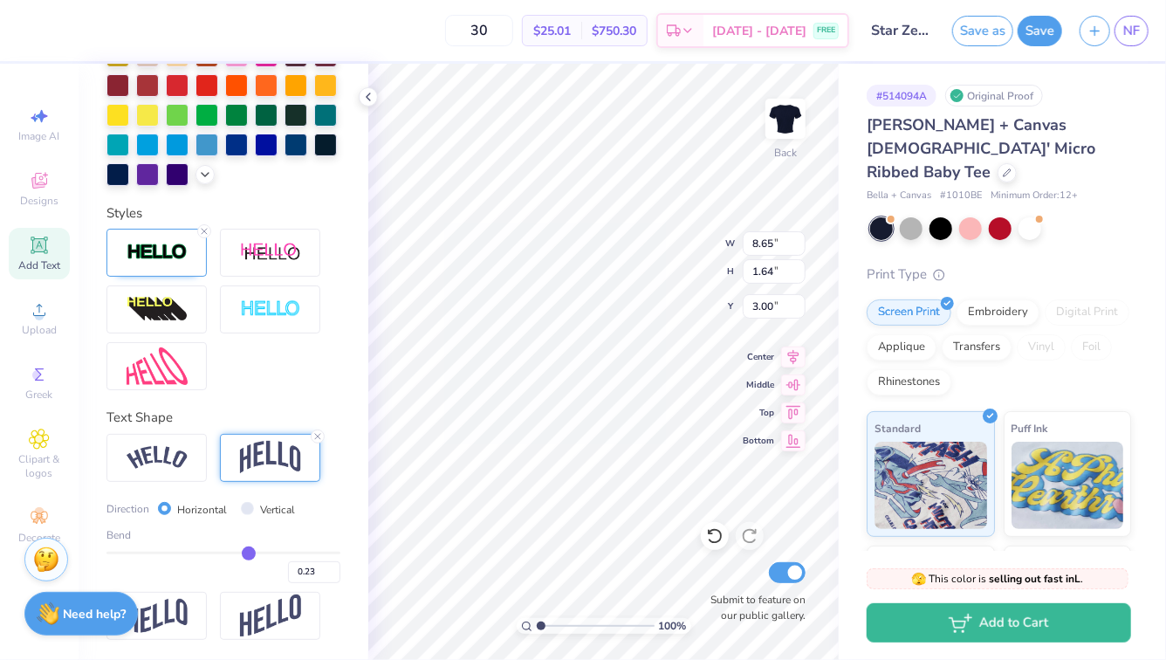
type input "0.22"
type input "0.19"
type input "0.17"
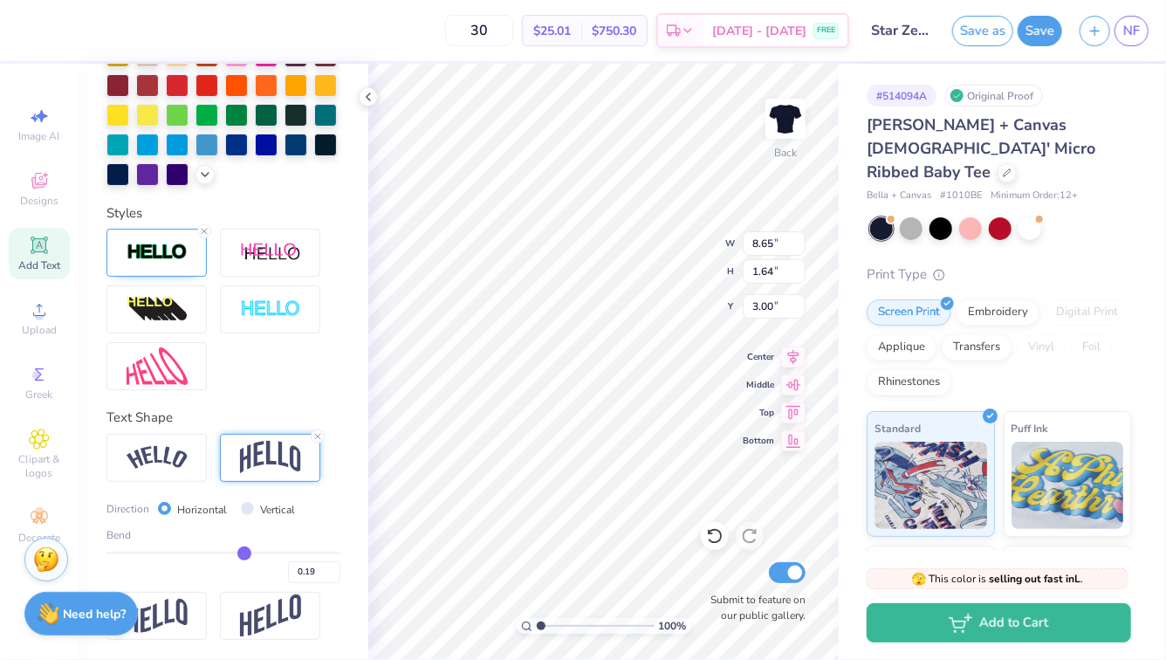
type input "0.17"
type input "0.13"
type input "0.12"
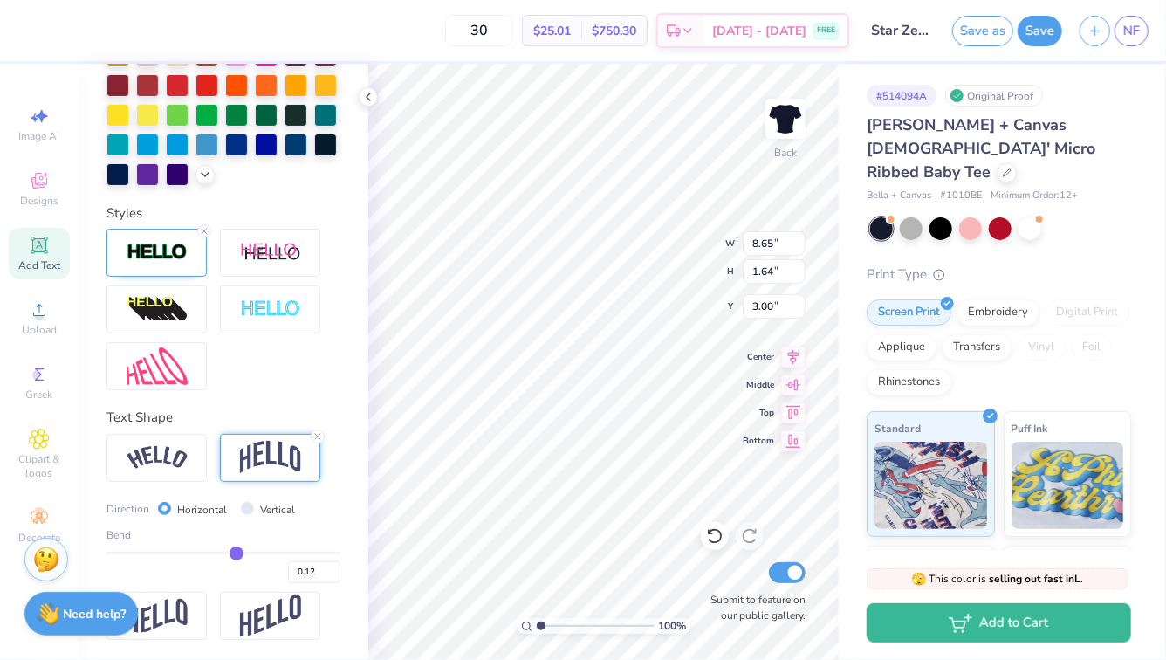
type input "0.13"
type input "0.14"
type input "0.16"
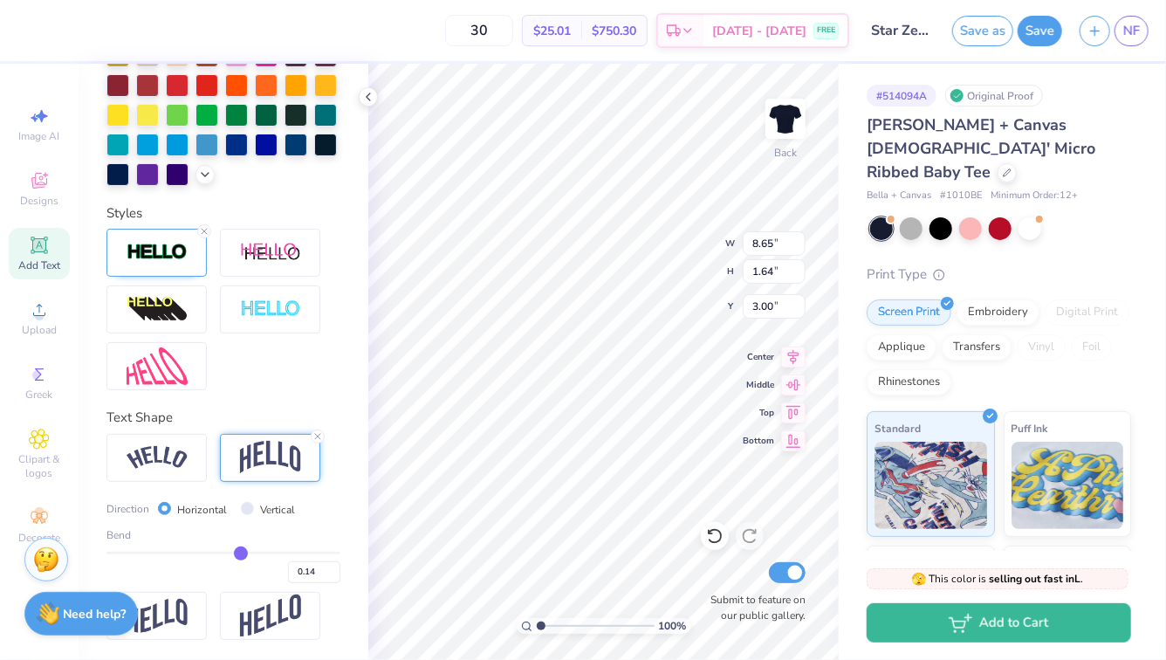
type input "0.16"
type input "0.17"
type input "0.19"
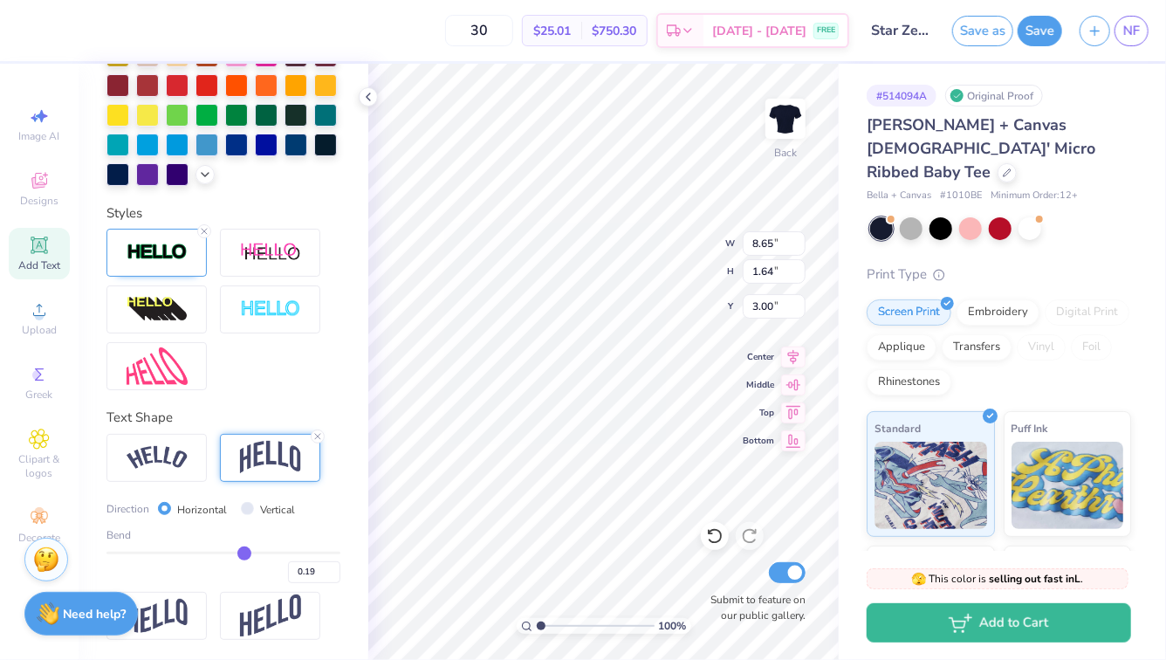
type input "0.22"
type input "0.26"
type input "0.31"
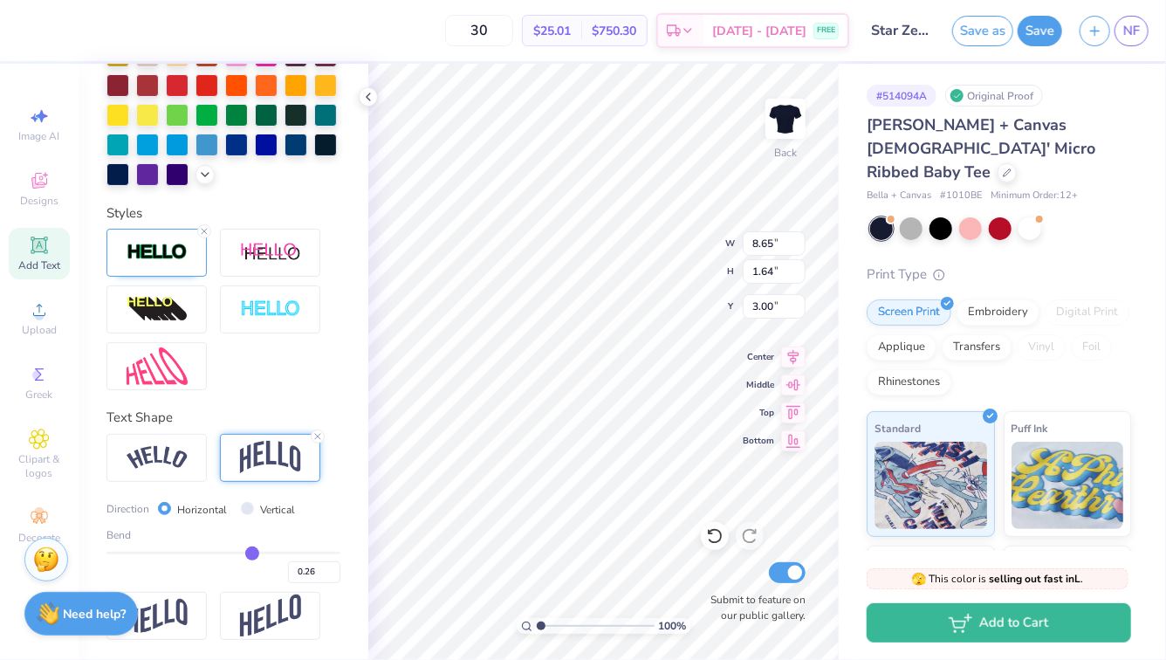
type input "0.31"
type input "0.37"
type input "0.43"
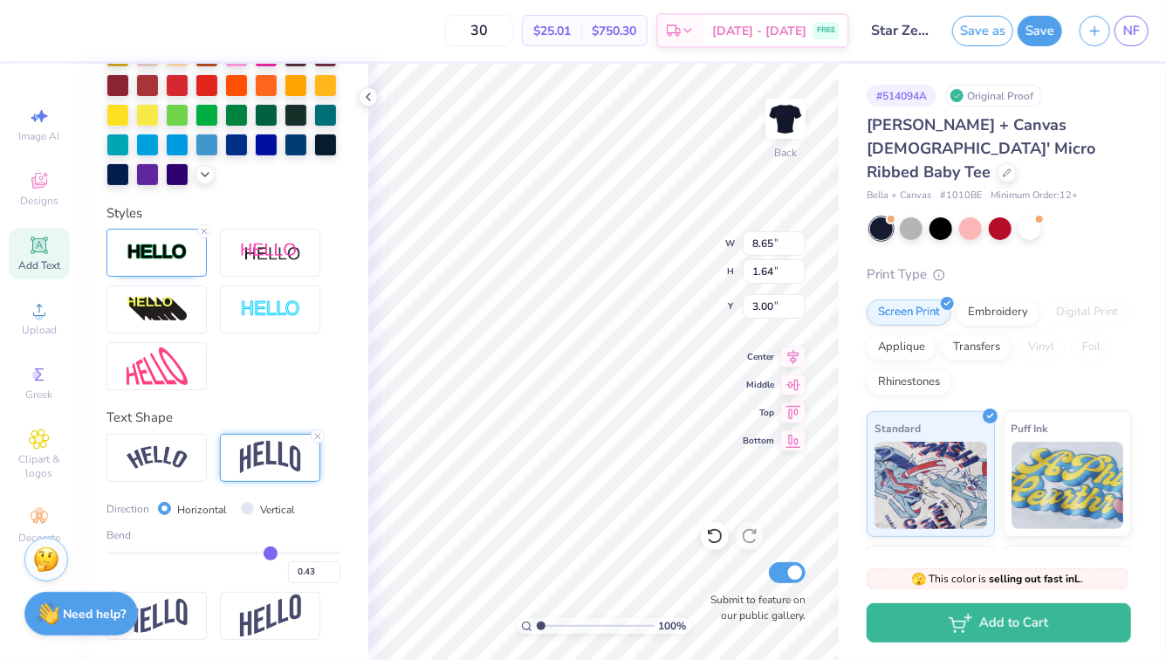
type input "0.47"
type input "0.49"
type input "0.51"
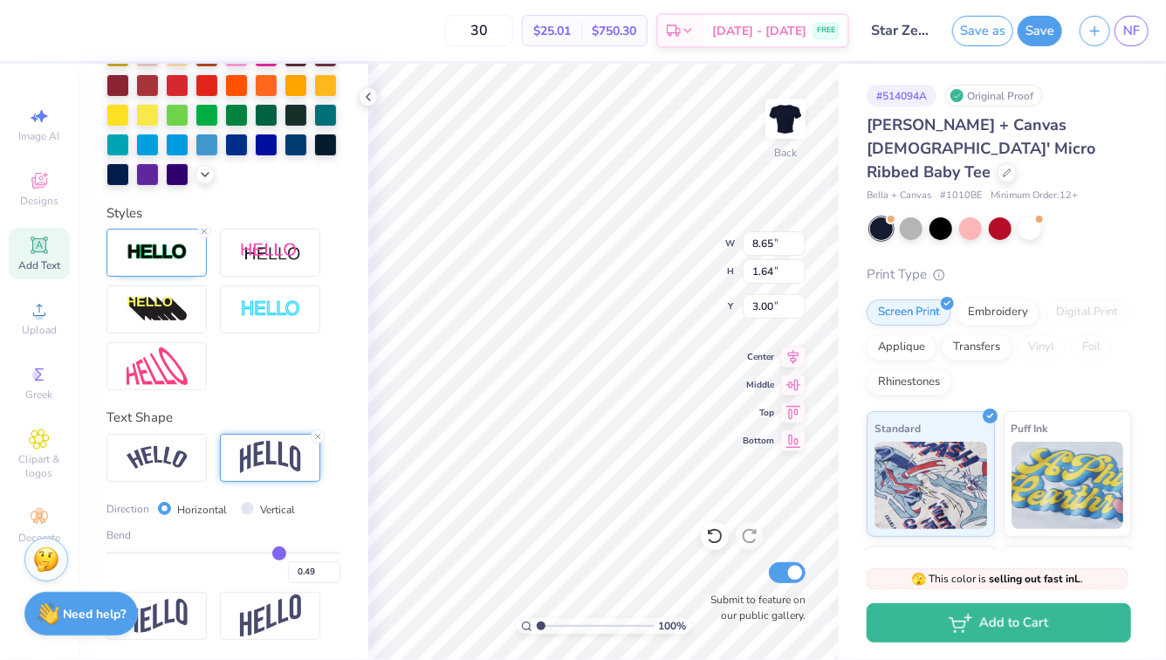
type input "0.51"
type input "0.52"
type input "0.53"
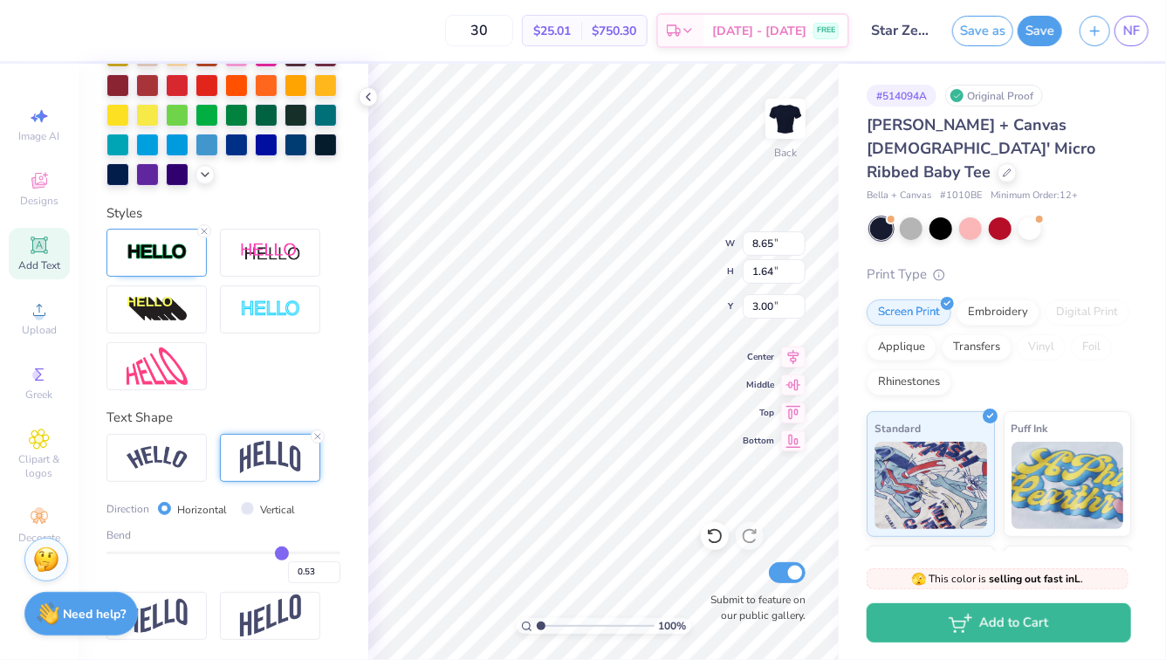
type input "0.54"
type input "0.55"
type input "0.56"
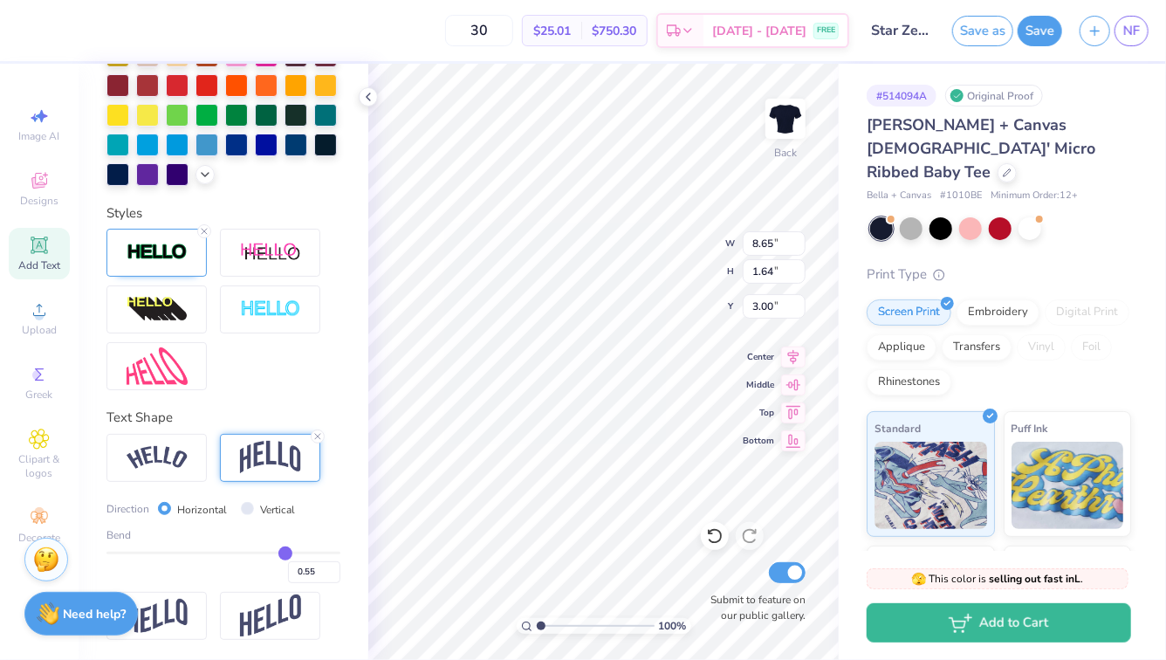
type input "0.56"
drag, startPoint x: 250, startPoint y: 554, endPoint x: 285, endPoint y: 548, distance: 35.4
type input "0.56"
click at [285, 552] on input "range" at bounding box center [223, 553] width 234 height 3
type input "2.88"
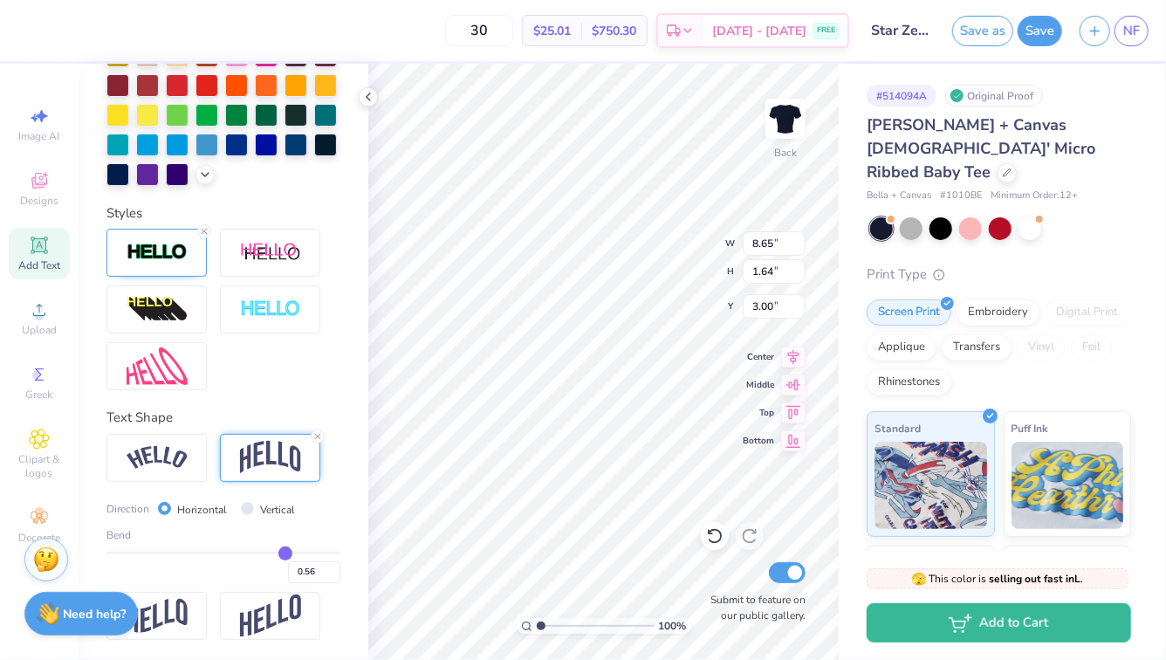
type input "2.38"
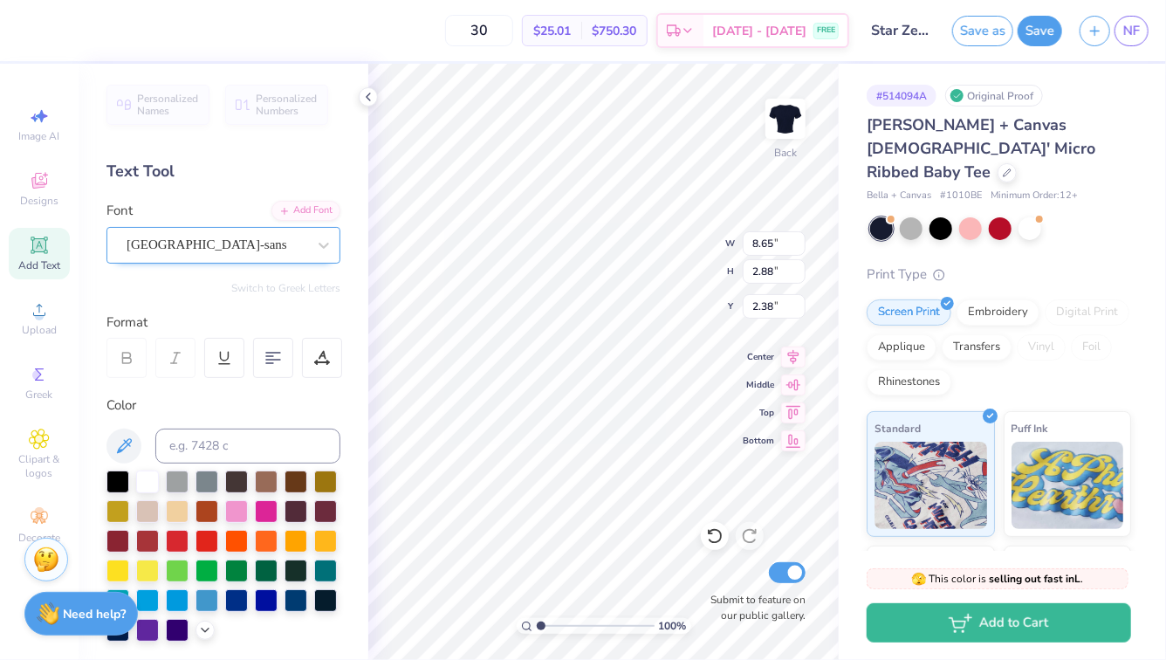
click at [213, 250] on div "cafe de paris-sans" at bounding box center [216, 244] width 183 height 27
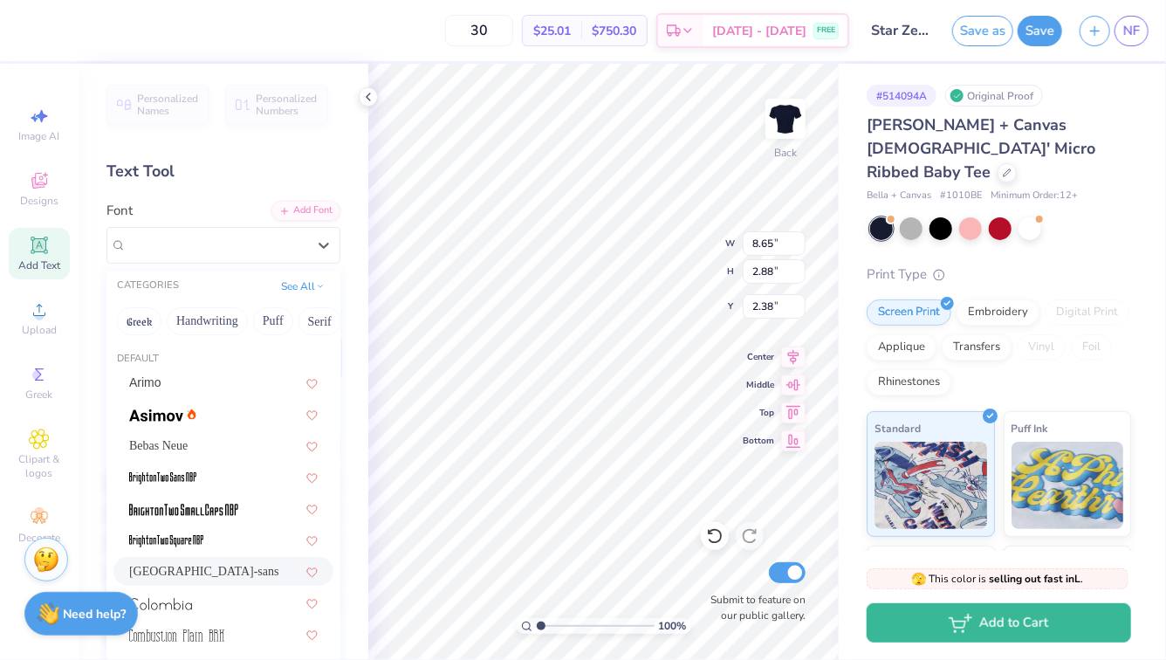
click at [195, 566] on span "cafe de paris-sans" at bounding box center [204, 571] width 150 height 18
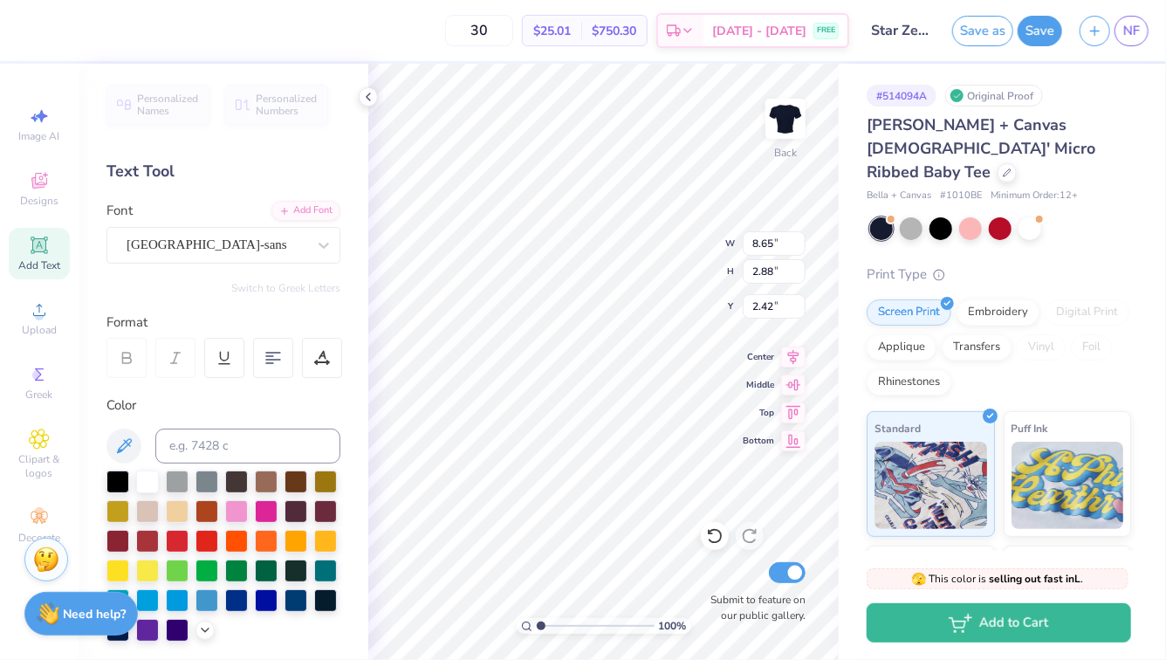
type input "2.42"
click at [242, 243] on div "cafe de paris-sans" at bounding box center [216, 244] width 183 height 27
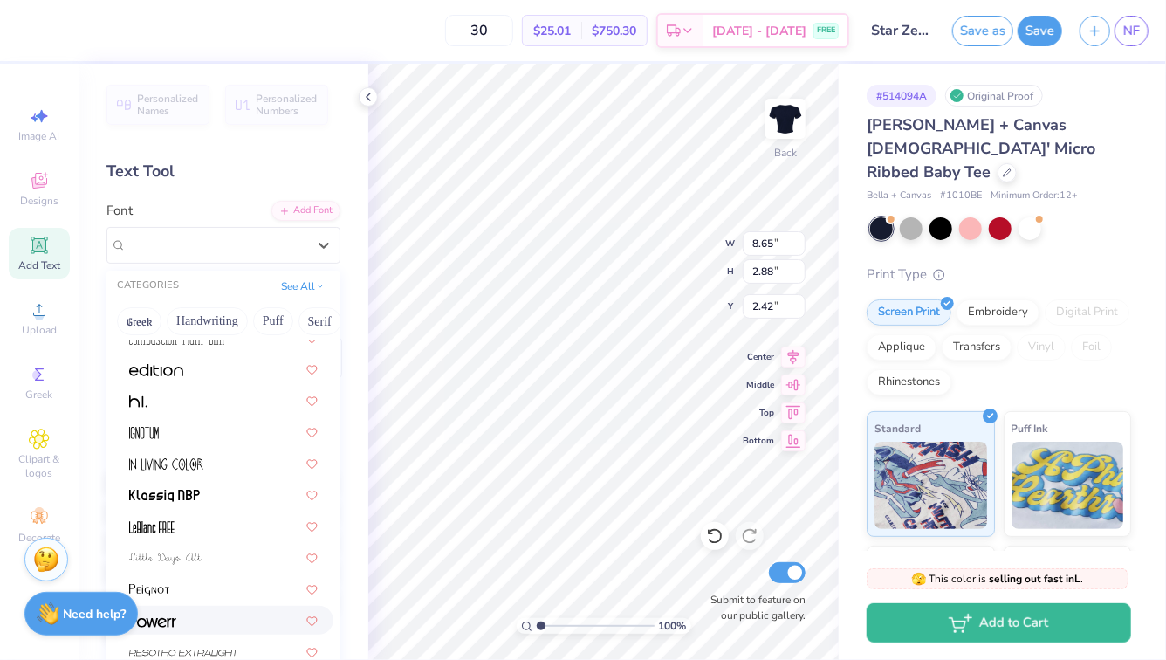
scroll to position [333, 0]
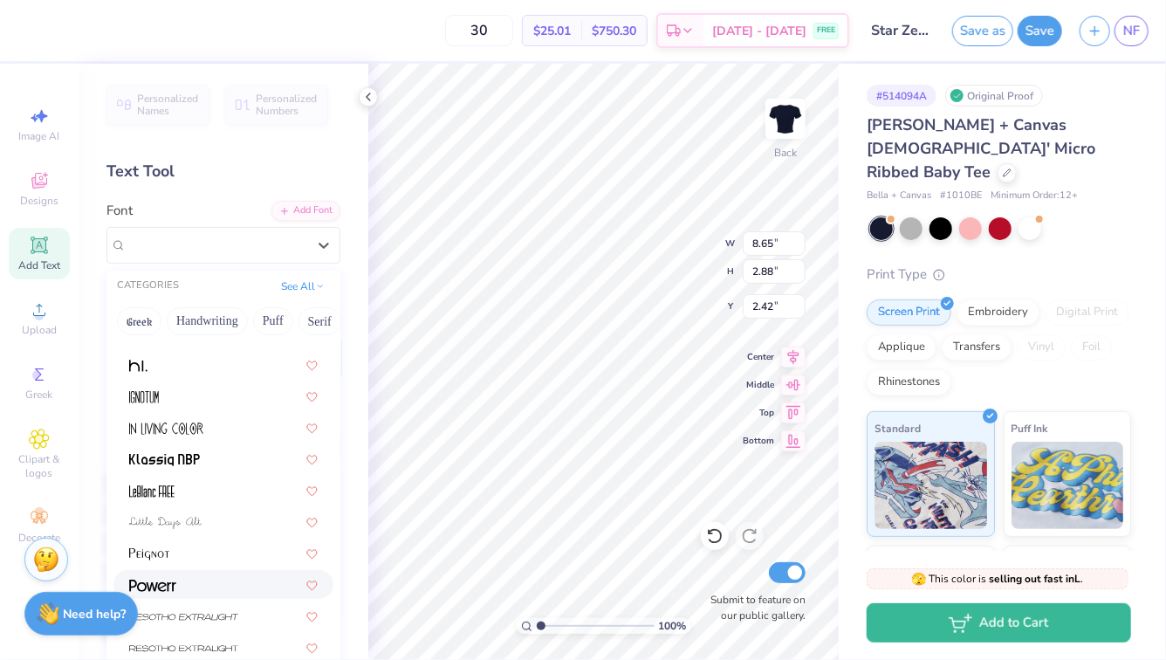
click at [181, 579] on div at bounding box center [223, 584] width 189 height 18
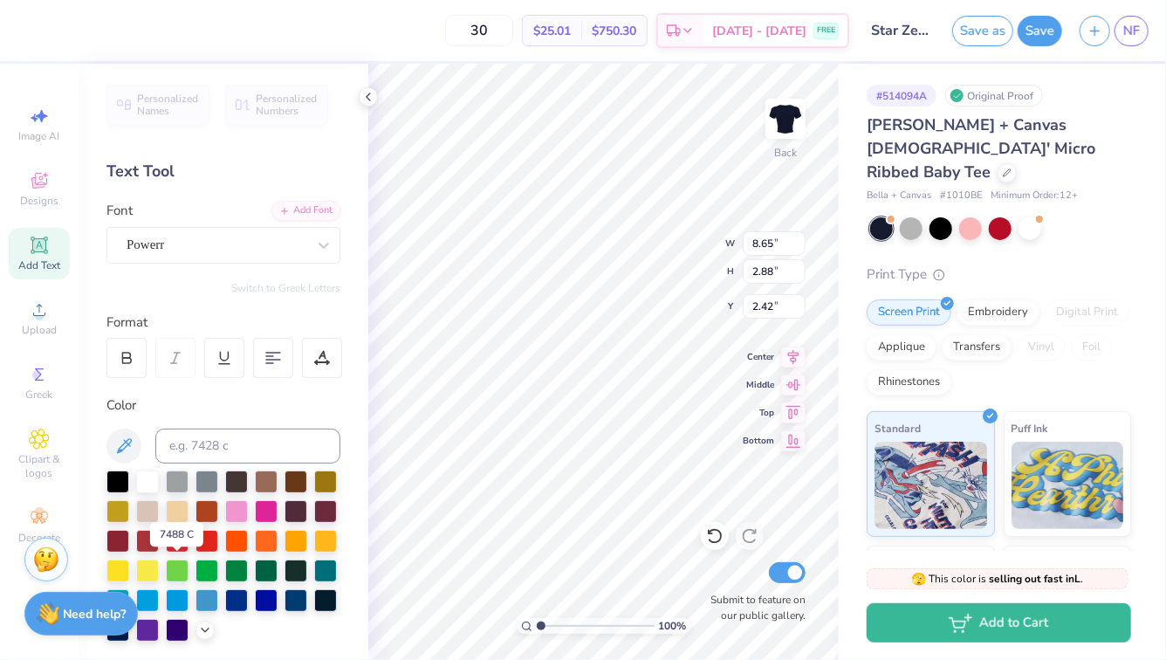
type input "10.51"
type input "3.65"
type input "2.04"
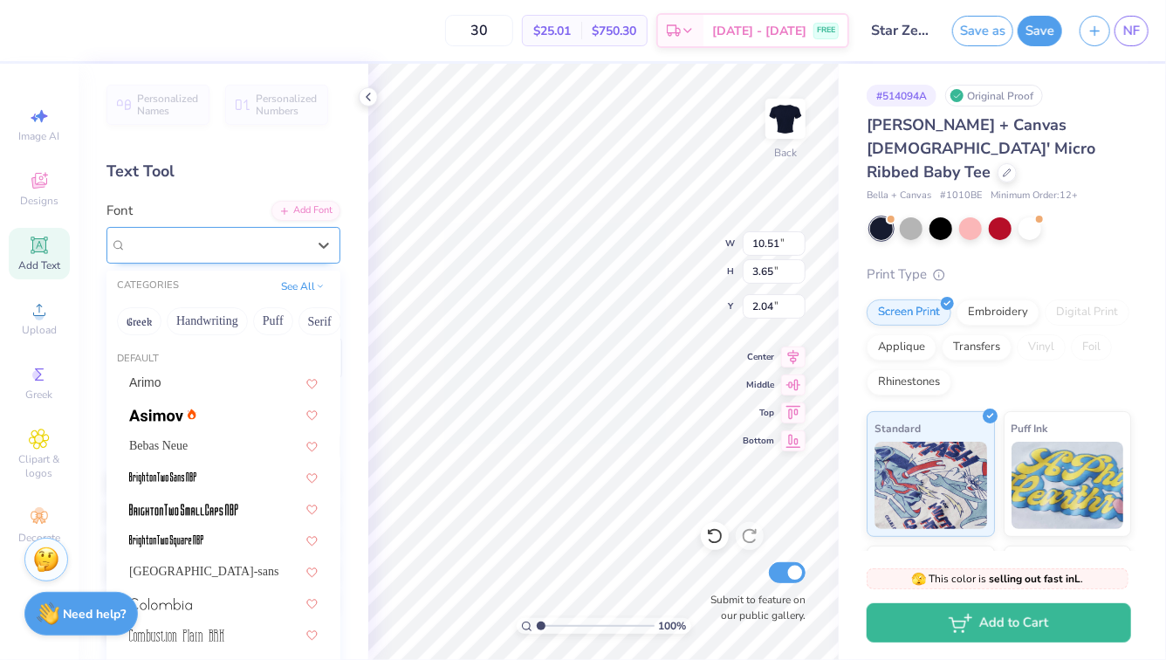
click at [228, 247] on div "Powerr" at bounding box center [216, 244] width 183 height 27
click at [216, 326] on button "Bold" at bounding box center [228, 321] width 43 height 28
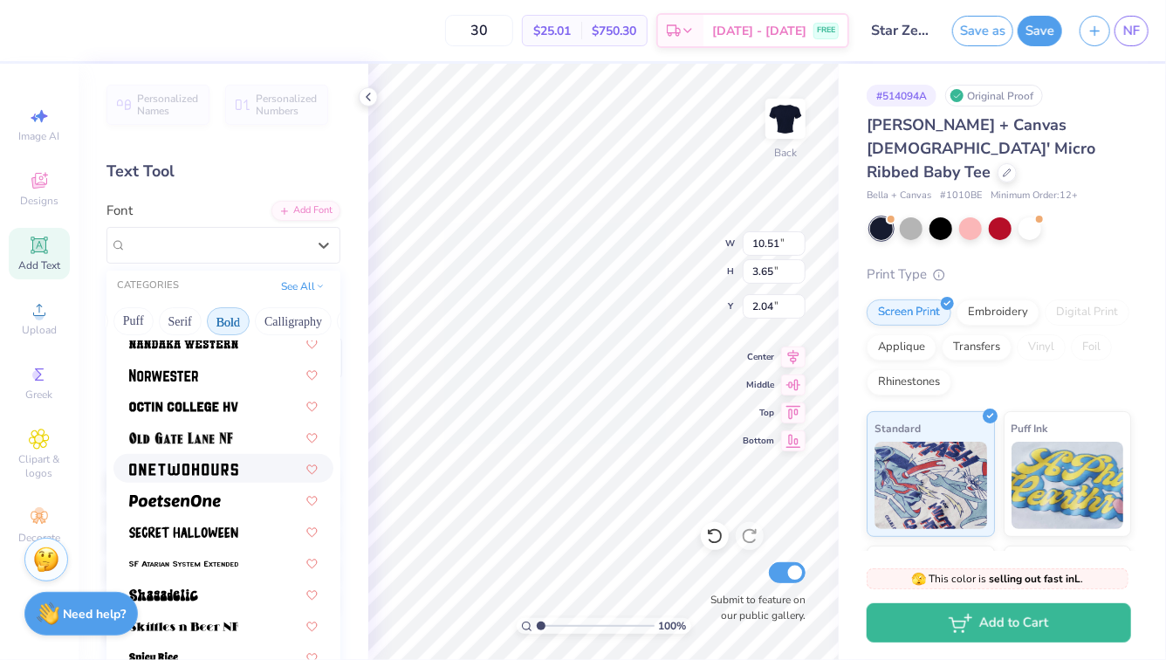
scroll to position [1580, 0]
click at [202, 502] on img at bounding box center [175, 501] width 92 height 12
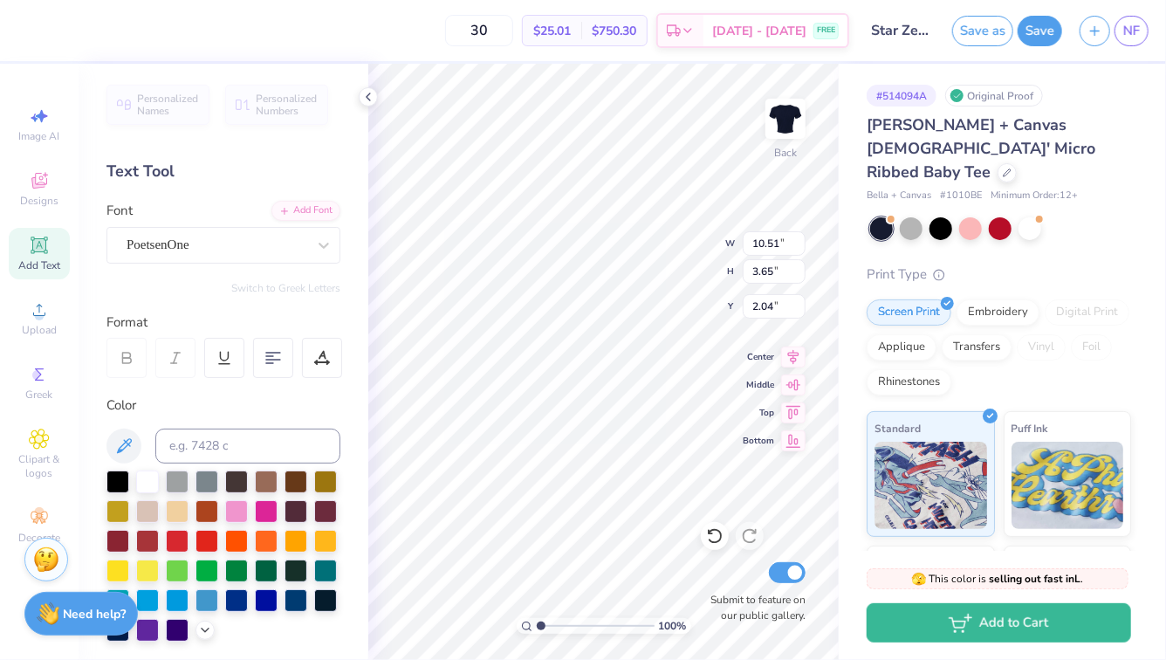
type input "11.02"
type input "3.68"
type input "2.02"
click at [244, 250] on div "PoetsenOne" at bounding box center [216, 244] width 183 height 27
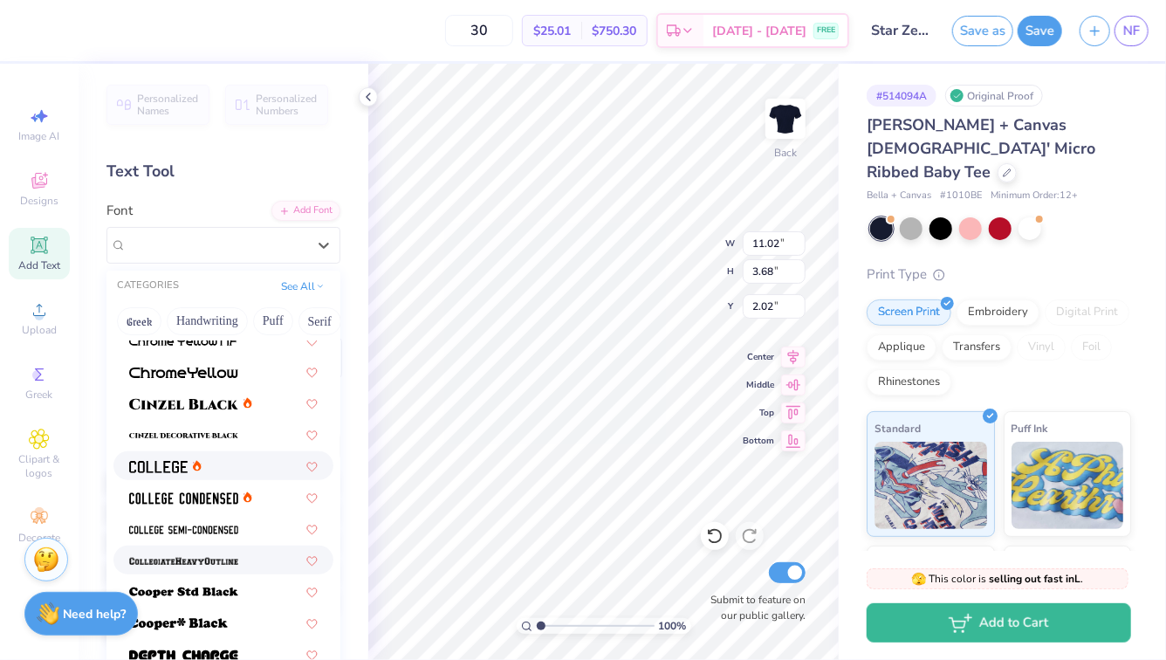
scroll to position [77, 0]
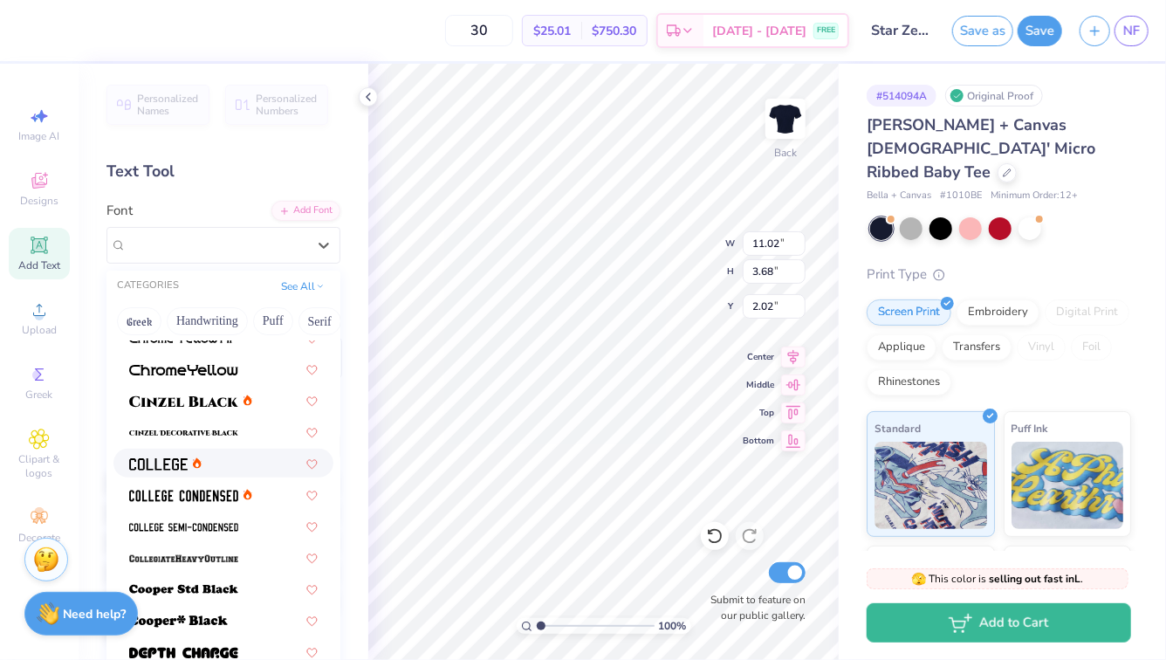
click at [206, 469] on div at bounding box center [223, 463] width 189 height 18
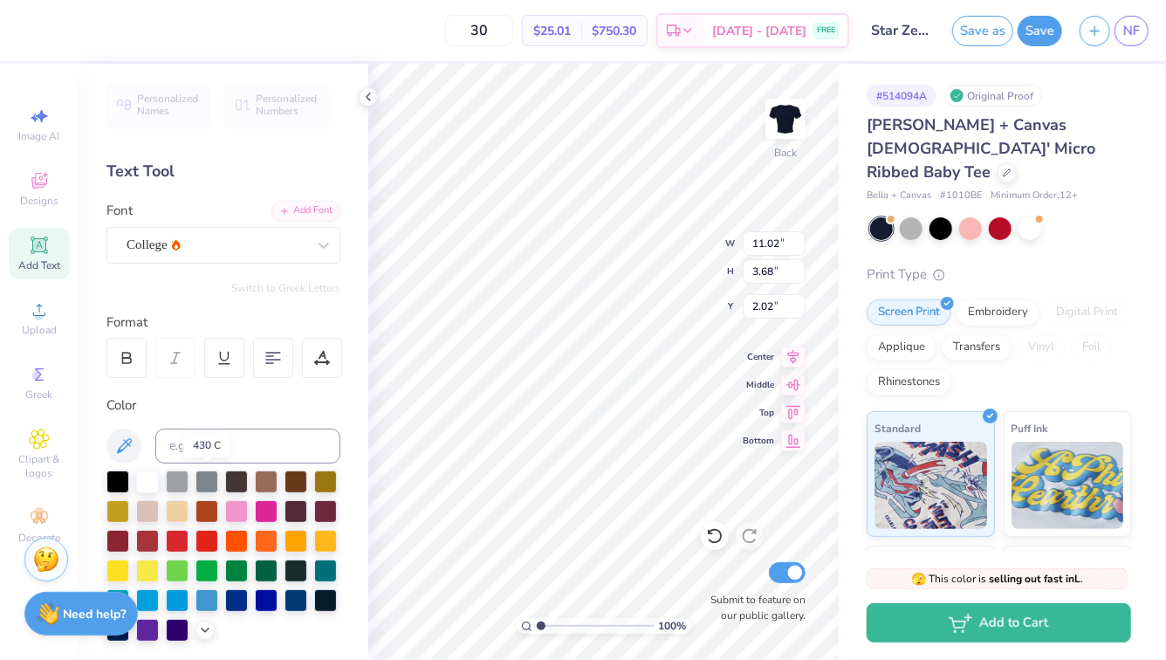
type input "3.60"
type input "2.06"
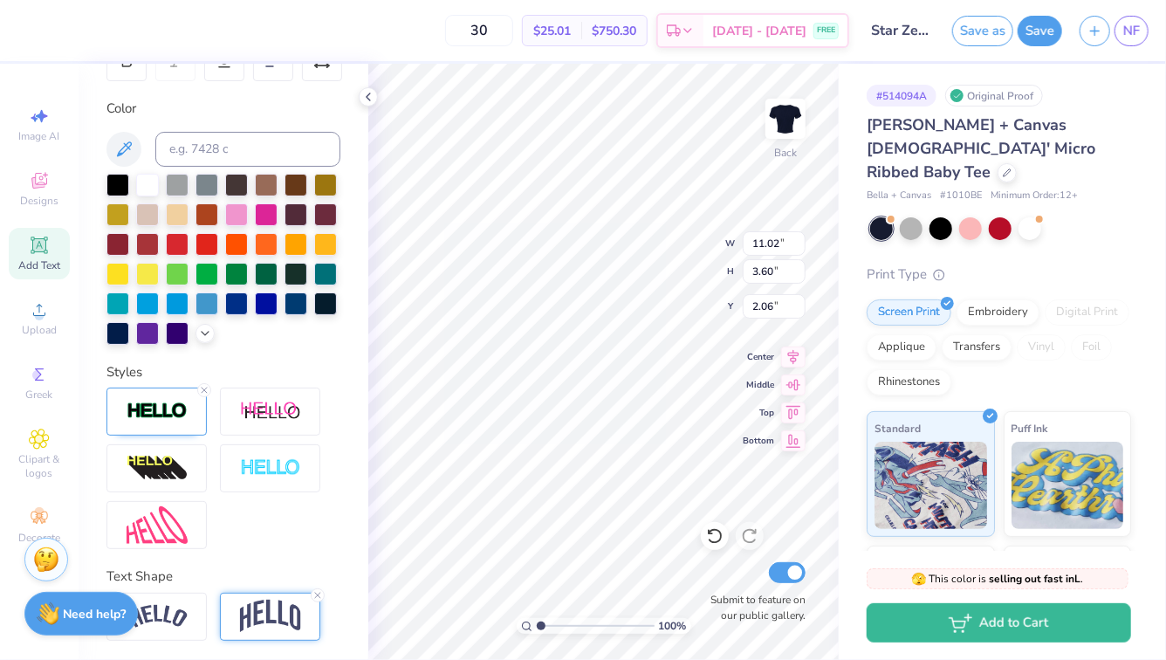
scroll to position [413, 0]
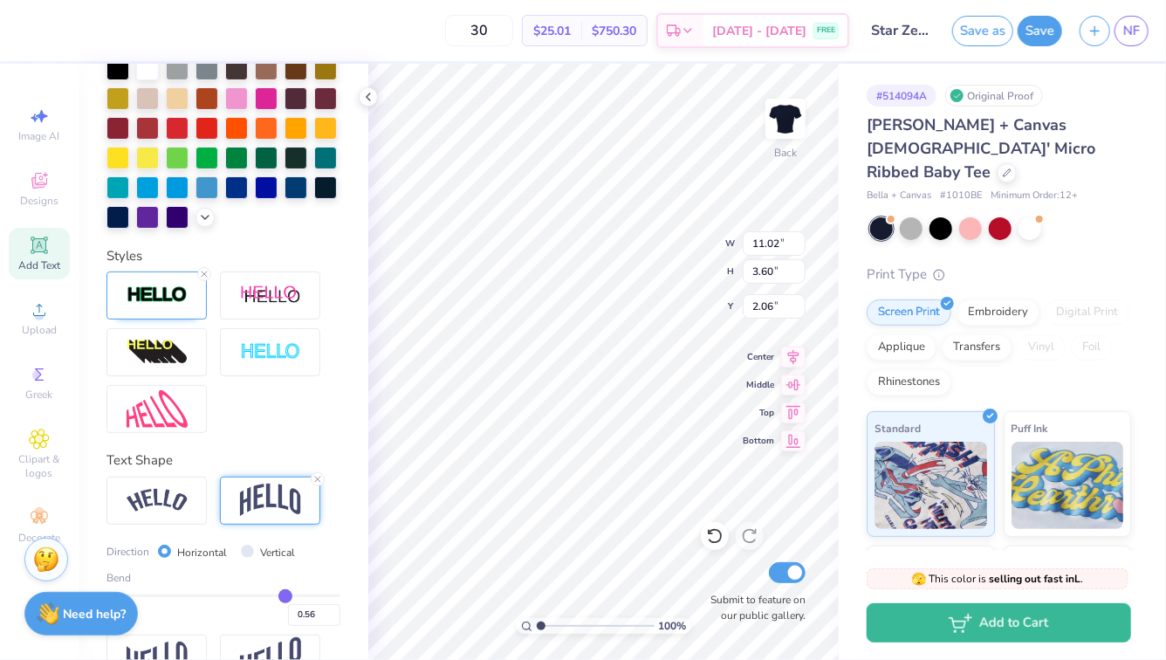
type input "0.52"
type input "0.51"
type input "0.5"
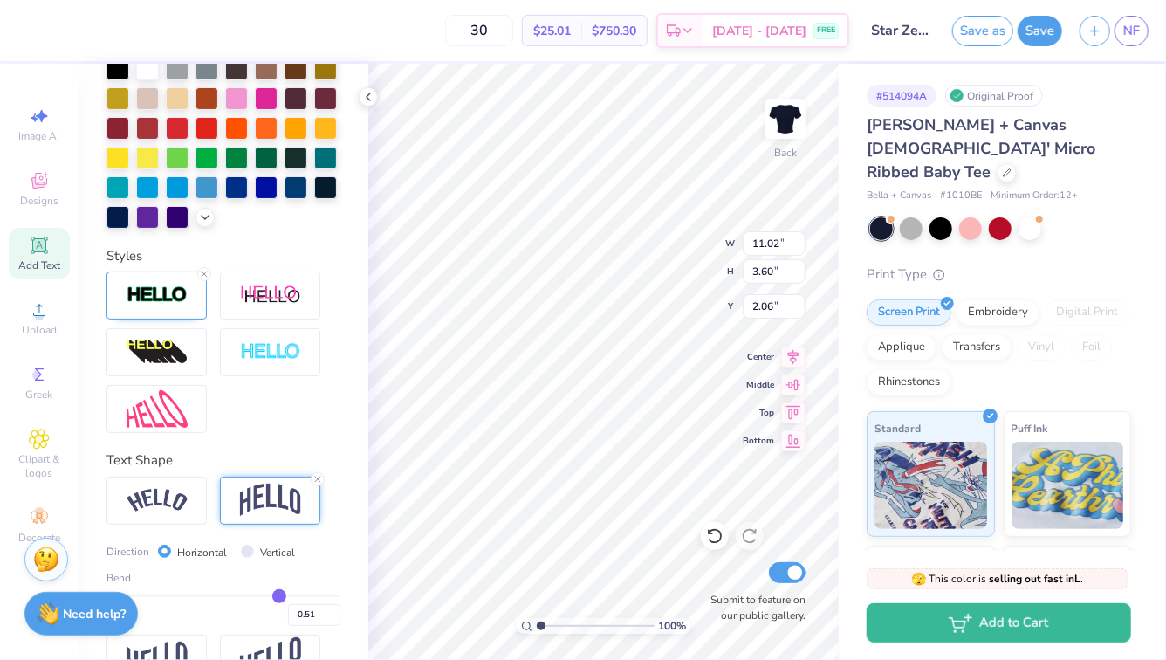
type input "0.50"
type input "0.49"
type input "0.47"
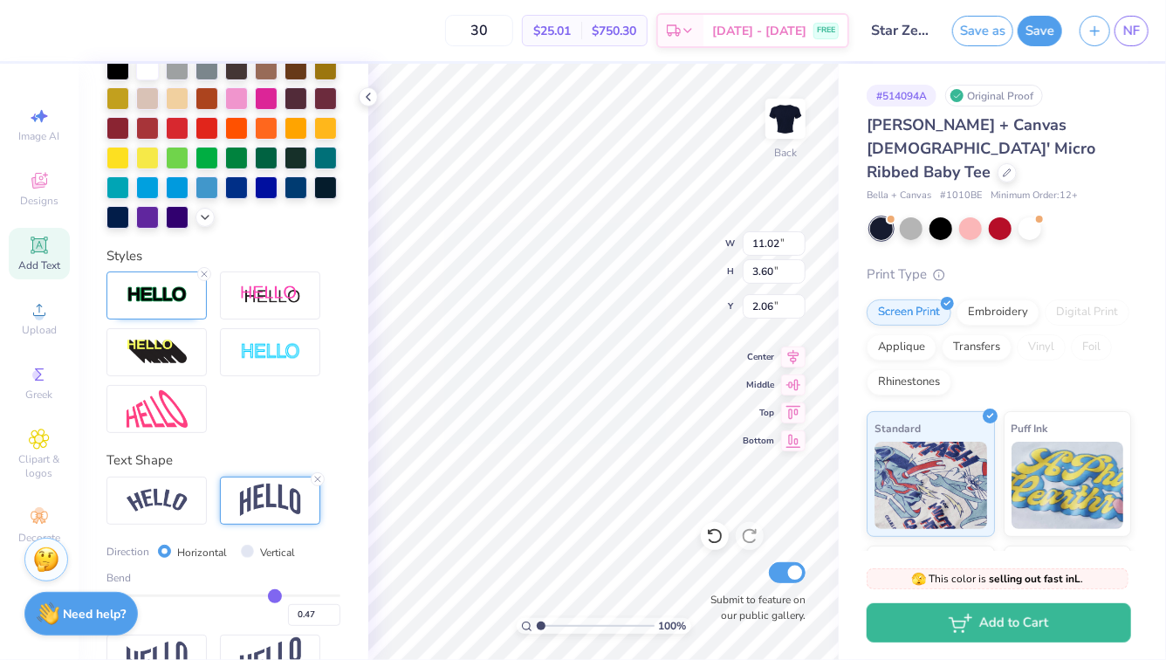
type input "0.46"
type input "0.45"
type input "0.44"
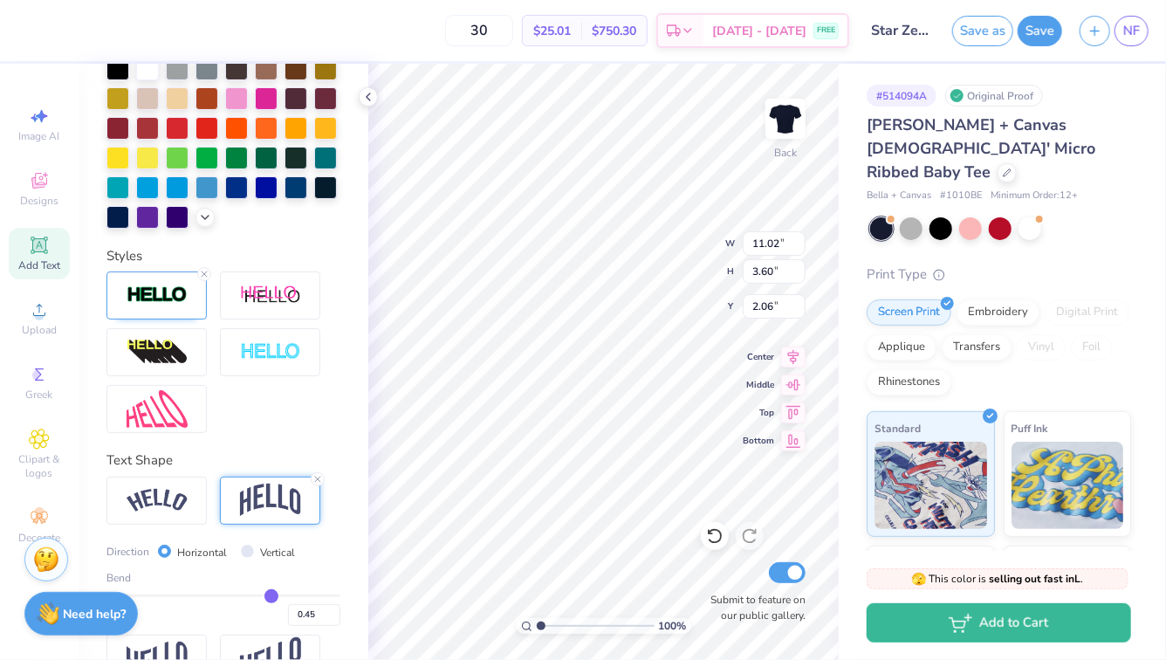
type input "0.44"
type input "0.43"
type input "0.42"
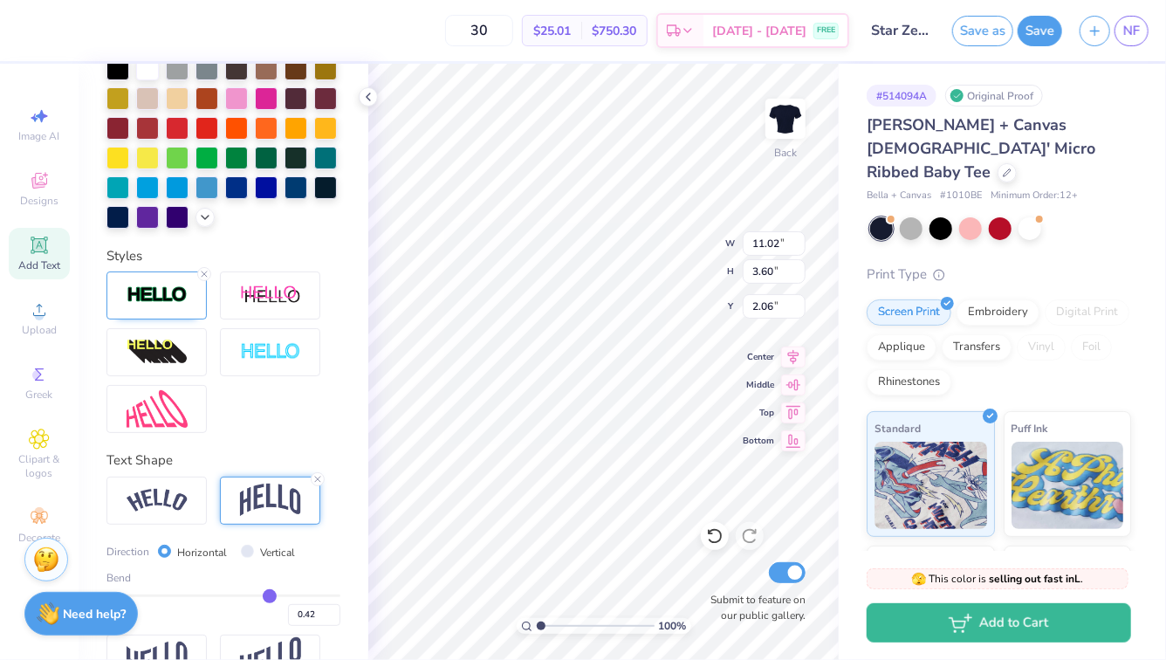
type input "0.41"
type input "0.4"
type input "0.40"
type input "0.39"
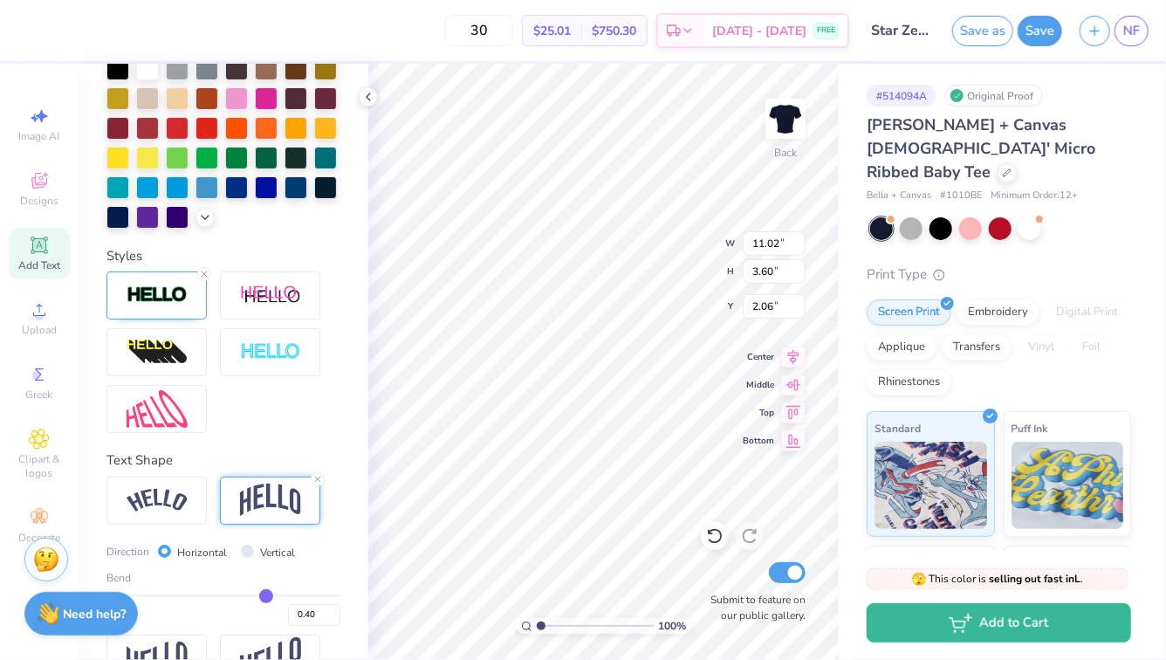
type input "0.39"
type input "0.38"
type input "0.37"
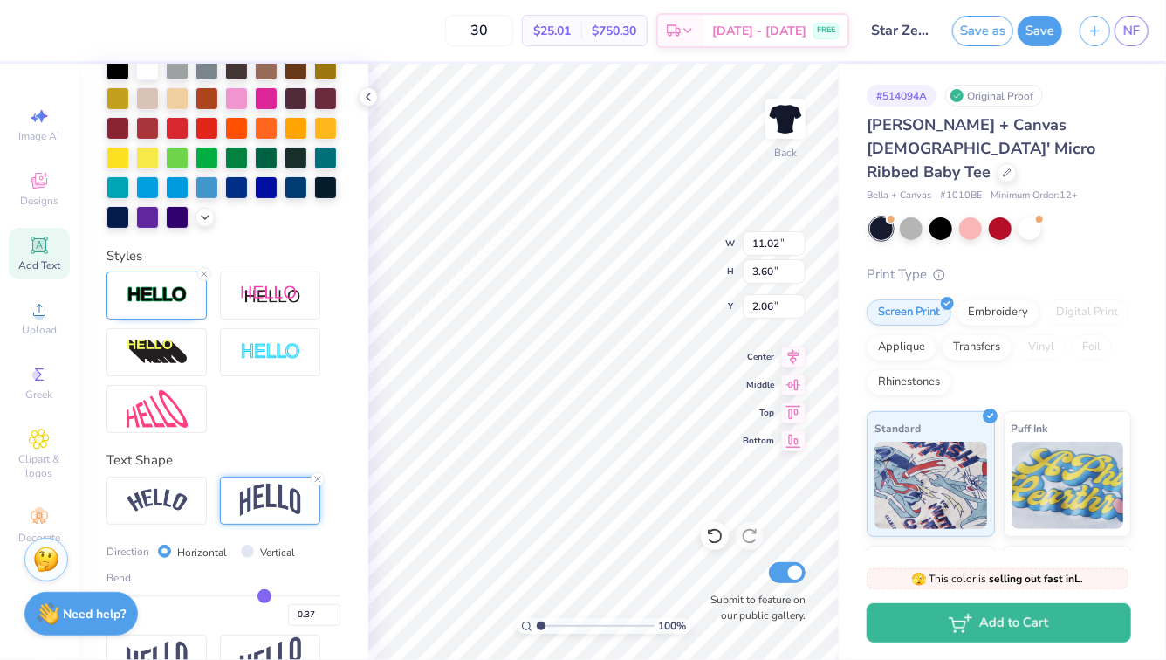
type input "0.36"
drag, startPoint x: 280, startPoint y: 593, endPoint x: 263, endPoint y: 594, distance: 17.5
type input "0.36"
click at [263, 594] on input "range" at bounding box center [223, 595] width 234 height 3
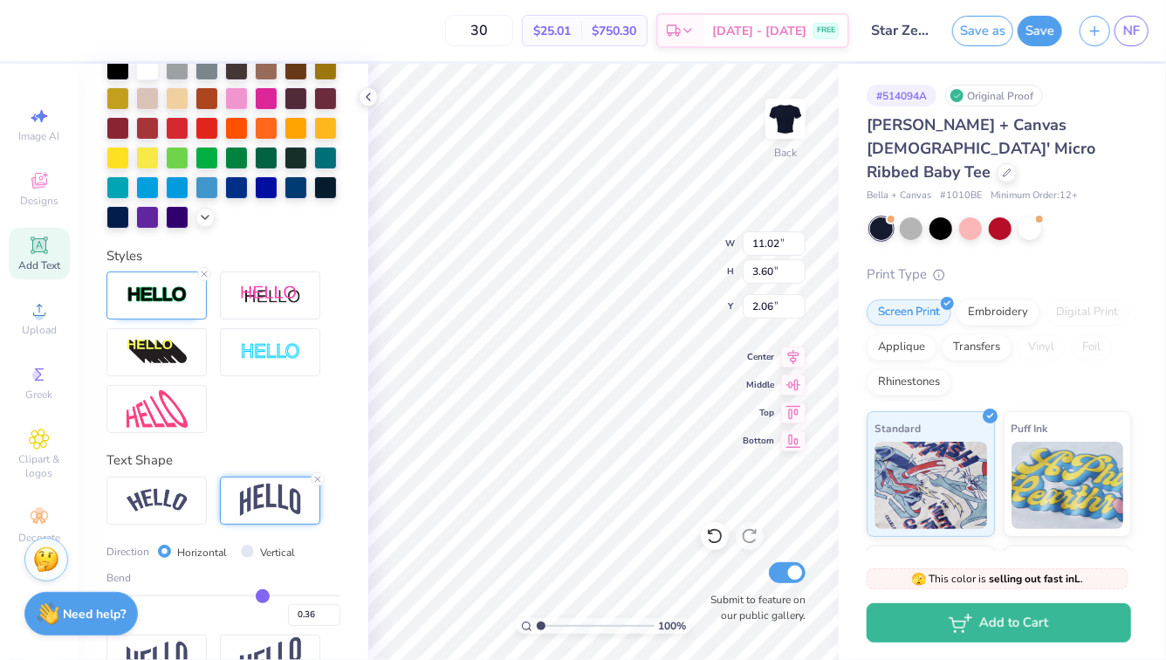
type input "2.61"
type input "2.56"
type input "0.37"
type input "0.38"
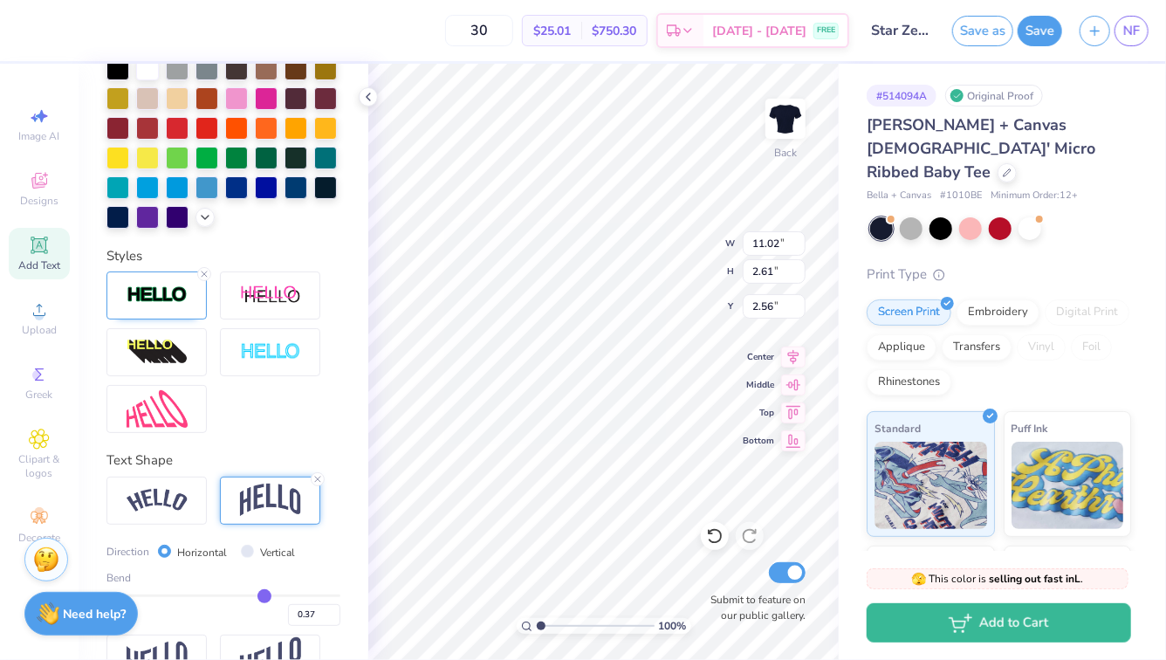
type input "0.38"
type input "0.39"
type input "0.4"
type input "0.40"
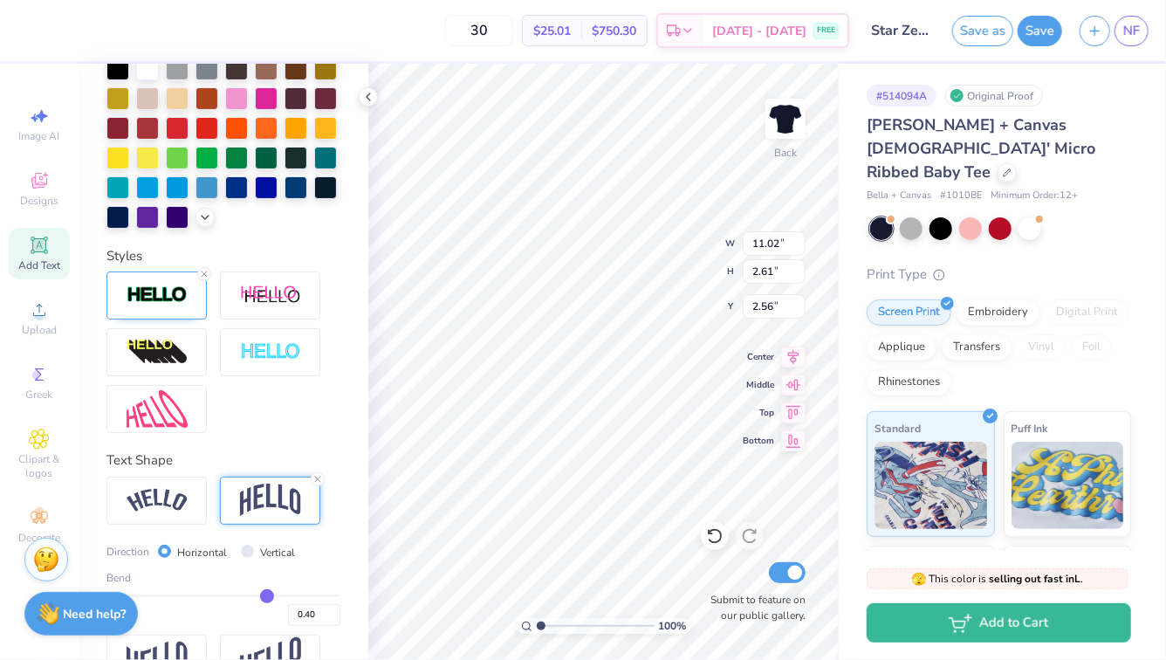
type input "0.41"
click at [269, 594] on input "range" at bounding box center [223, 595] width 234 height 3
type input "2.85"
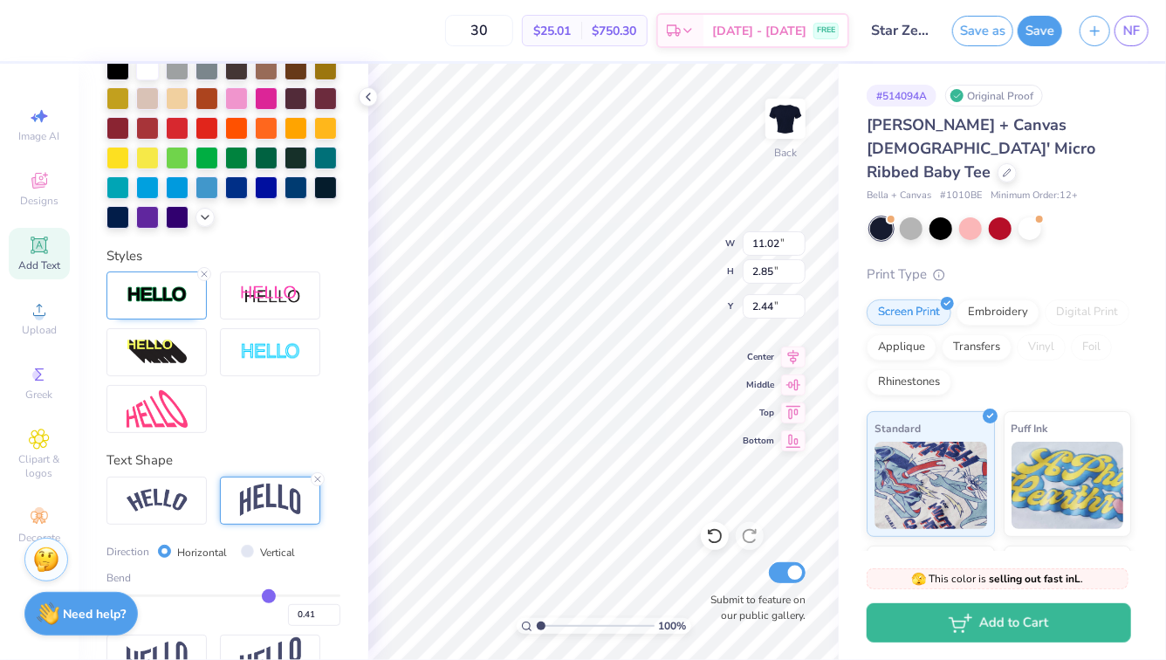
type input "2.74"
type input "5.55"
type input "0.47"
type input "6.41"
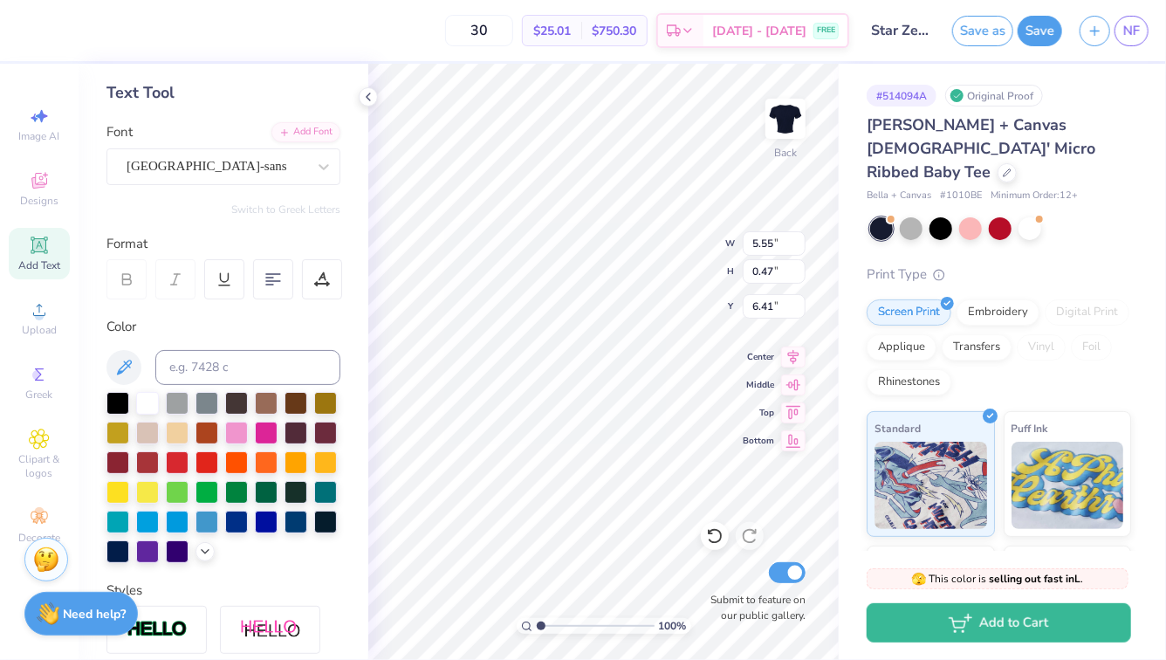
scroll to position [0, 0]
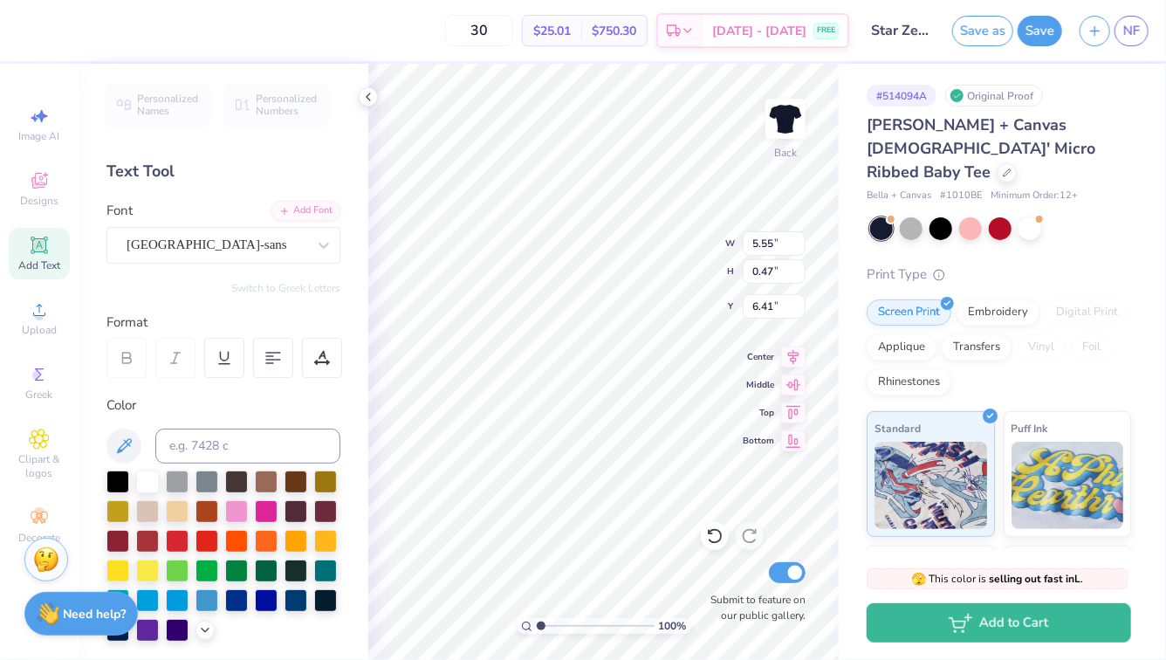
type input "11.02"
type input "2.85"
type input "2.77"
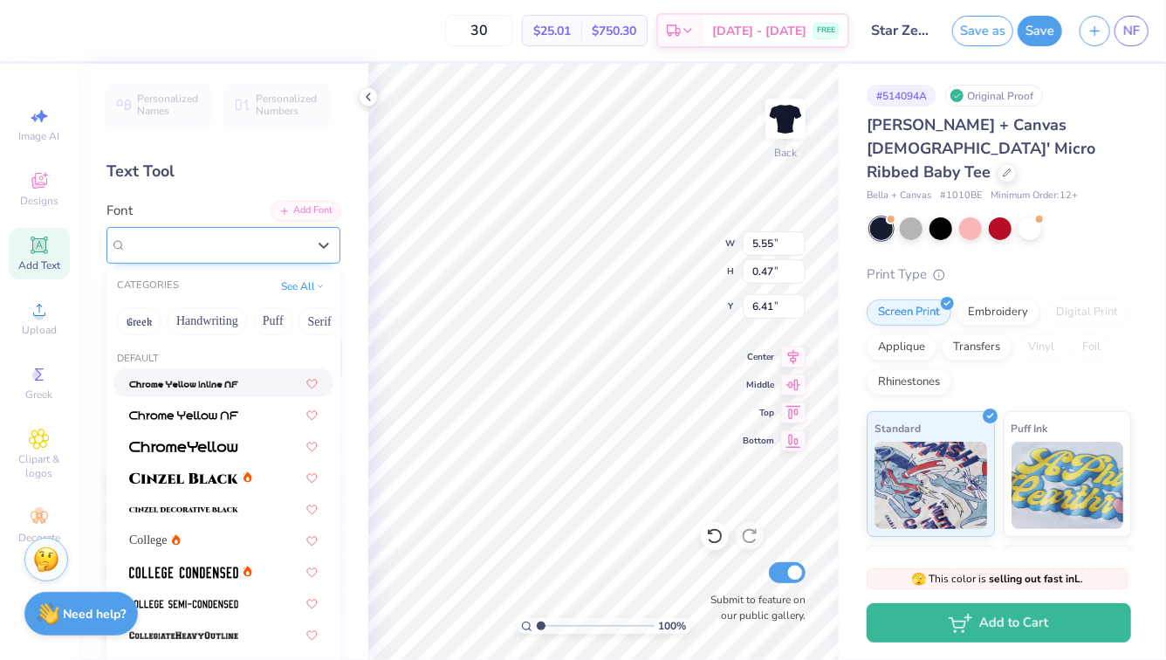
click at [270, 238] on div "cafe de paris-sans" at bounding box center [216, 244] width 183 height 27
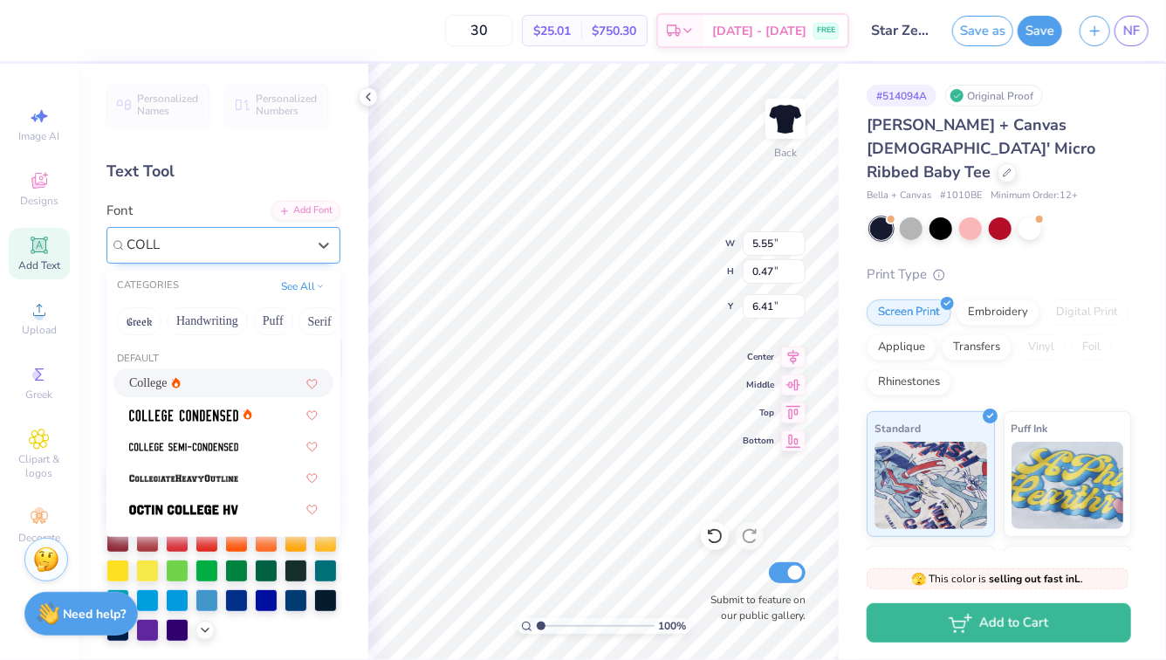
click at [175, 376] on div "College" at bounding box center [154, 383] width 51 height 18
type input "COLL"
type input "7.78"
type input "0.63"
type input "6.33"
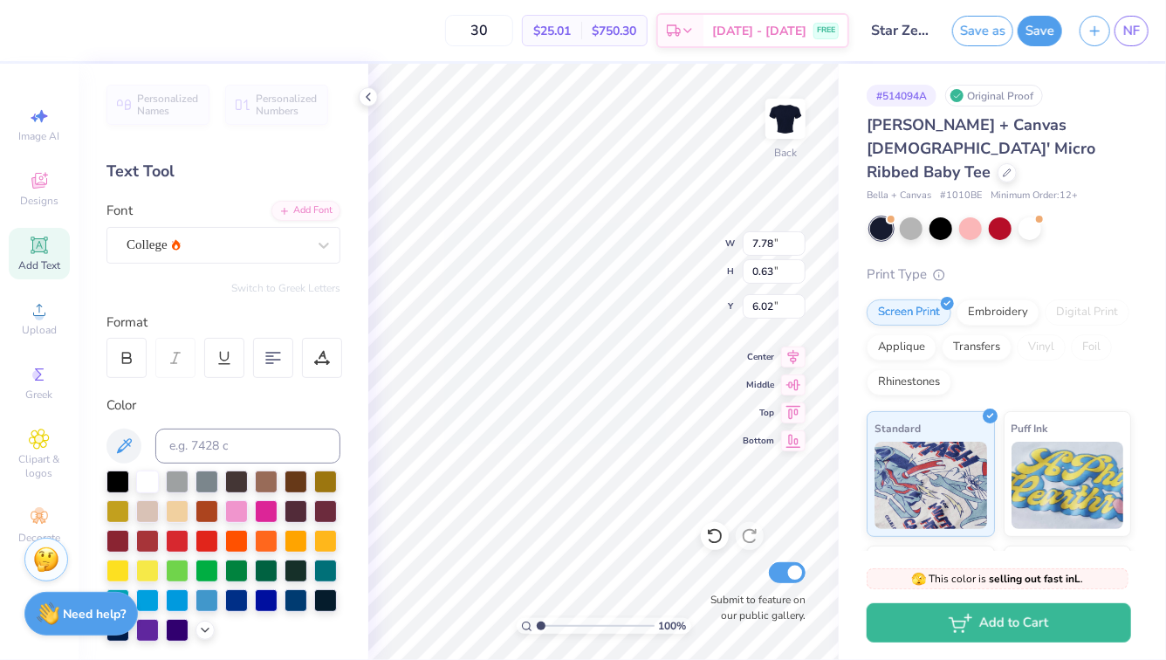
type input "6.02"
type input "6.73"
type input "0.55"
type input "6.01"
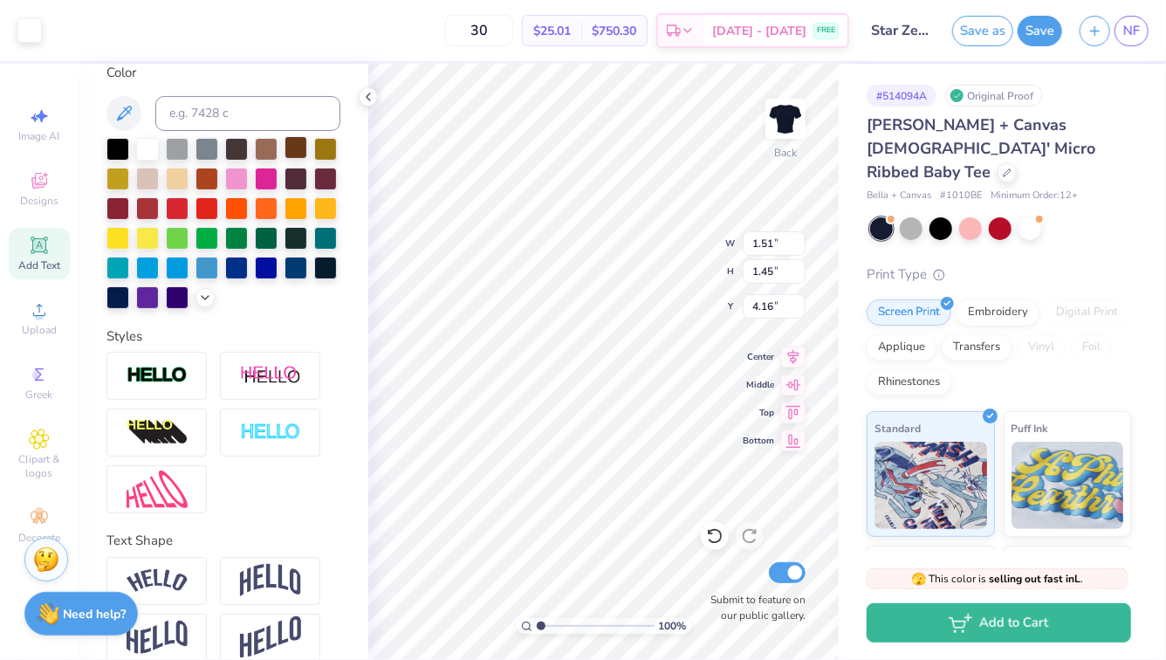
scroll to position [353, 0]
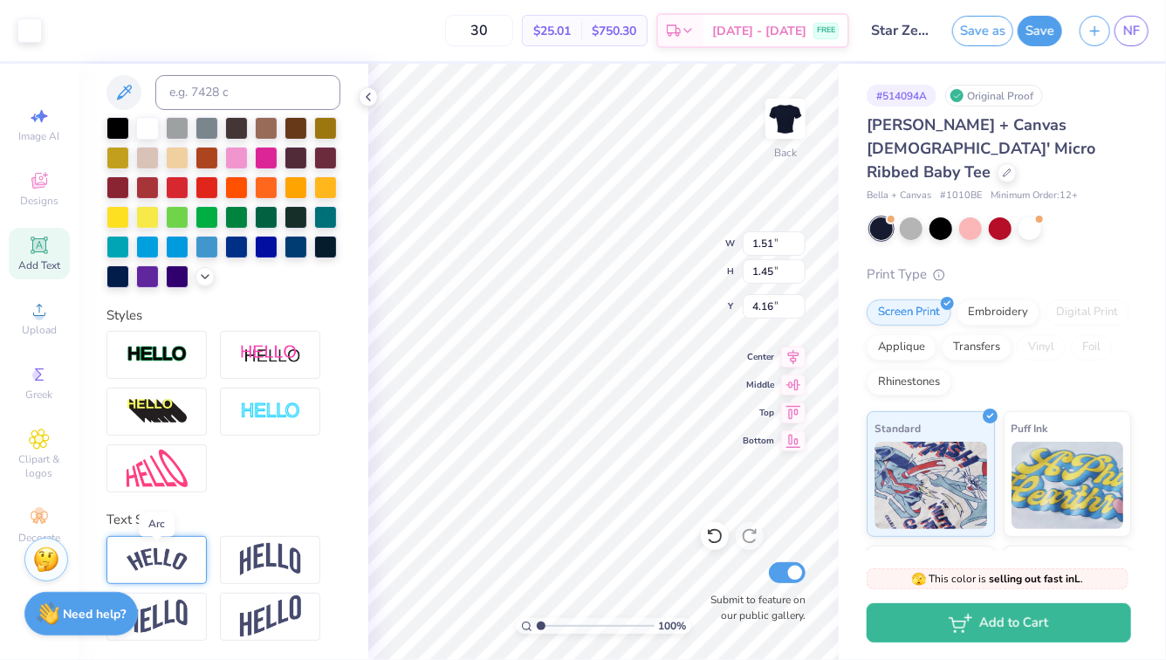
click at [164, 556] on img at bounding box center [157, 560] width 61 height 24
click at [261, 559] on img at bounding box center [270, 559] width 61 height 33
click at [171, 552] on img at bounding box center [157, 560] width 61 height 24
click at [203, 535] on icon at bounding box center [204, 538] width 10 height 10
type input "11.02"
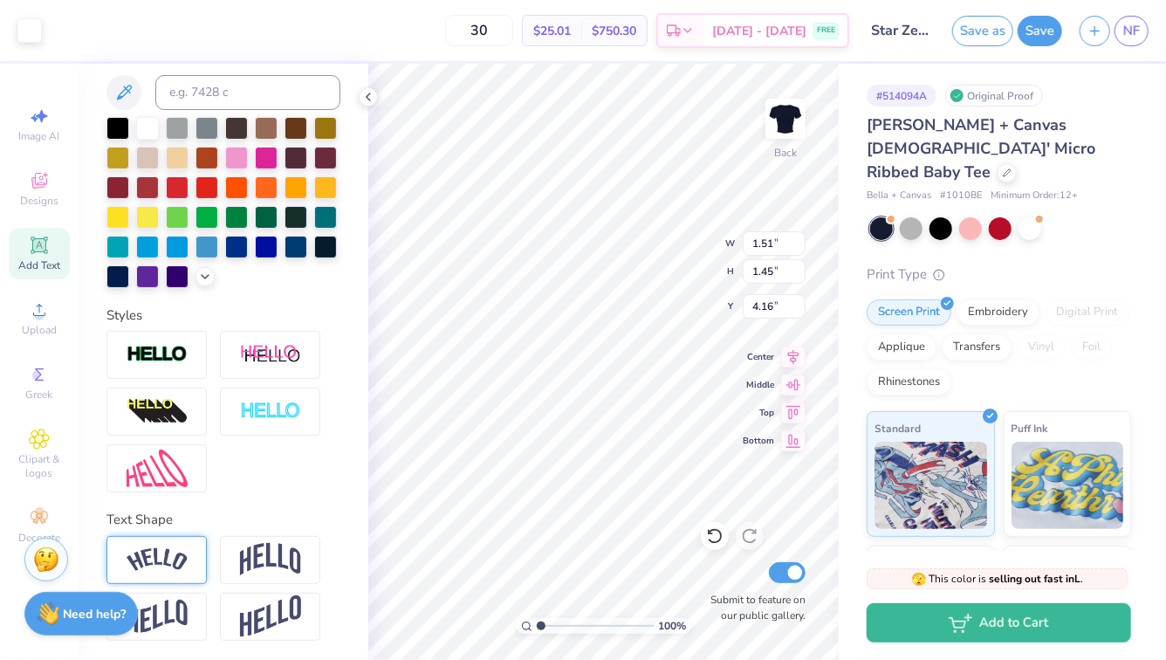
type input "2.85"
type input "2.77"
click at [155, 552] on img at bounding box center [157, 560] width 61 height 24
type input "1.95"
type input "3.22"
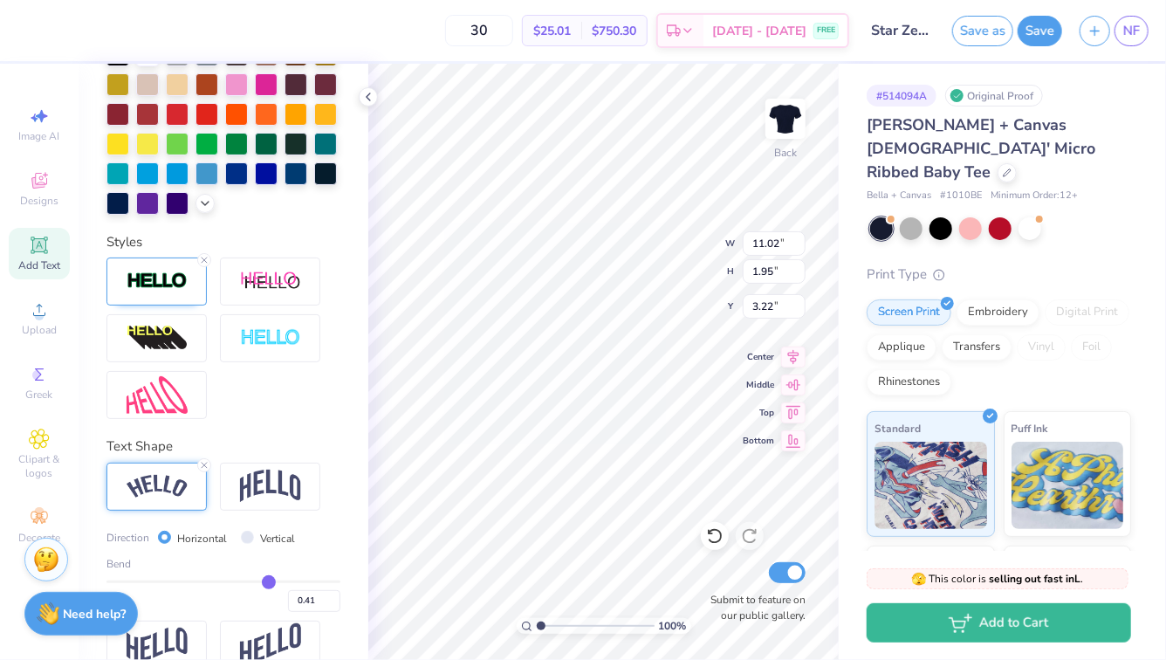
scroll to position [446, 0]
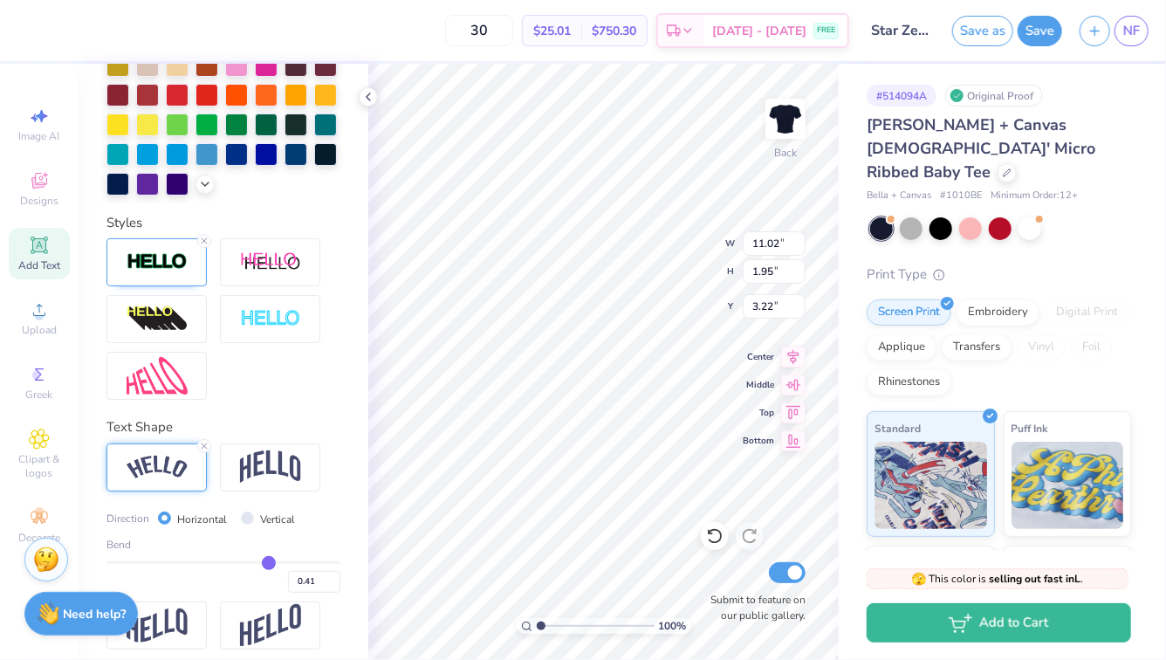
type input "0.38"
type input "0.36"
type input "0.35"
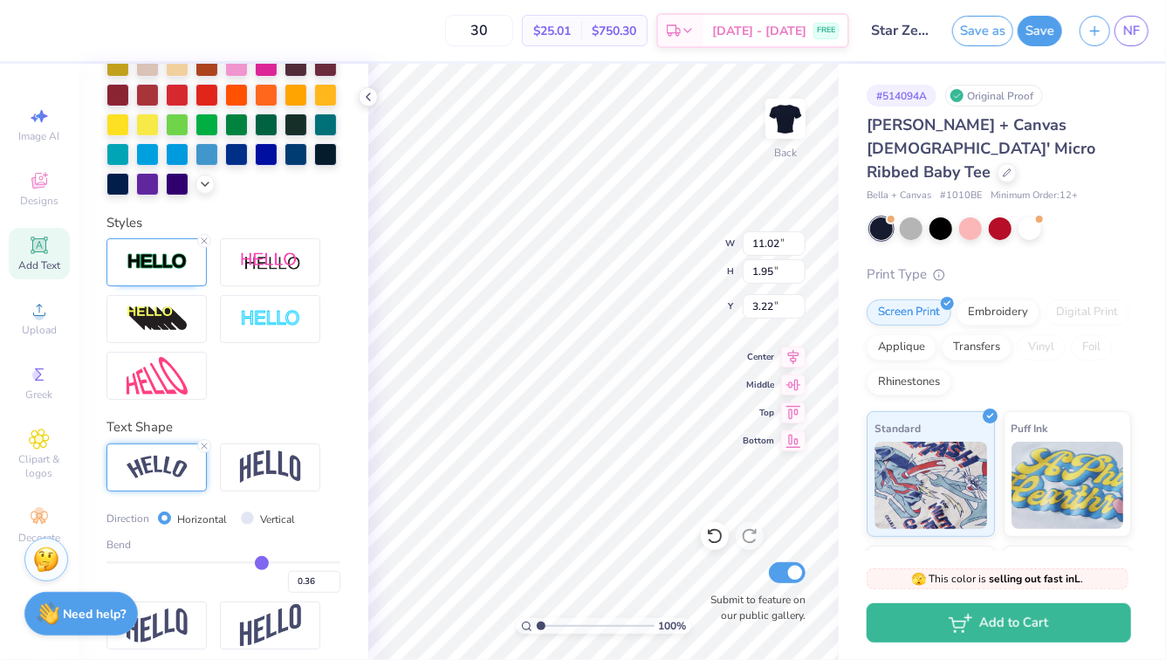
type input "0.35"
type input "0.33"
type input "0.31"
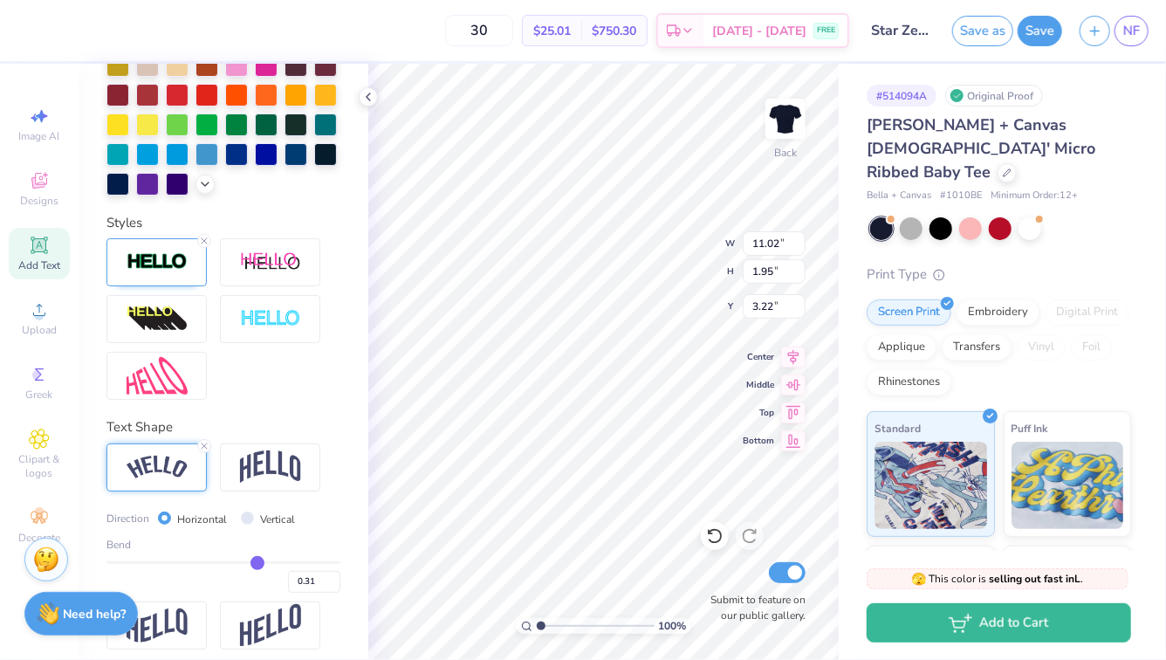
type input "0.28"
type input "0.26"
type input "0.24"
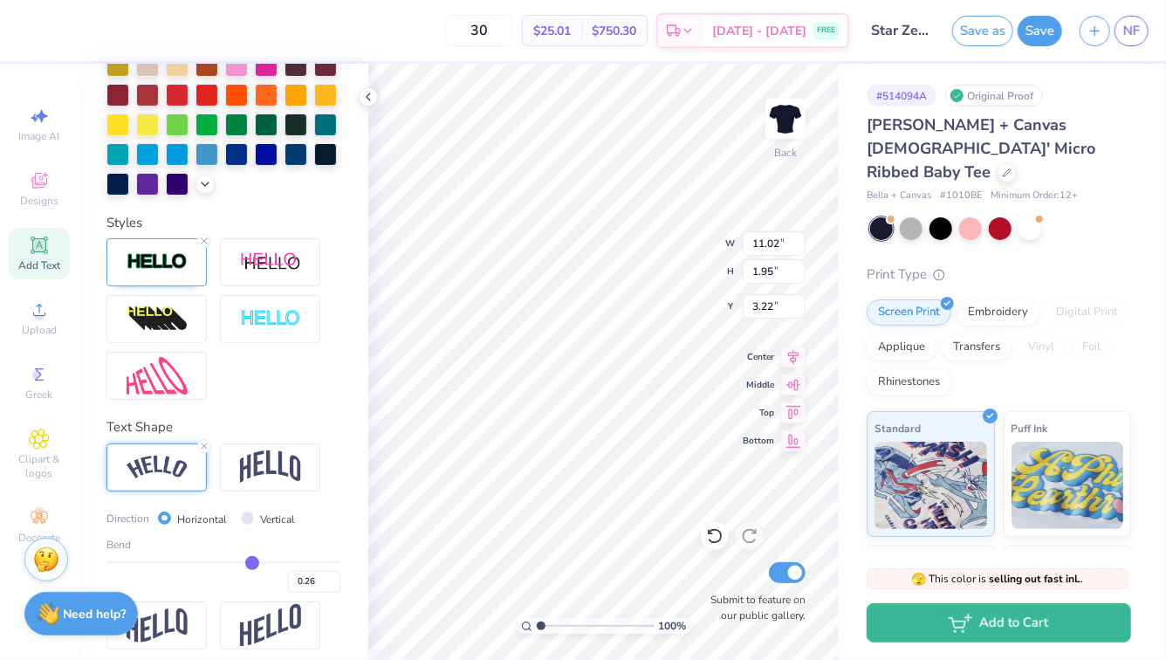
type input "0.24"
type input "0.22"
type input "0.2"
type input "0.20"
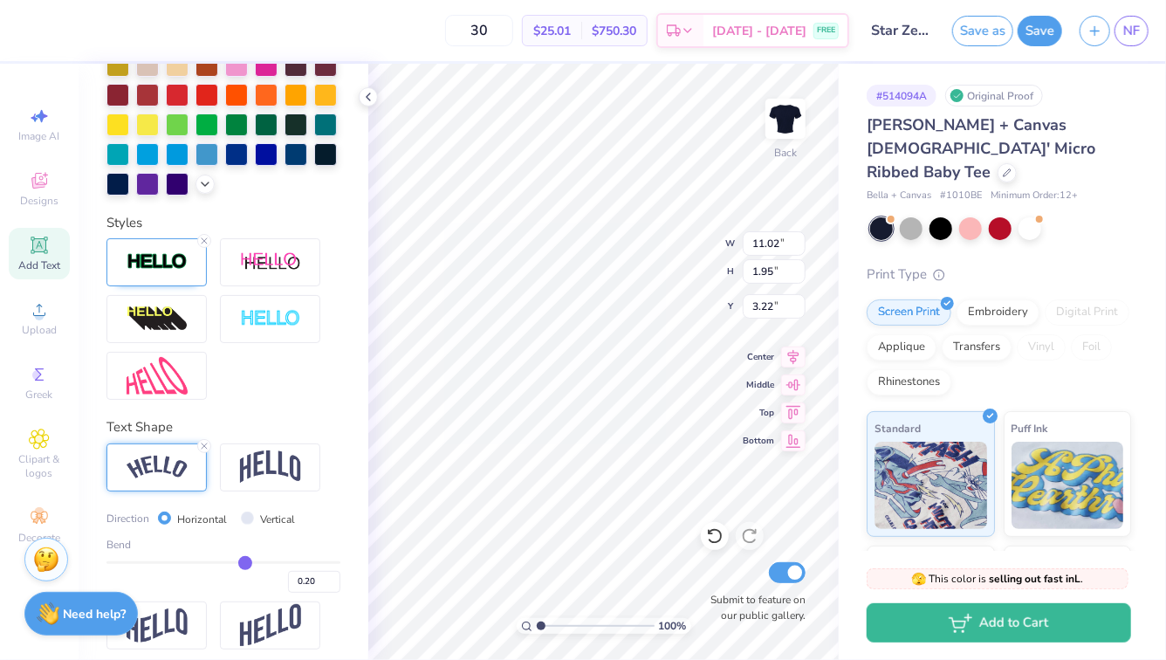
type input "0.19"
type input "0.18"
drag, startPoint x: 264, startPoint y: 564, endPoint x: 243, endPoint y: 563, distance: 21.8
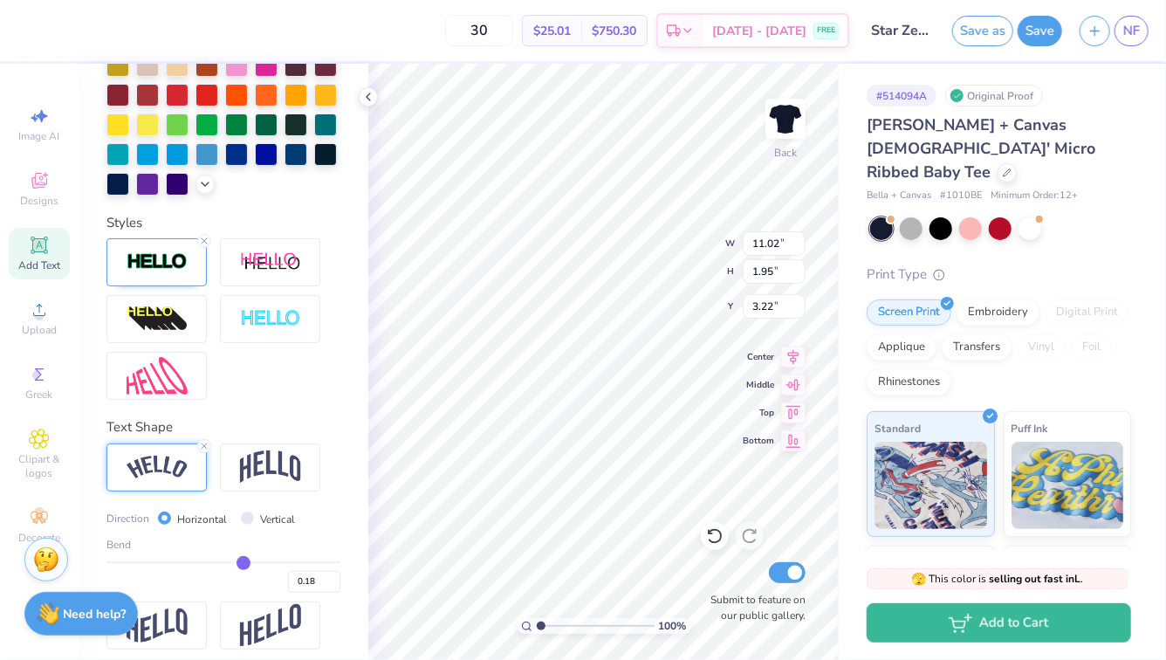
type input "0.18"
click at [243, 563] on input "range" at bounding box center [223, 562] width 234 height 3
type input "10.46"
type input "1.14"
type input "3.62"
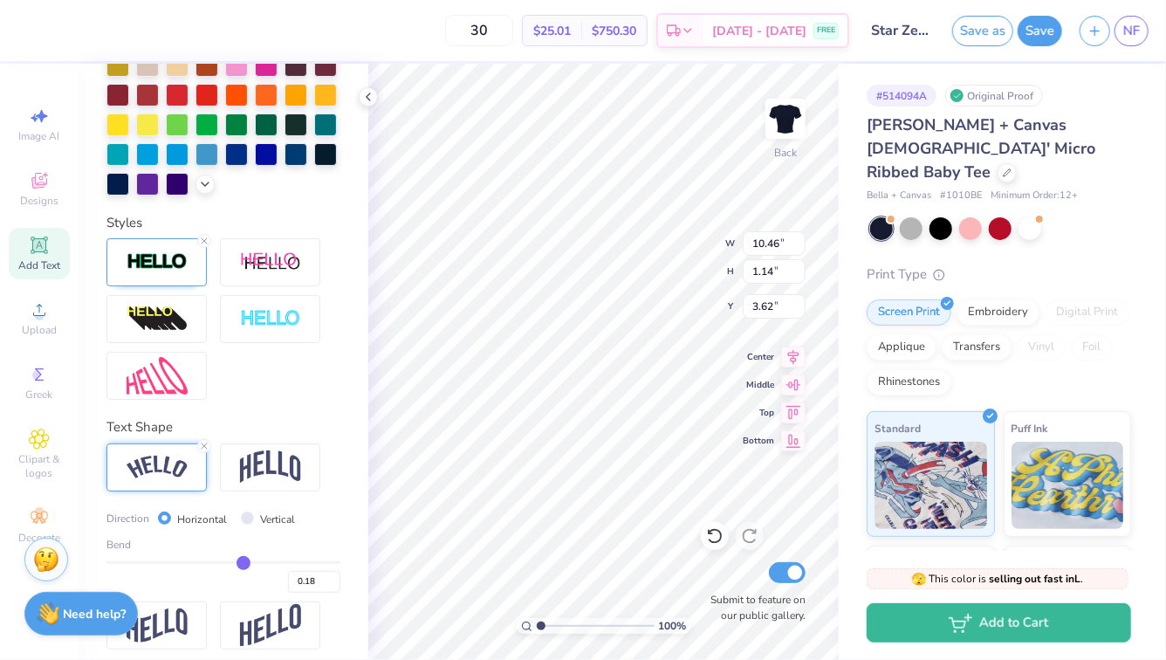
type input "0.21"
type input "0.27"
type input "0.36"
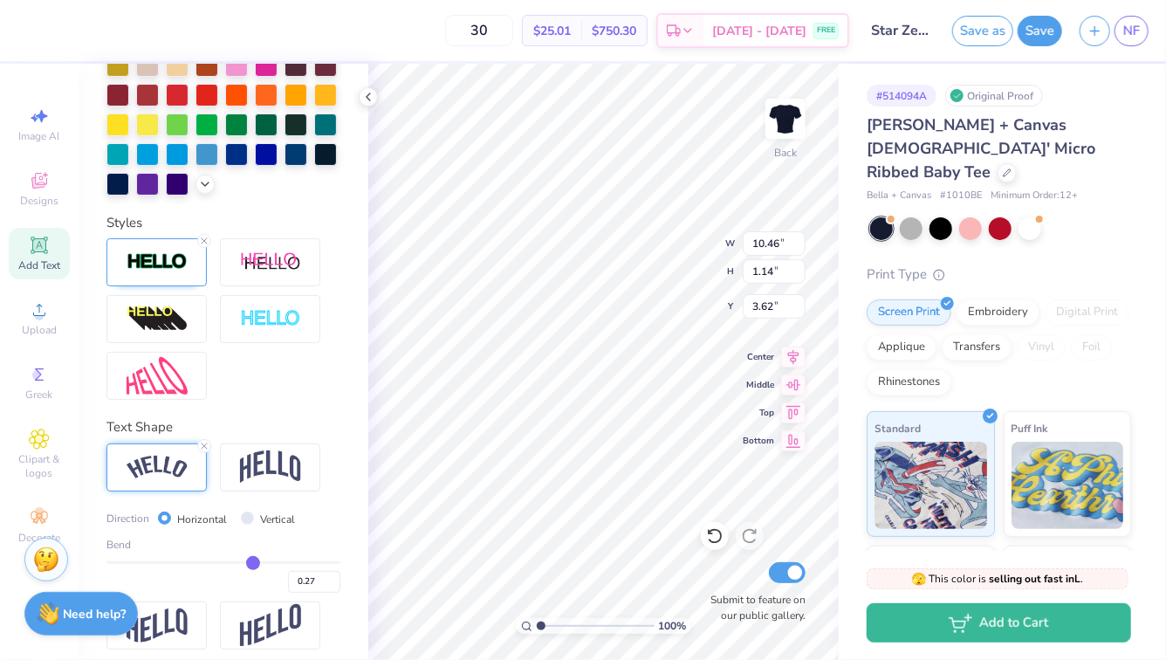
type input "0.36"
type input "0.43"
type input "0.47"
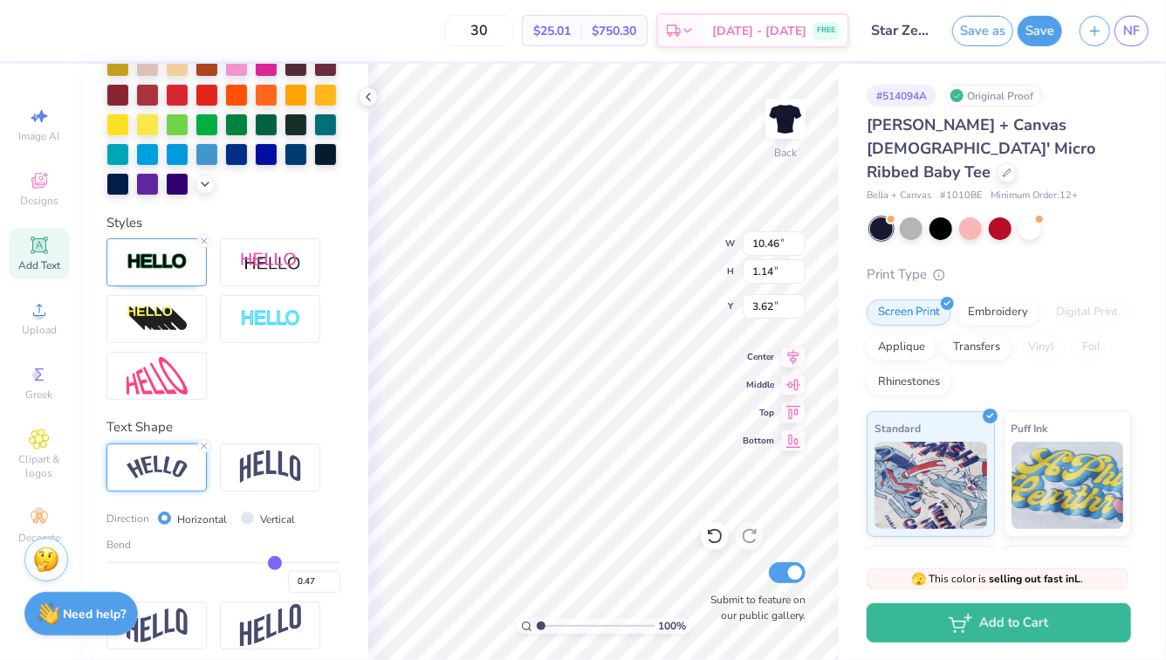
type input "0.52"
type input "0.55"
type input "0.57"
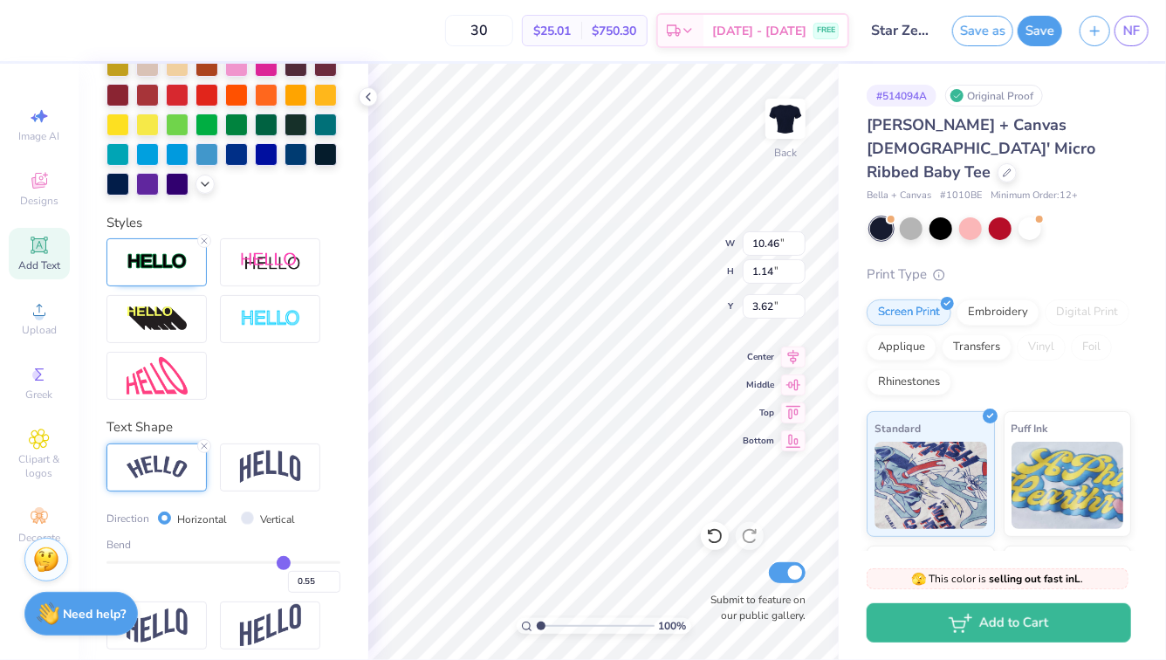
type input "0.57"
type input "0.58"
type input "0.59"
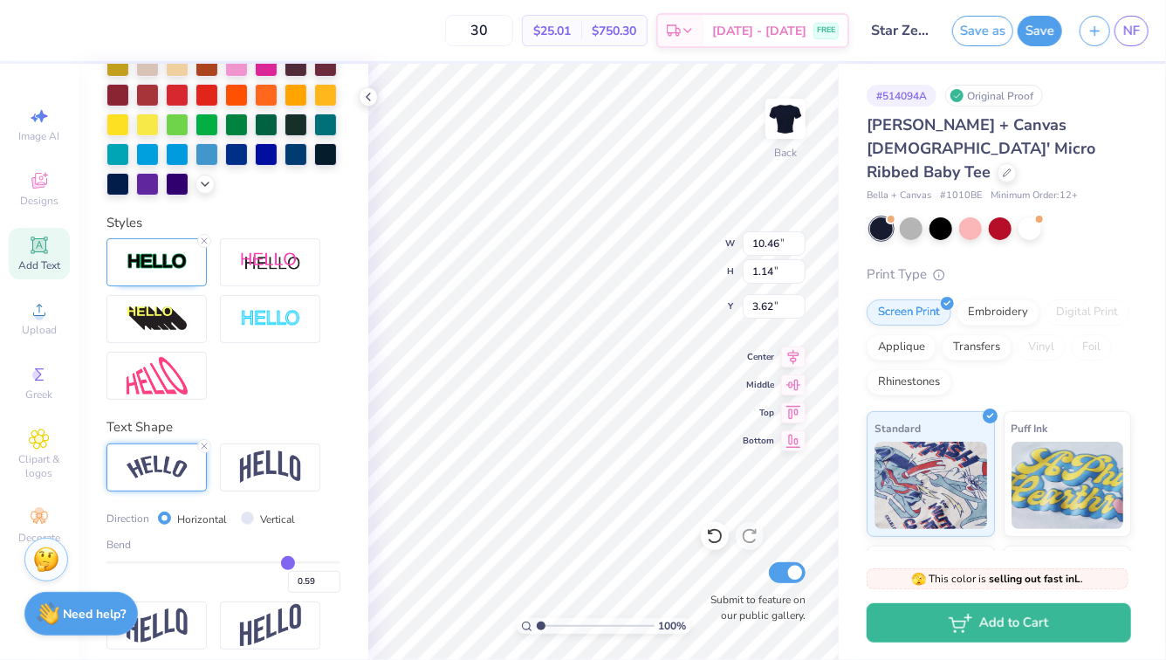
type input "0.6"
type input "0.60"
type input "0.61"
type input "0.62"
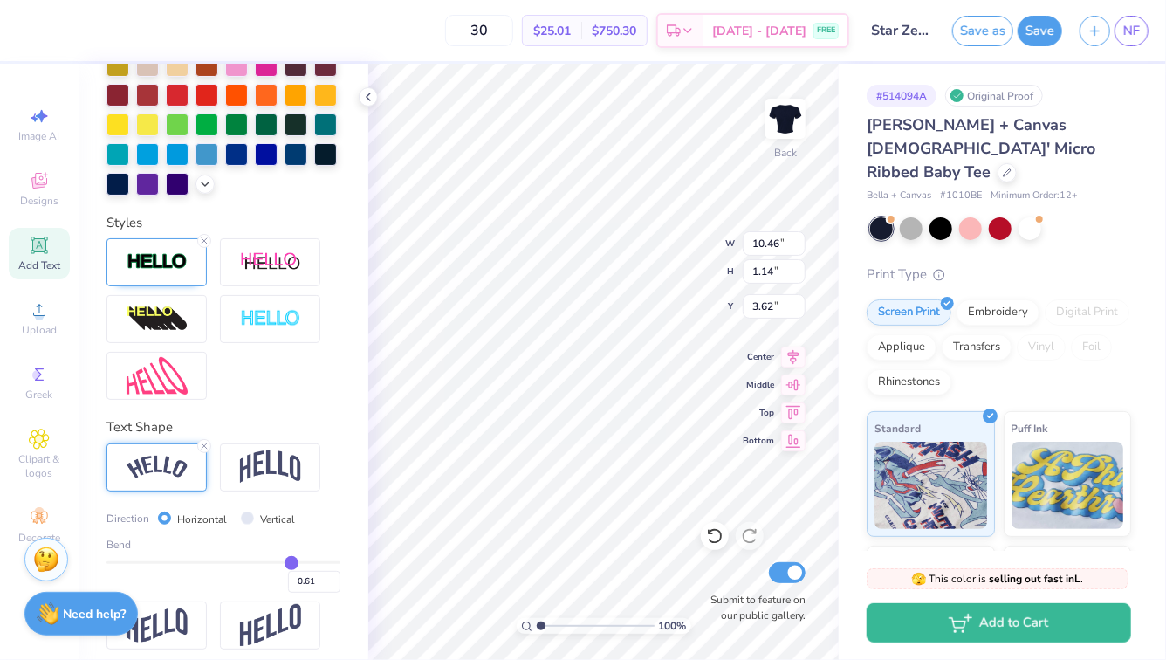
type input "0.62"
type input "0.63"
type input "0.64"
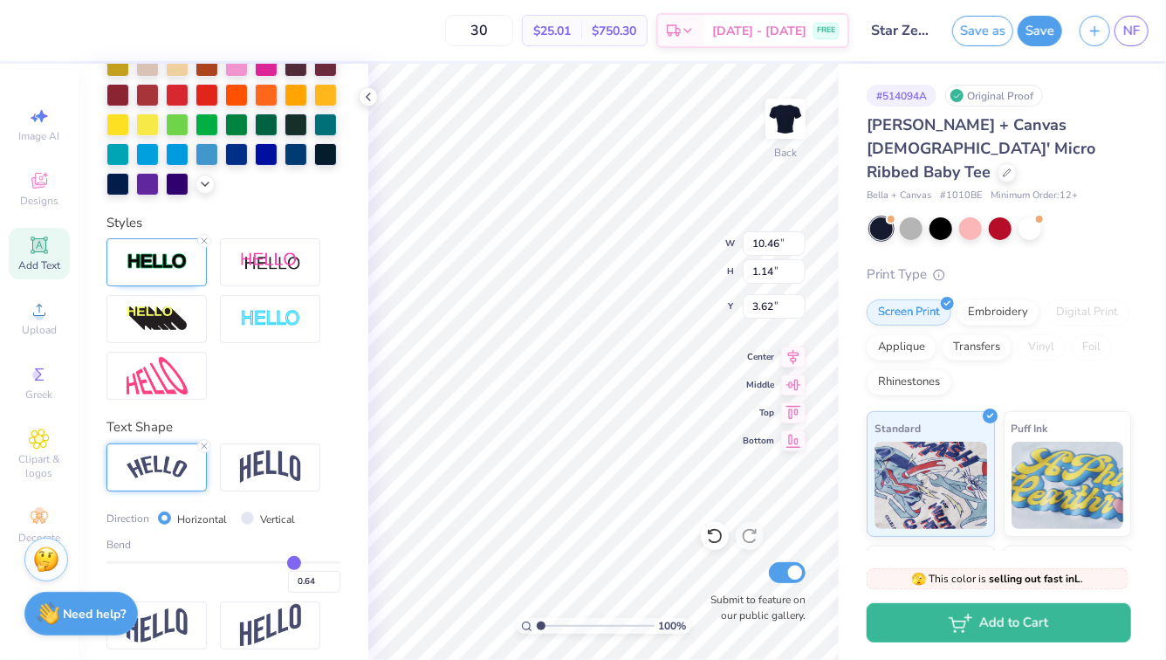
drag, startPoint x: 243, startPoint y: 563, endPoint x: 294, endPoint y: 565, distance: 51.5
type input "0.64"
click at [294, 564] on input "range" at bounding box center [223, 562] width 234 height 3
type input "11.02"
type input "3.15"
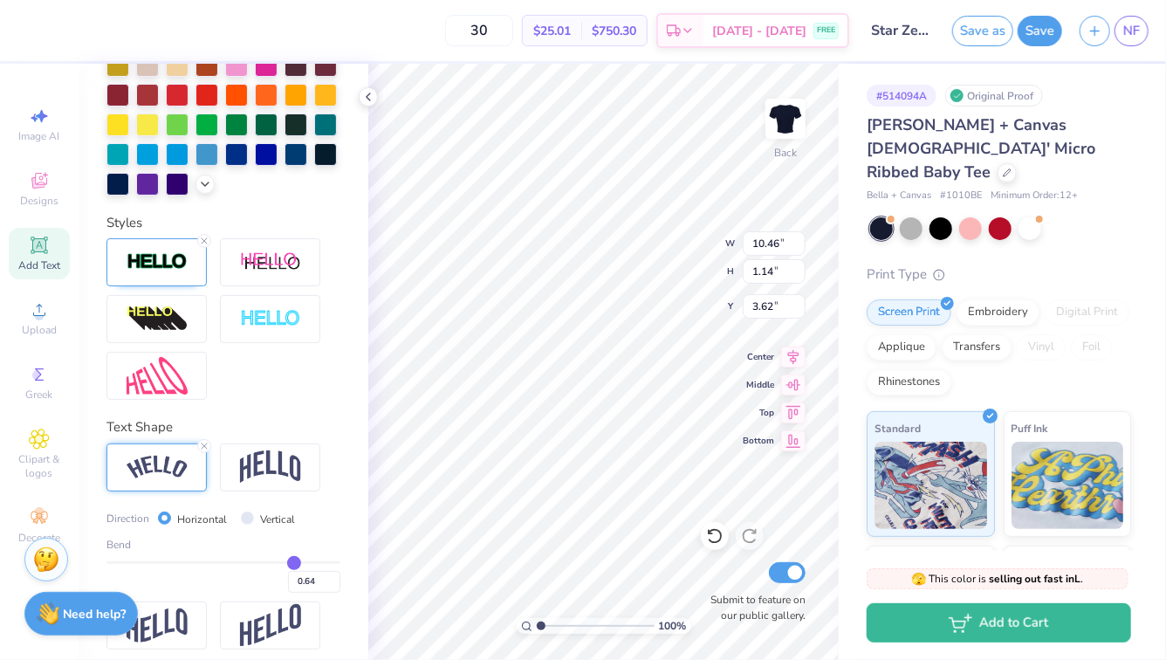
type input "2.62"
type input "0.63"
type input "0.64"
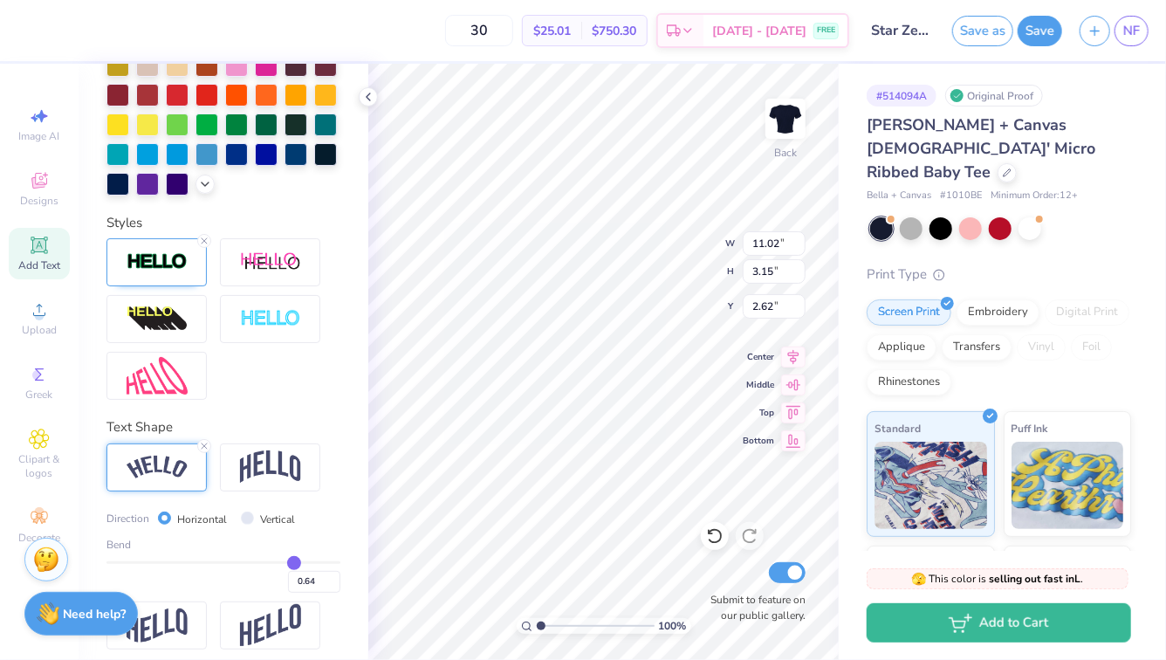
type input "0.65"
type input "0.67"
type input "0.68"
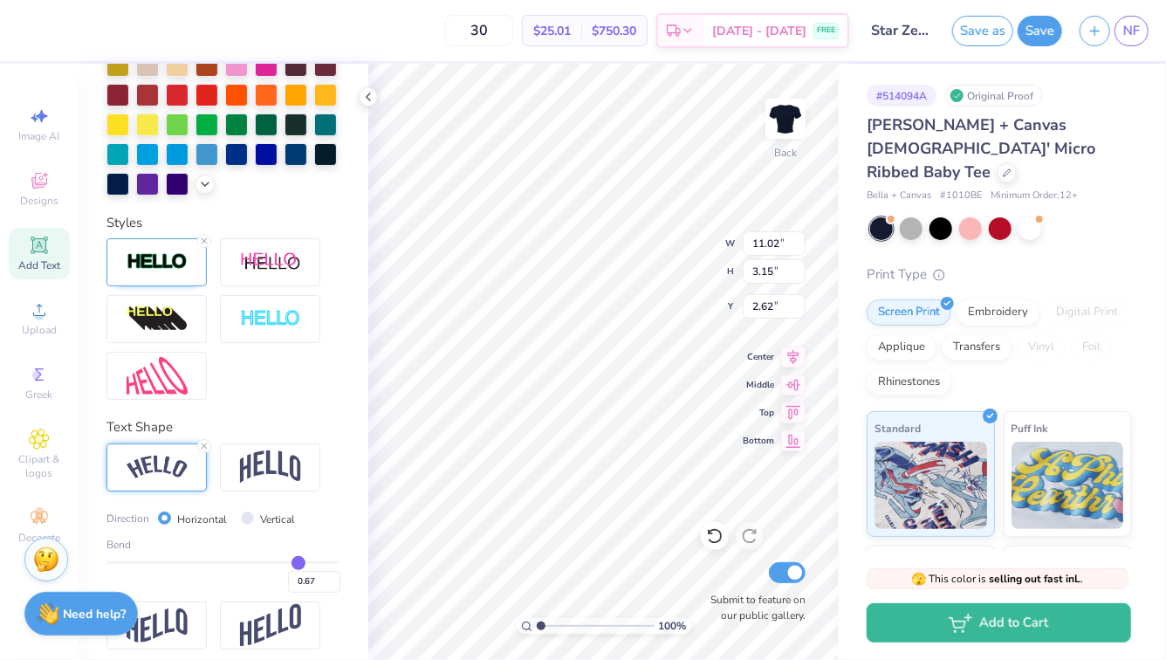
type input "0.68"
click at [298, 561] on input "range" at bounding box center [223, 562] width 234 height 3
type input "3.39"
type input "2.50"
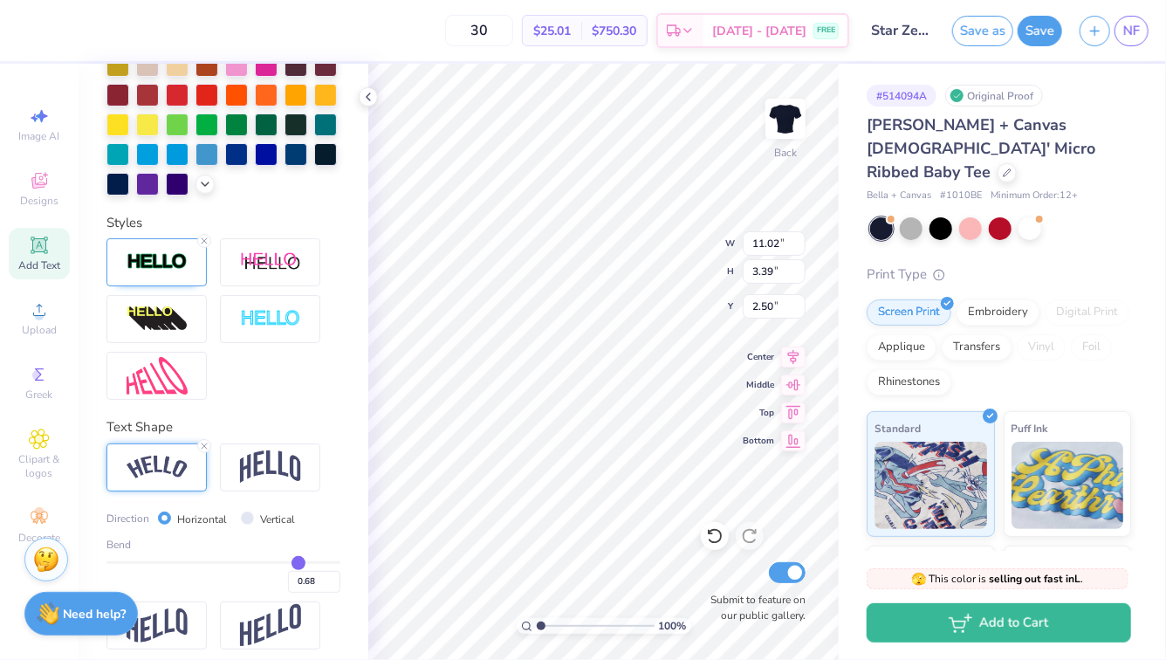
type input "10.10"
type input "3.11"
type input "2.51"
type input "4.06"
type input "6.73"
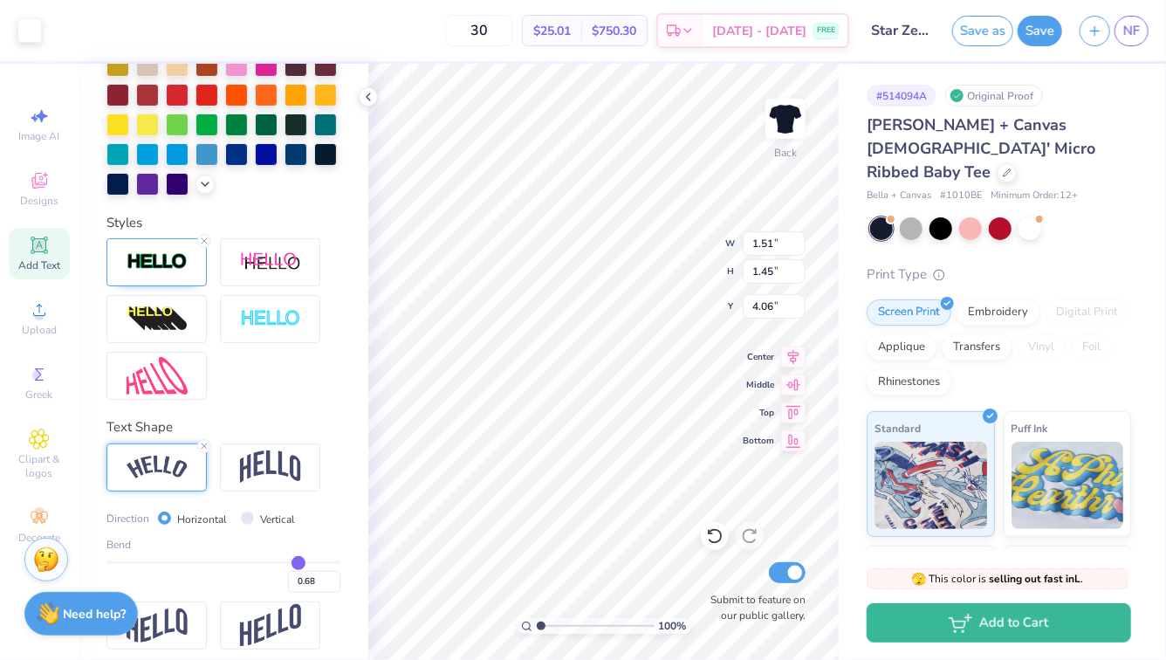
type input "0.55"
type input "6.01"
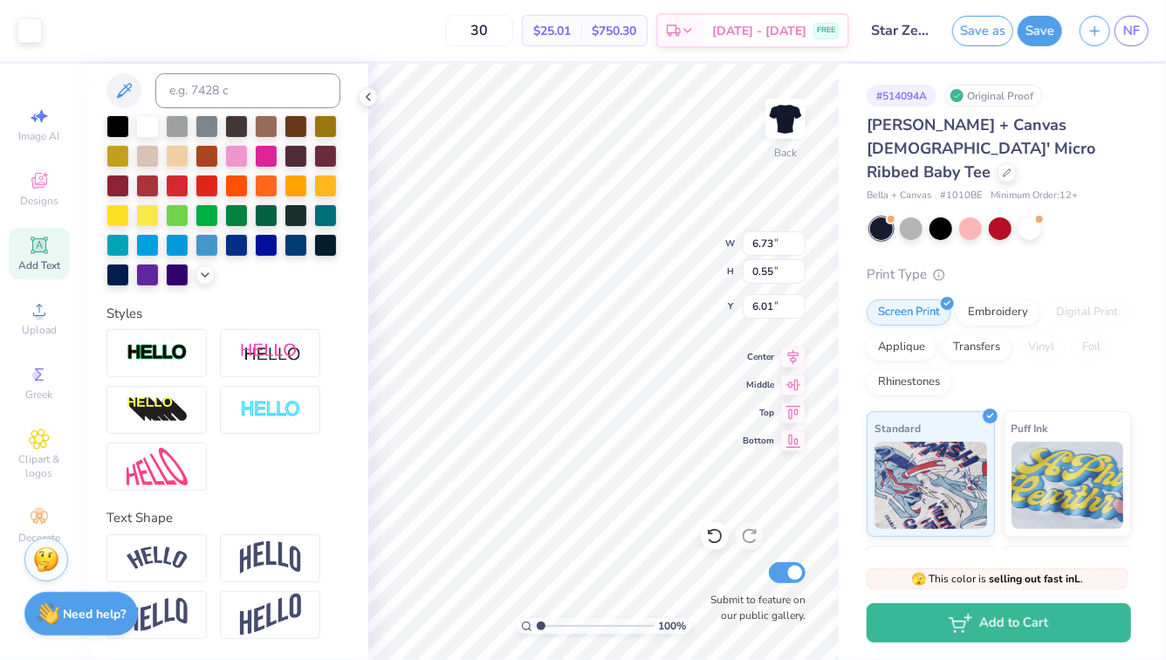
scroll to position [353, 0]
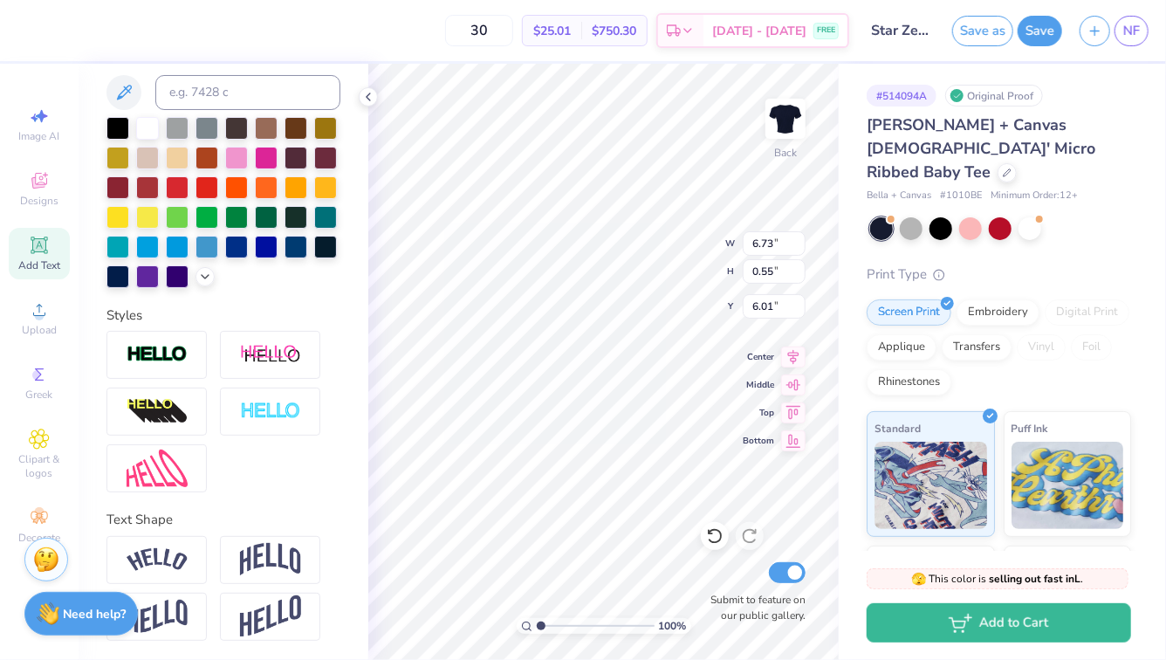
type input "5.75"
type input "0.47"
type input "6.09"
type input "5.96"
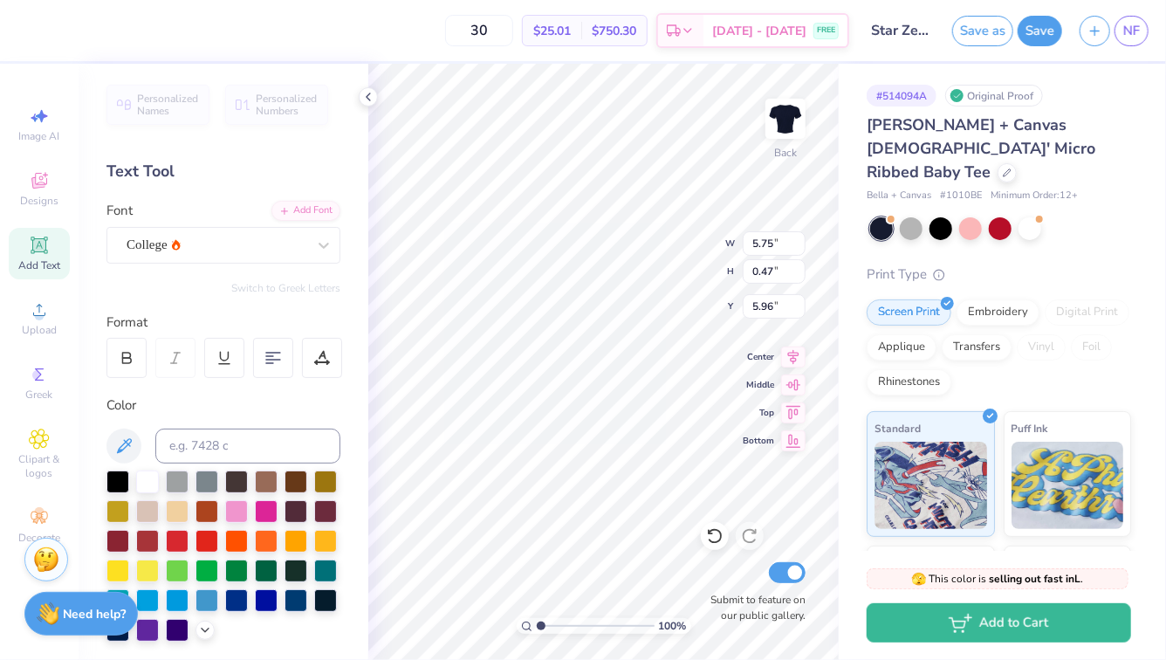
drag, startPoint x: 51, startPoint y: 253, endPoint x: 243, endPoint y: 301, distance: 198.8
click at [50, 253] on div "Add Text" at bounding box center [39, 253] width 61 height 51
type input "4.77"
type input "1.38"
type input "7.81"
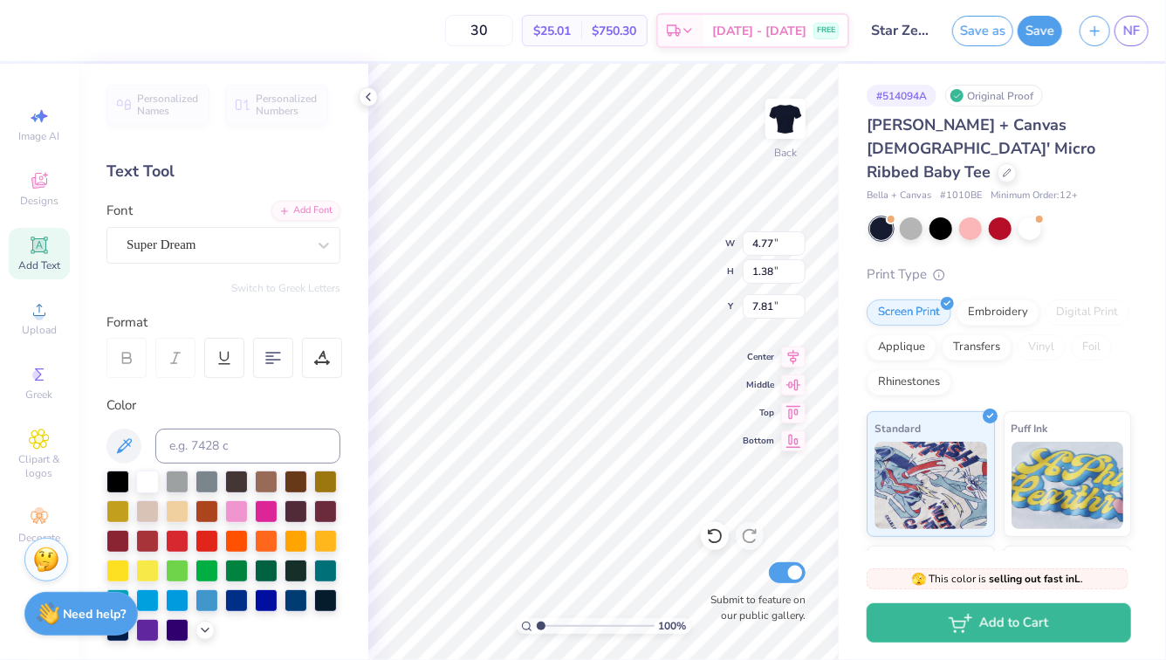
type textarea "T"
type textarea "-"
drag, startPoint x: 541, startPoint y: 625, endPoint x: 562, endPoint y: 626, distance: 21.0
type input "2.87"
click at [562, 626] on input "range" at bounding box center [596, 626] width 118 height 16
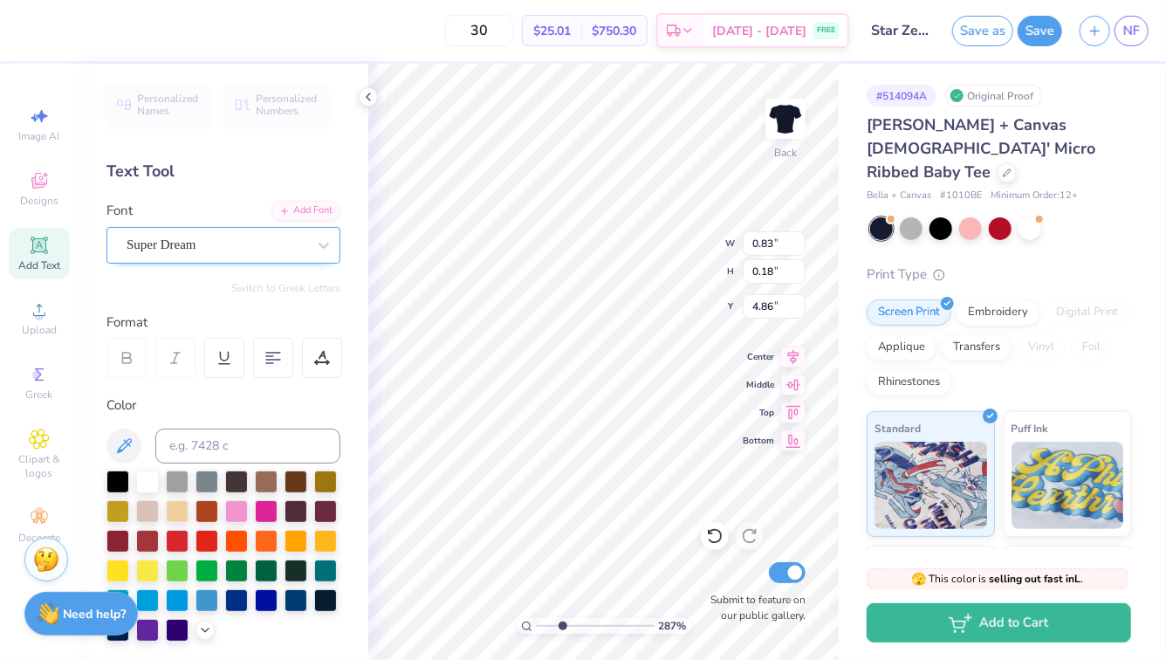
type input "4.86"
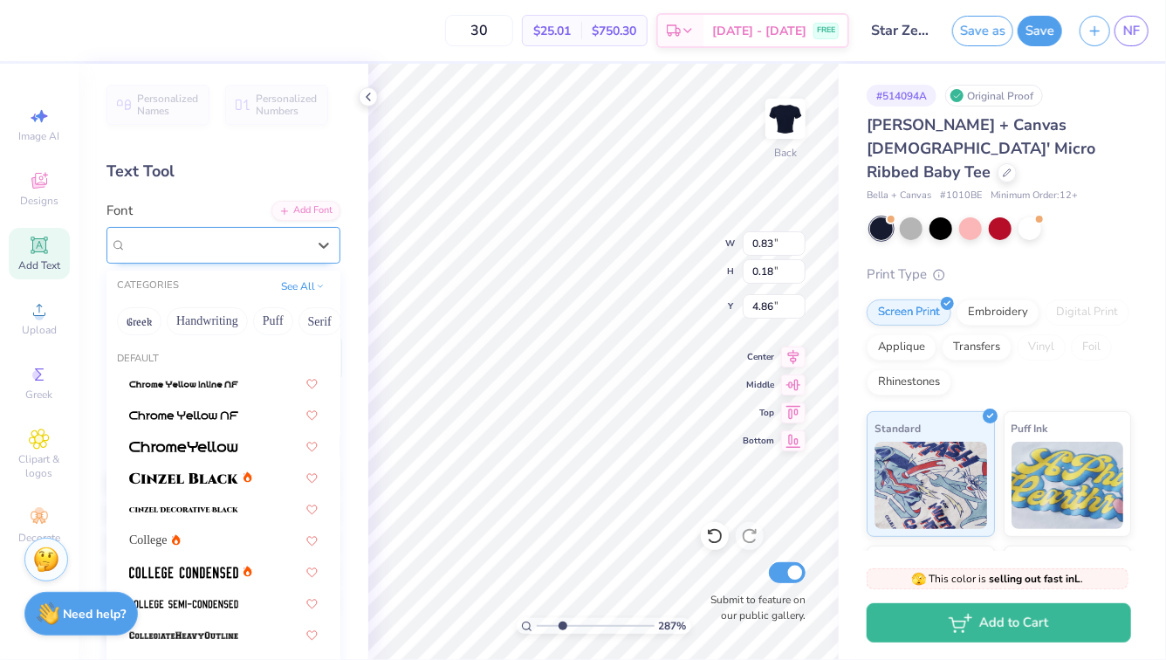
click at [262, 245] on div "Super Dream" at bounding box center [216, 244] width 183 height 27
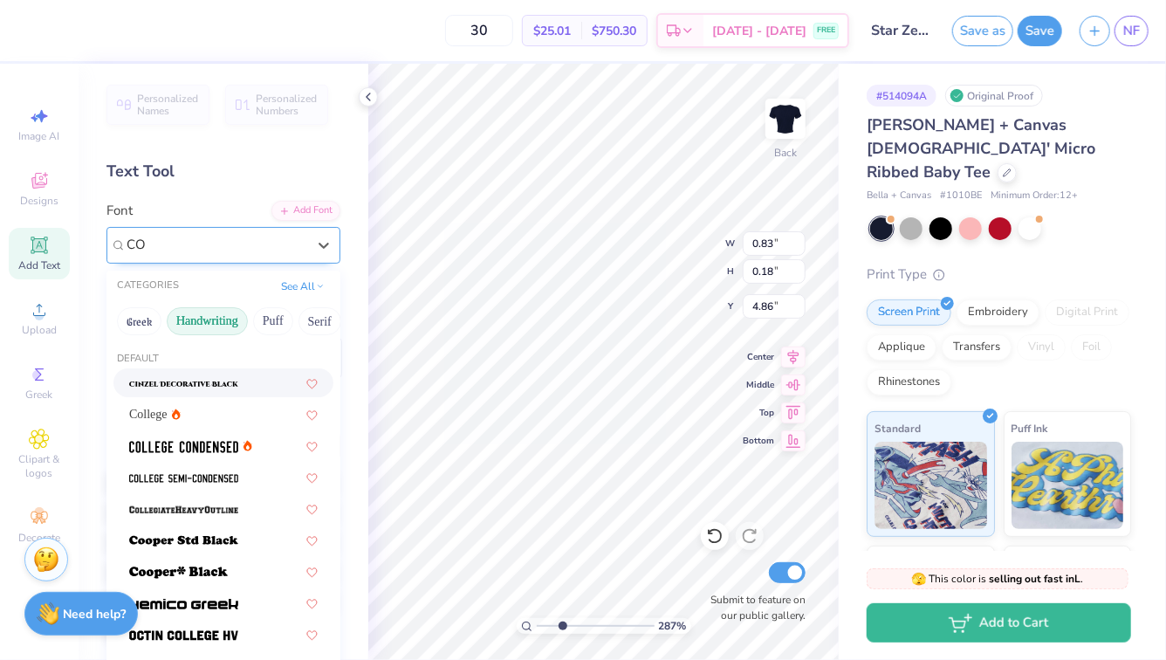
type input "COL"
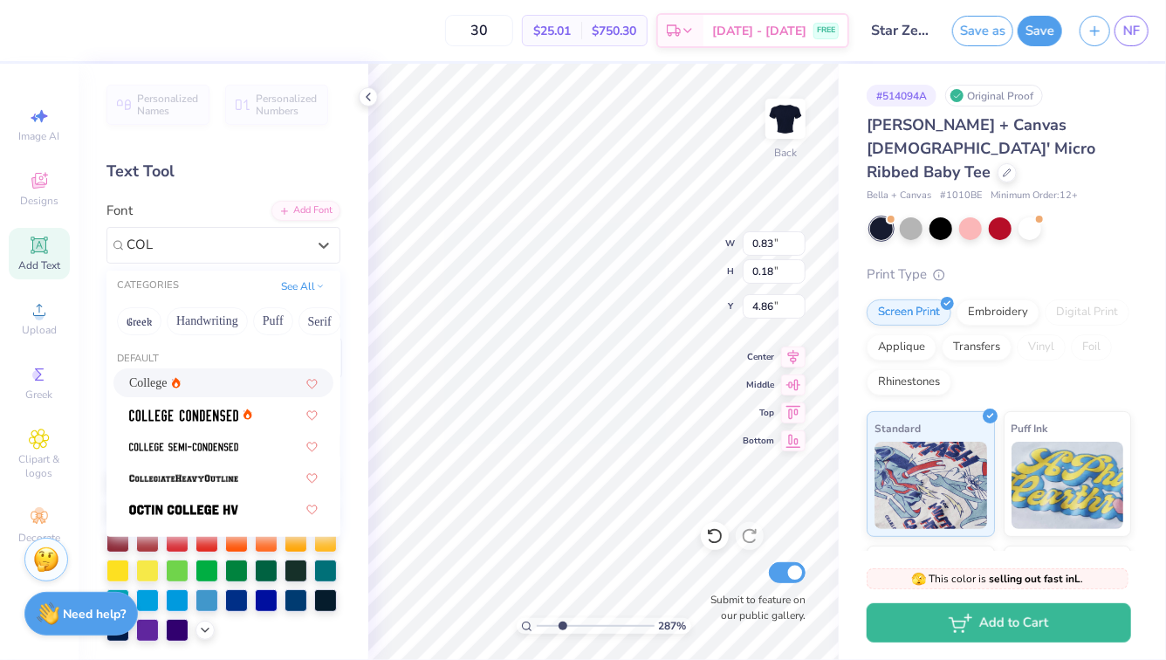
click at [208, 378] on div "College" at bounding box center [223, 383] width 189 height 18
type input "COL"
type input "0.77"
type input "0.19"
type input "4.85"
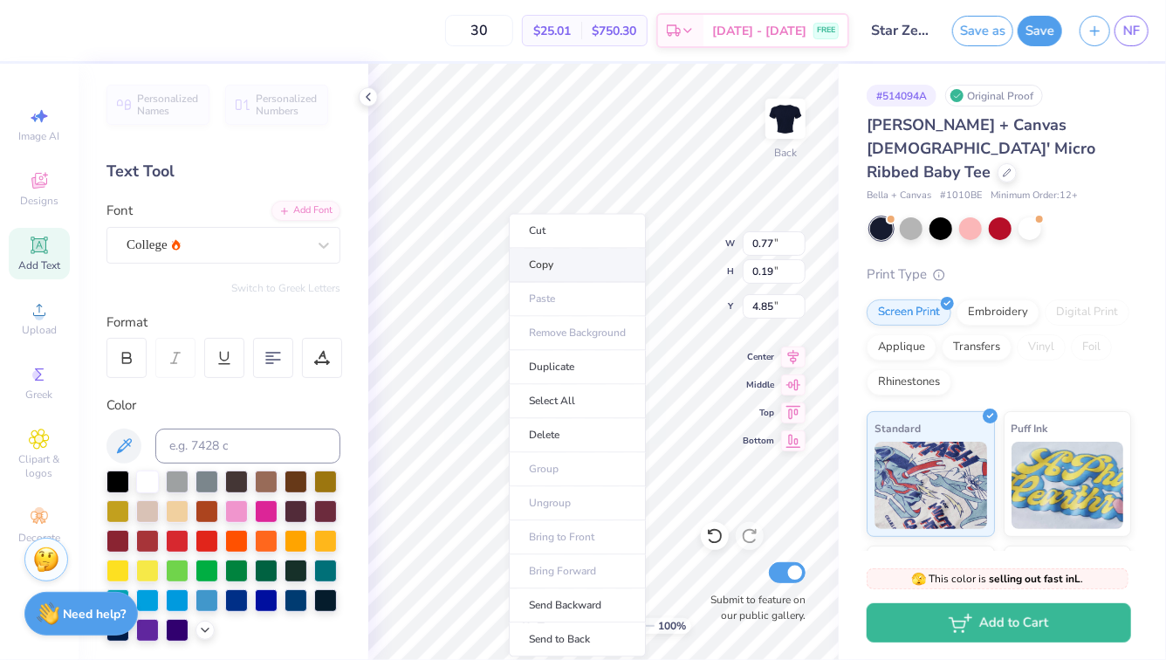
click at [535, 265] on li "Copy" at bounding box center [577, 266] width 137 height 34
click at [367, 101] on icon at bounding box center [368, 97] width 14 height 14
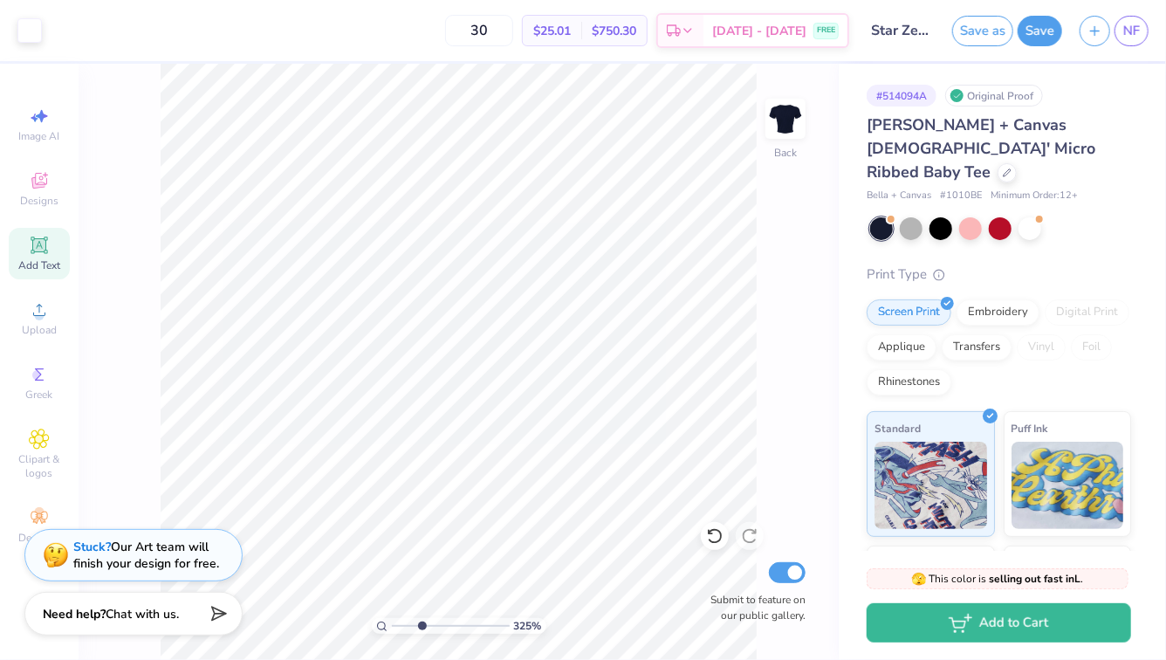
drag, startPoint x: 395, startPoint y: 621, endPoint x: 421, endPoint y: 618, distance: 25.5
type input "3.18"
click at [421, 618] on input "range" at bounding box center [451, 626] width 118 height 16
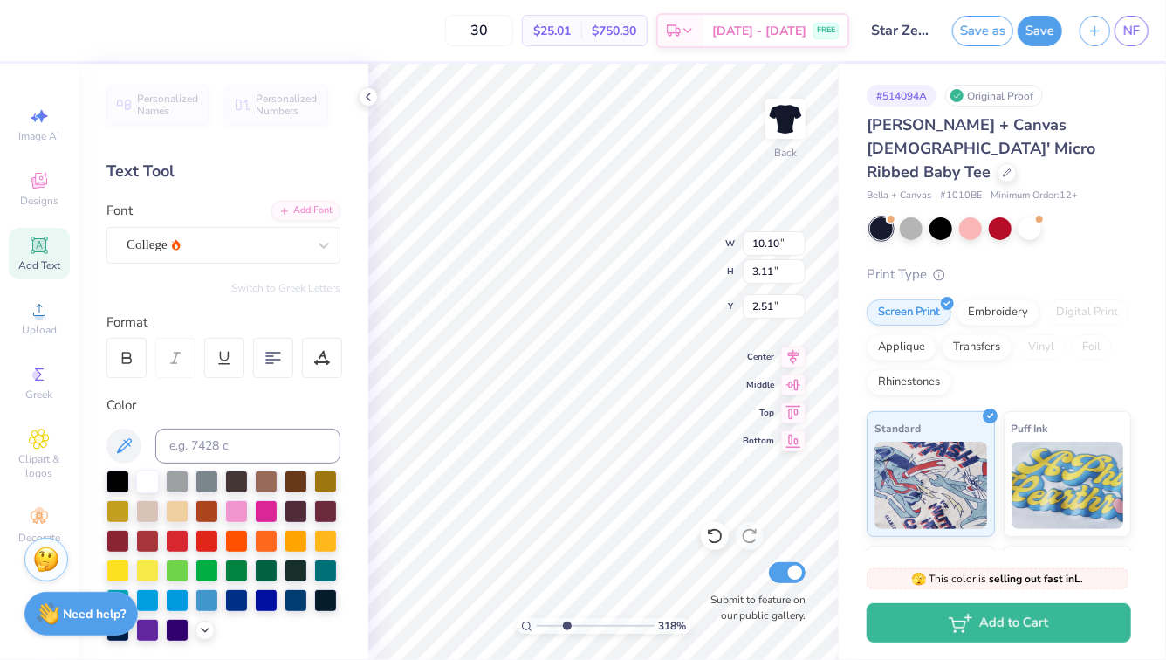
type input "0.77"
type input "0.19"
type input "4.85"
type input "10.10"
type input "3.11"
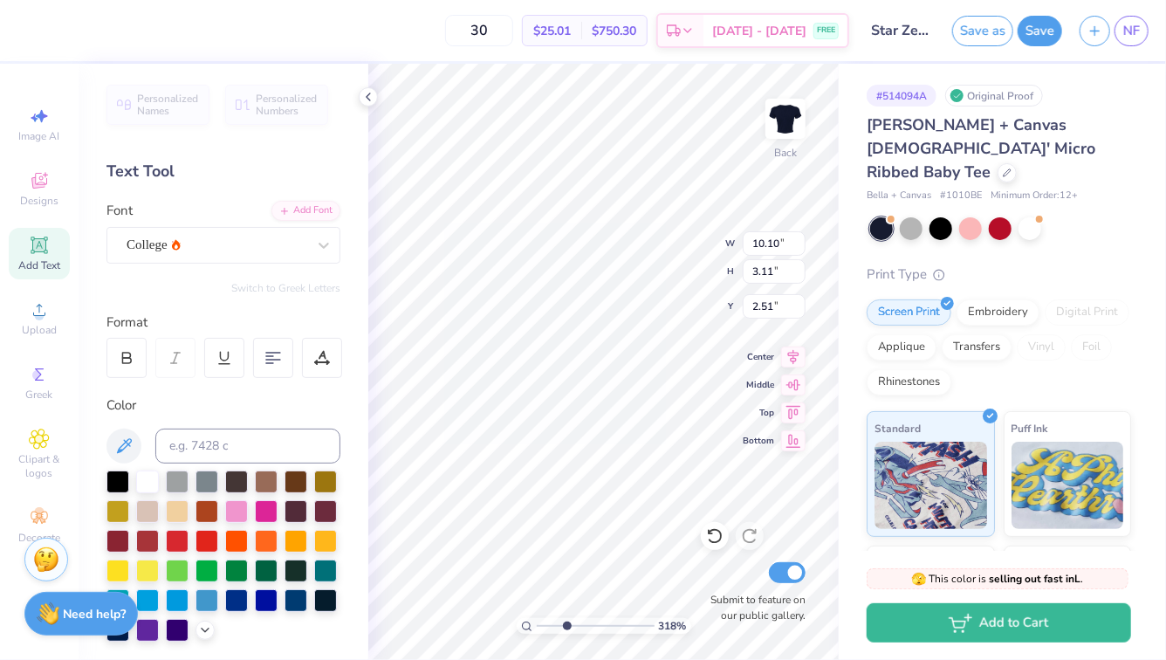
type input "2.41"
type input "0.77"
type input "0.19"
type input "4.85"
click at [373, 96] on icon at bounding box center [368, 97] width 14 height 14
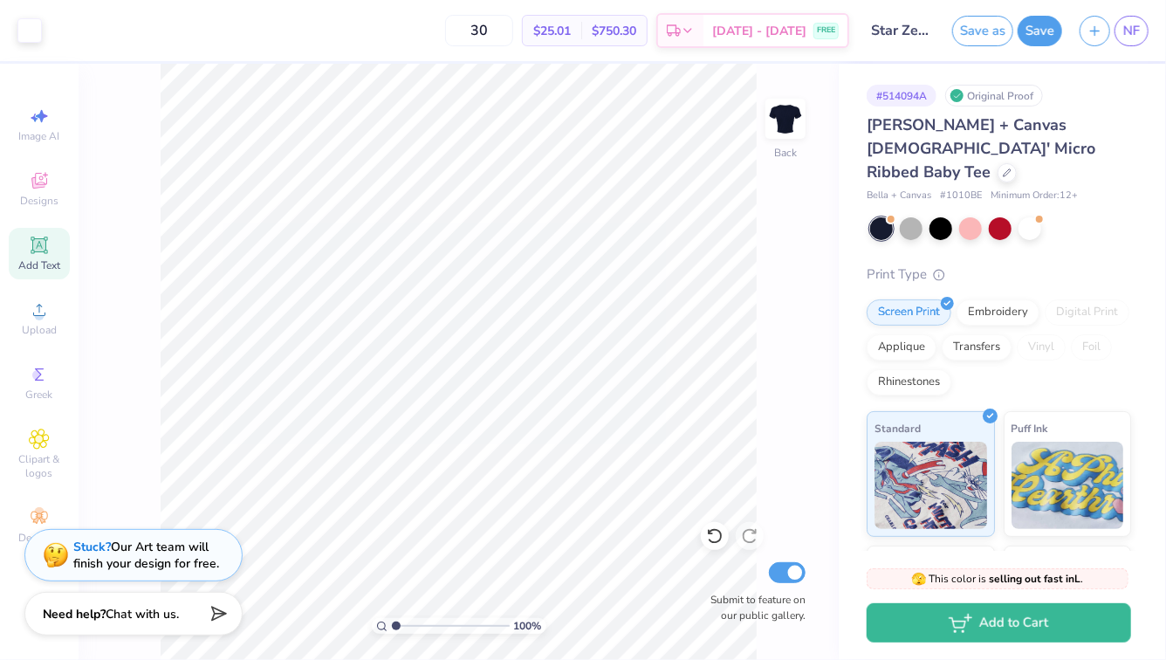
drag, startPoint x: 422, startPoint y: 623, endPoint x: 374, endPoint y: 624, distance: 48.0
type input "1"
click at [392, 624] on input "range" at bounding box center [451, 626] width 118 height 16
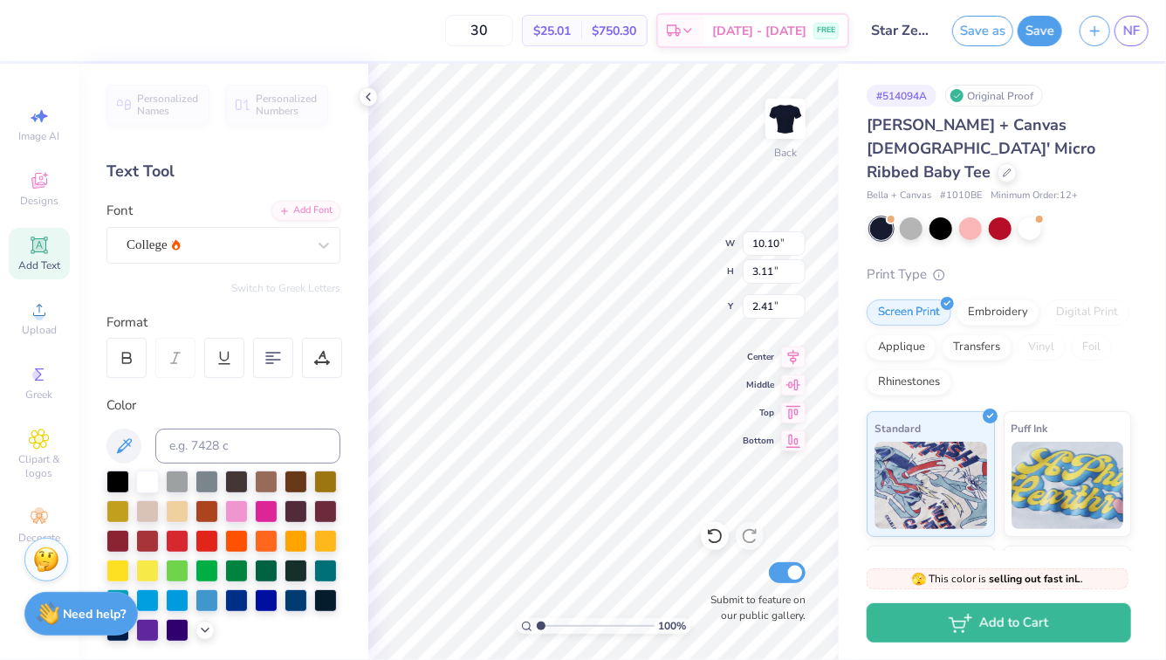
type input "2.51"
click at [372, 93] on icon at bounding box center [368, 97] width 14 height 14
click at [261, 239] on div "College" at bounding box center [216, 244] width 183 height 27
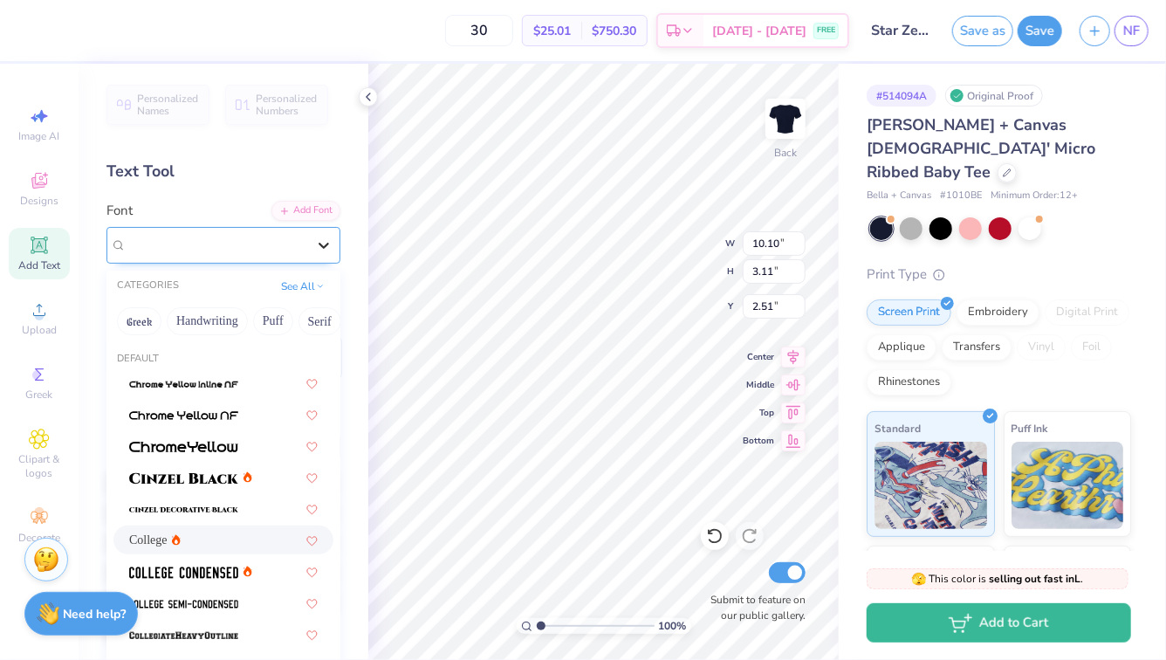
click at [332, 251] on icon at bounding box center [323, 245] width 17 height 17
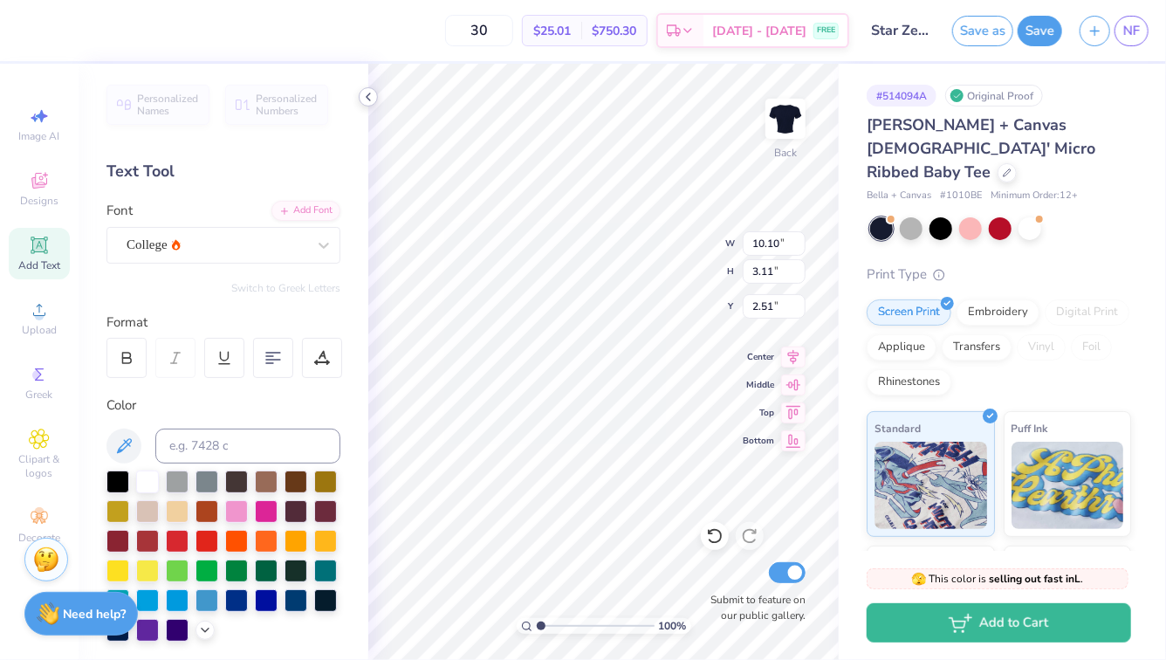
click at [370, 98] on icon at bounding box center [368, 97] width 14 height 14
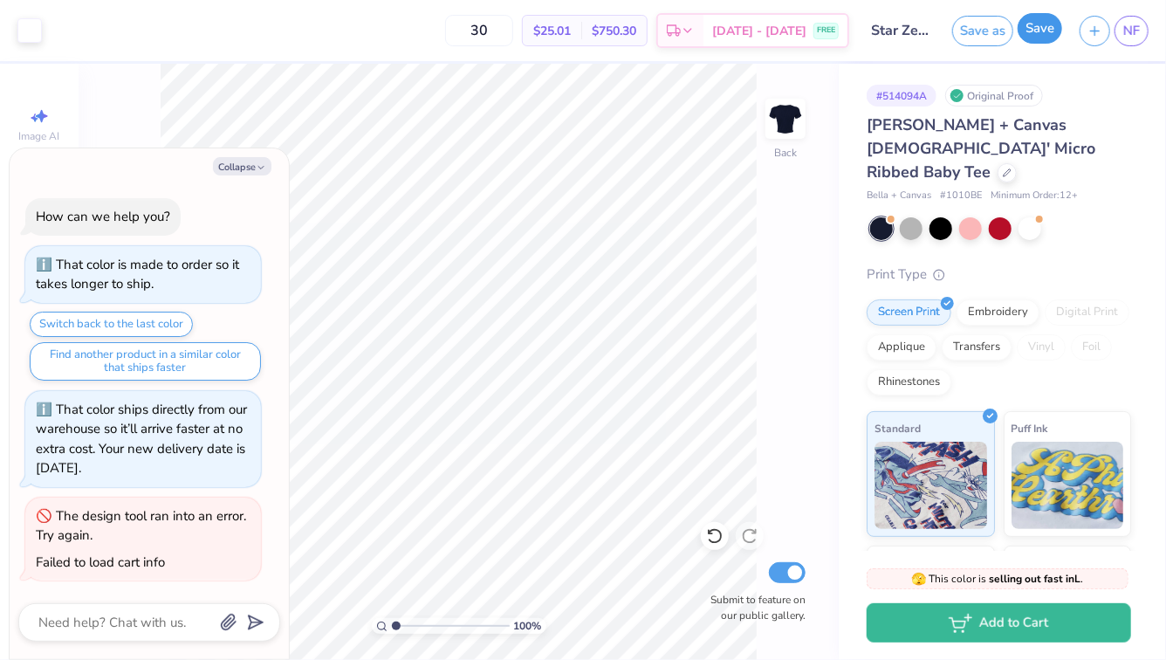
click at [1045, 31] on button "Save" at bounding box center [1040, 28] width 45 height 31
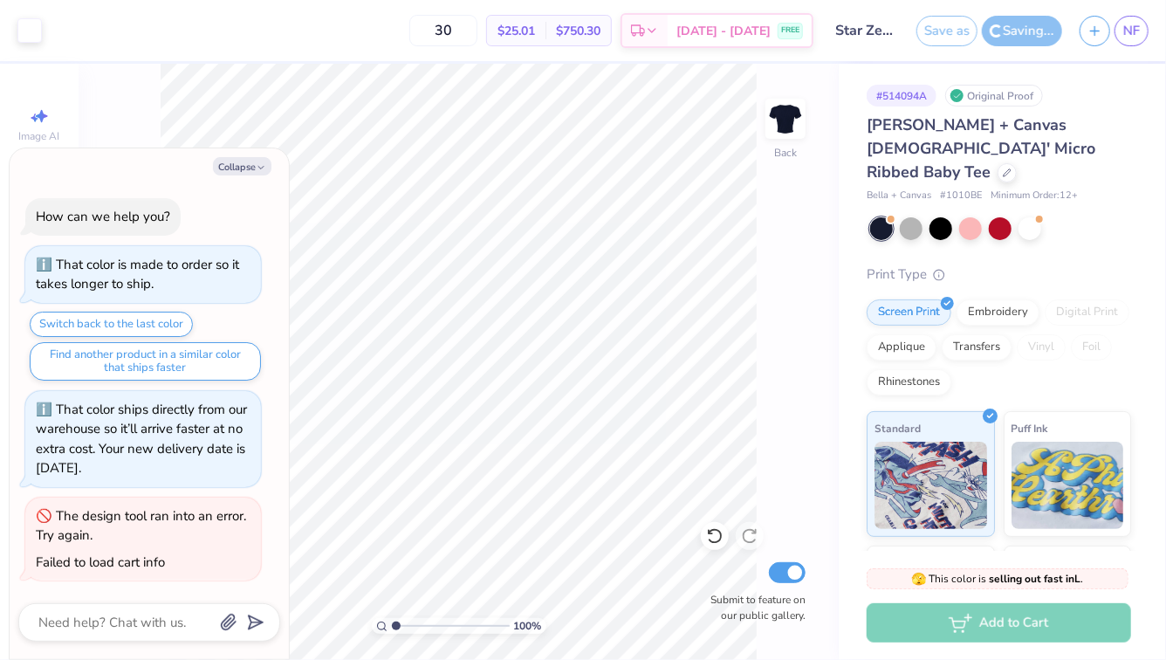
click at [256, 163] on icon "button" at bounding box center [261, 167] width 10 height 10
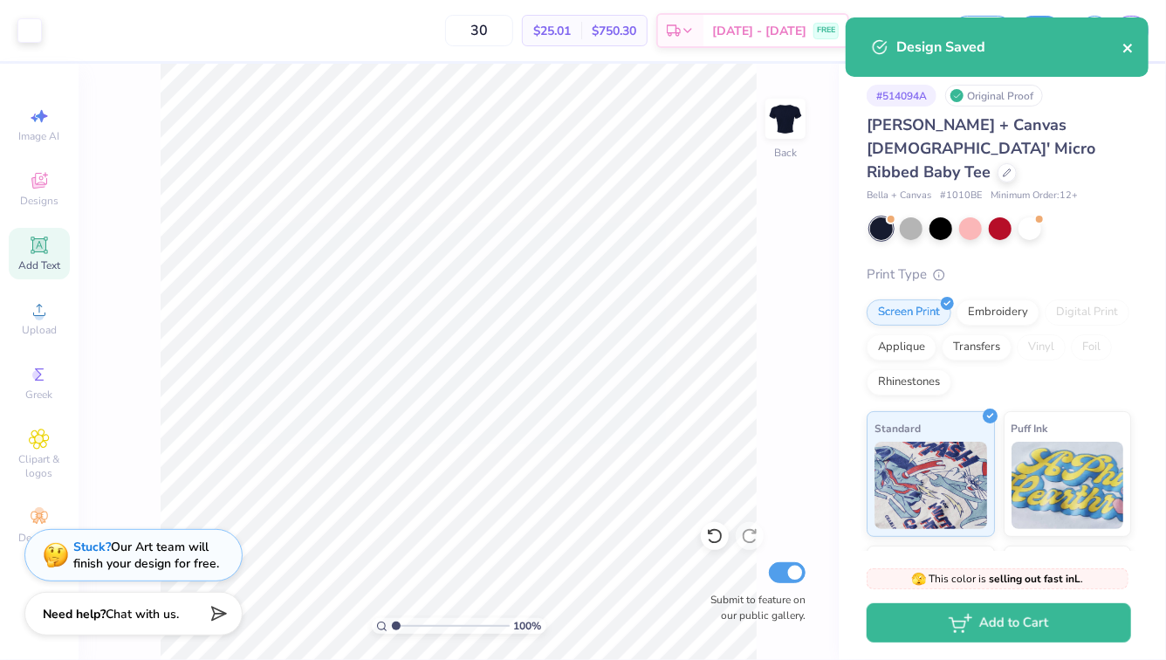
click at [1133, 43] on icon "close" at bounding box center [1128, 48] width 12 height 14
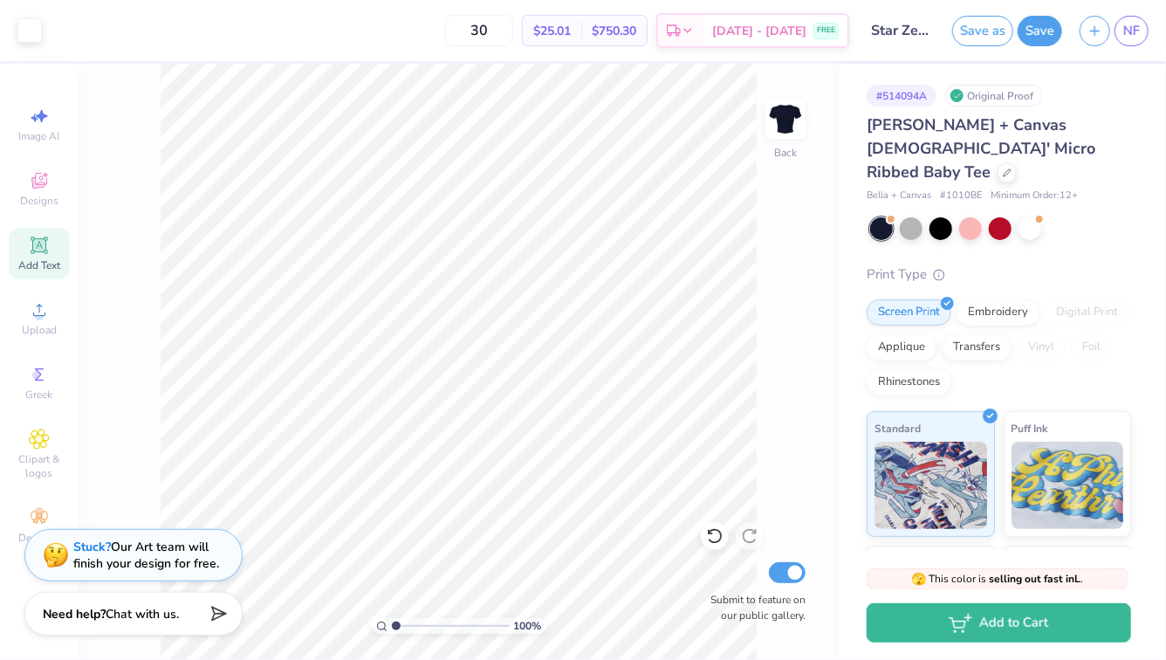
click at [1132, 21] on div "Design Saved" at bounding box center [997, 17] width 310 height 7
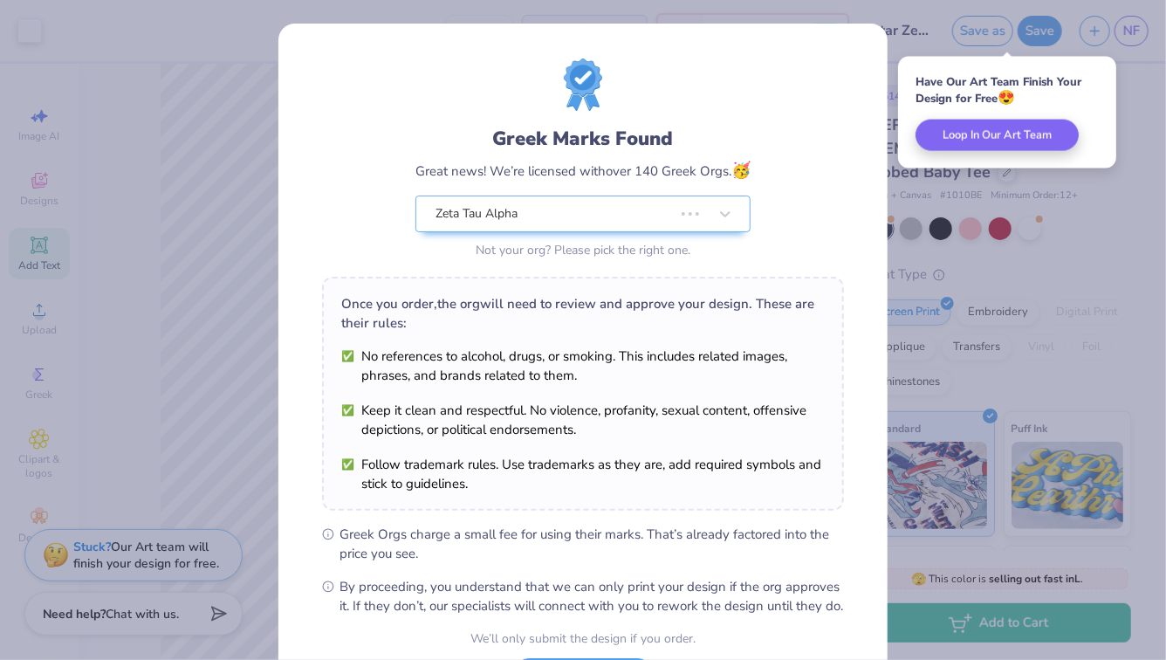
click at [1130, 35] on div "Greek Marks Found Great news! We’re licensed with over 140 Greek Orgs. 🥳 Zeta T…" at bounding box center [583, 330] width 1166 height 660
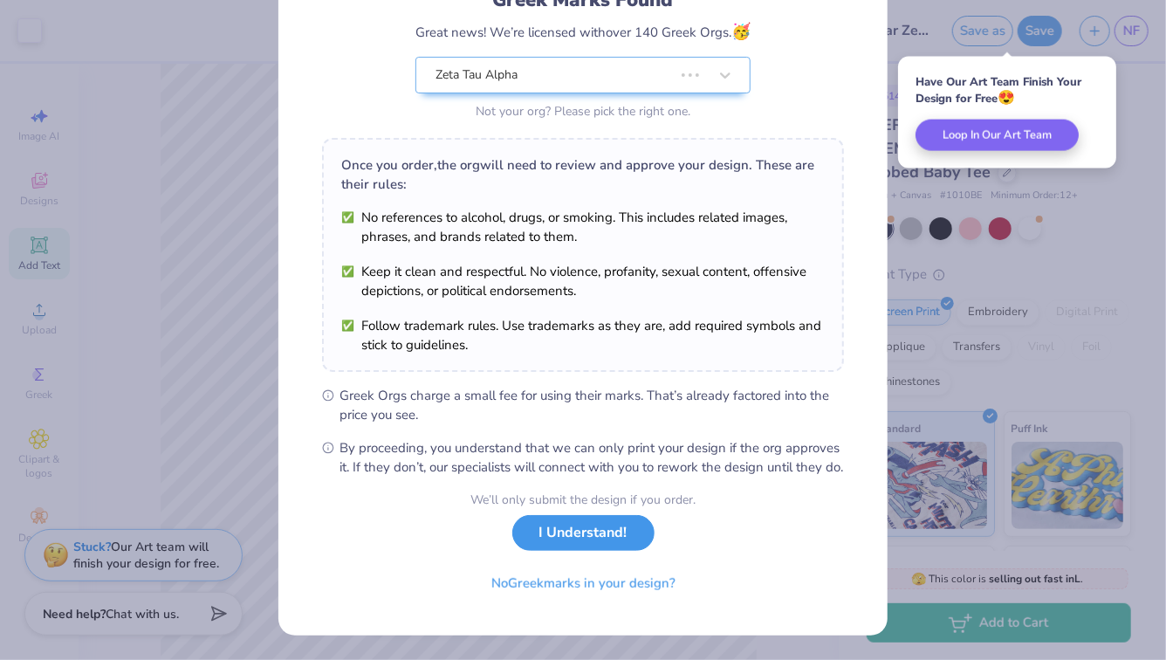
click at [556, 543] on button "I Understand!" at bounding box center [583, 533] width 142 height 36
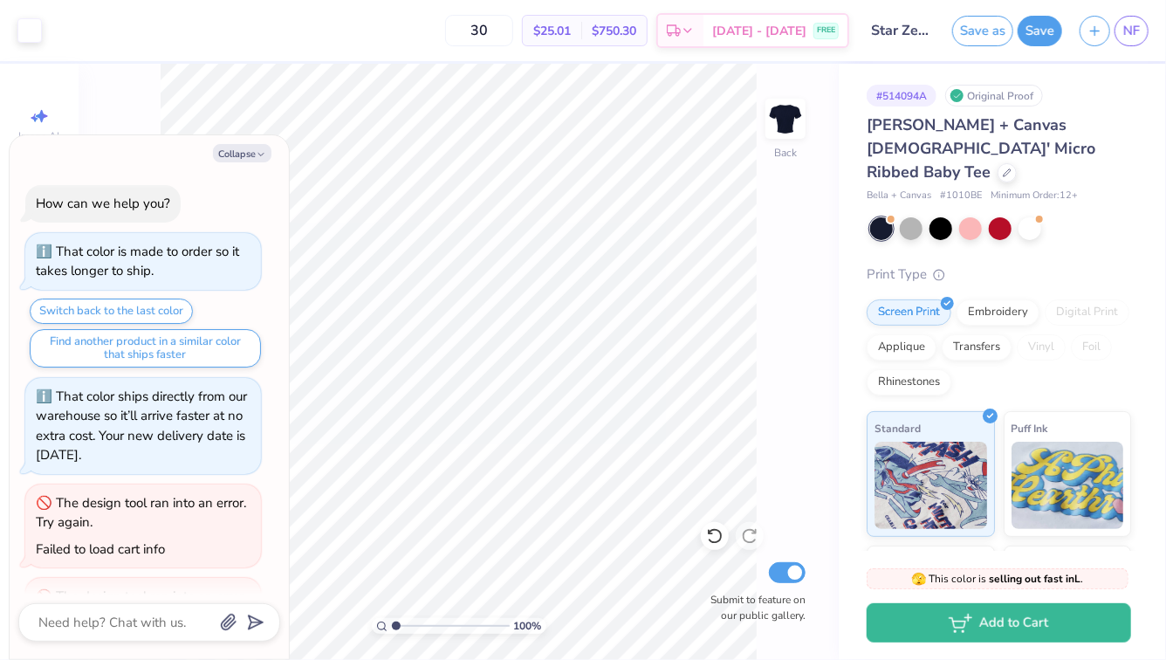
scroll to position [80, 0]
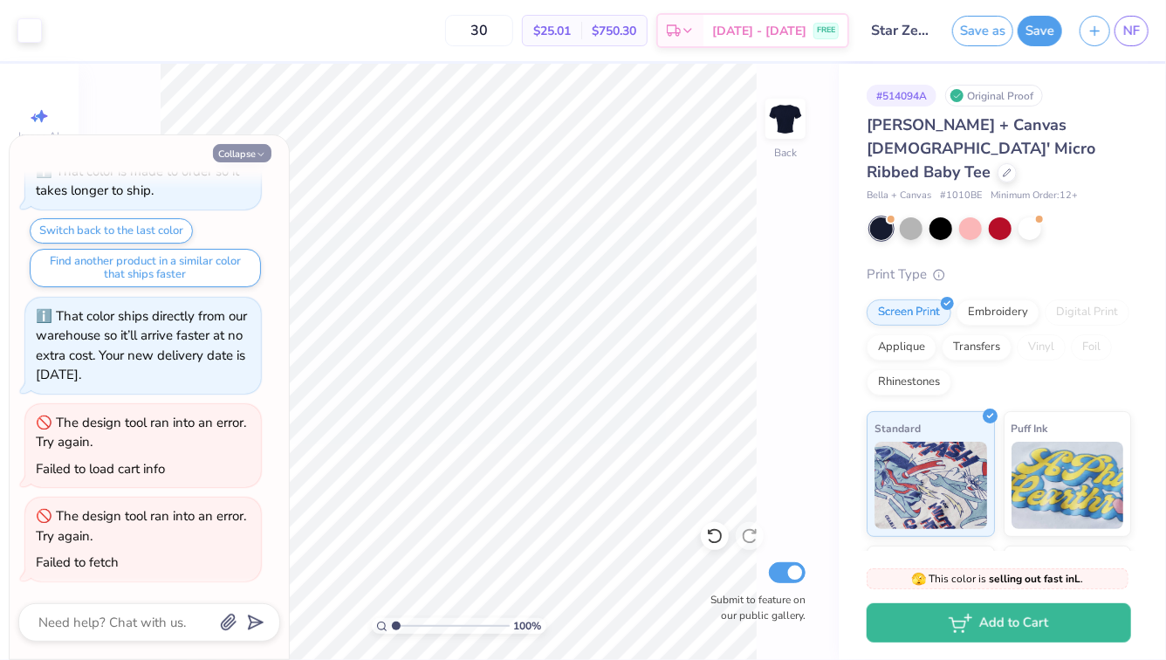
click at [256, 149] on icon "button" at bounding box center [261, 154] width 10 height 10
type textarea "x"
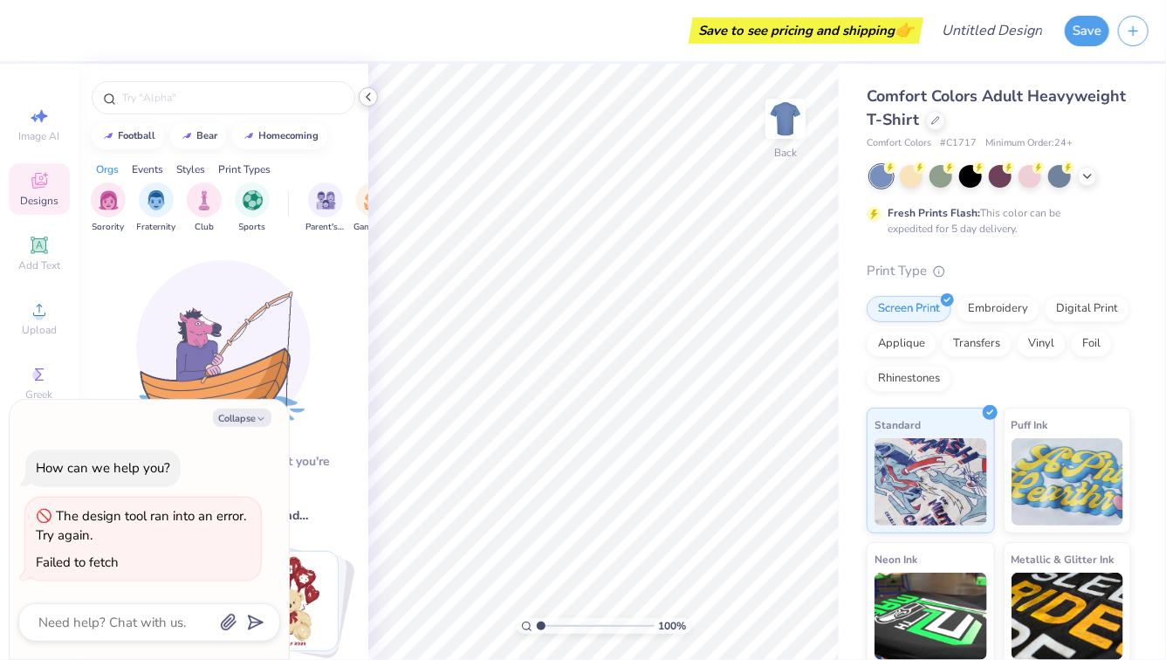
click at [370, 97] on icon at bounding box center [368, 97] width 14 height 14
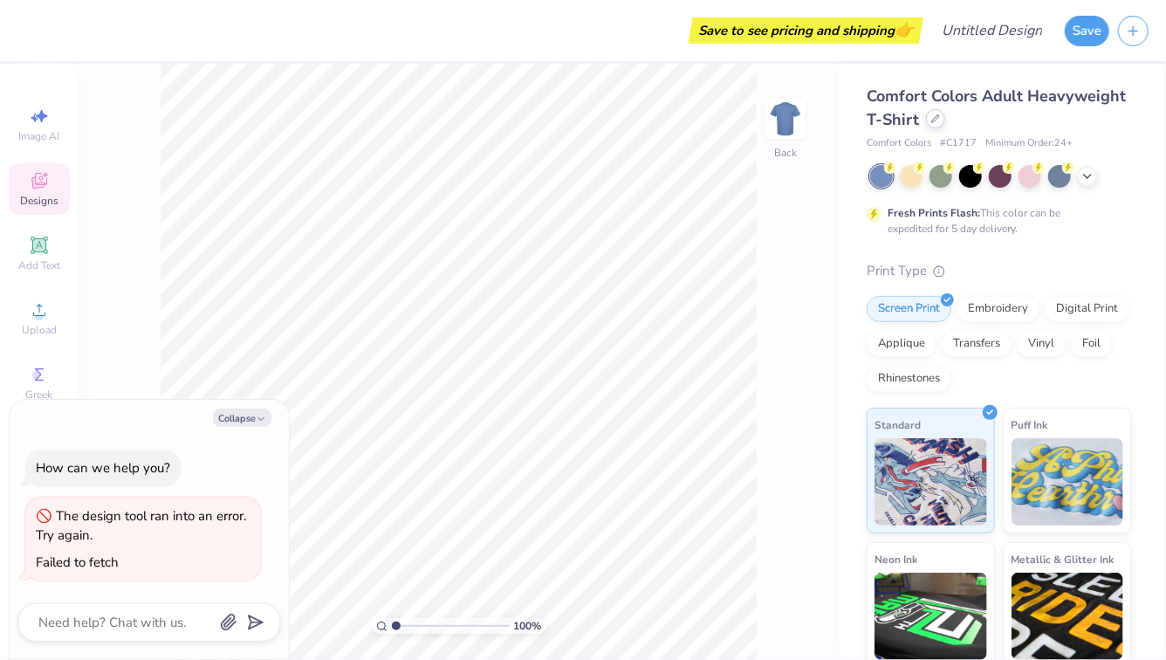
click at [934, 121] on icon at bounding box center [935, 118] width 9 height 9
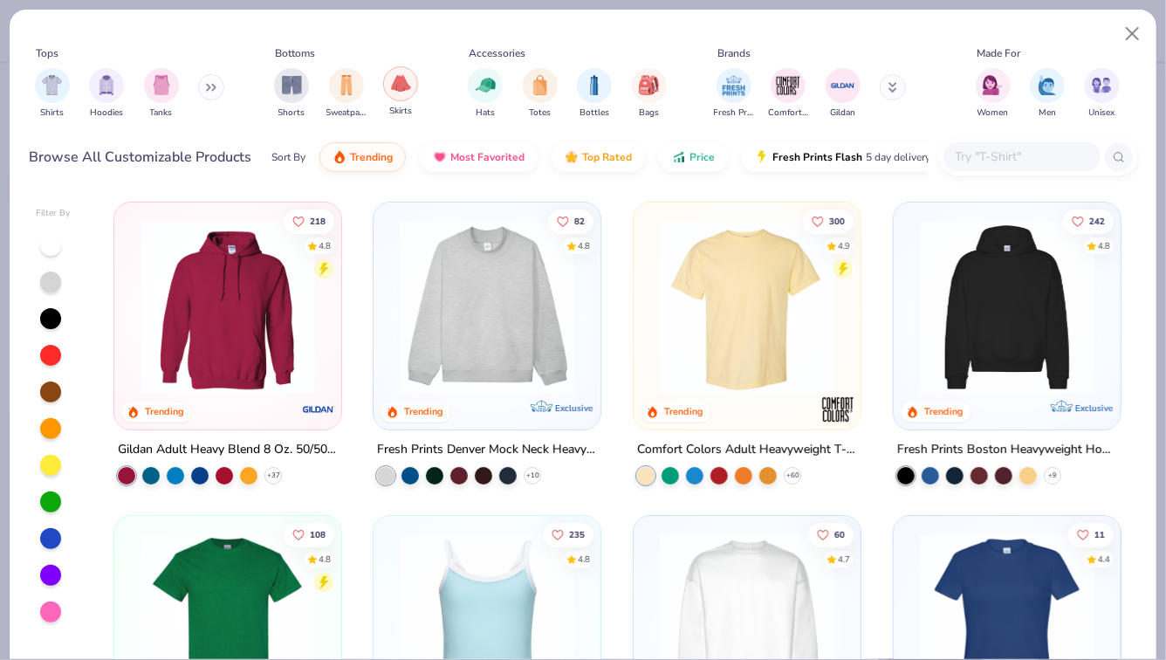
click at [395, 90] on img "filter for Skirts" at bounding box center [401, 83] width 20 height 20
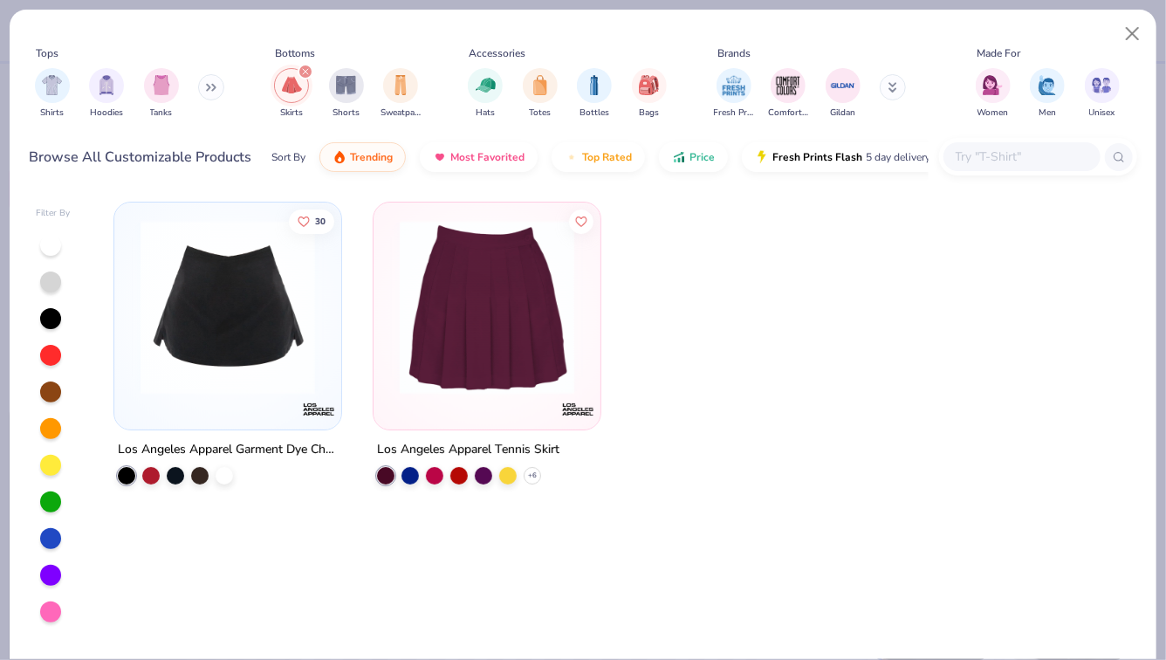
click at [308, 71] on icon "filter for Skirts" at bounding box center [305, 71] width 7 height 7
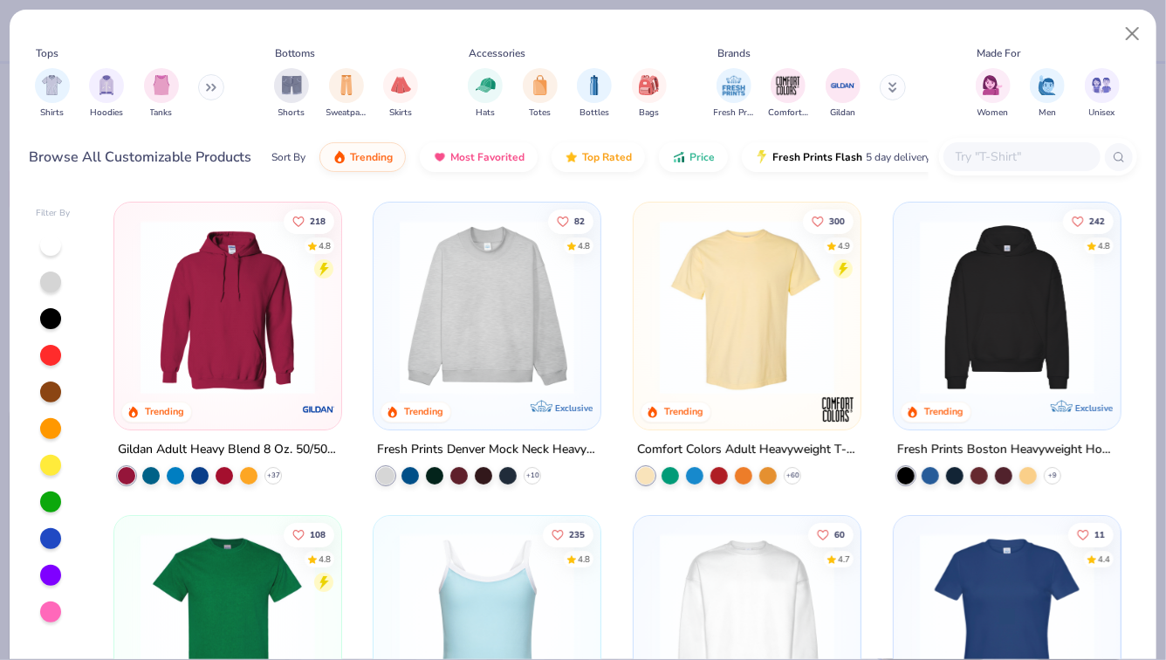
click at [201, 91] on button at bounding box center [211, 87] width 26 height 26
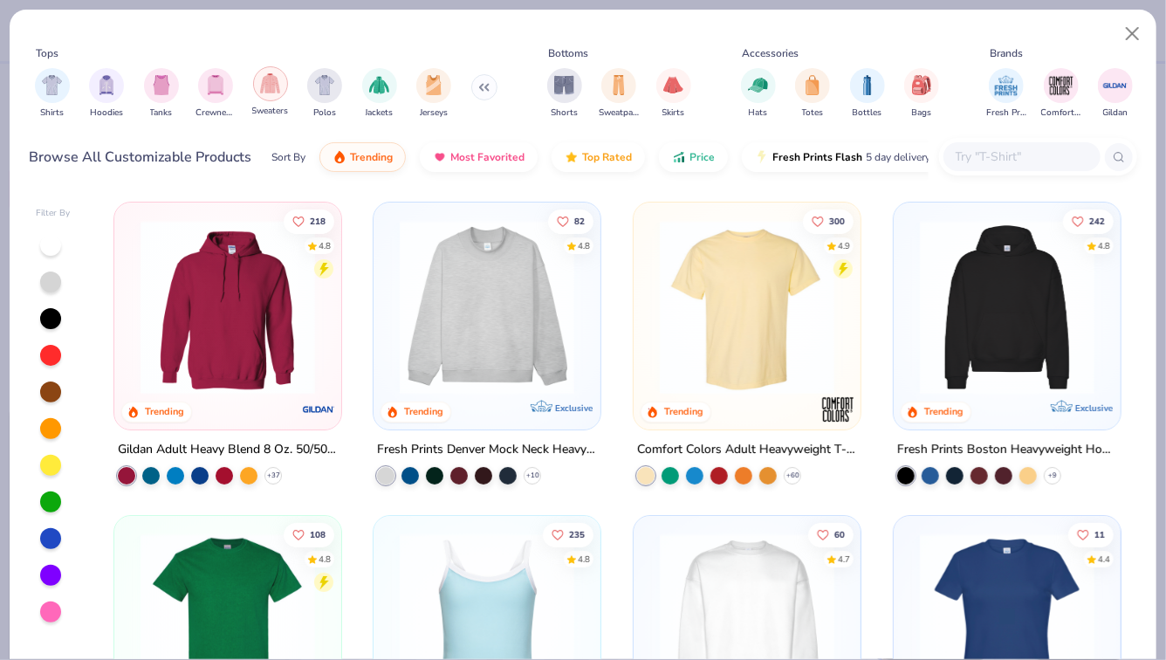
click at [272, 93] on img "filter for Sweaters" at bounding box center [270, 83] width 20 height 20
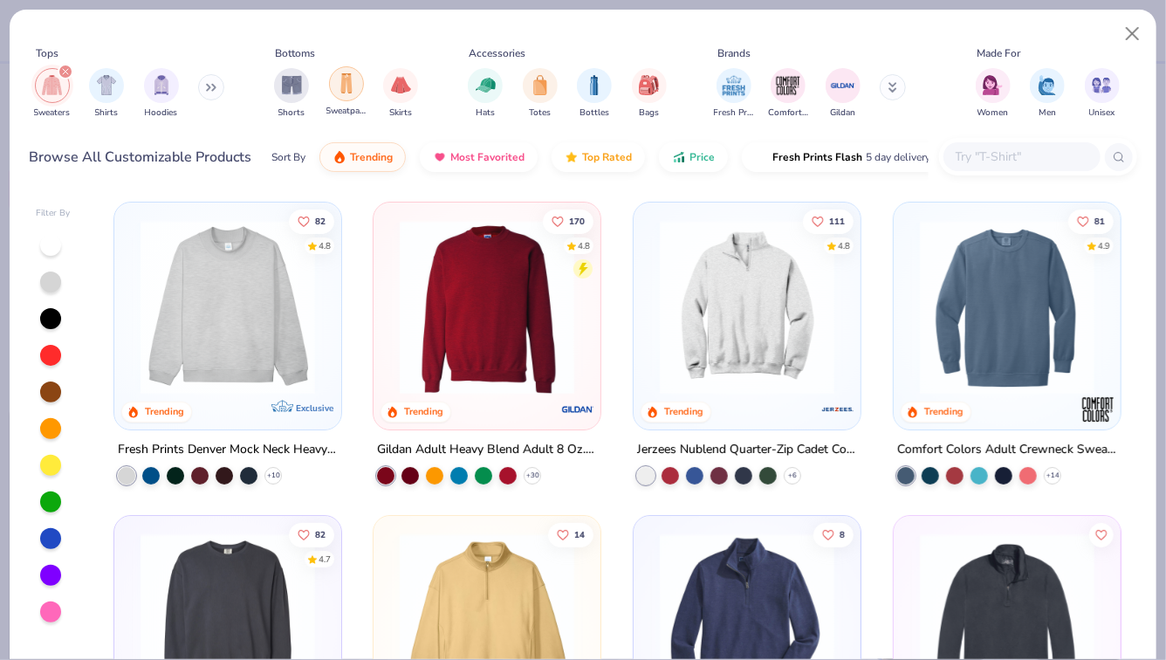
click at [340, 79] on img "filter for Sweatpants" at bounding box center [346, 83] width 19 height 20
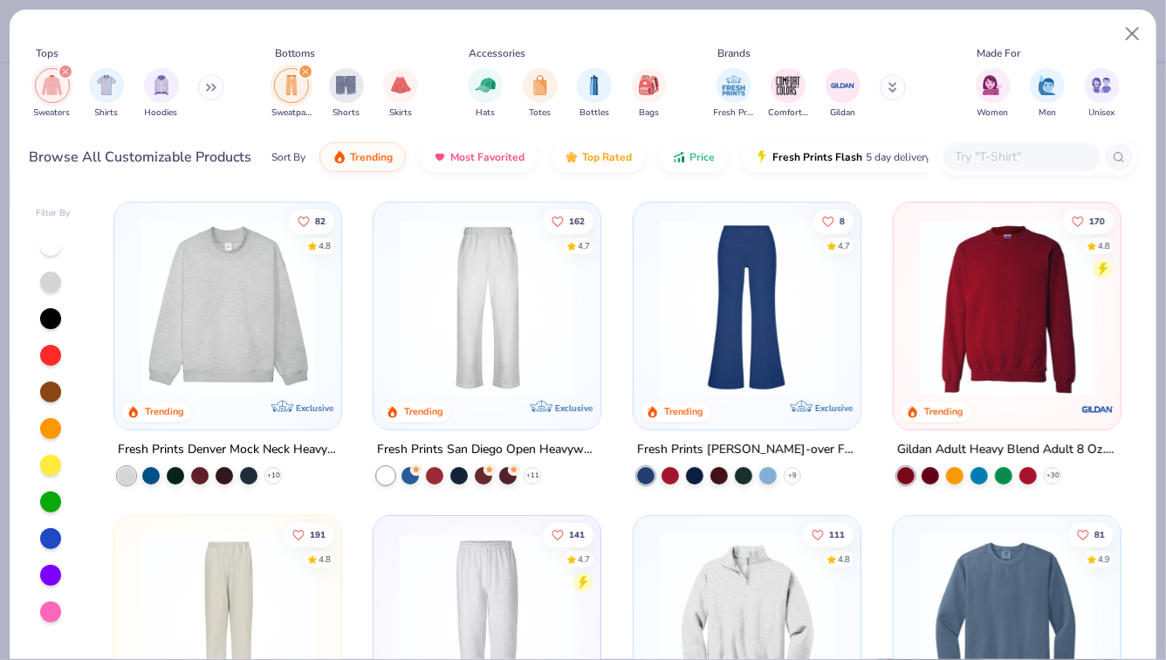
click at [513, 314] on img at bounding box center [487, 307] width 192 height 175
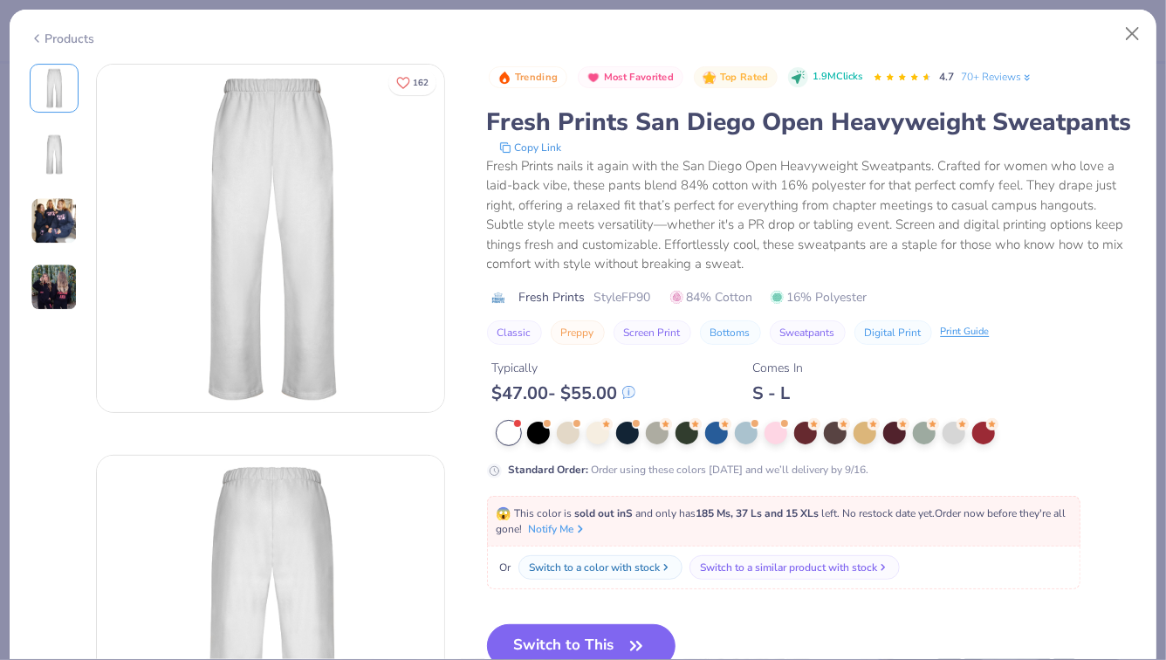
click at [49, 217] on img at bounding box center [54, 220] width 47 height 47
click at [1130, 39] on button "Close" at bounding box center [1132, 33] width 33 height 33
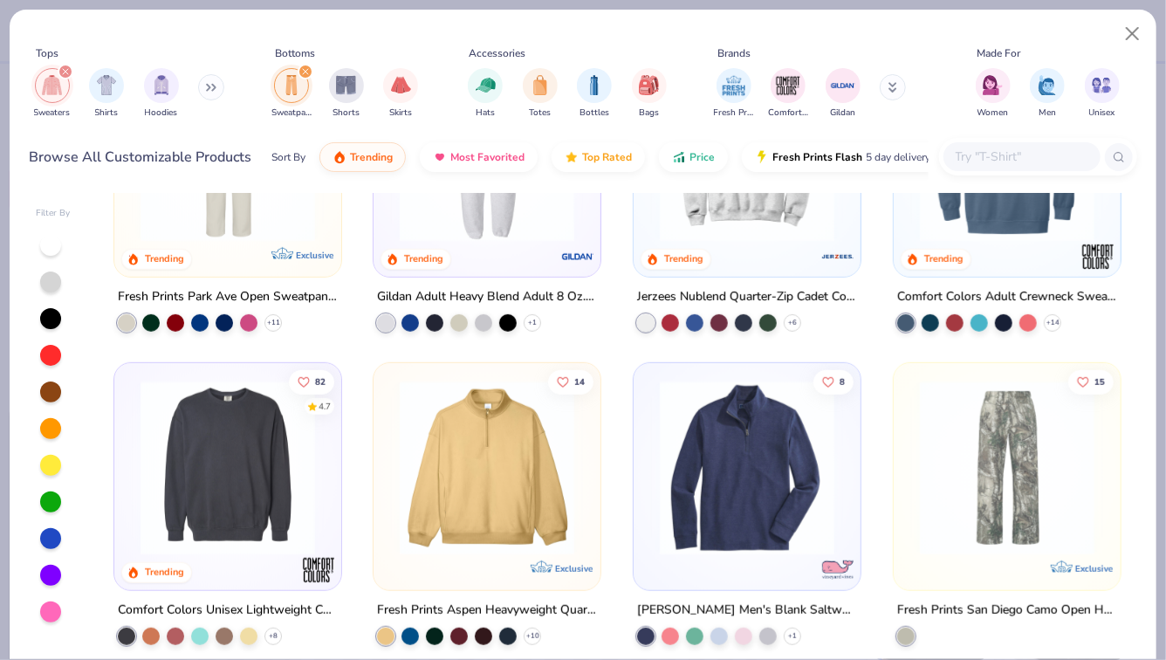
scroll to position [493, 0]
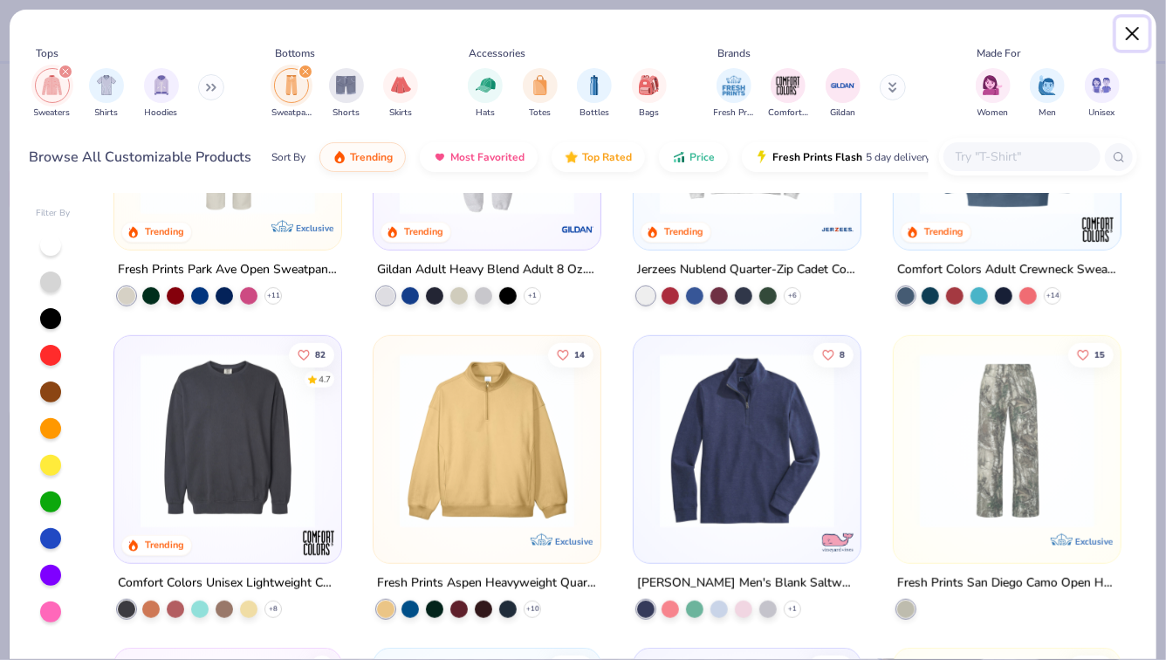
click at [1128, 41] on button "Close" at bounding box center [1132, 33] width 33 height 33
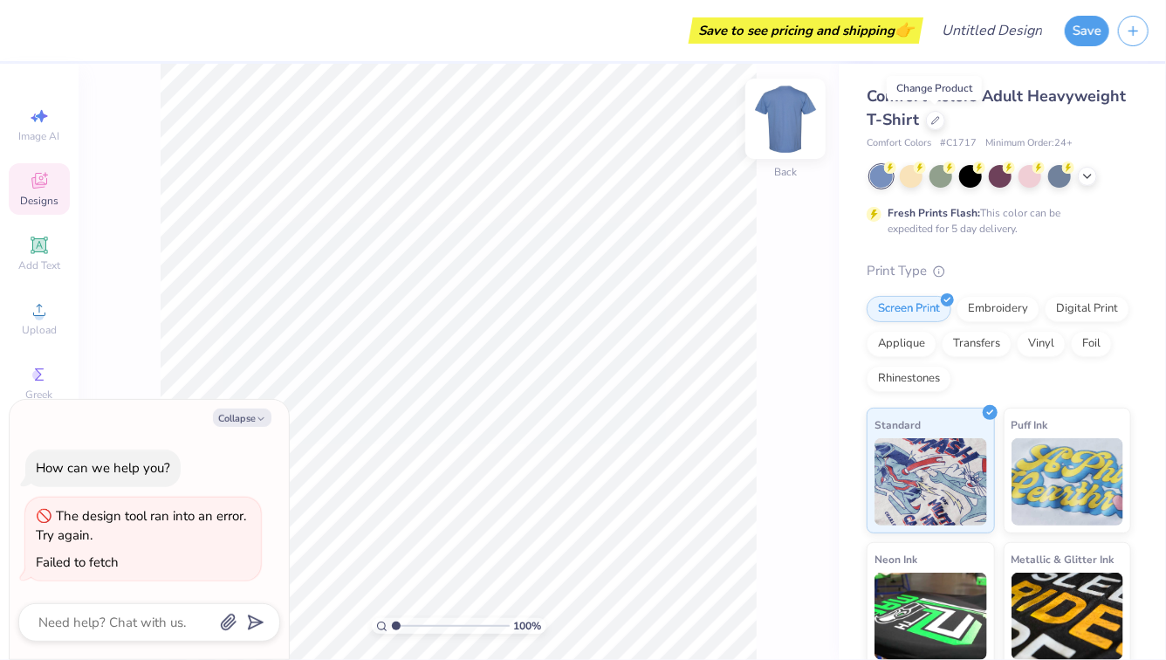
click at [767, 155] on div "Back" at bounding box center [785, 130] width 40 height 62
type textarea "x"
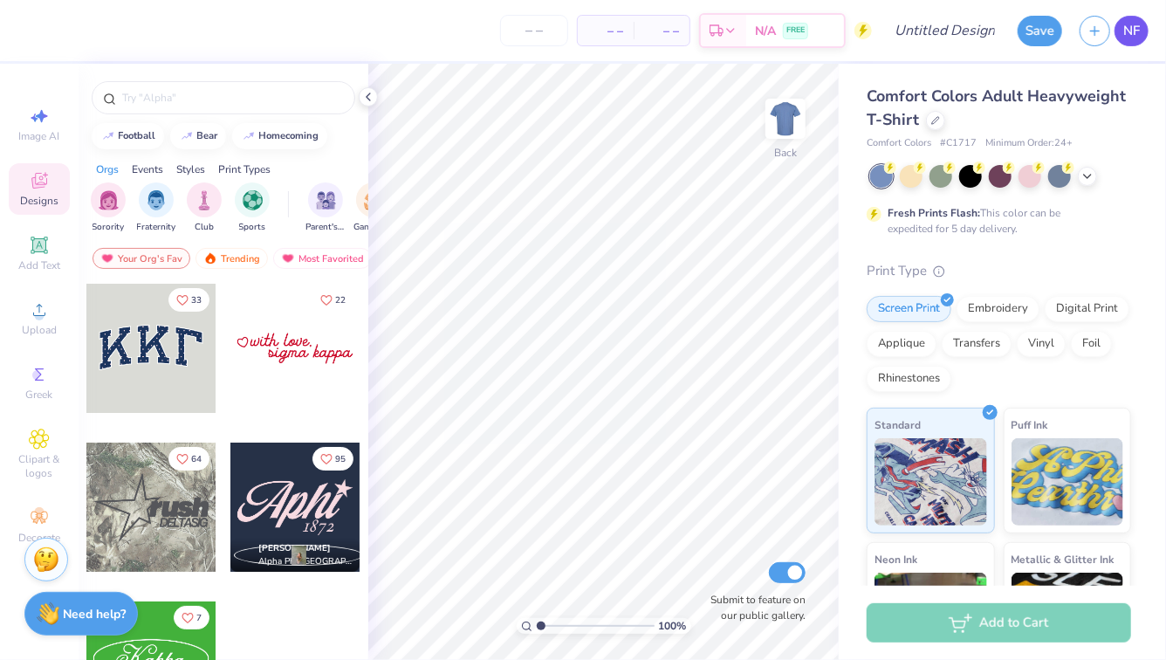
click at [1130, 33] on span "NF" at bounding box center [1131, 31] width 17 height 20
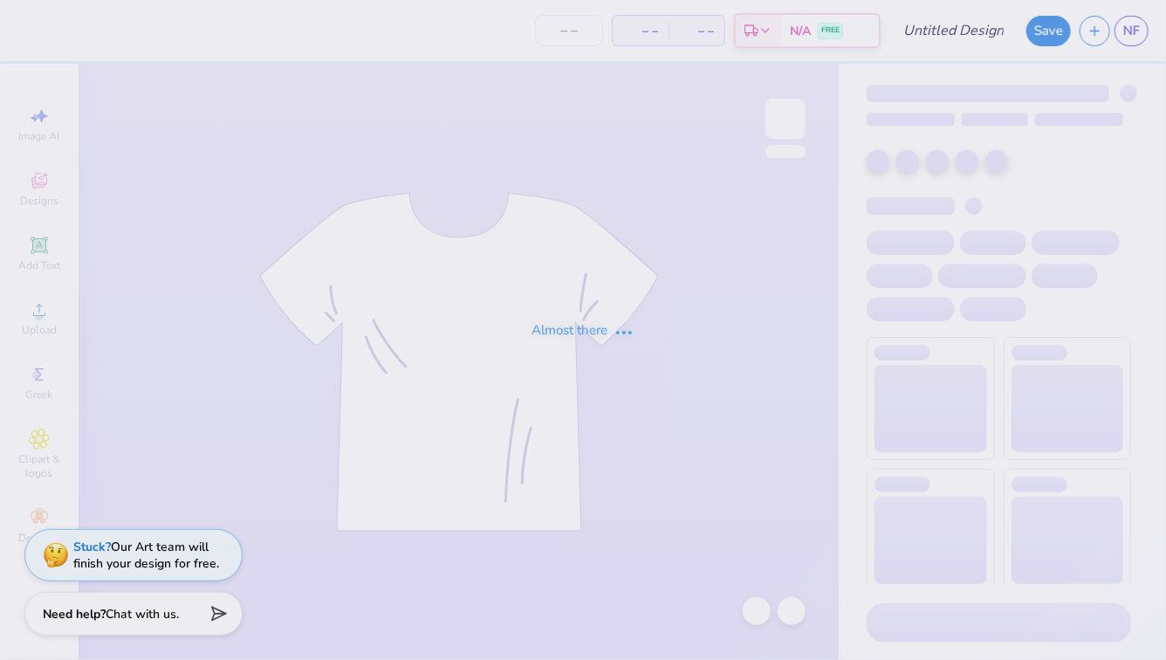
type input "Star Zeta"
type input "30"
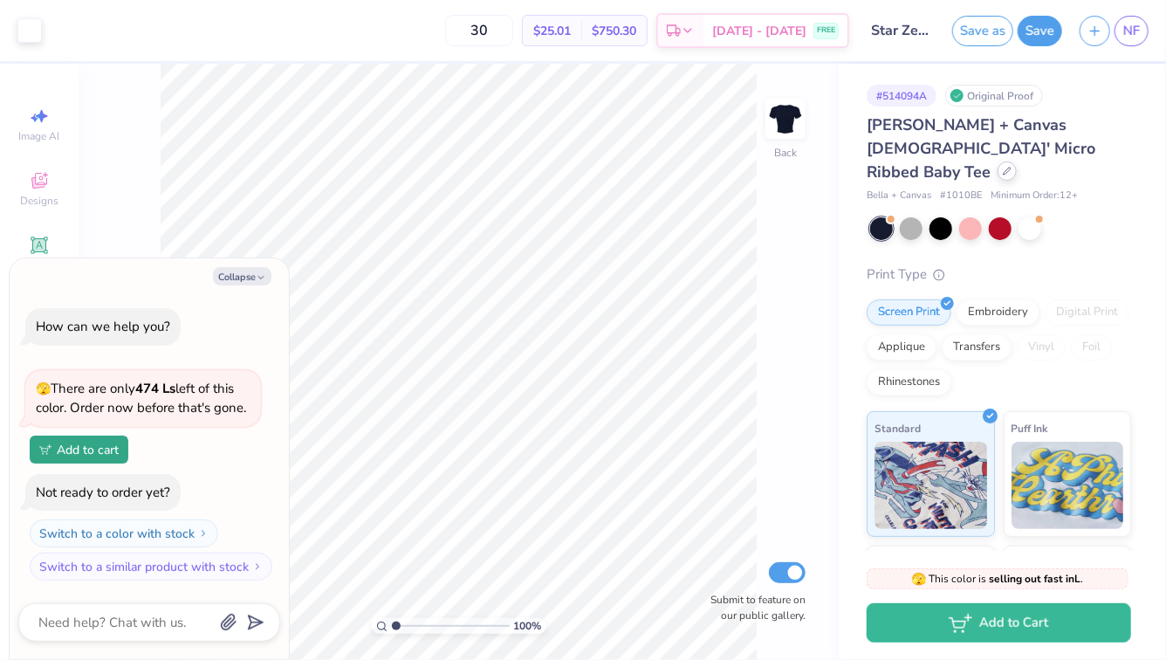
click at [1004, 168] on icon at bounding box center [1007, 171] width 7 height 7
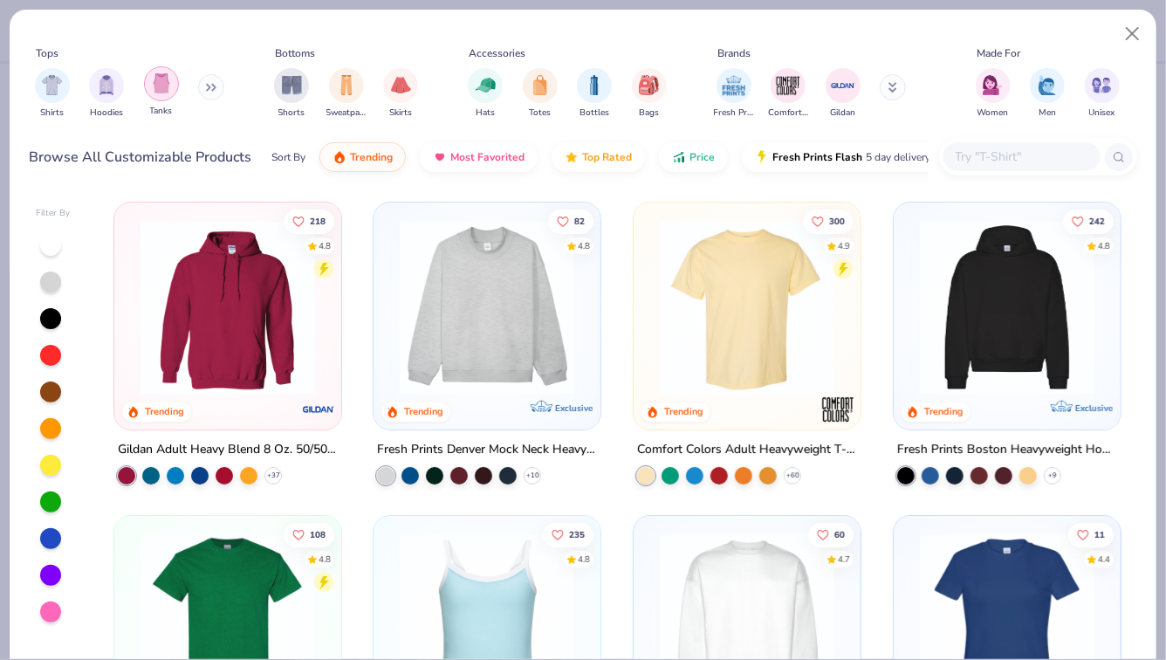
click at [168, 93] on div "filter for Tanks" at bounding box center [161, 83] width 35 height 35
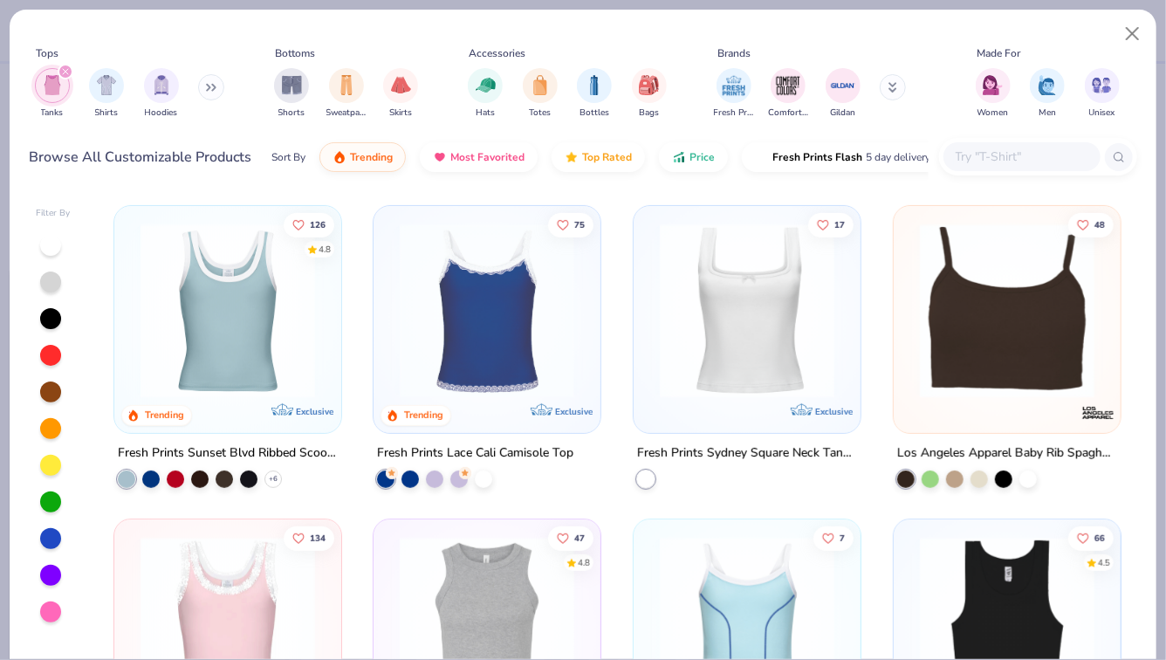
scroll to position [304, 0]
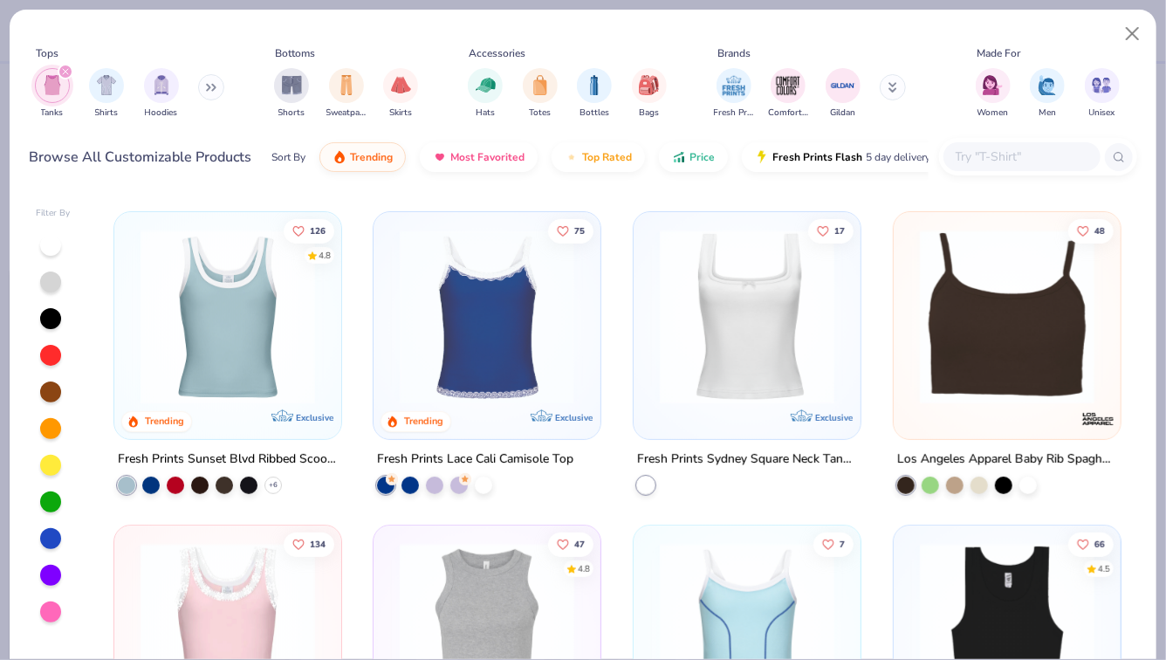
click at [237, 337] on img at bounding box center [228, 317] width 192 height 175
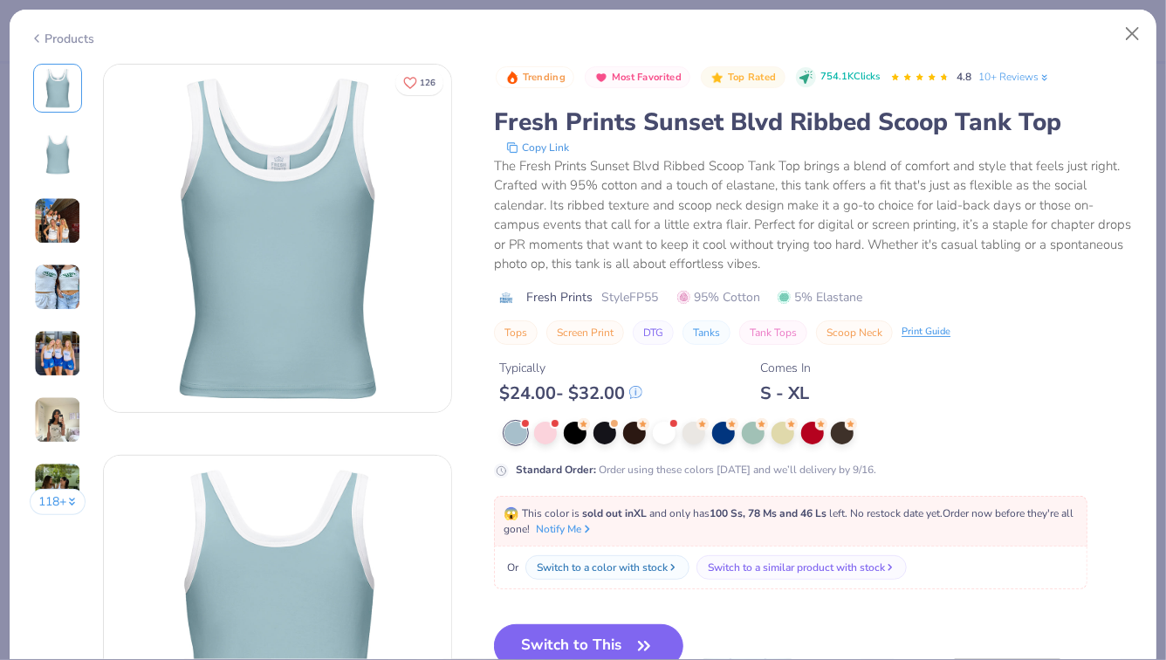
click at [58, 20] on div "Products" at bounding box center [583, 32] width 1147 height 45
click at [61, 38] on div "Products" at bounding box center [62, 39] width 65 height 18
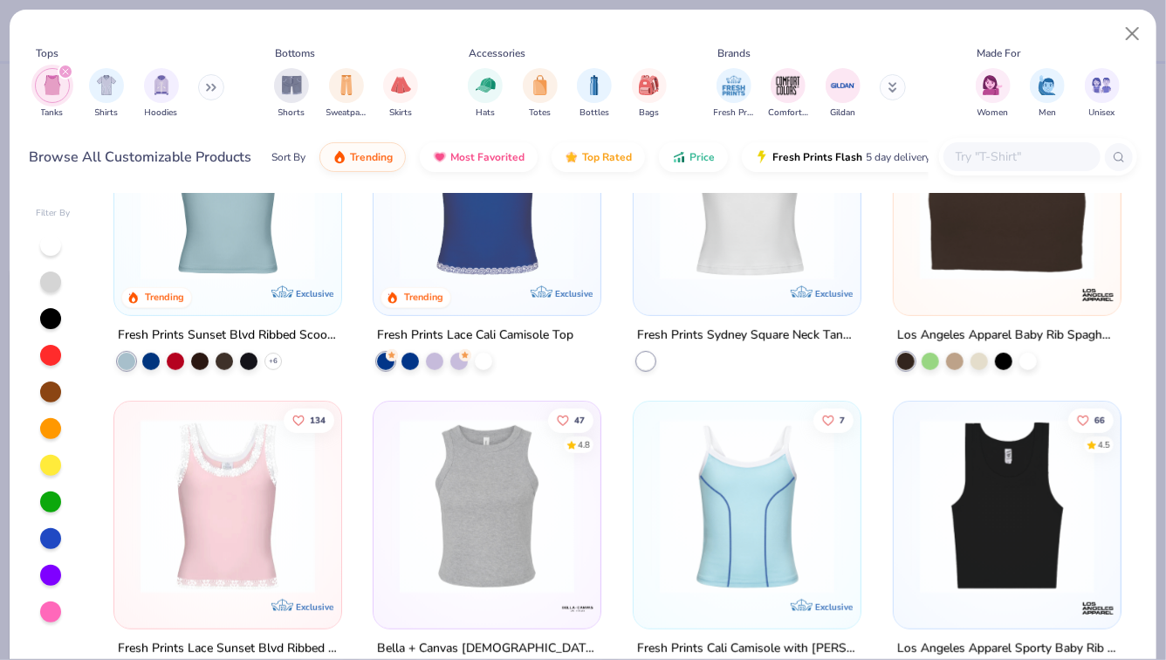
scroll to position [507, 0]
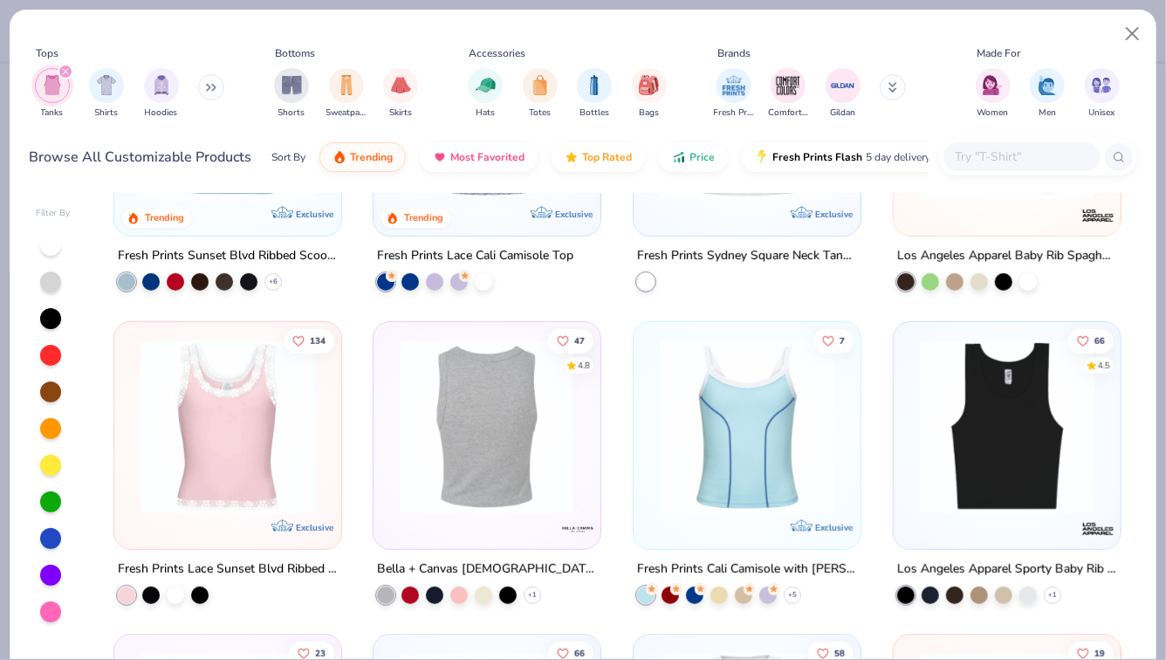
click at [509, 492] on div at bounding box center [487, 426] width 575 height 175
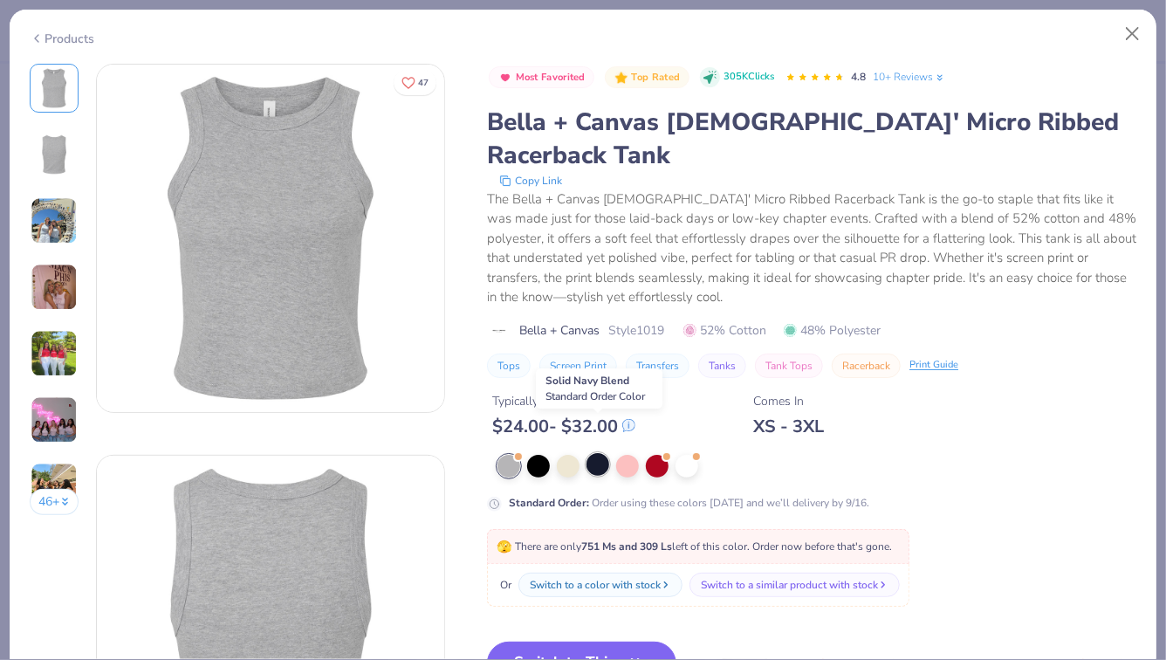
click at [602, 453] on div at bounding box center [597, 464] width 23 height 23
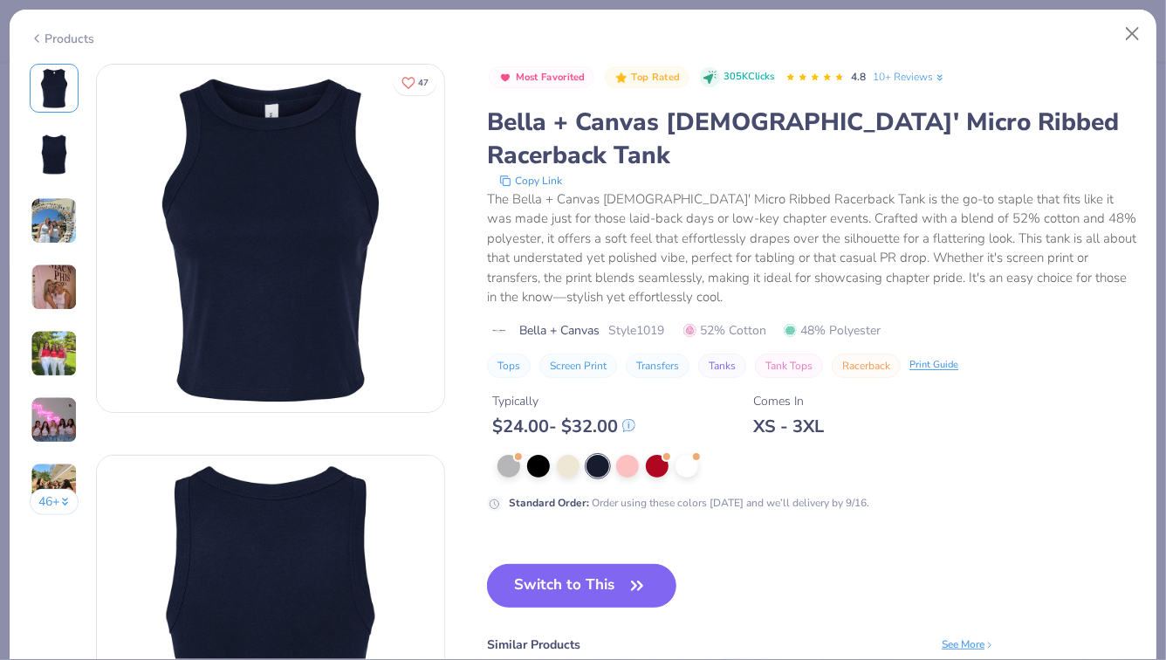
click at [57, 278] on img at bounding box center [54, 287] width 47 height 47
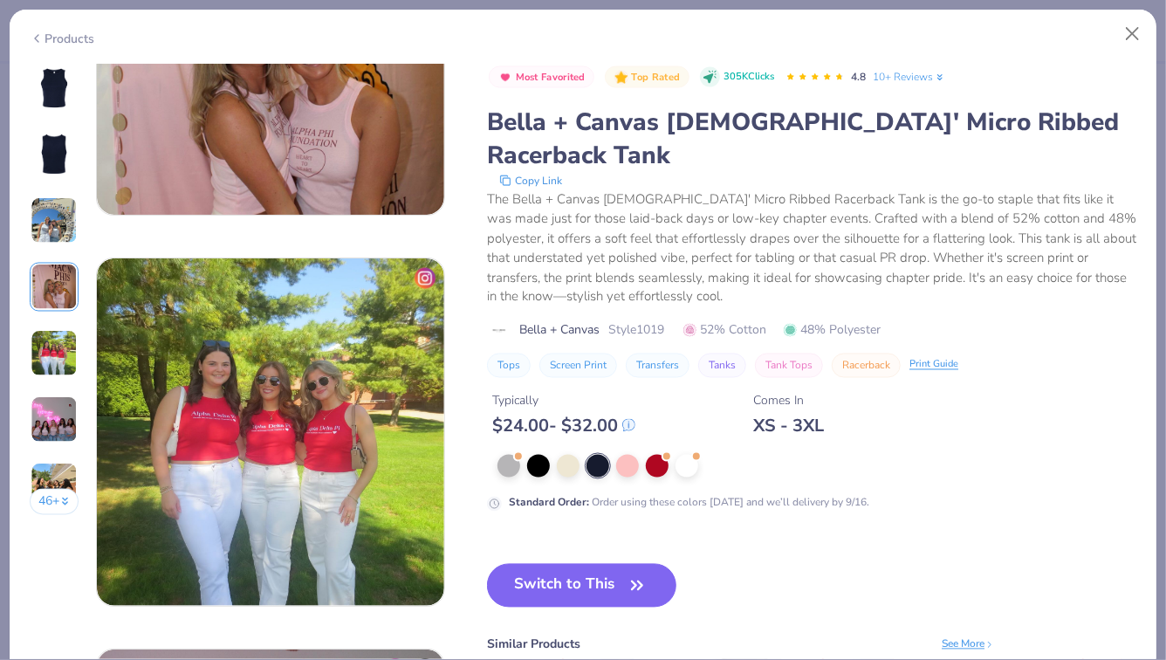
scroll to position [1395, 0]
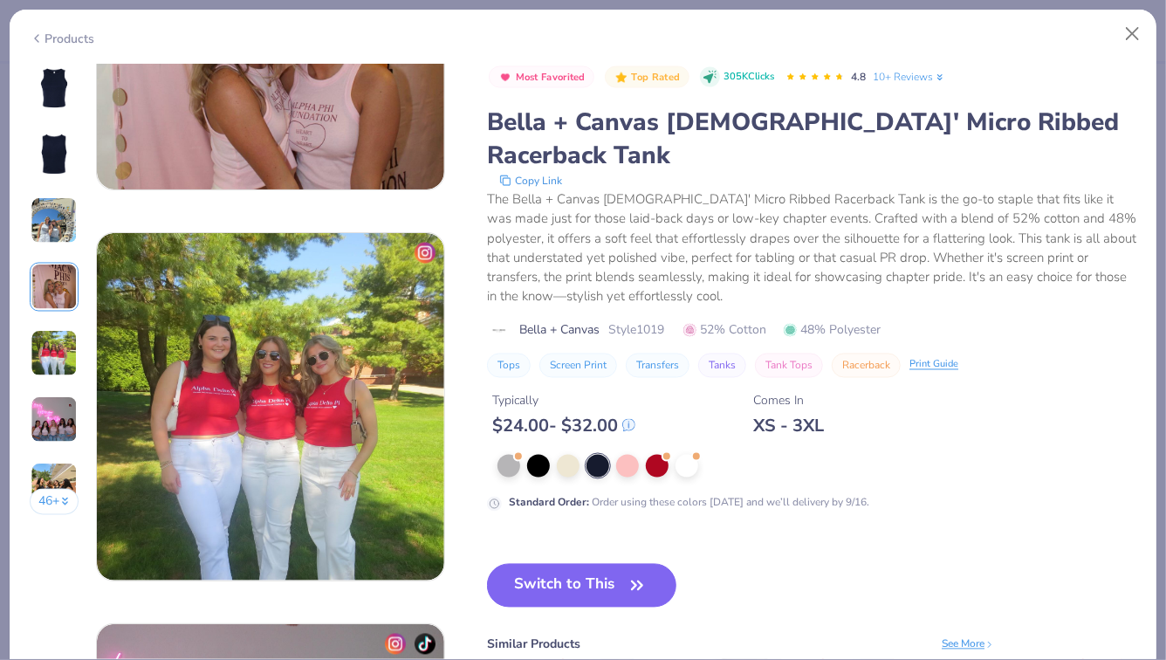
click at [55, 35] on div "Products" at bounding box center [62, 39] width 65 height 18
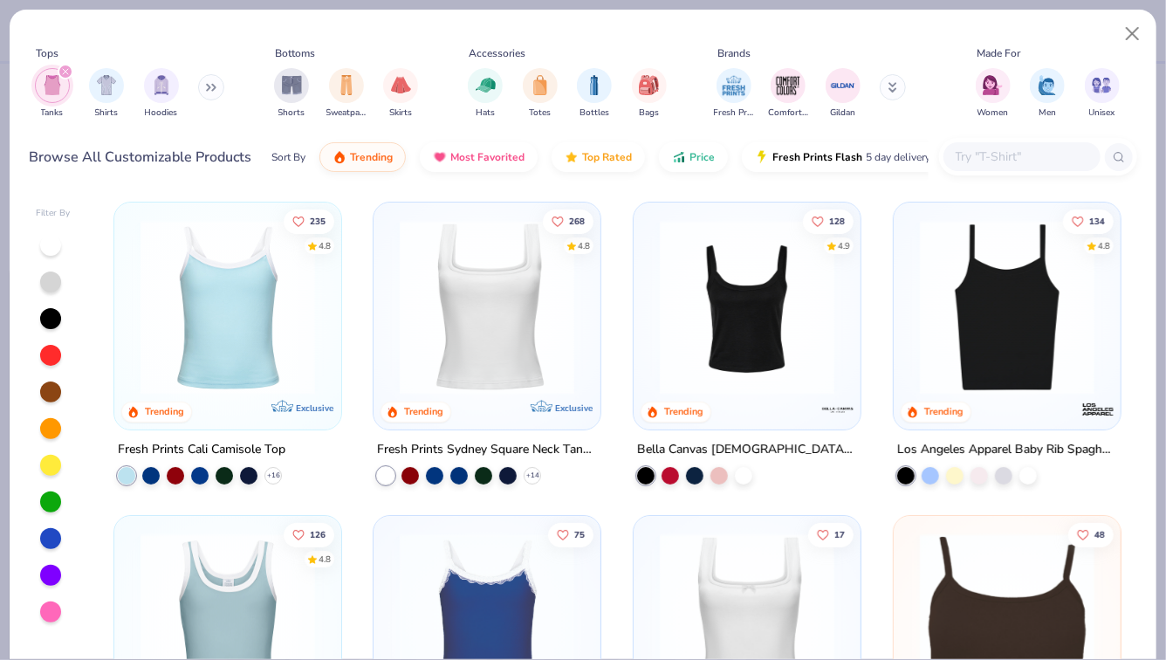
click at [702, 344] on img at bounding box center [747, 307] width 192 height 175
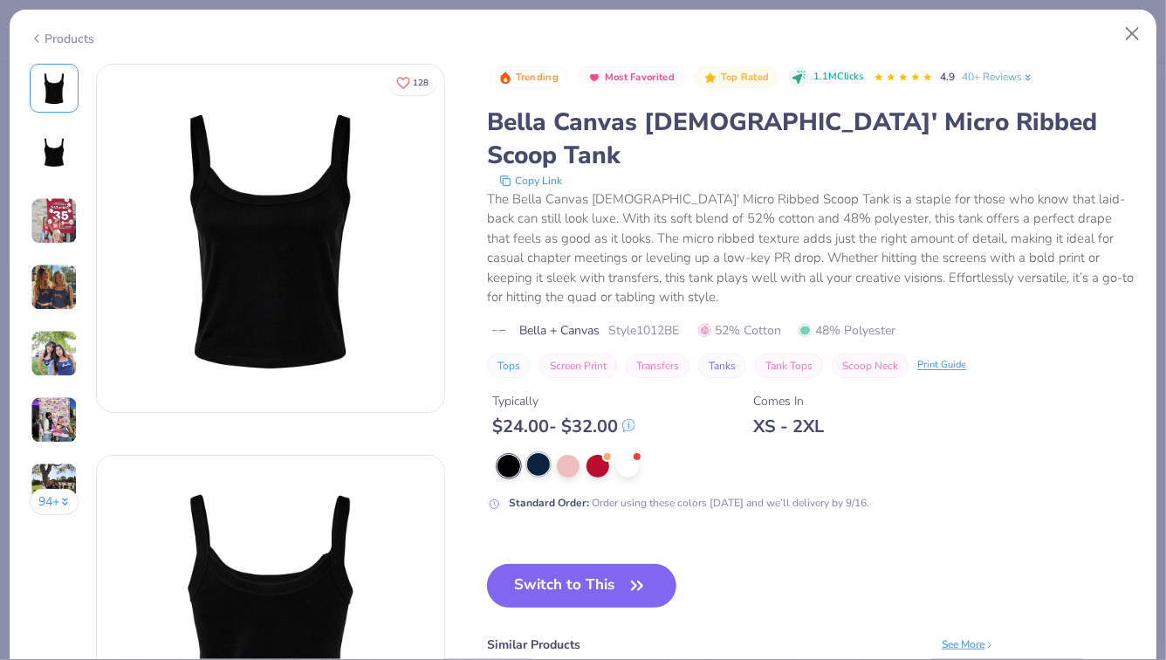
click at [538, 453] on div at bounding box center [538, 464] width 23 height 23
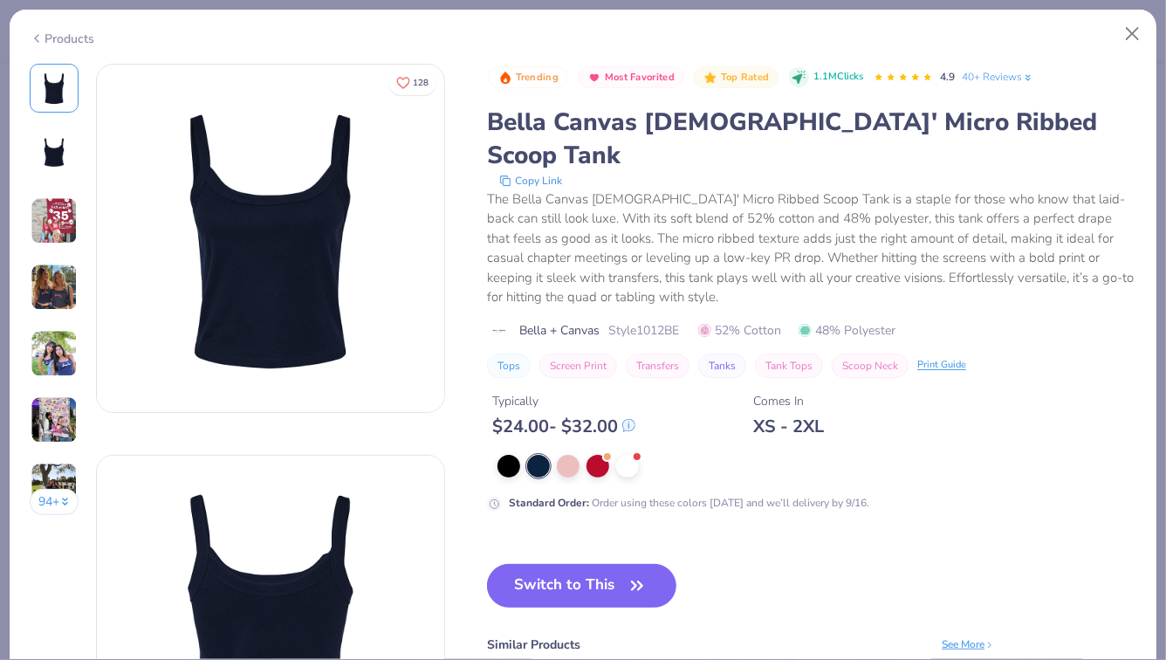
click at [68, 41] on div "Products" at bounding box center [62, 39] width 65 height 18
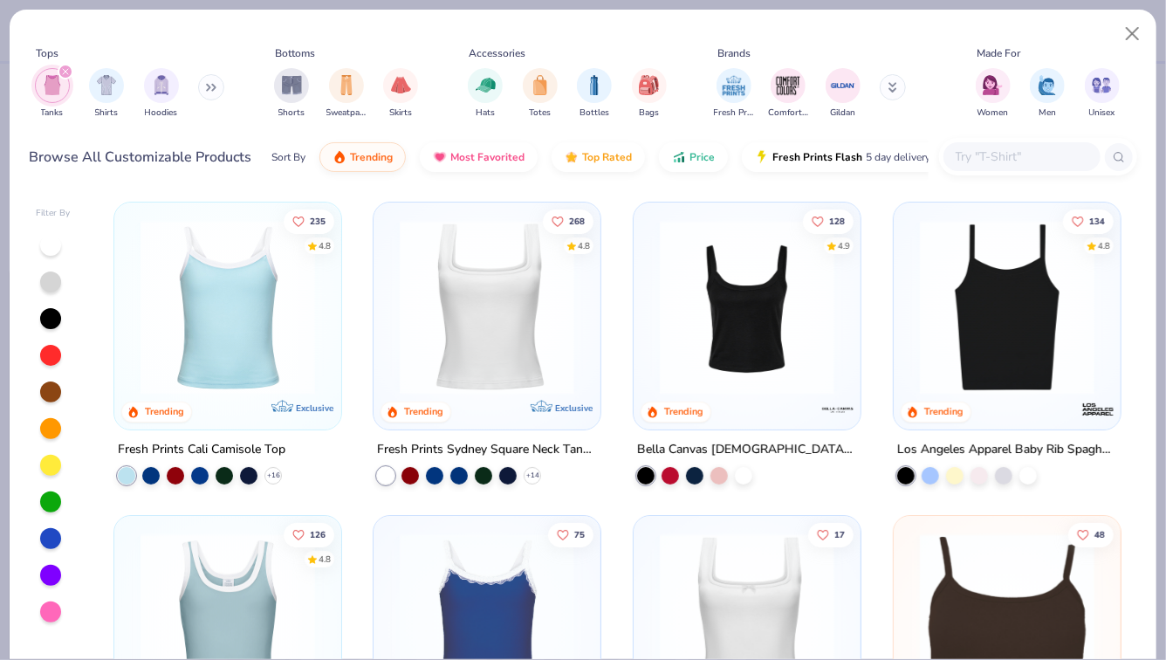
click at [995, 316] on img at bounding box center [1007, 307] width 192 height 175
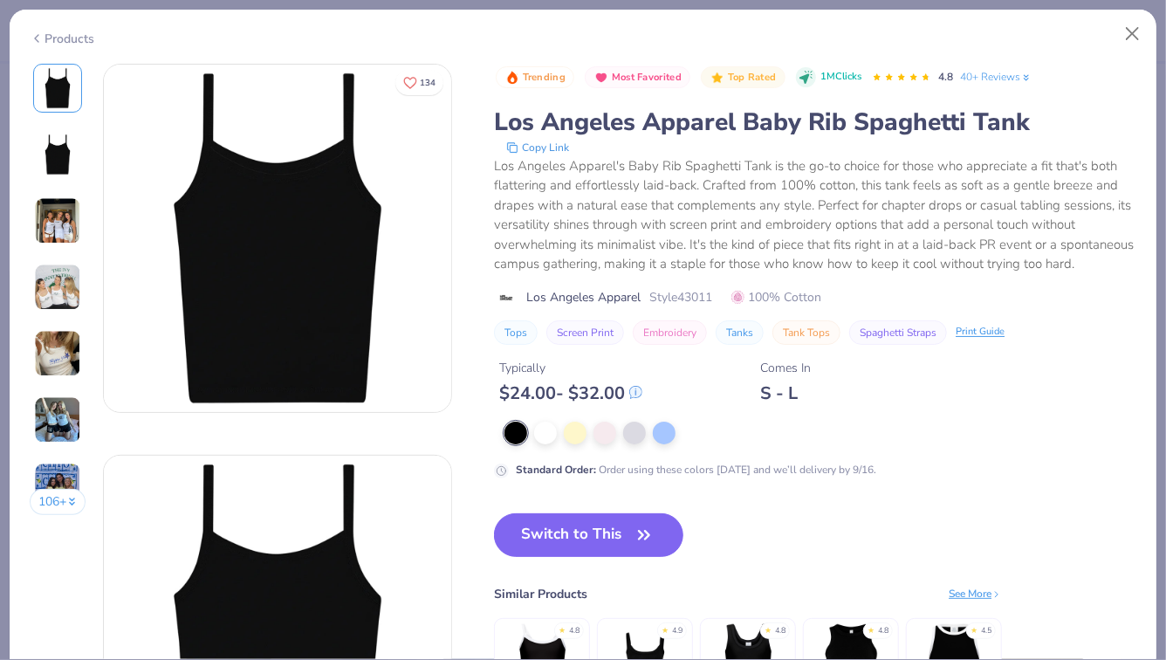
click at [54, 36] on div "Products" at bounding box center [62, 39] width 65 height 18
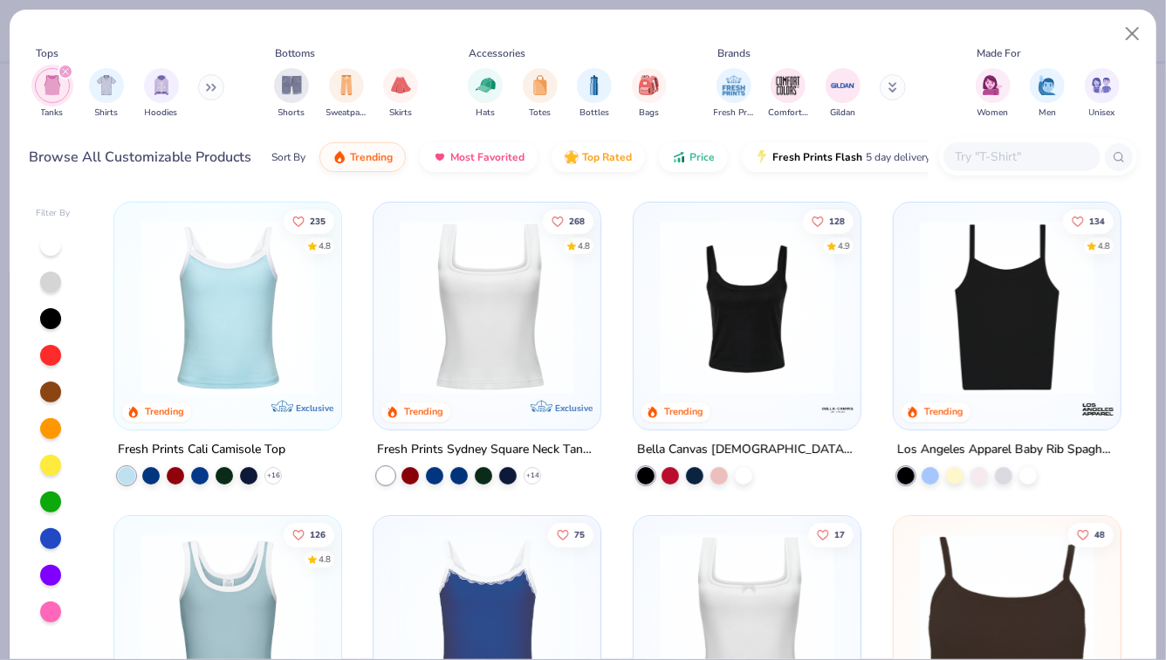
click at [244, 334] on img at bounding box center [228, 307] width 192 height 175
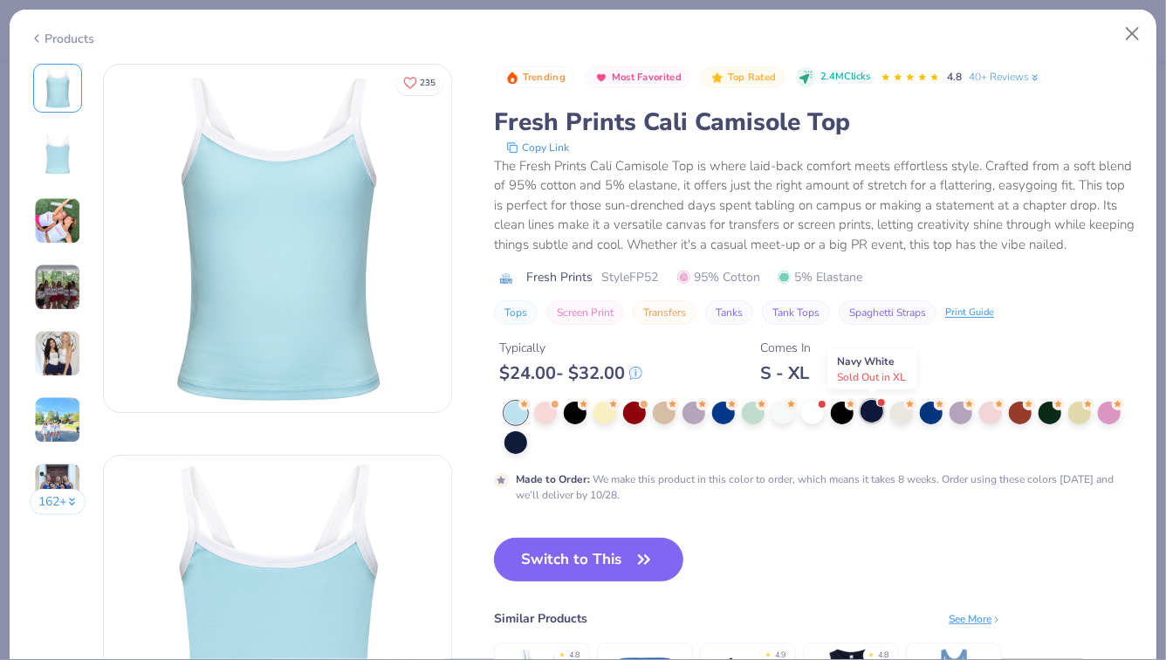
click at [879, 416] on div at bounding box center [871, 411] width 23 height 23
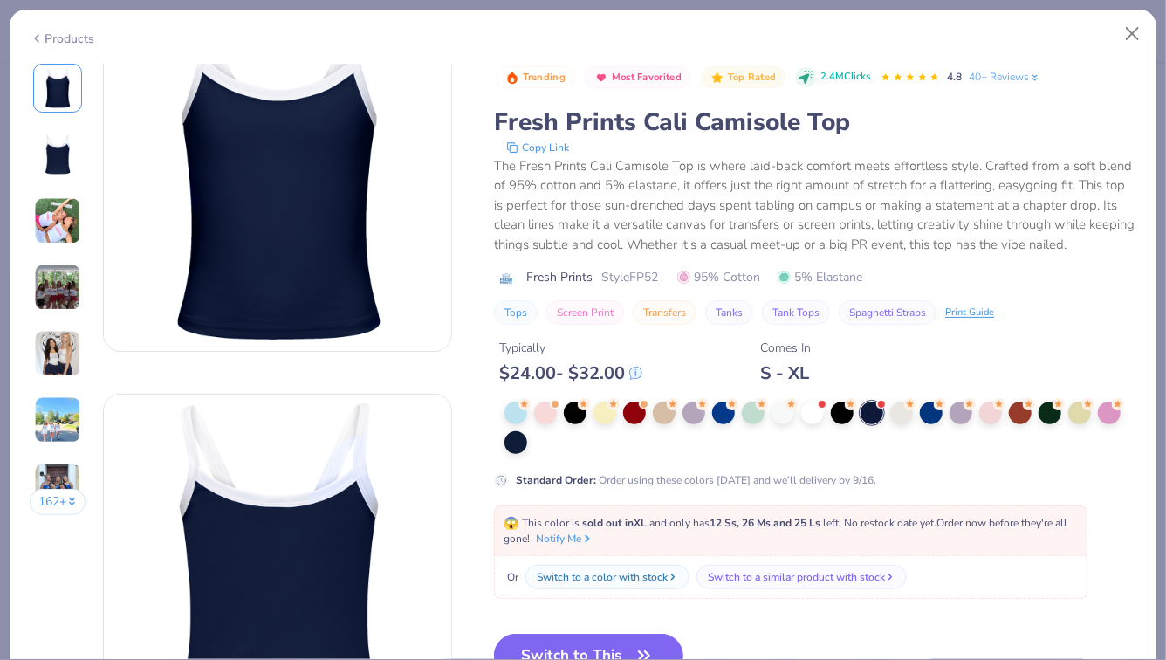
scroll to position [70, 0]
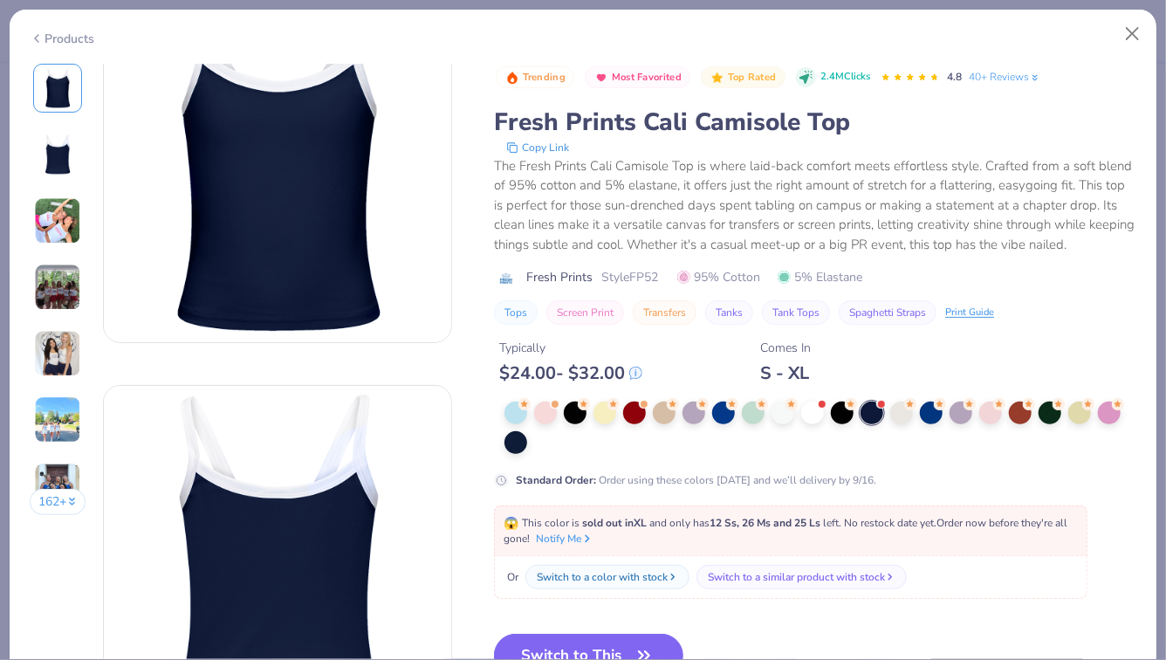
click at [57, 294] on img at bounding box center [57, 287] width 47 height 47
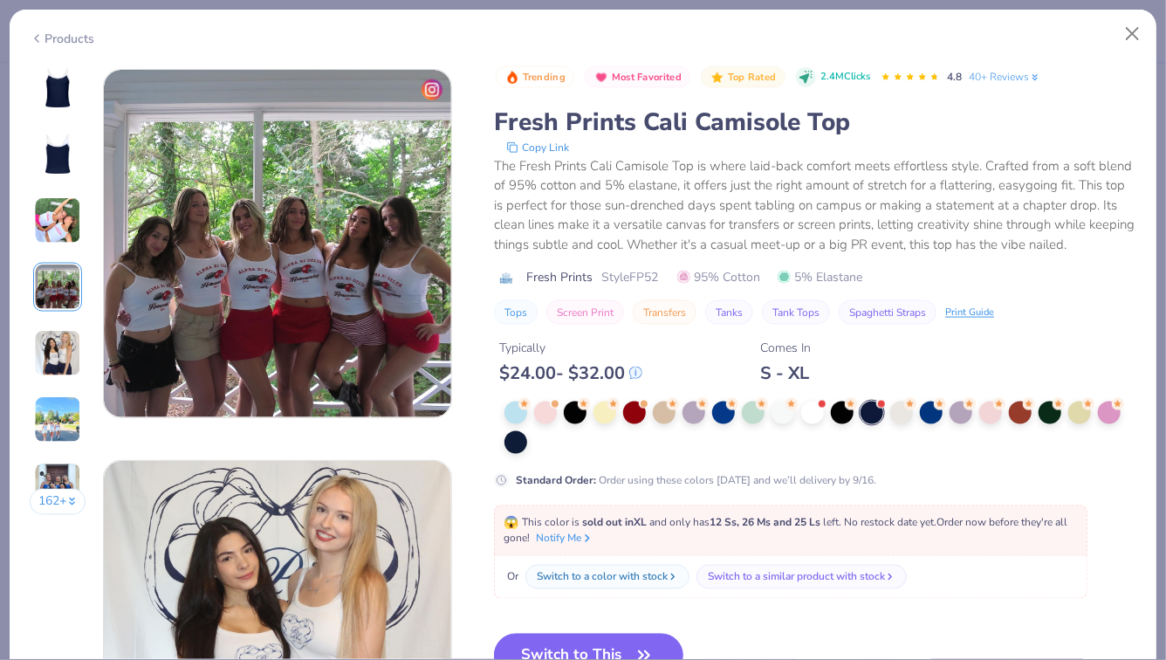
scroll to position [1173, 0]
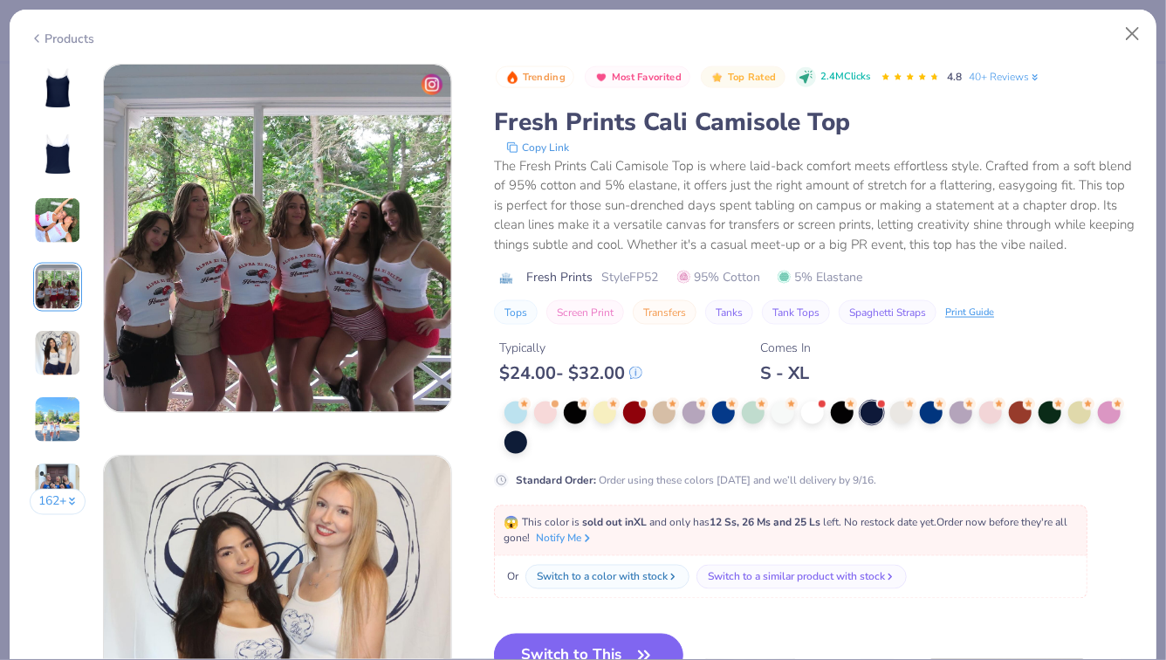
click at [48, 282] on img at bounding box center [57, 287] width 47 height 47
click at [58, 221] on img at bounding box center [57, 220] width 47 height 47
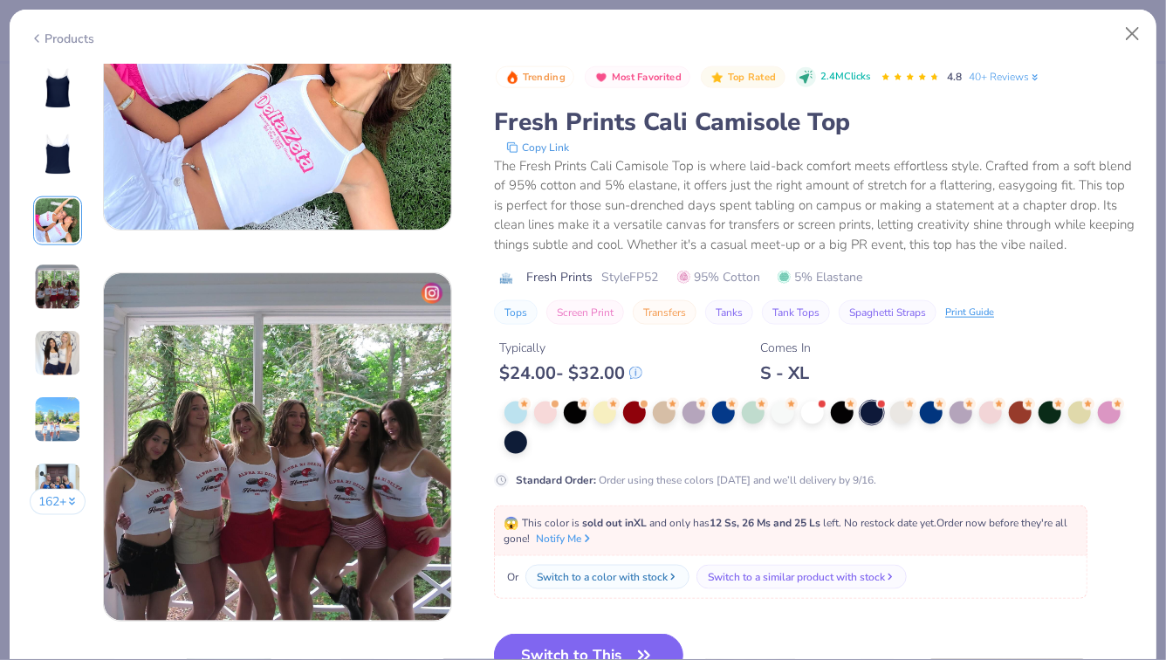
click at [47, 440] on img at bounding box center [57, 419] width 47 height 47
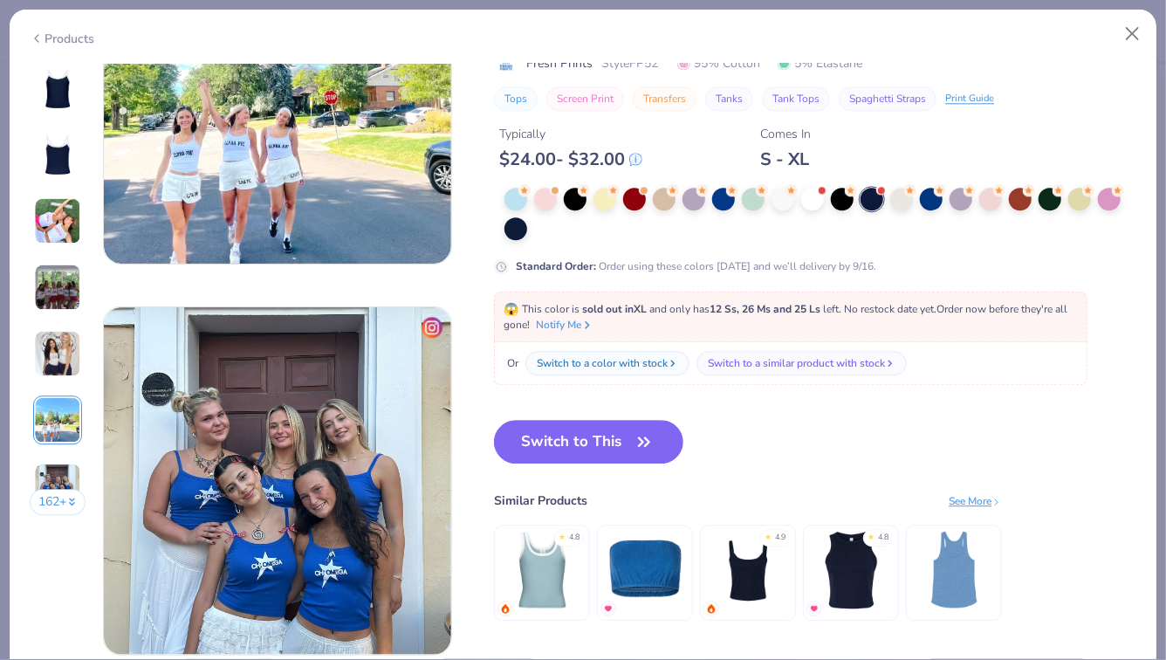
scroll to position [2208, 0]
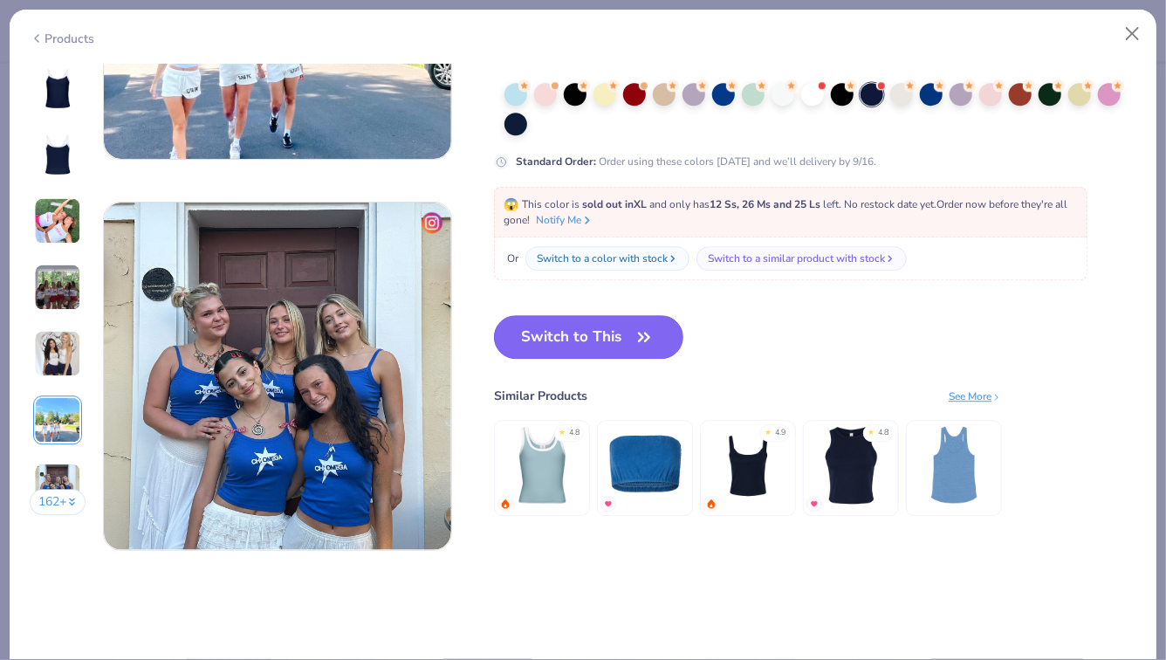
click at [569, 346] on button "Switch to This" at bounding box center [588, 337] width 189 height 44
type textarea "x"
type input "50"
type textarea "x"
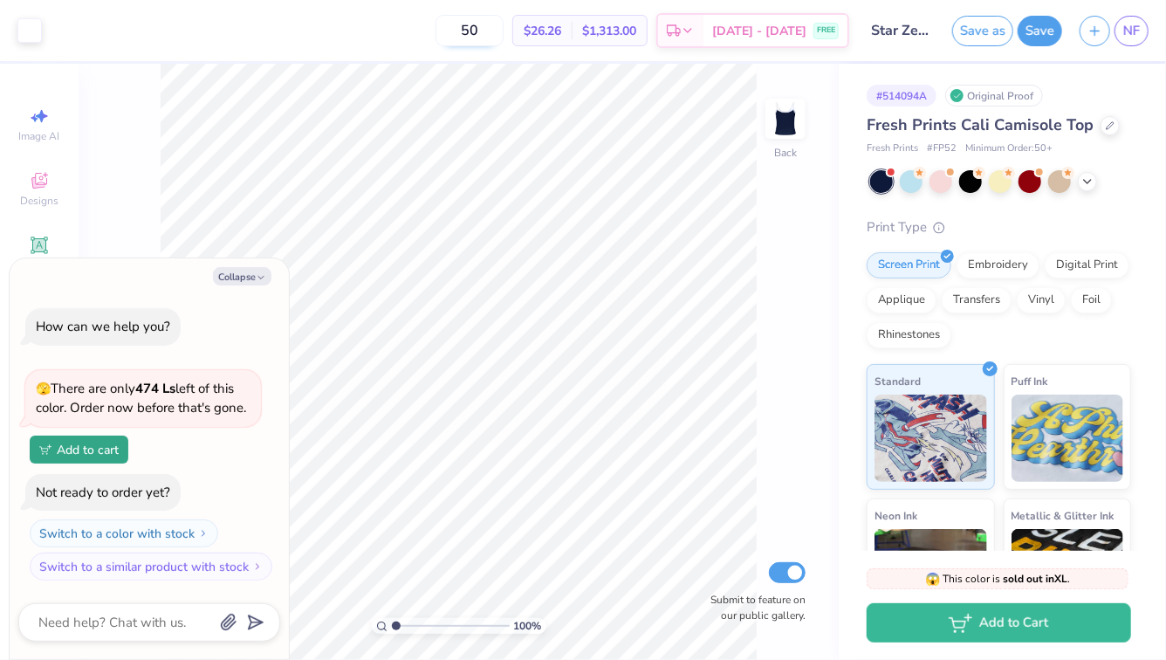
click at [504, 29] on input "50" at bounding box center [469, 30] width 68 height 31
type input "5"
type input "50"
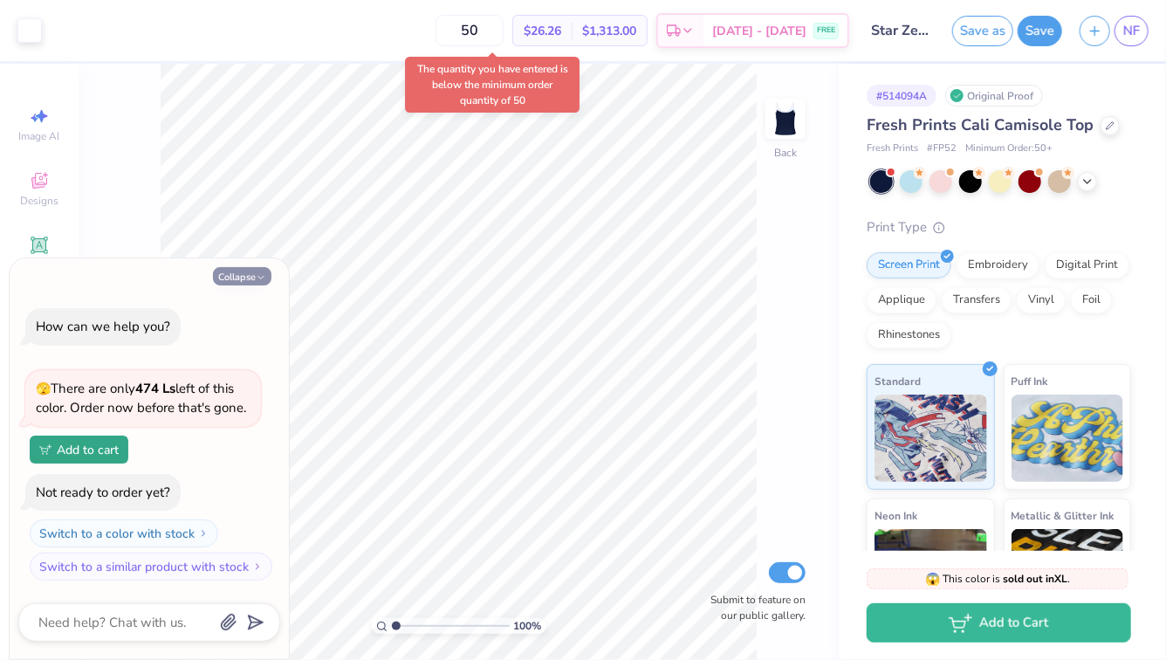
click at [256, 279] on icon "button" at bounding box center [261, 277] width 10 height 10
type textarea "x"
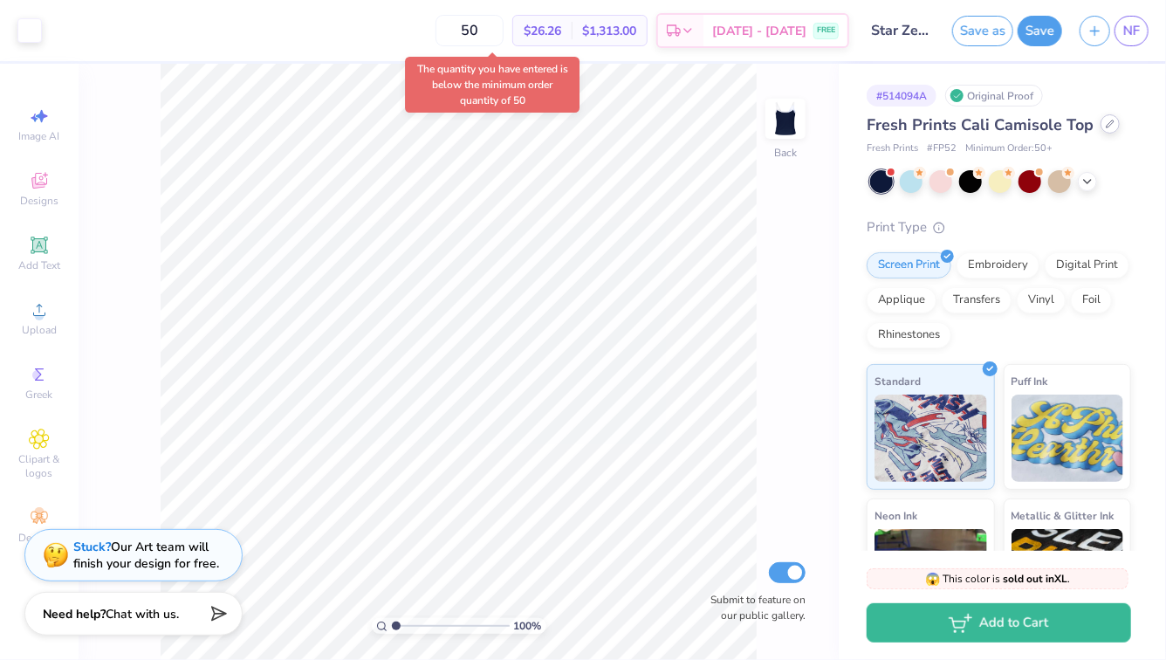
click at [1100, 128] on div at bounding box center [1109, 123] width 19 height 19
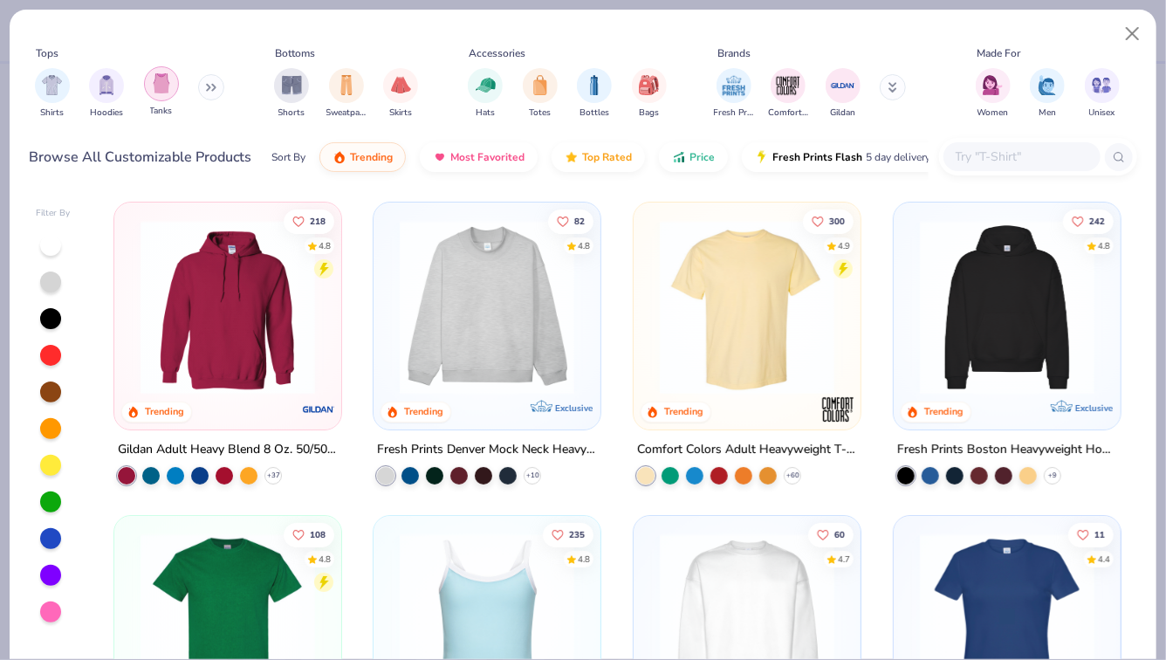
click at [153, 87] on img "filter for Tanks" at bounding box center [161, 83] width 19 height 20
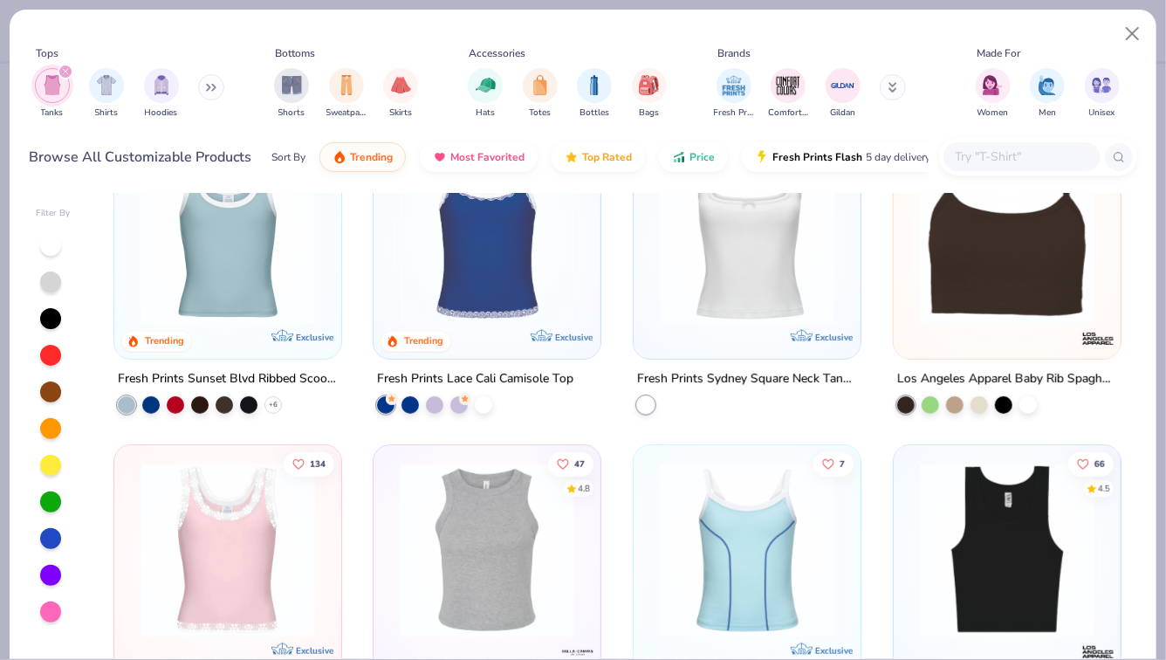
scroll to position [353, 0]
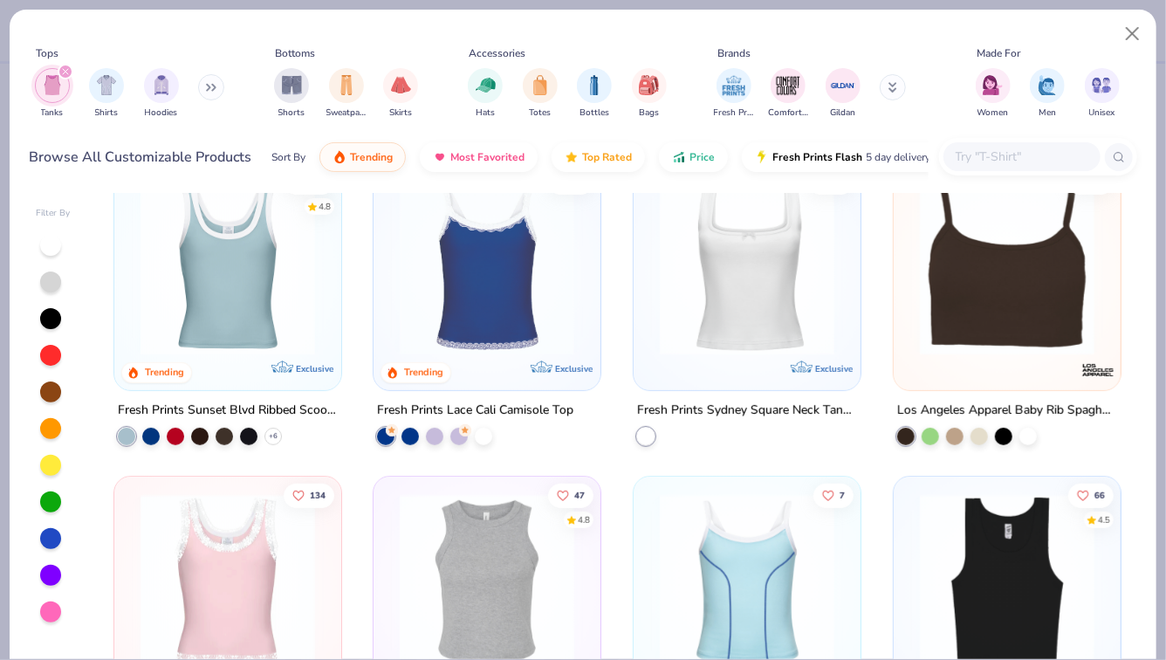
click at [250, 296] on img at bounding box center [228, 268] width 192 height 175
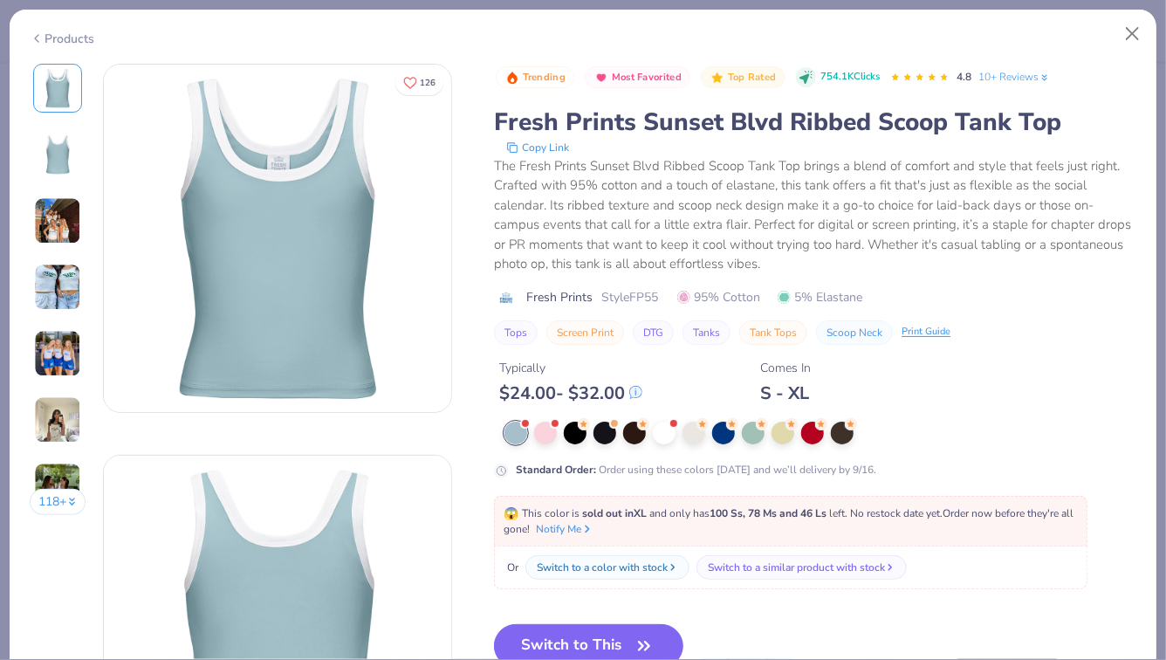
click at [61, 237] on img at bounding box center [57, 220] width 47 height 47
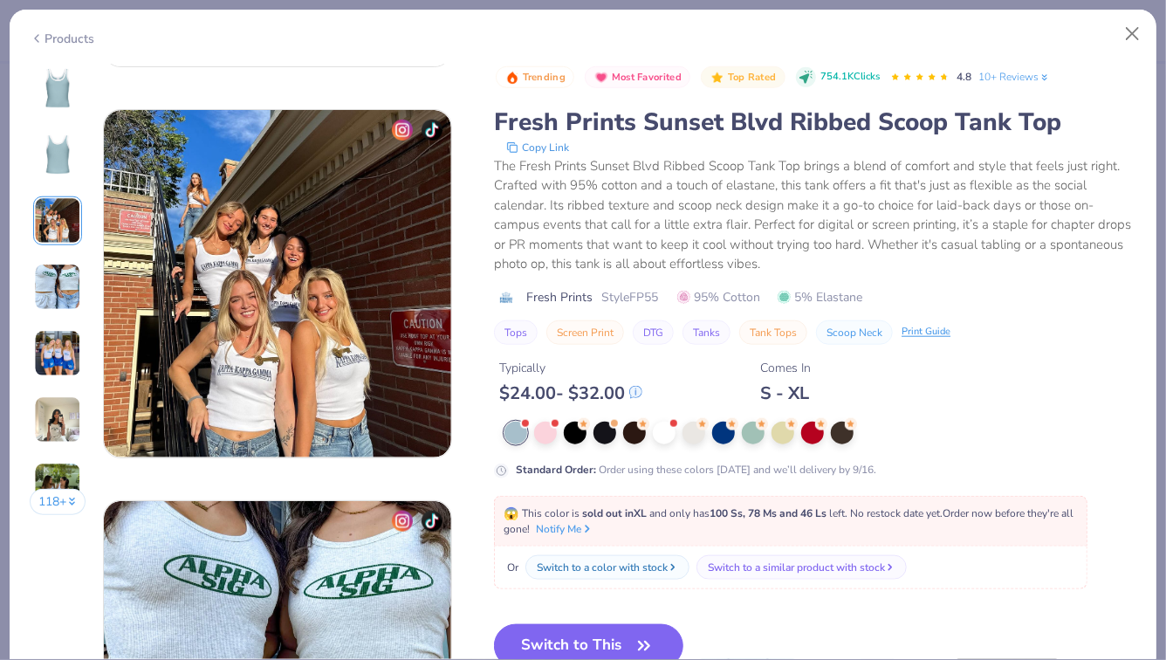
scroll to position [781, 0]
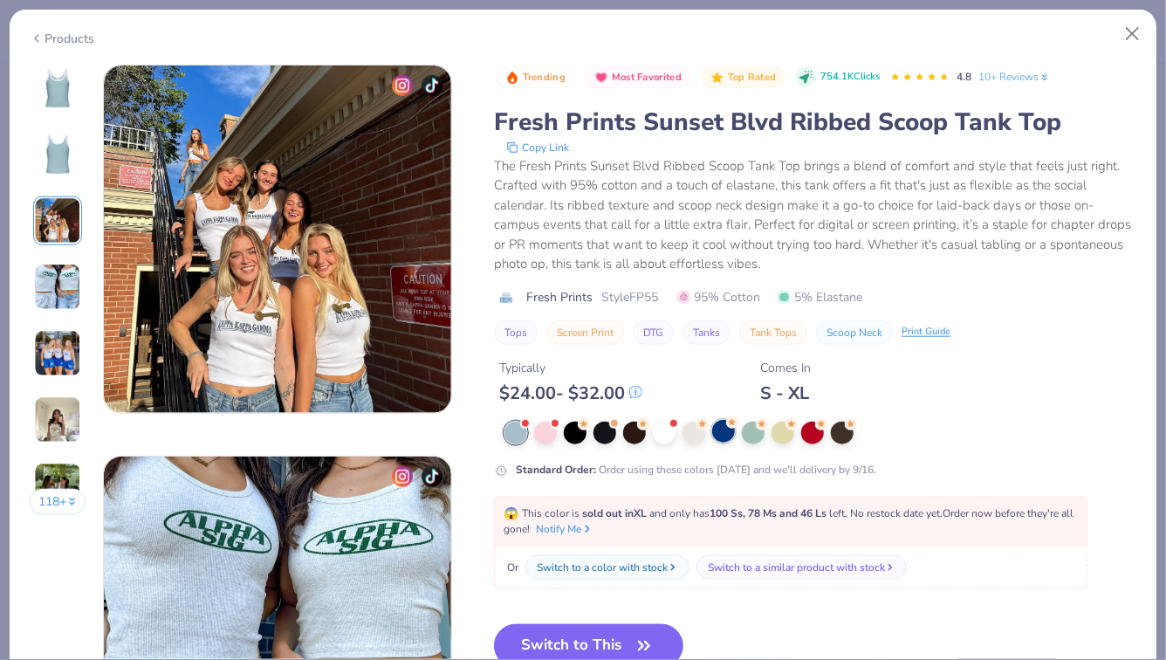
click at [725, 429] on div at bounding box center [723, 431] width 23 height 23
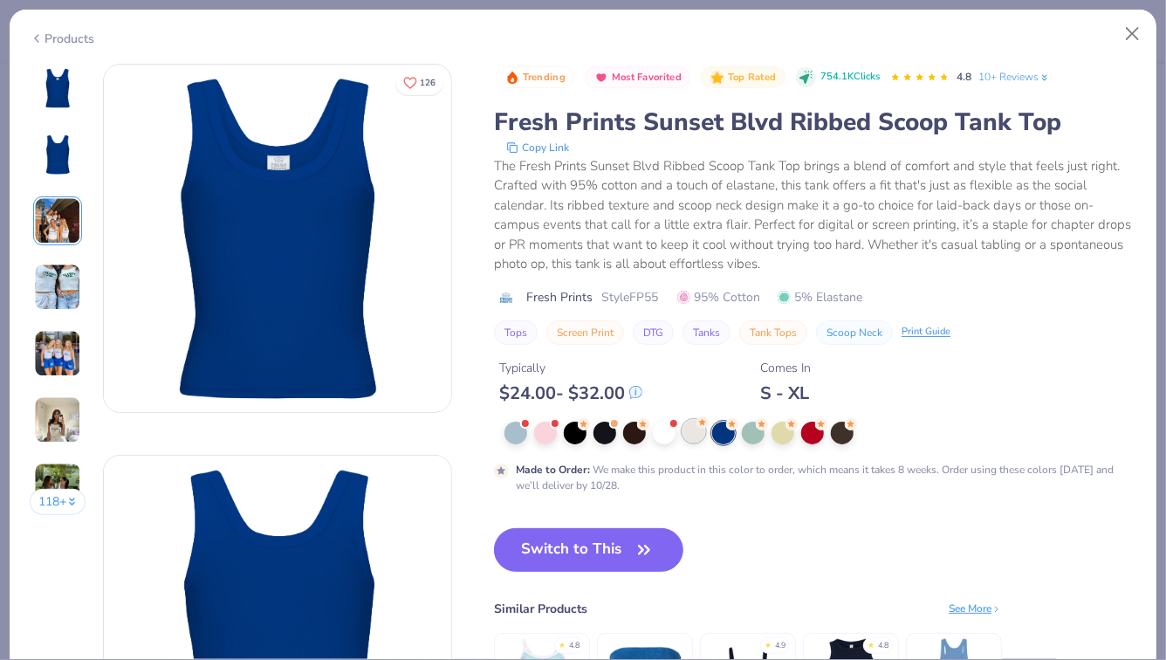
click at [692, 437] on div at bounding box center [693, 431] width 23 height 23
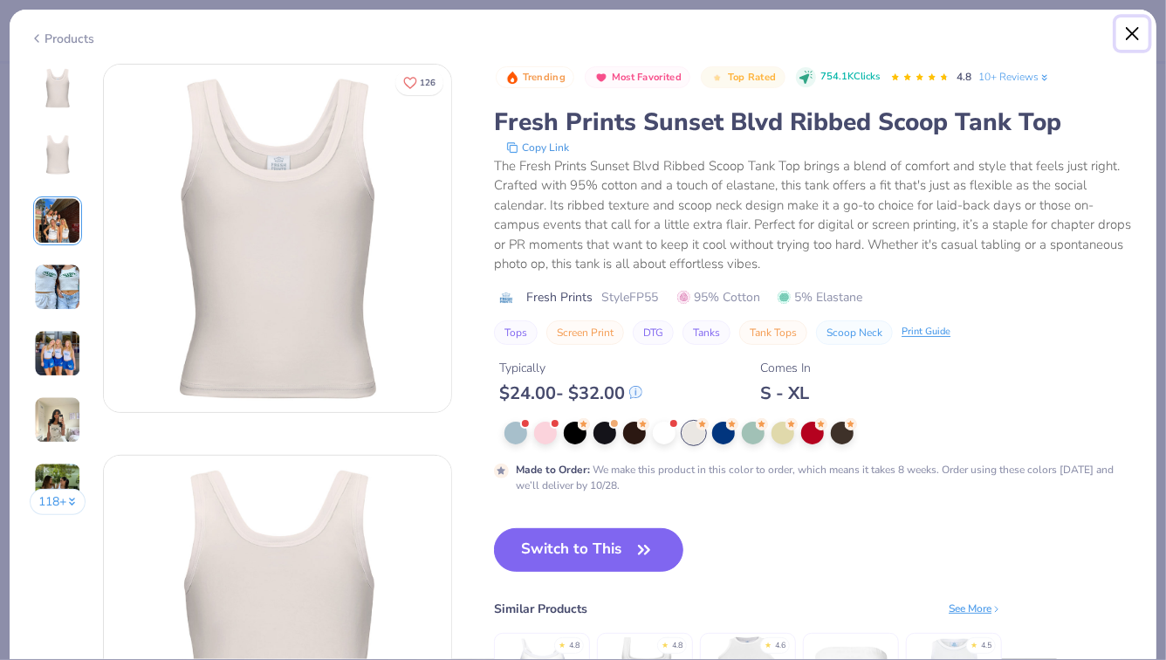
click at [1135, 31] on button "Close" at bounding box center [1132, 33] width 33 height 33
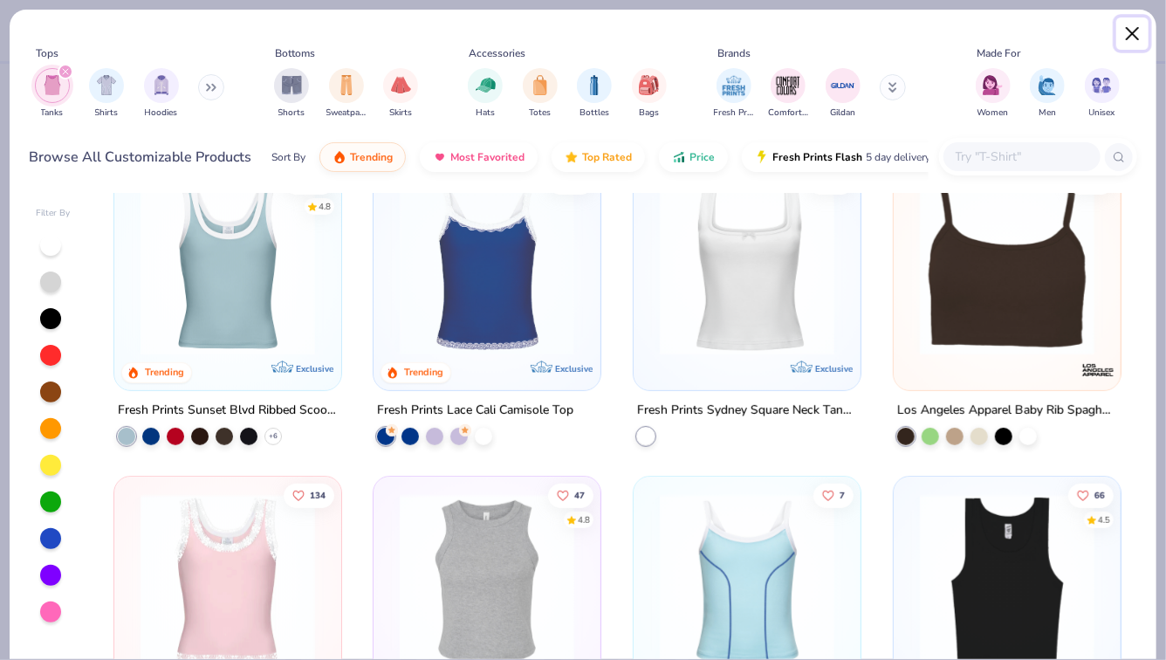
click at [1135, 23] on button "Close" at bounding box center [1132, 33] width 33 height 33
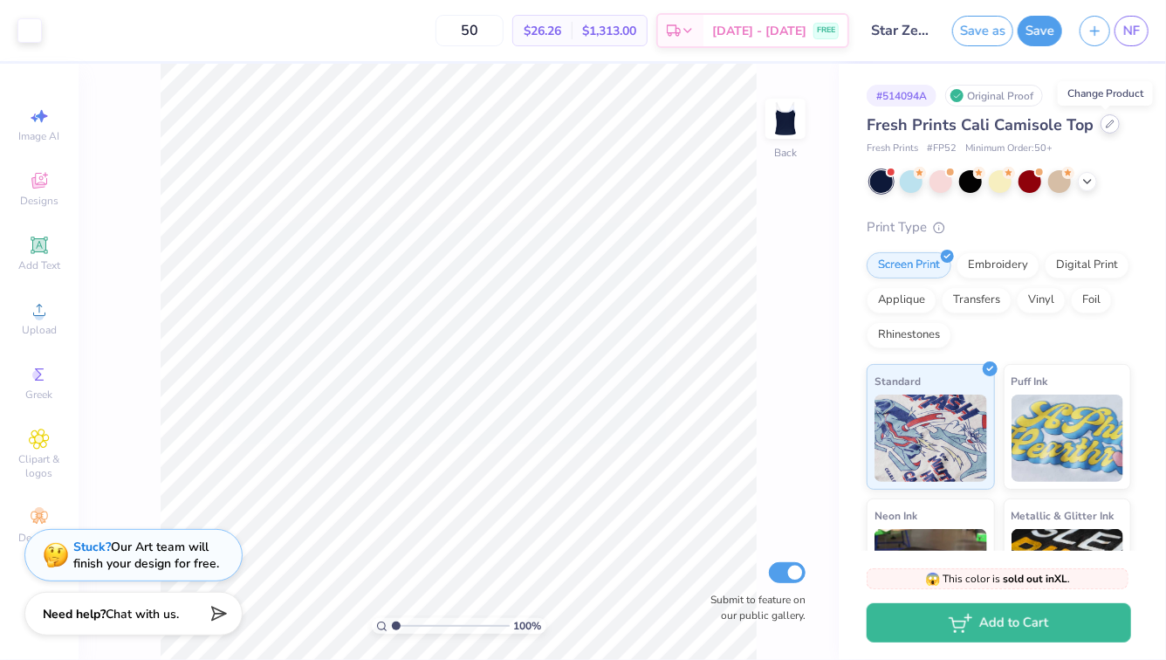
click at [1112, 126] on div at bounding box center [1109, 123] width 19 height 19
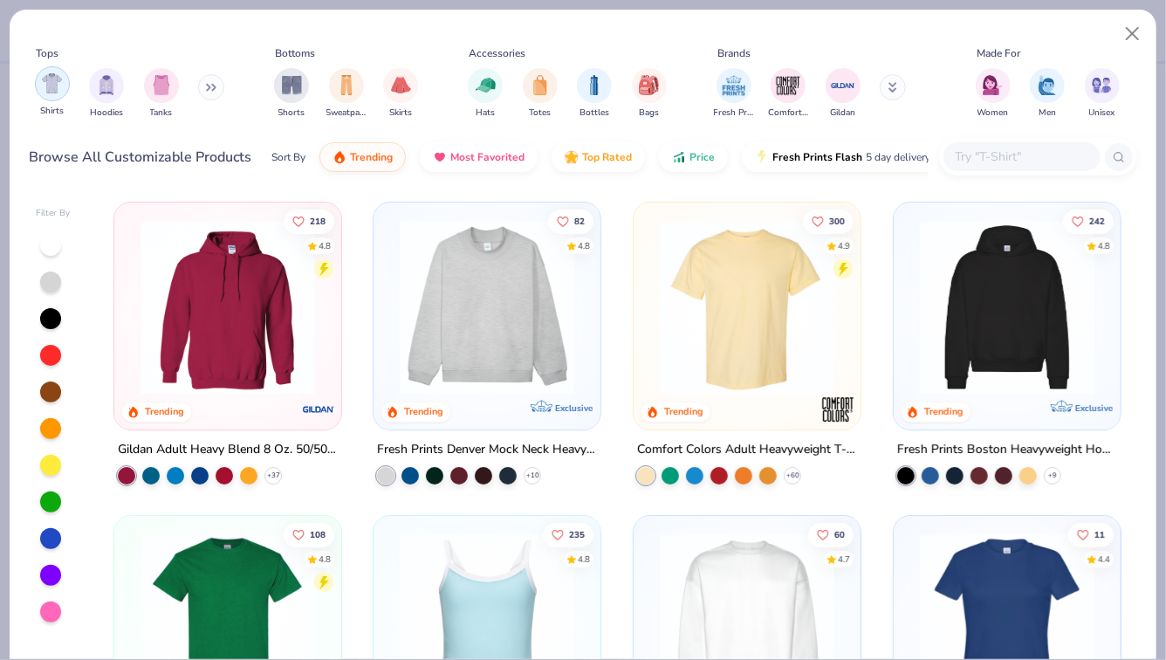
click at [59, 96] on div "filter for Shirts" at bounding box center [52, 83] width 35 height 35
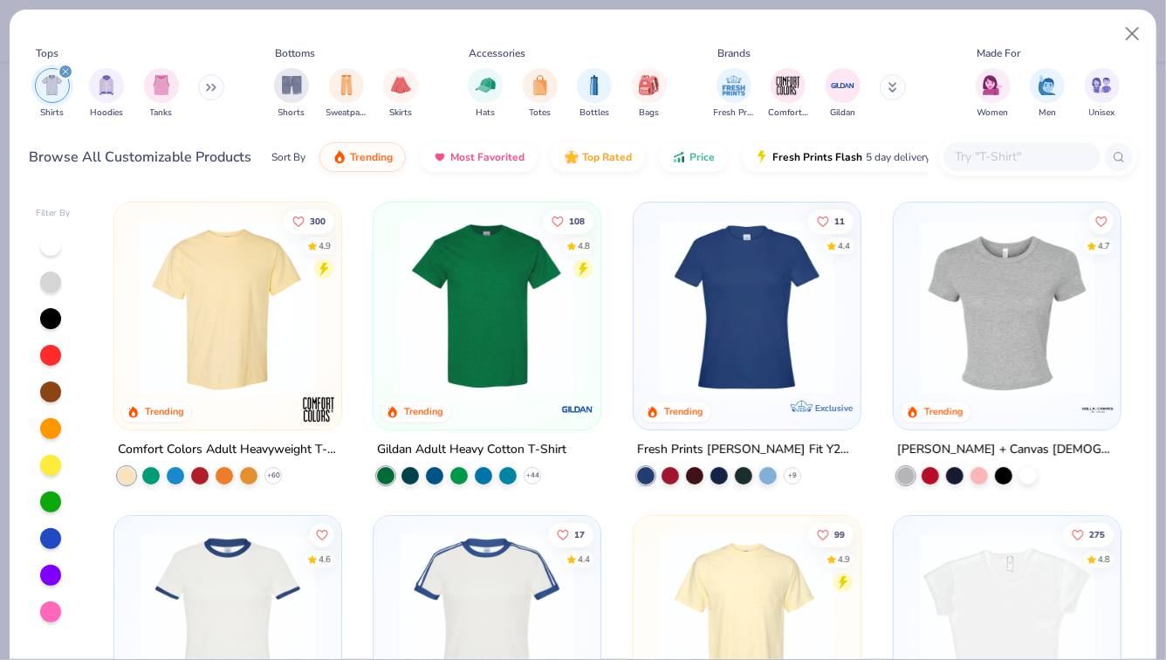
click at [1046, 329] on img at bounding box center [1007, 307] width 192 height 175
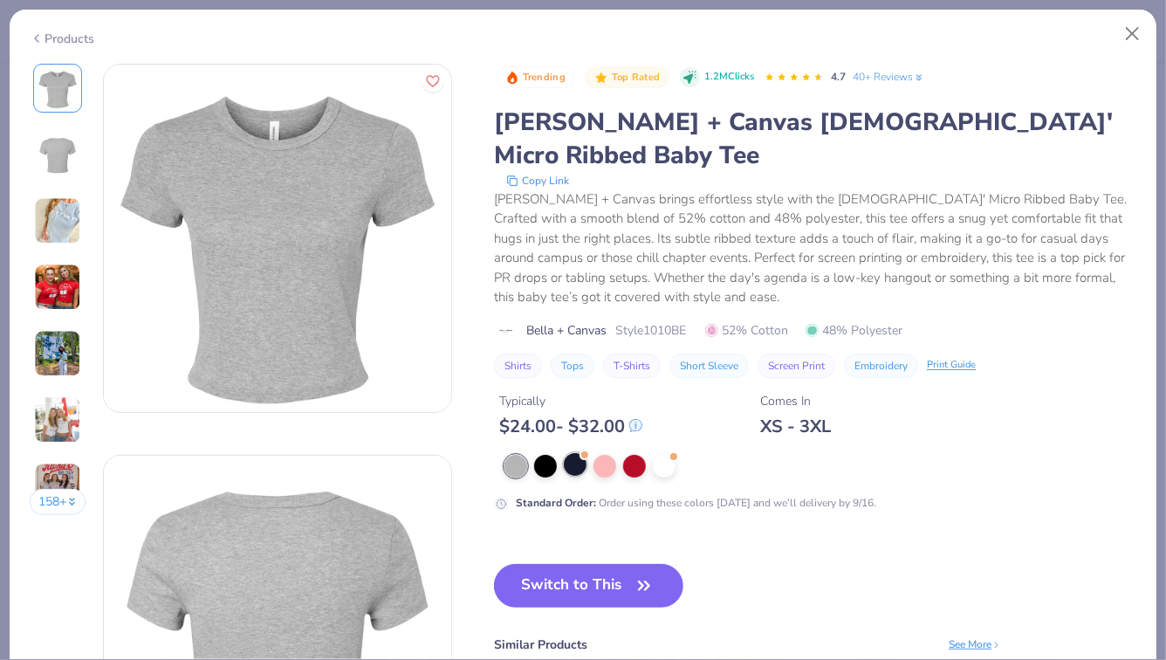
click at [581, 453] on div at bounding box center [575, 464] width 23 height 23
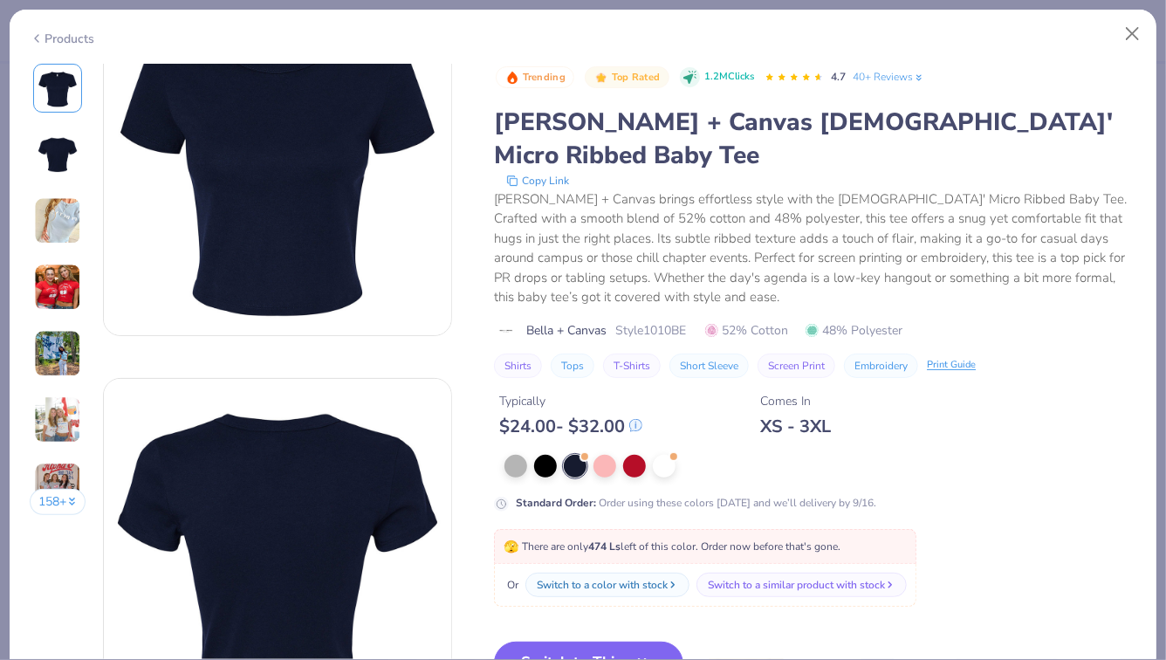
scroll to position [76, 0]
click at [572, 641] on button "Switch to This" at bounding box center [588, 663] width 189 height 44
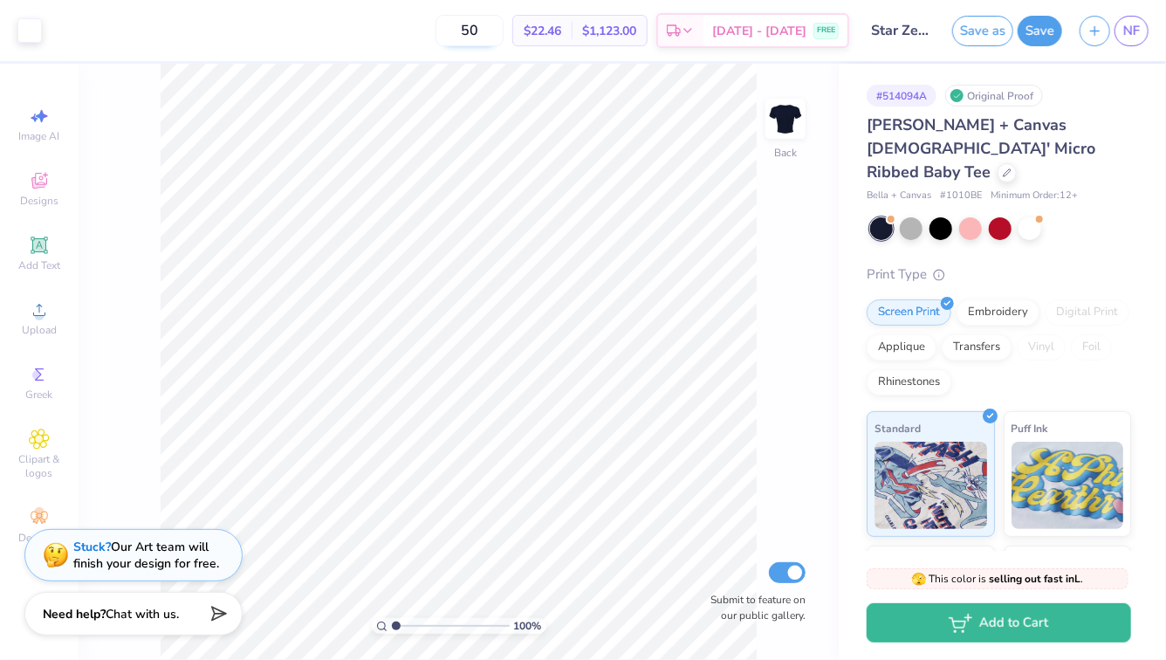
click at [504, 29] on input "50" at bounding box center [469, 30] width 68 height 31
type input "5"
type input "30"
click at [1042, 28] on button "Save" at bounding box center [1040, 28] width 45 height 31
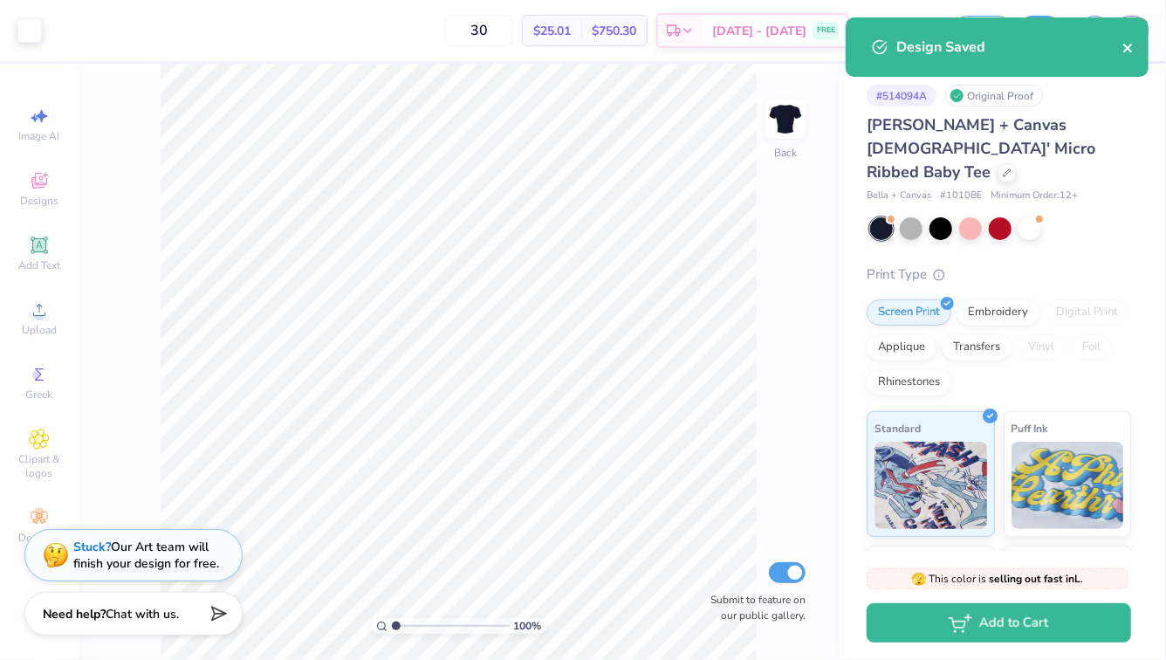
click at [1127, 45] on icon "close" at bounding box center [1128, 48] width 12 height 14
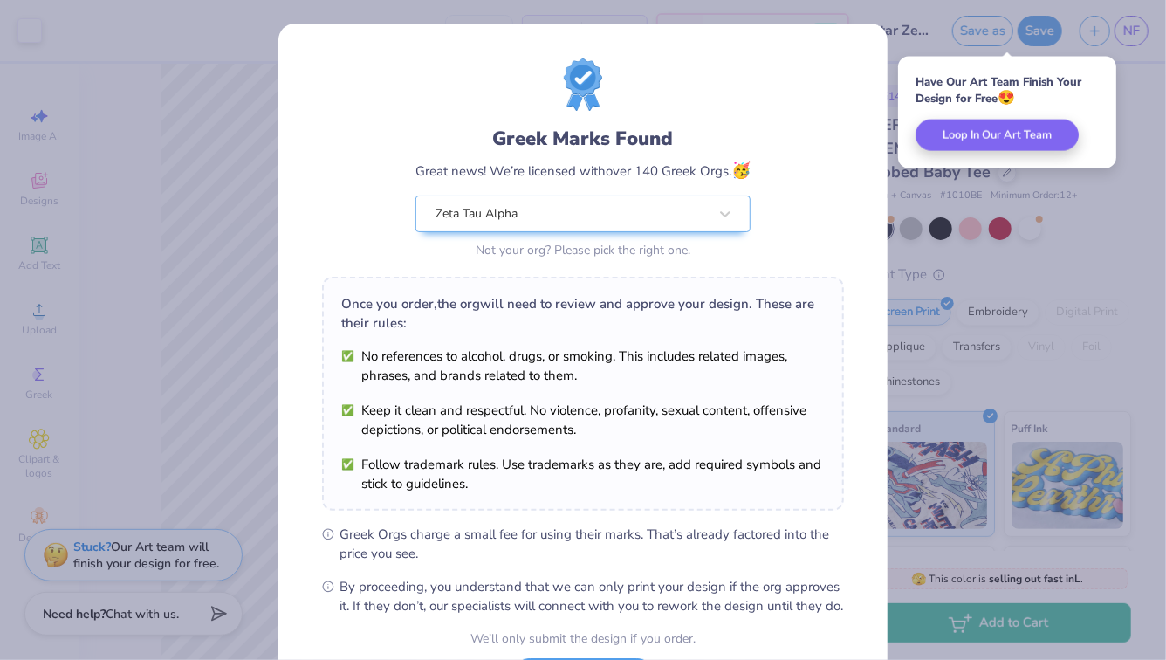
scroll to position [156, 0]
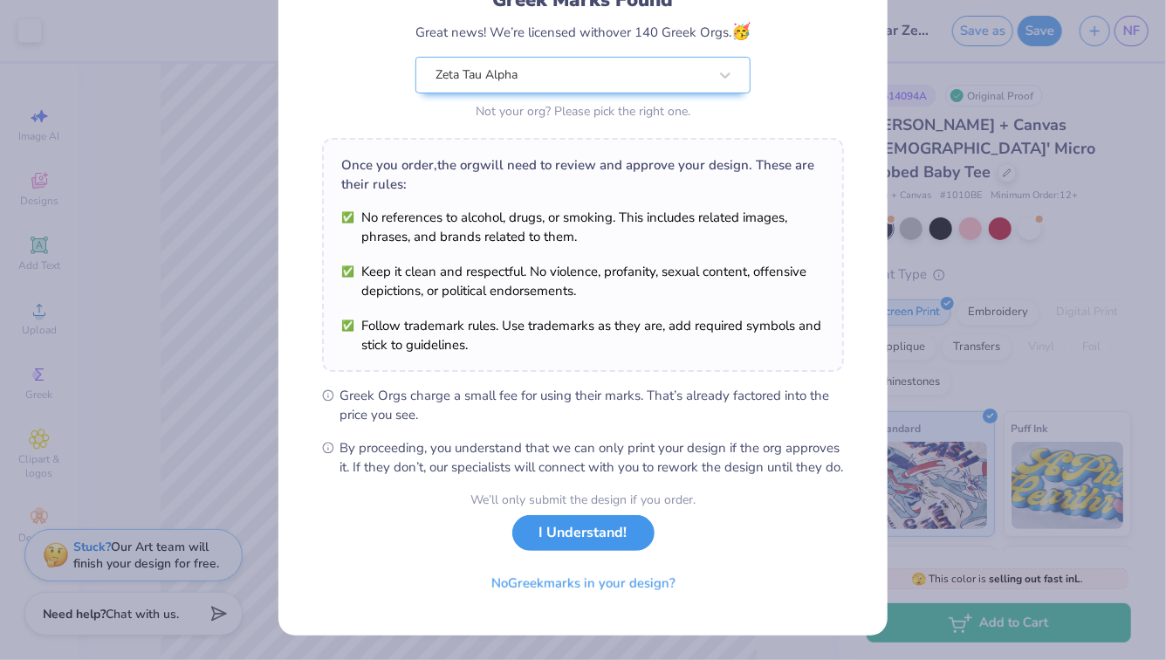
click at [534, 530] on button "I Understand!" at bounding box center [583, 533] width 142 height 36
